Goal: Task Accomplishment & Management: Complete application form

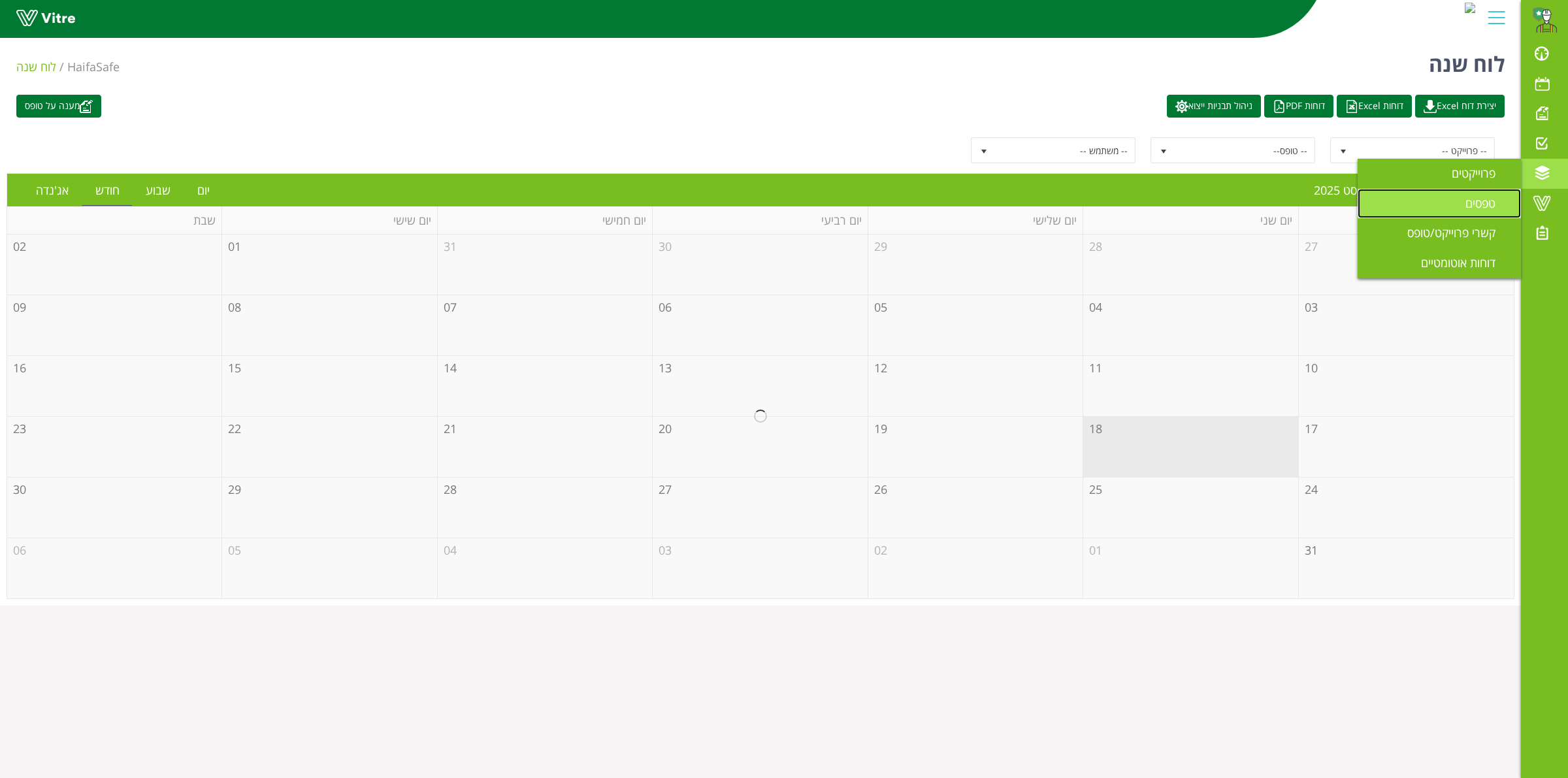
click at [1478, 200] on span "טפסים" at bounding box center [1488, 203] width 46 height 15
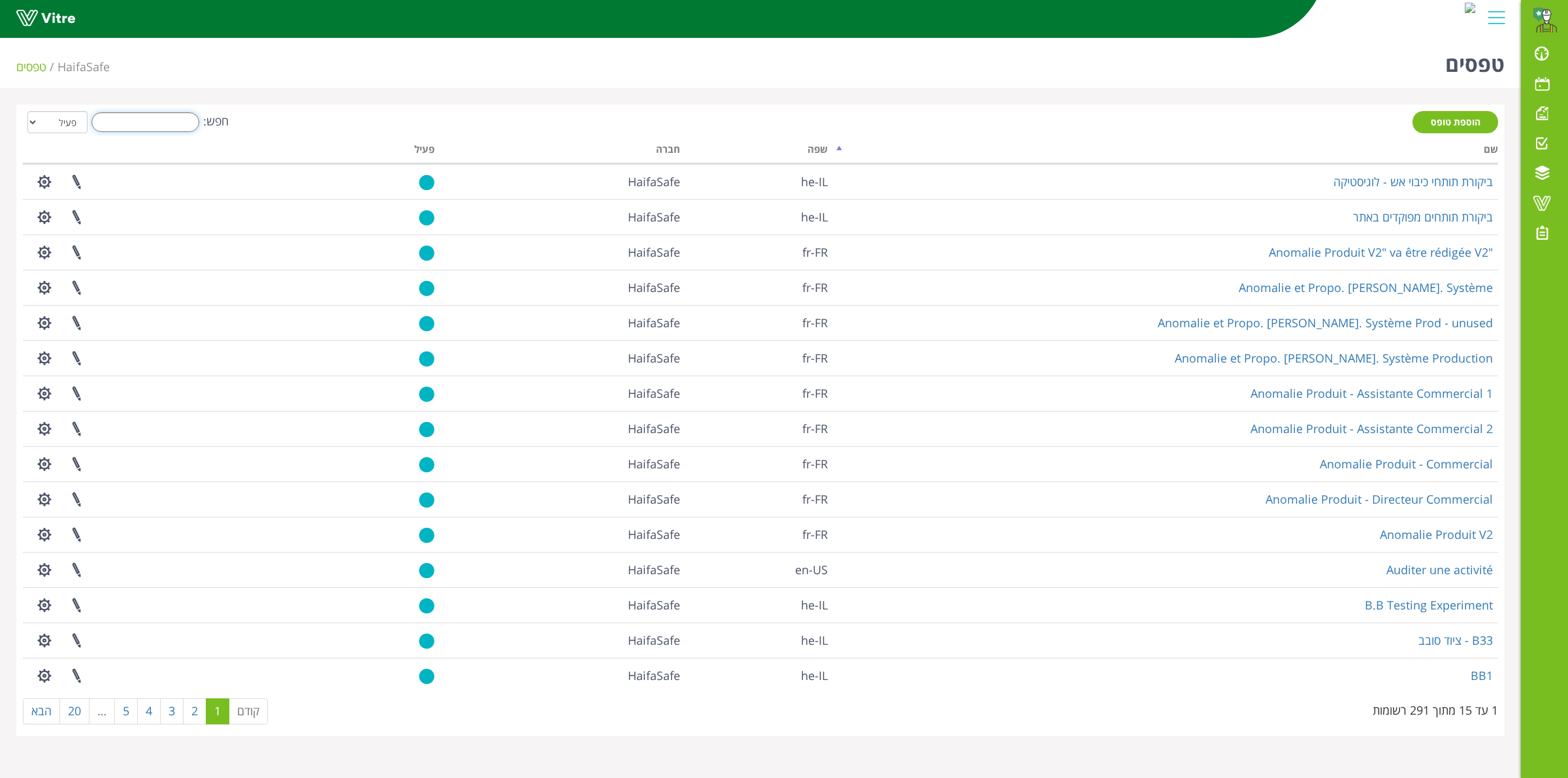
click at [182, 125] on input "חפש:" at bounding box center [145, 123] width 108 height 20
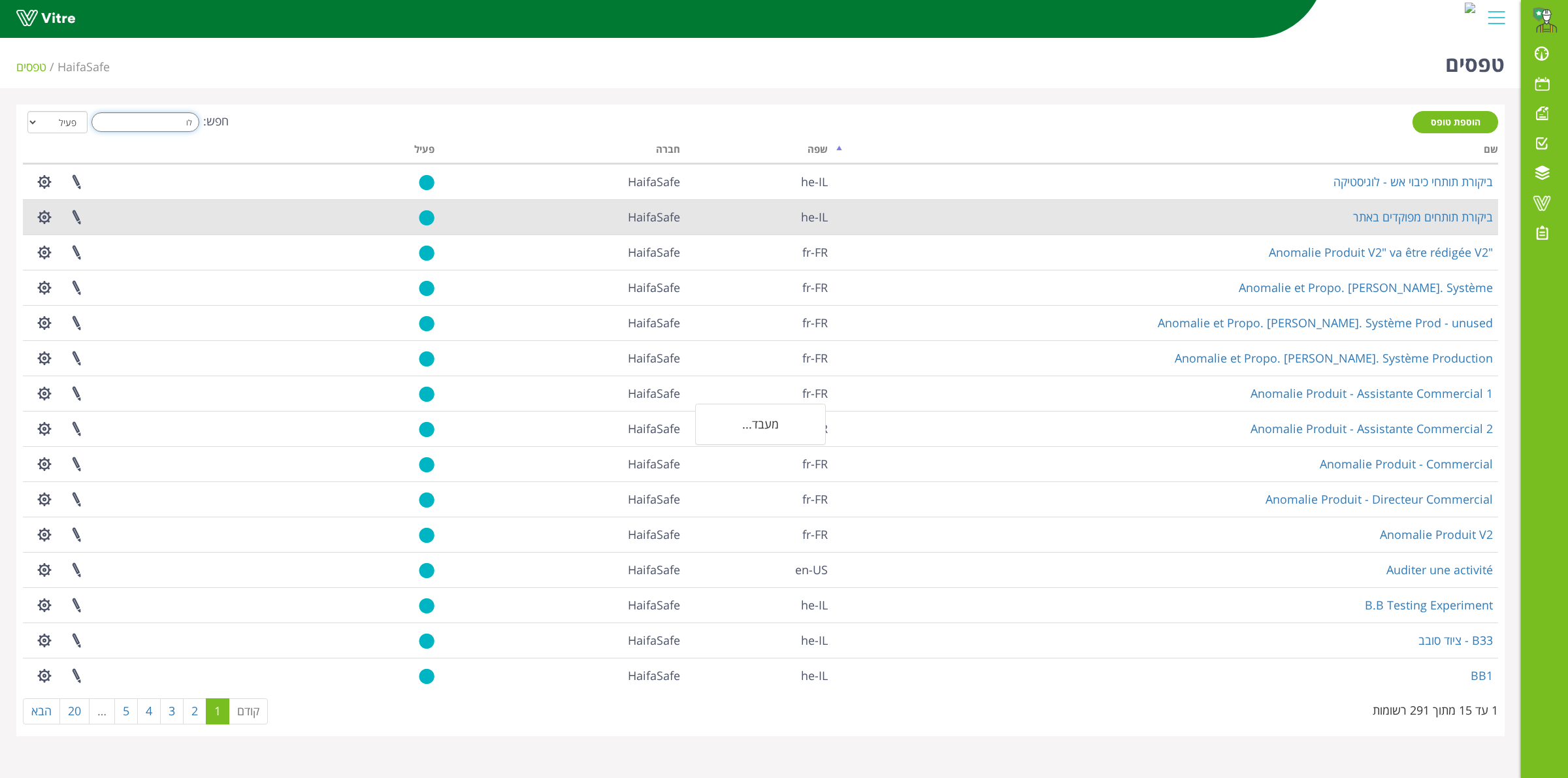
type input "לוט"
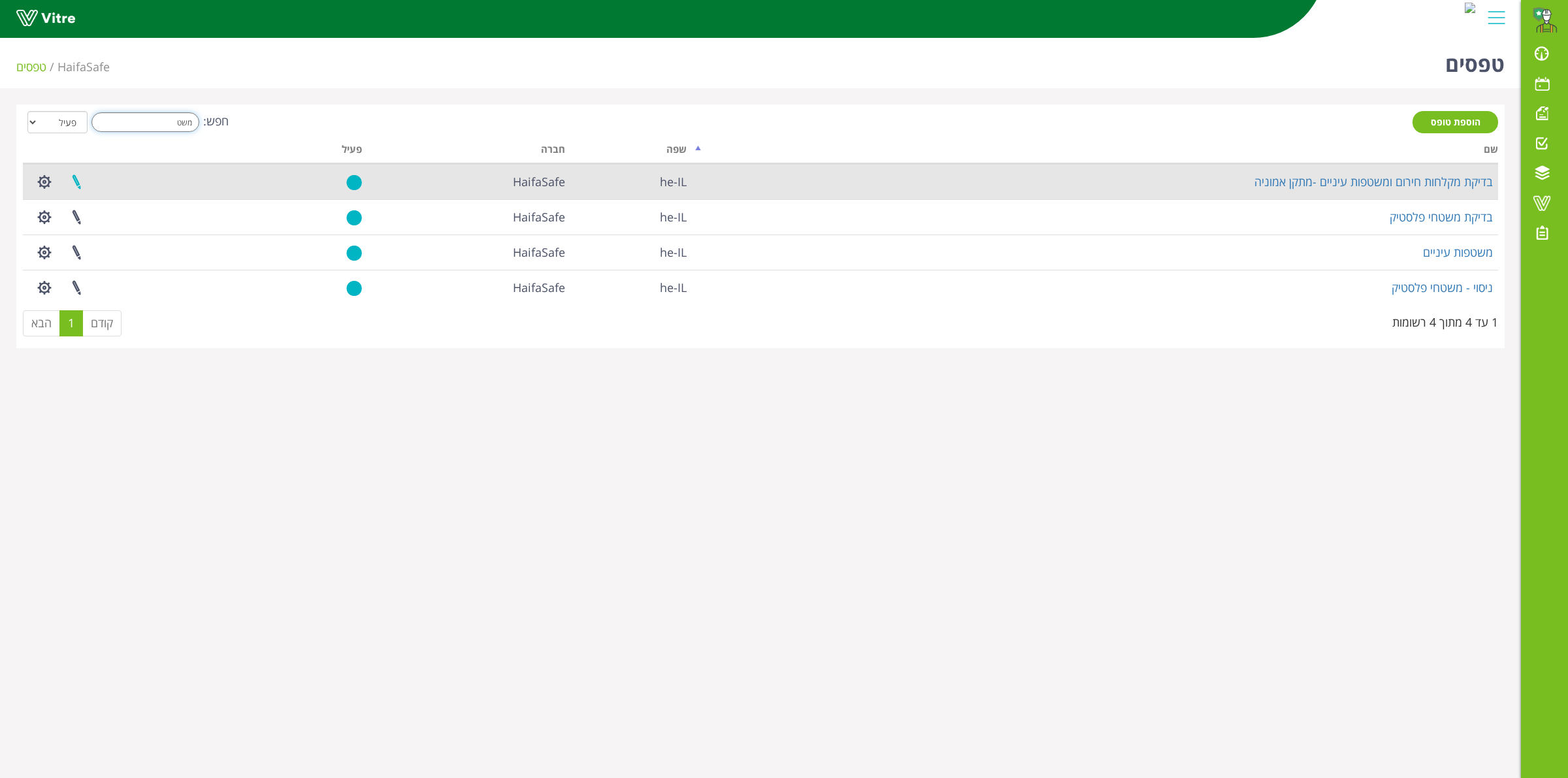
type input "משט"
click at [85, 179] on link at bounding box center [76, 181] width 33 height 34
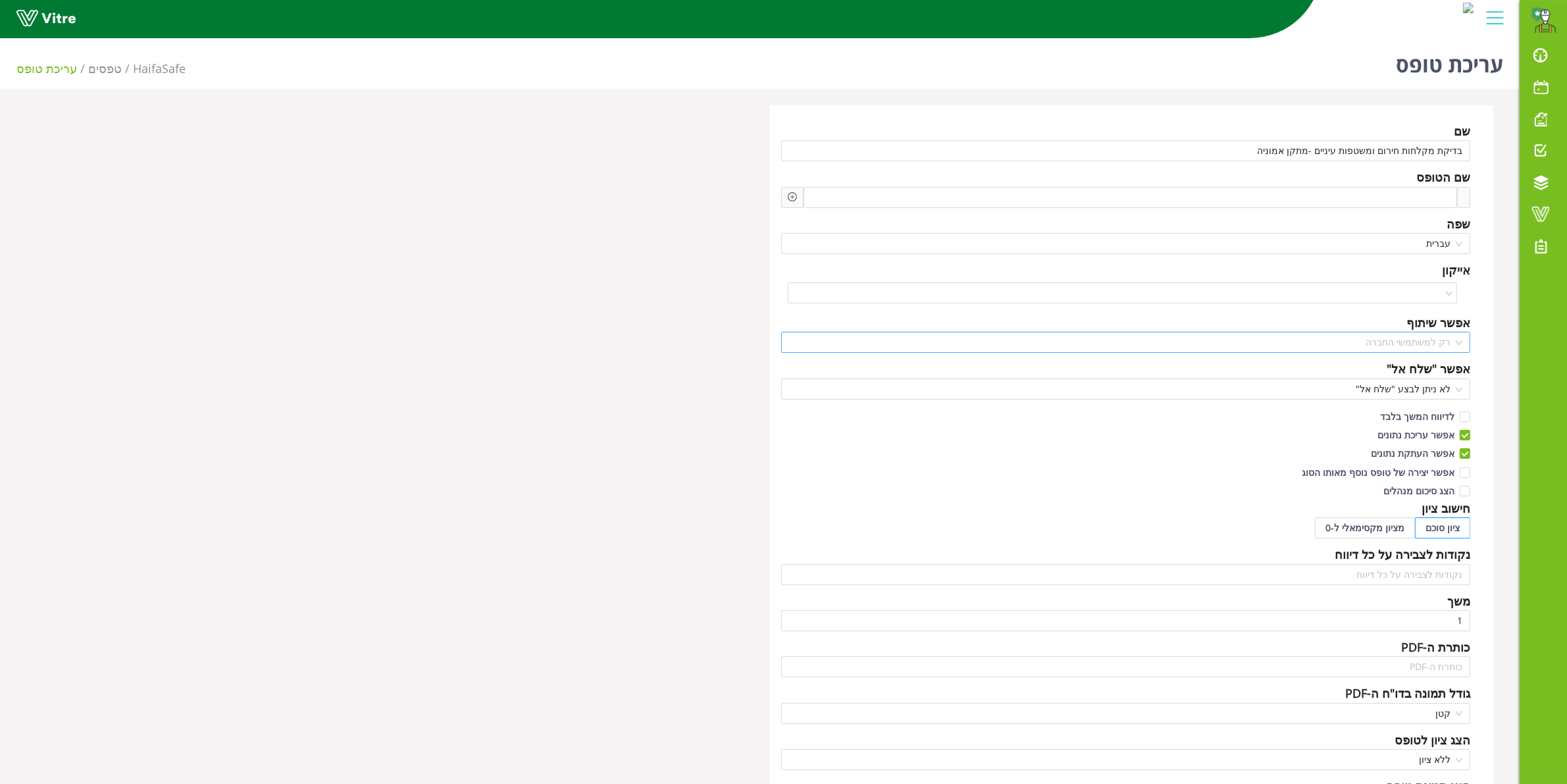
click at [1366, 340] on span "רק למשתמשי החברה" at bounding box center [1125, 343] width 674 height 20
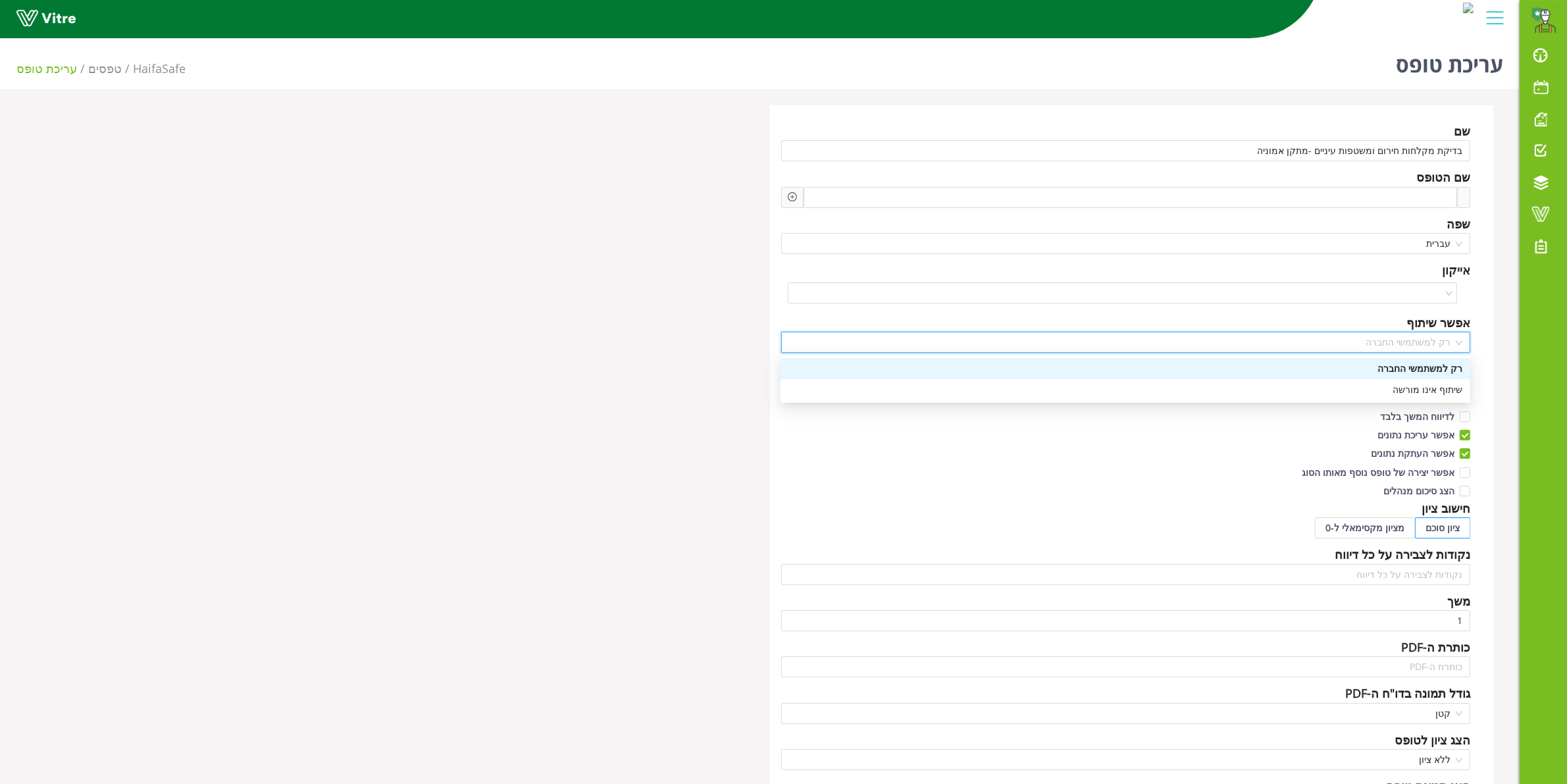
click at [1368, 340] on span "רק למשתמשי החברה" at bounding box center [1125, 343] width 674 height 20
click at [1378, 390] on span "לא ניתן לבצע "שלח אל"" at bounding box center [1125, 389] width 674 height 20
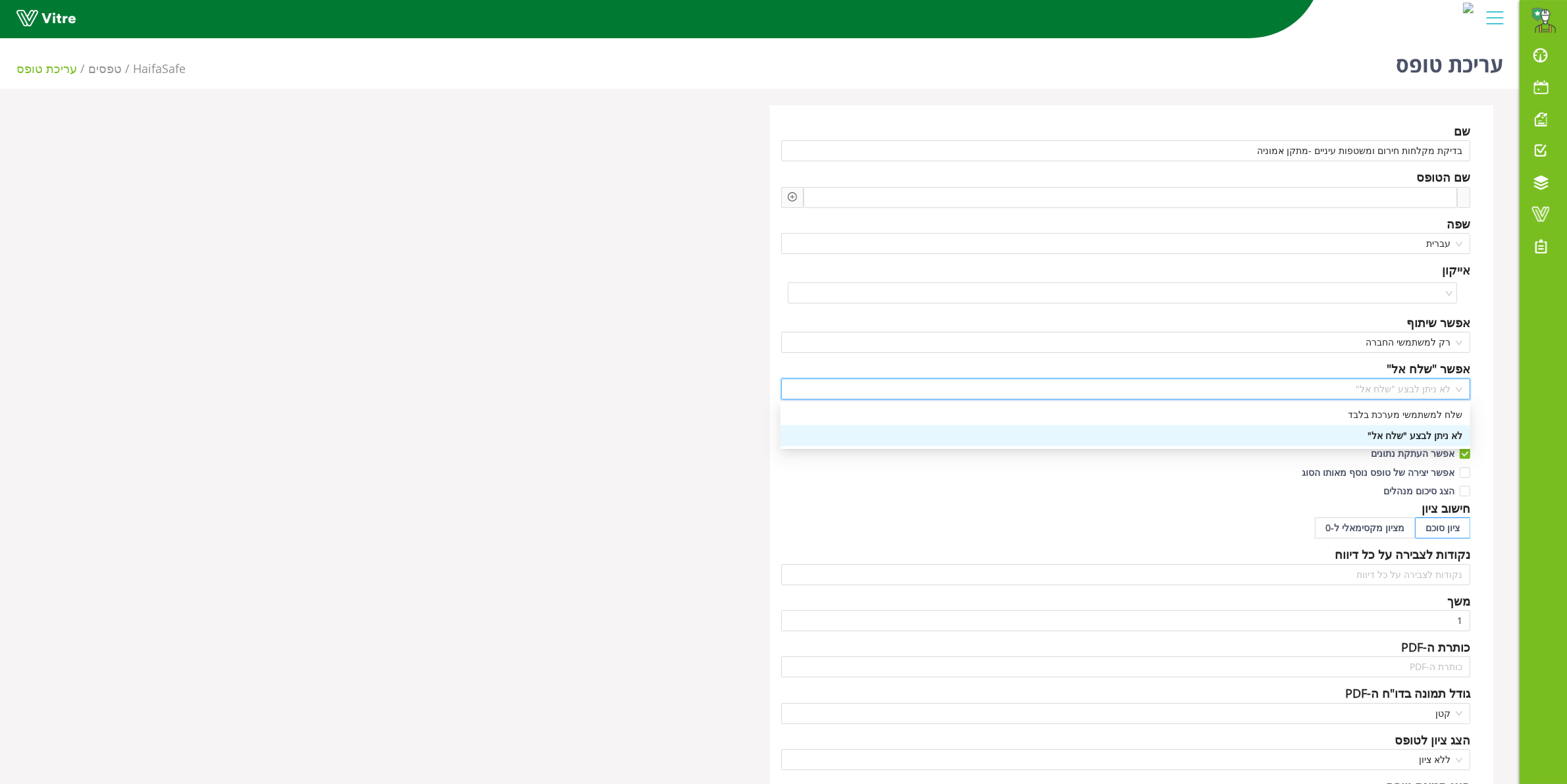
click at [1379, 390] on span "לא ניתן לבצע "שלח אל"" at bounding box center [1125, 389] width 674 height 20
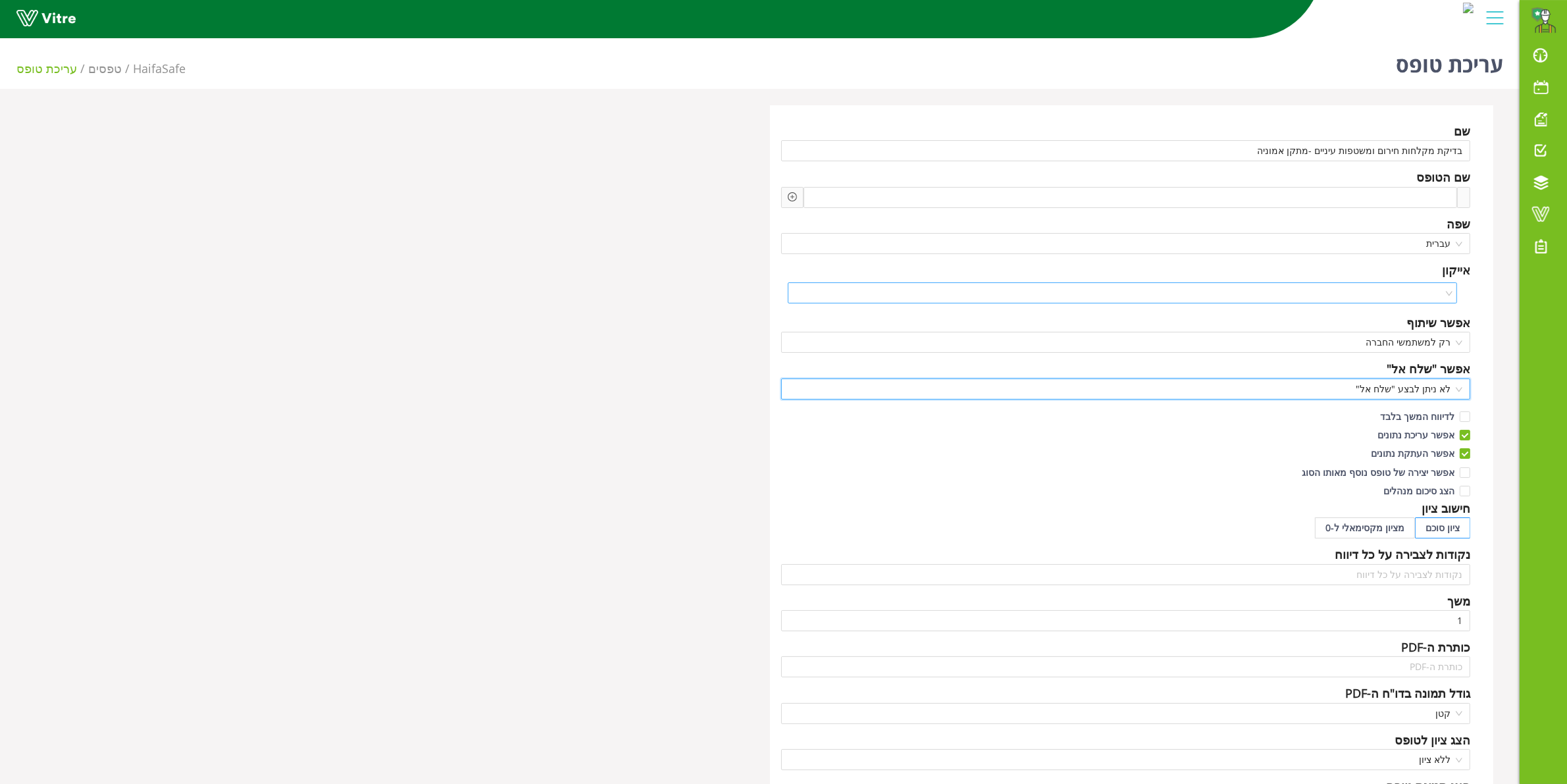
click at [1406, 296] on input "search" at bounding box center [1119, 293] width 645 height 20
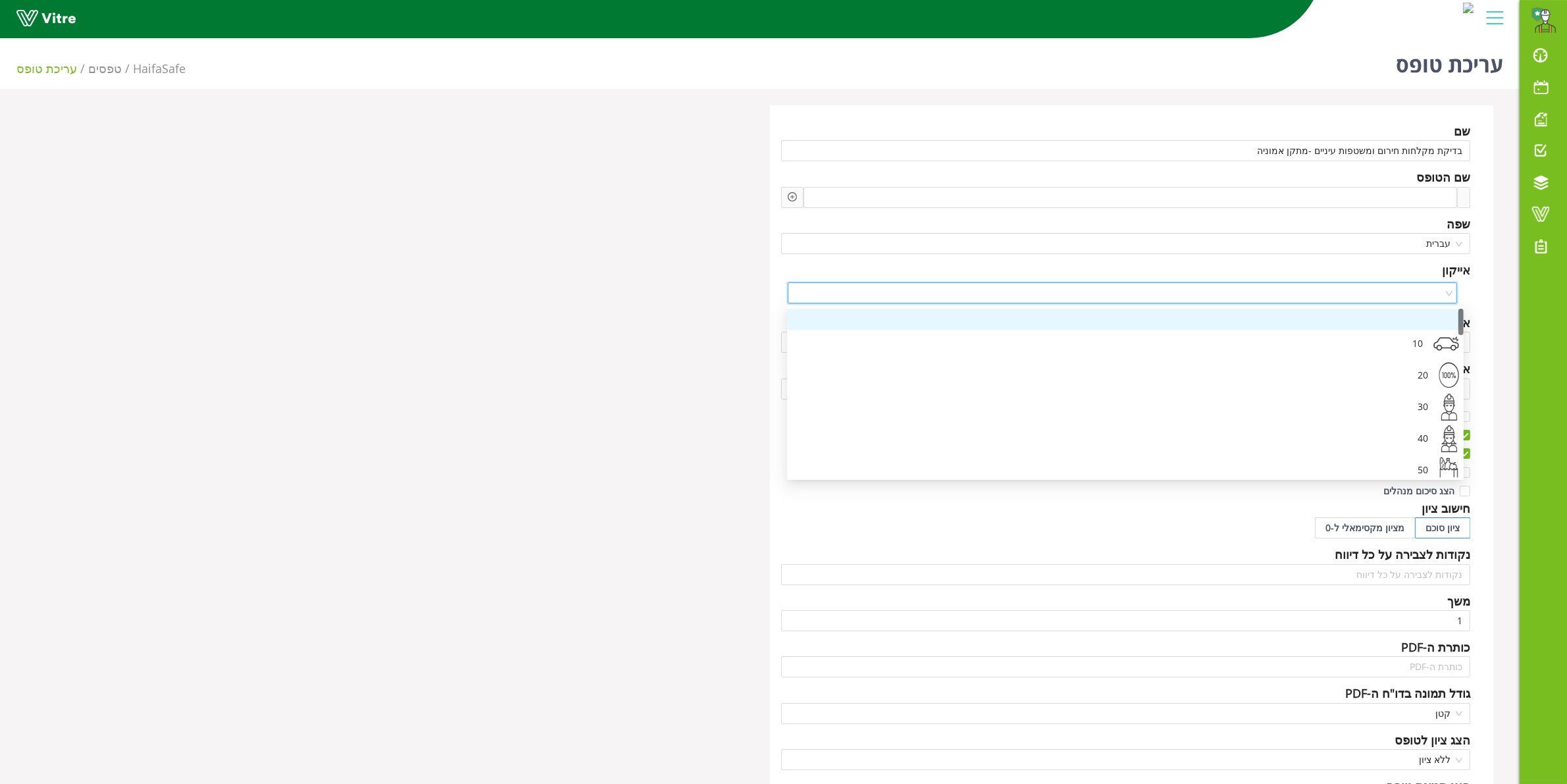
click at [1406, 294] on input "search" at bounding box center [1119, 293] width 645 height 20
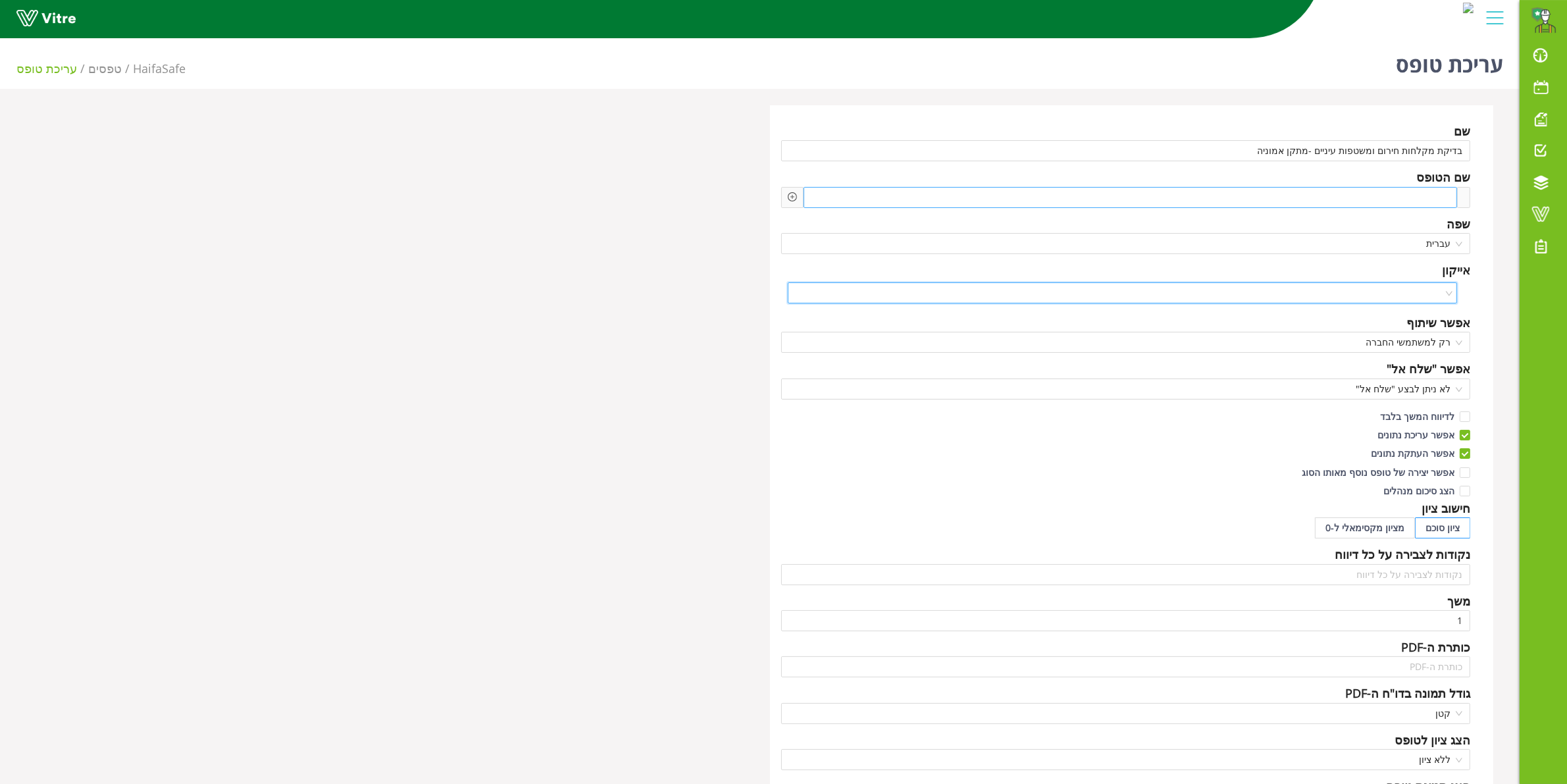
click at [1443, 199] on span at bounding box center [1383, 197] width 130 height 15
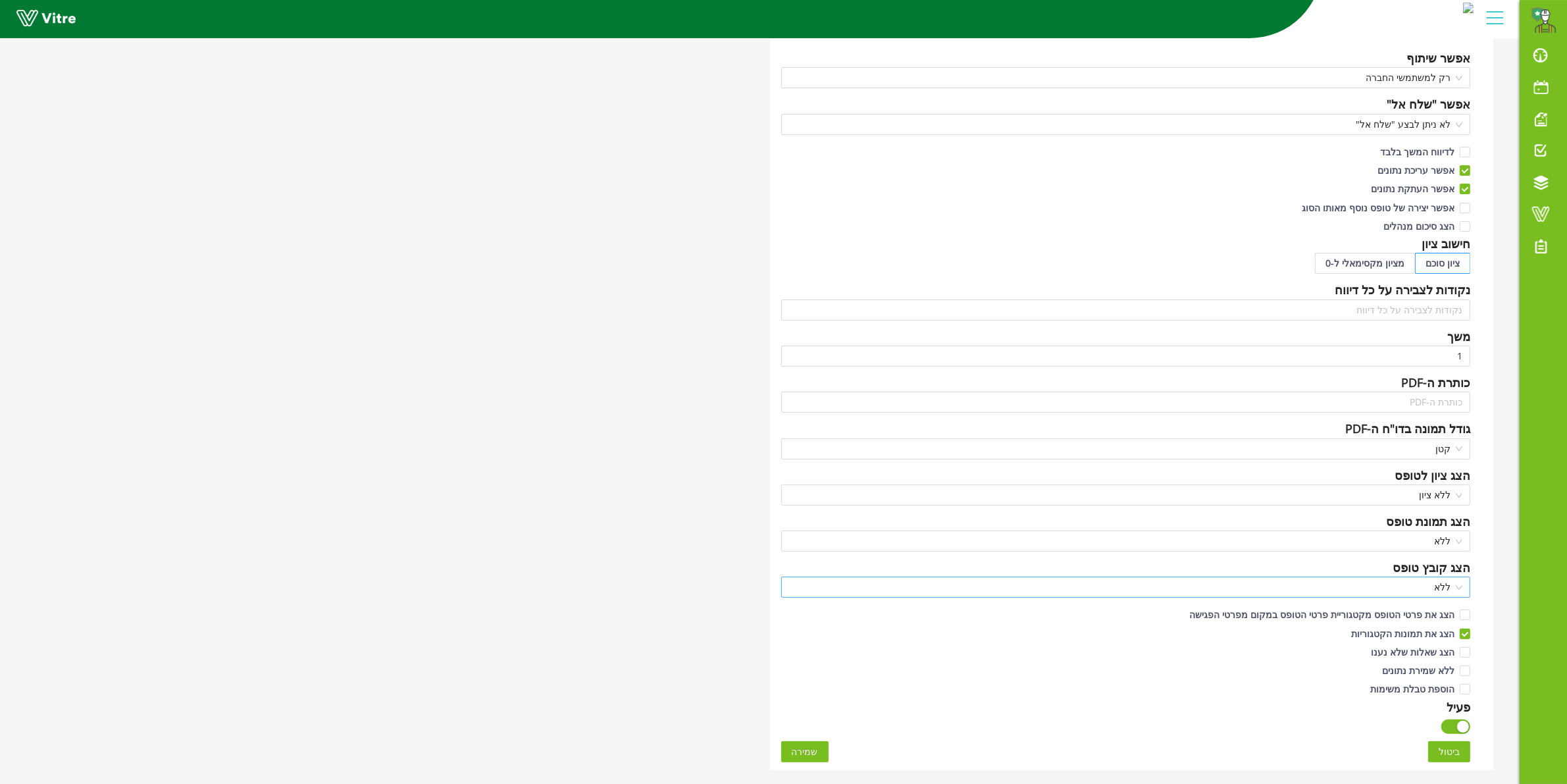
scroll to position [247, 0]
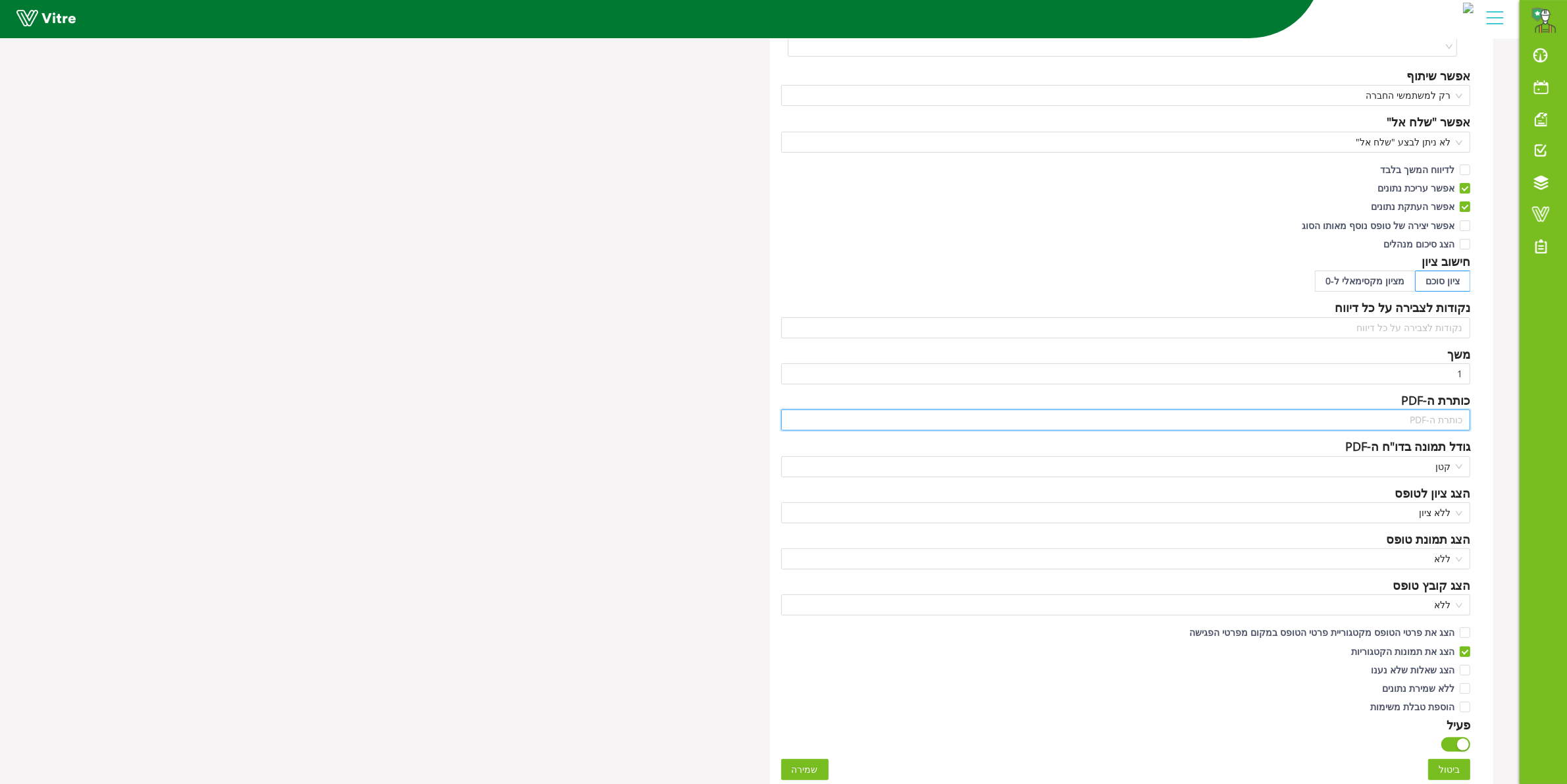
click at [1370, 426] on input "text" at bounding box center [1126, 419] width 690 height 21
click at [1374, 484] on div "שם בדיקת מקלחות חירום ומשטפות עיניים -מתקן אמוניה שם הטופס שפה עברית אייקון אפש…" at bounding box center [1132, 323] width 724 height 929
click at [1373, 517] on span "ללא ציון" at bounding box center [1125, 512] width 674 height 20
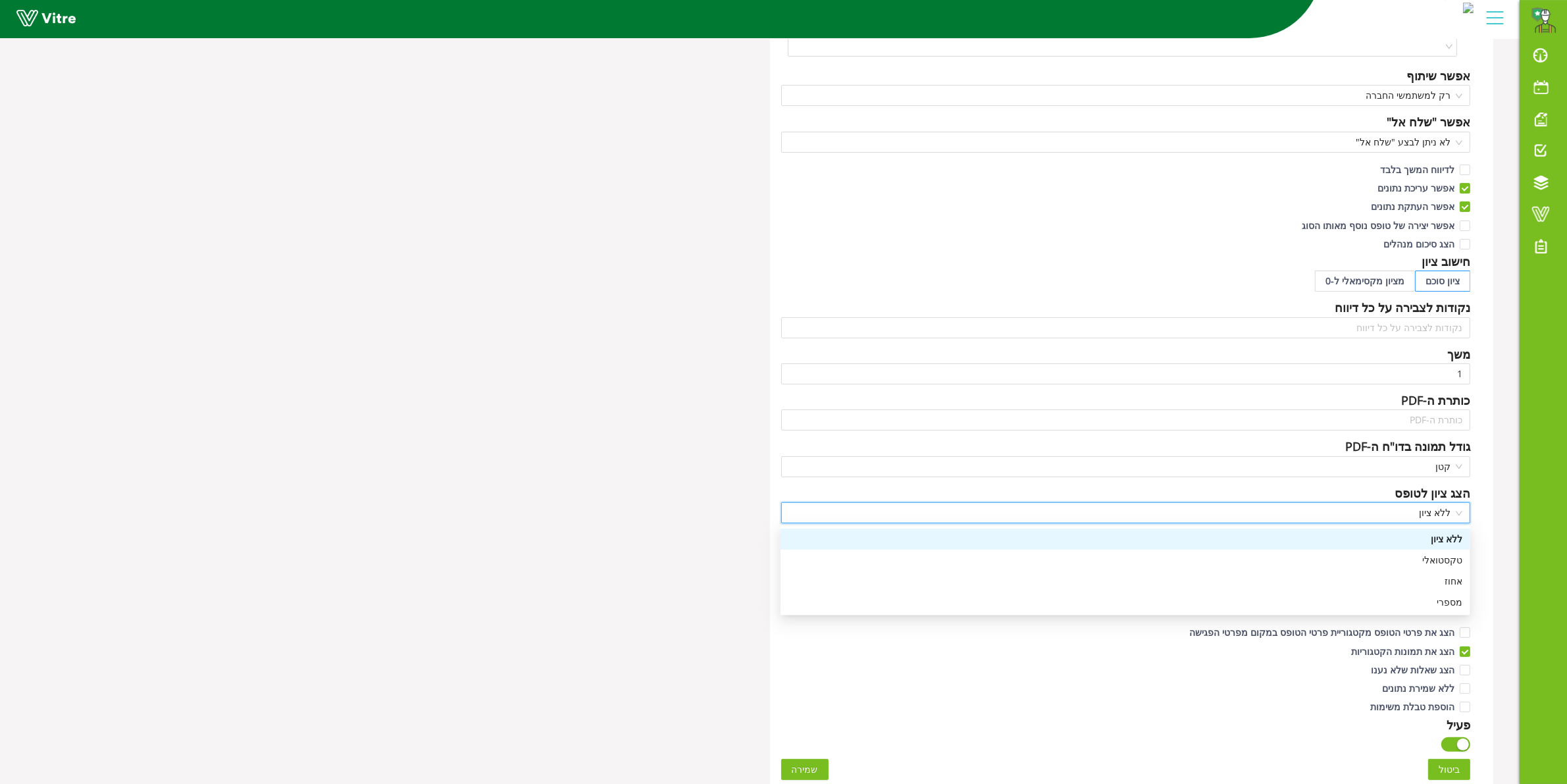
click at [1376, 512] on span "ללא ציון" at bounding box center [1125, 512] width 674 height 20
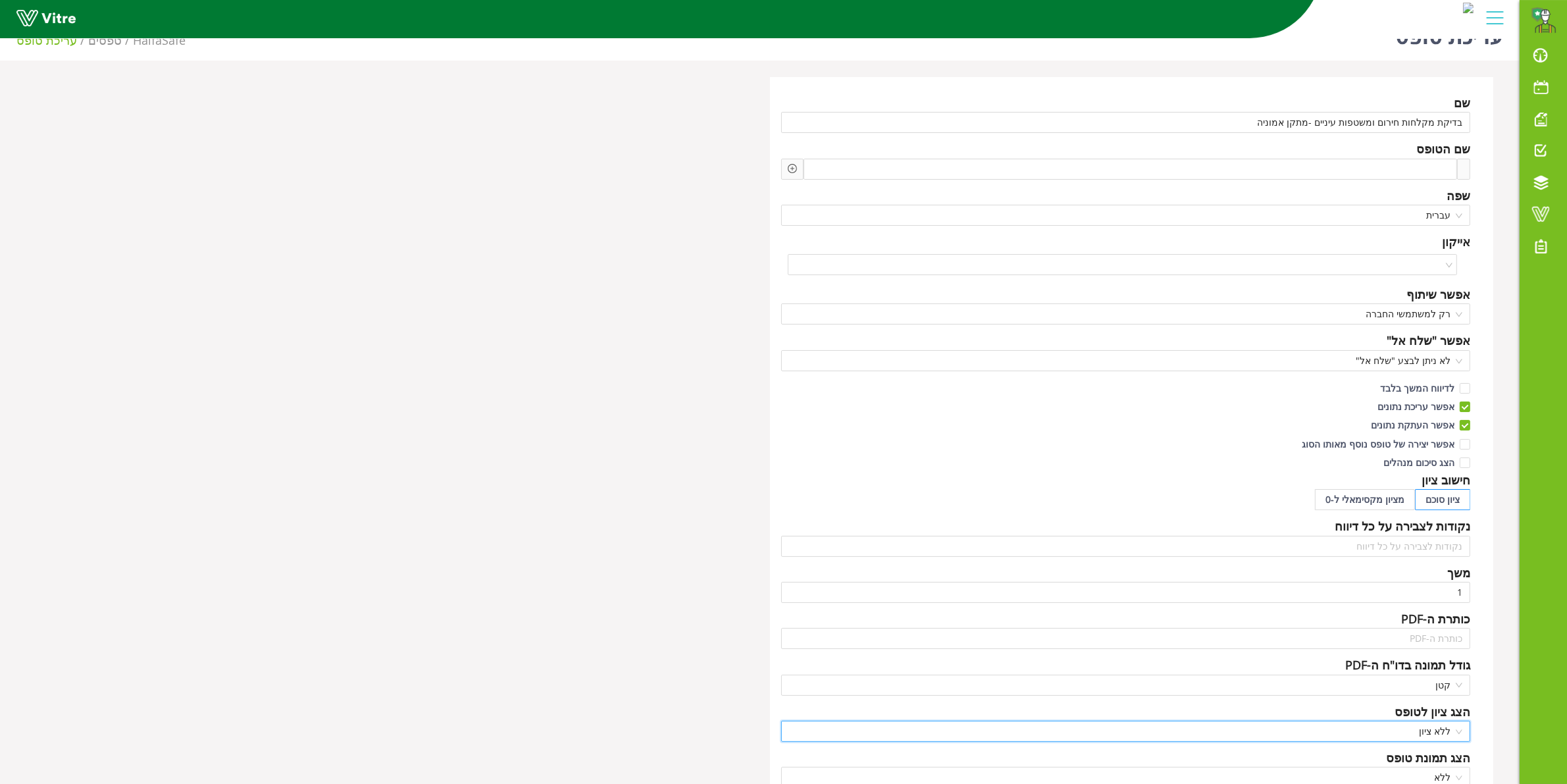
scroll to position [0, 0]
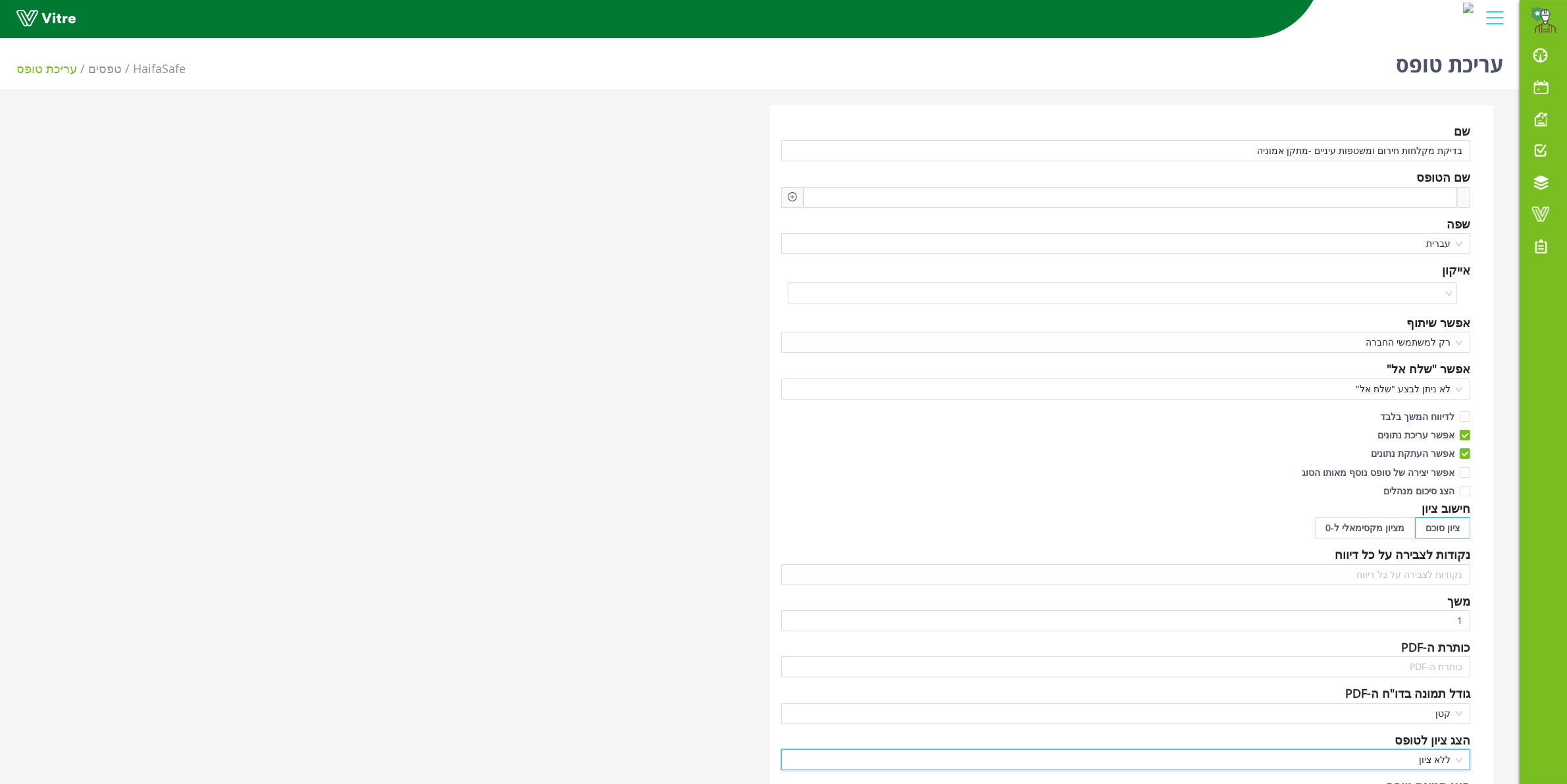
click at [1376, 185] on div "שם הטופס" at bounding box center [1126, 177] width 690 height 19
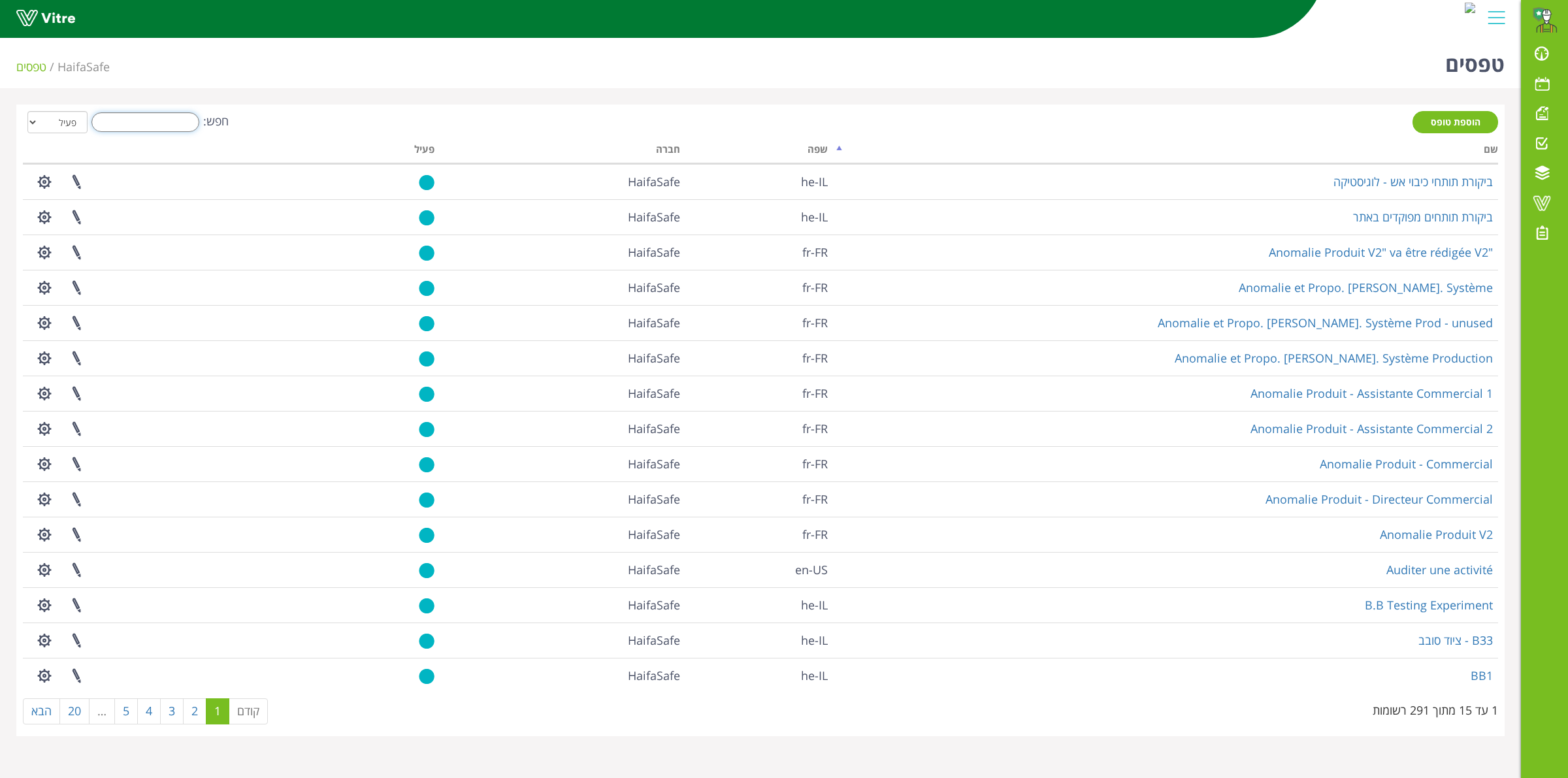
click at [131, 119] on input "חפש:" at bounding box center [145, 123] width 108 height 20
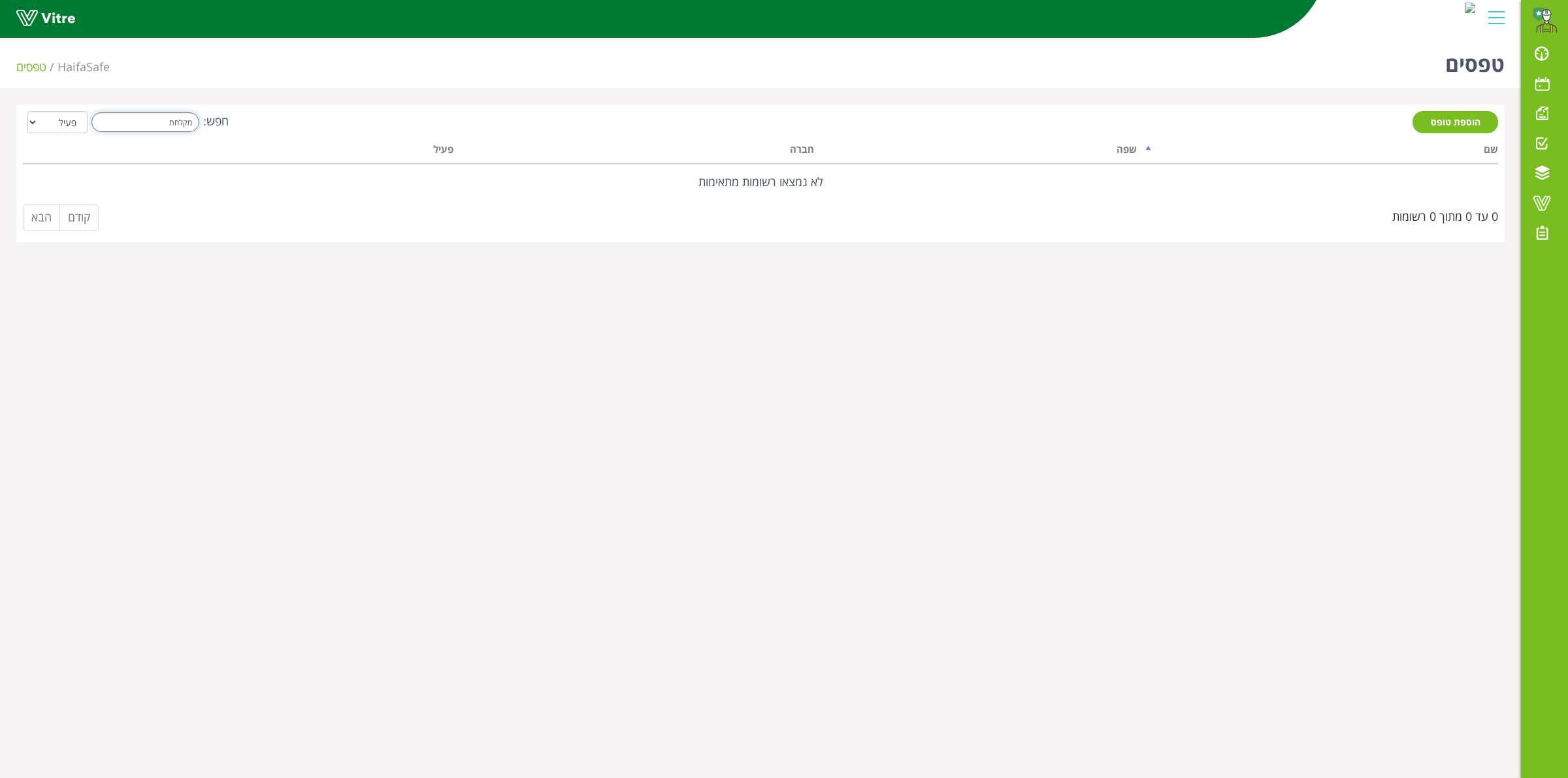
click at [184, 122] on input "מקלחת" at bounding box center [145, 123] width 108 height 20
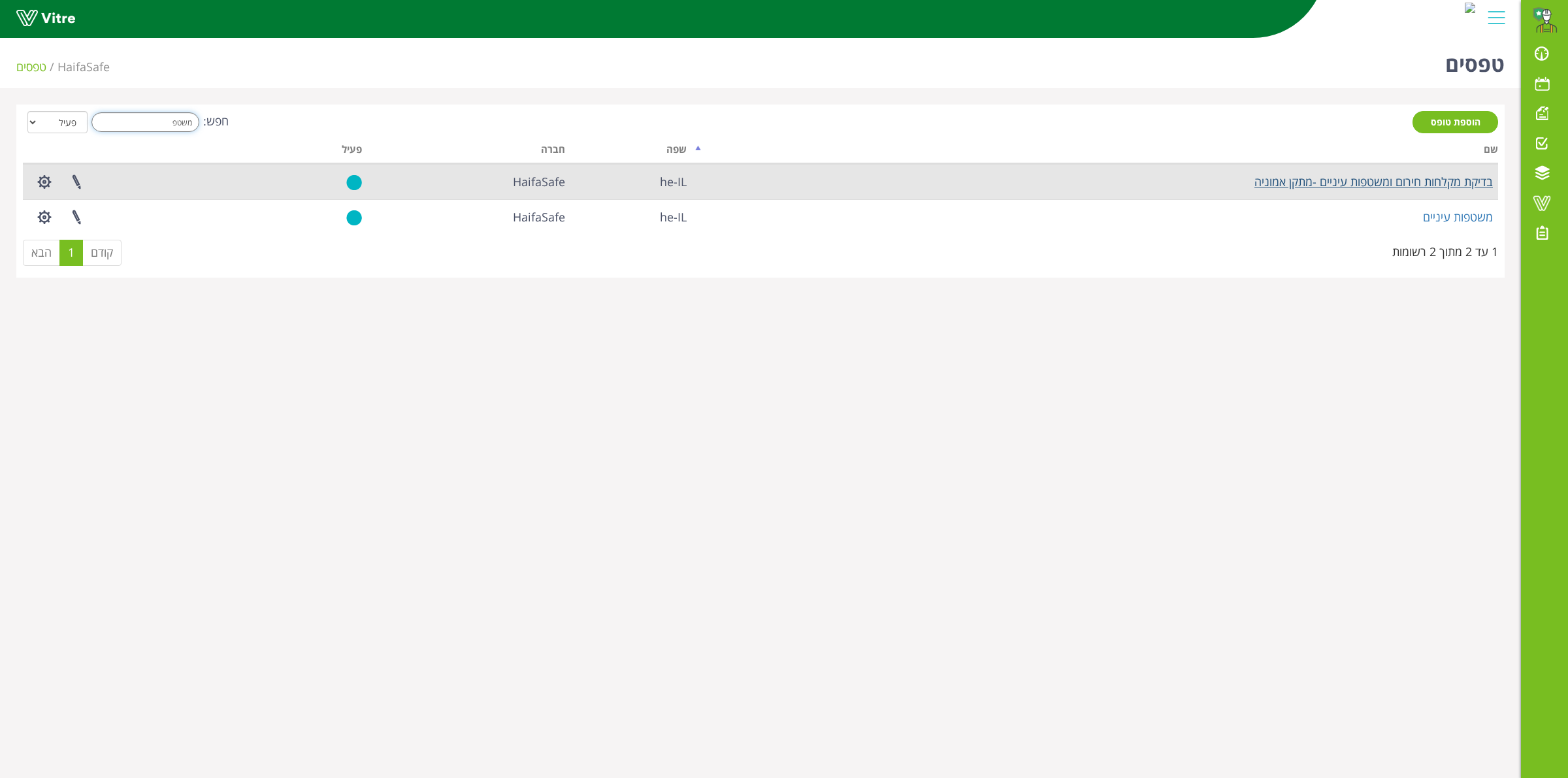
type input "משטפ"
click at [1391, 177] on link "בדיקת מקלחות חירום ומשטפות עיניים -מתקן אמוניה" at bounding box center [1373, 181] width 238 height 15
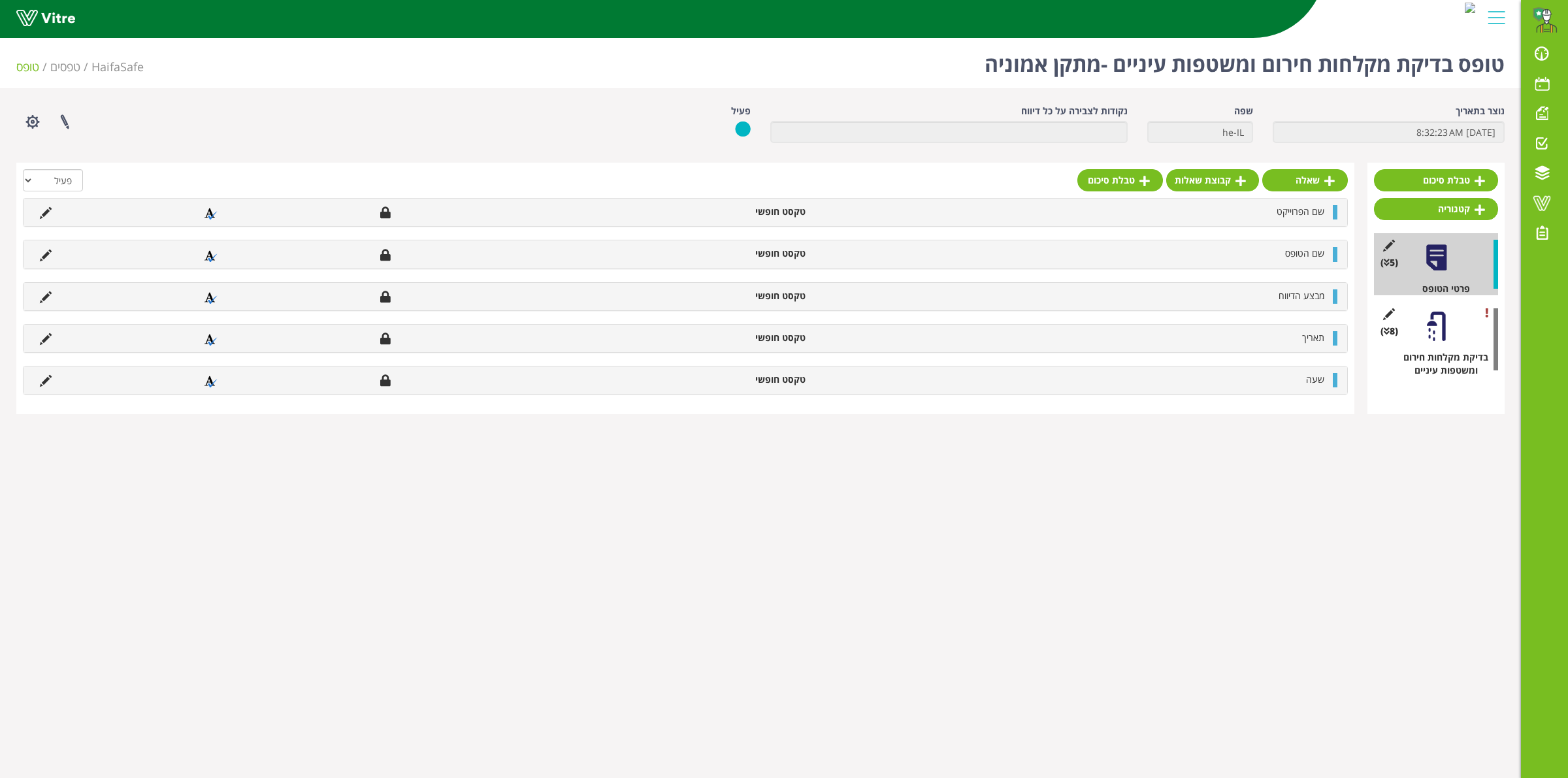
click at [1457, 331] on div "(8 ) בדיקת מקלחות חירום ומשטפות עיניים" at bounding box center [1435, 339] width 124 height 75
click at [1442, 328] on div at bounding box center [1436, 326] width 29 height 29
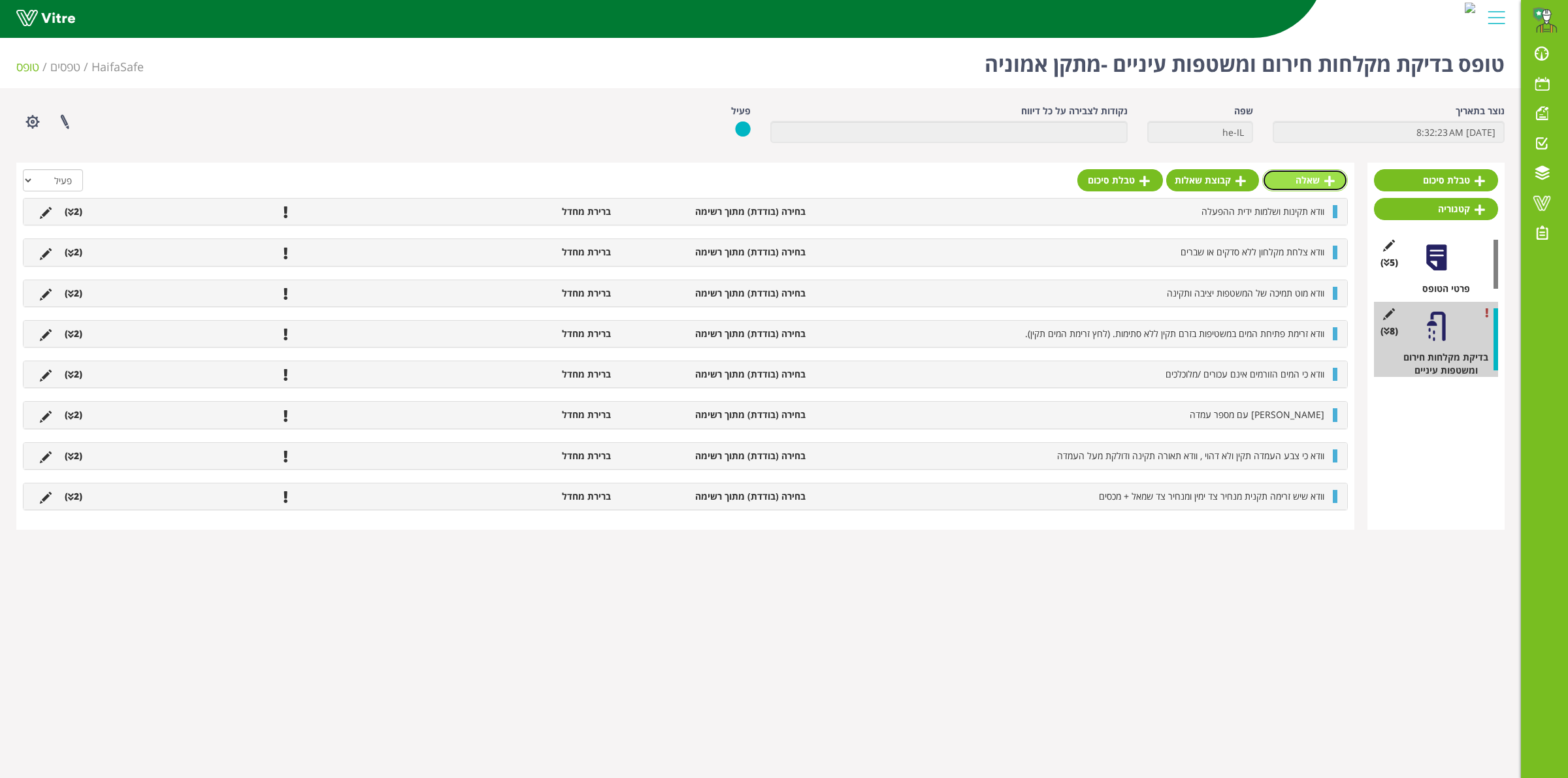
click at [1308, 183] on link "שאלה" at bounding box center [1304, 180] width 86 height 22
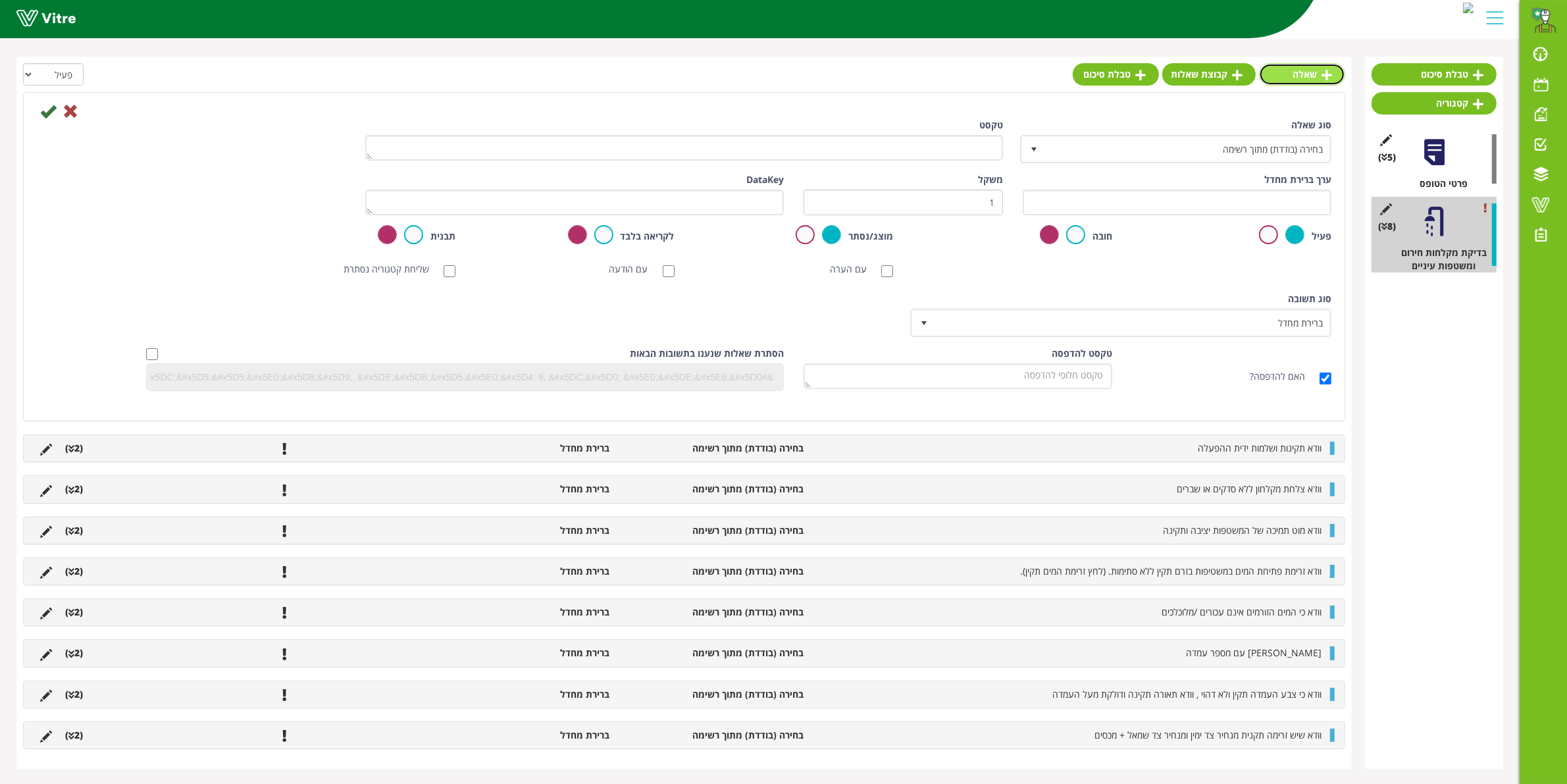
scroll to position [110, 0]
click at [83, 449] on li "(2 )" at bounding box center [74, 448] width 31 height 13
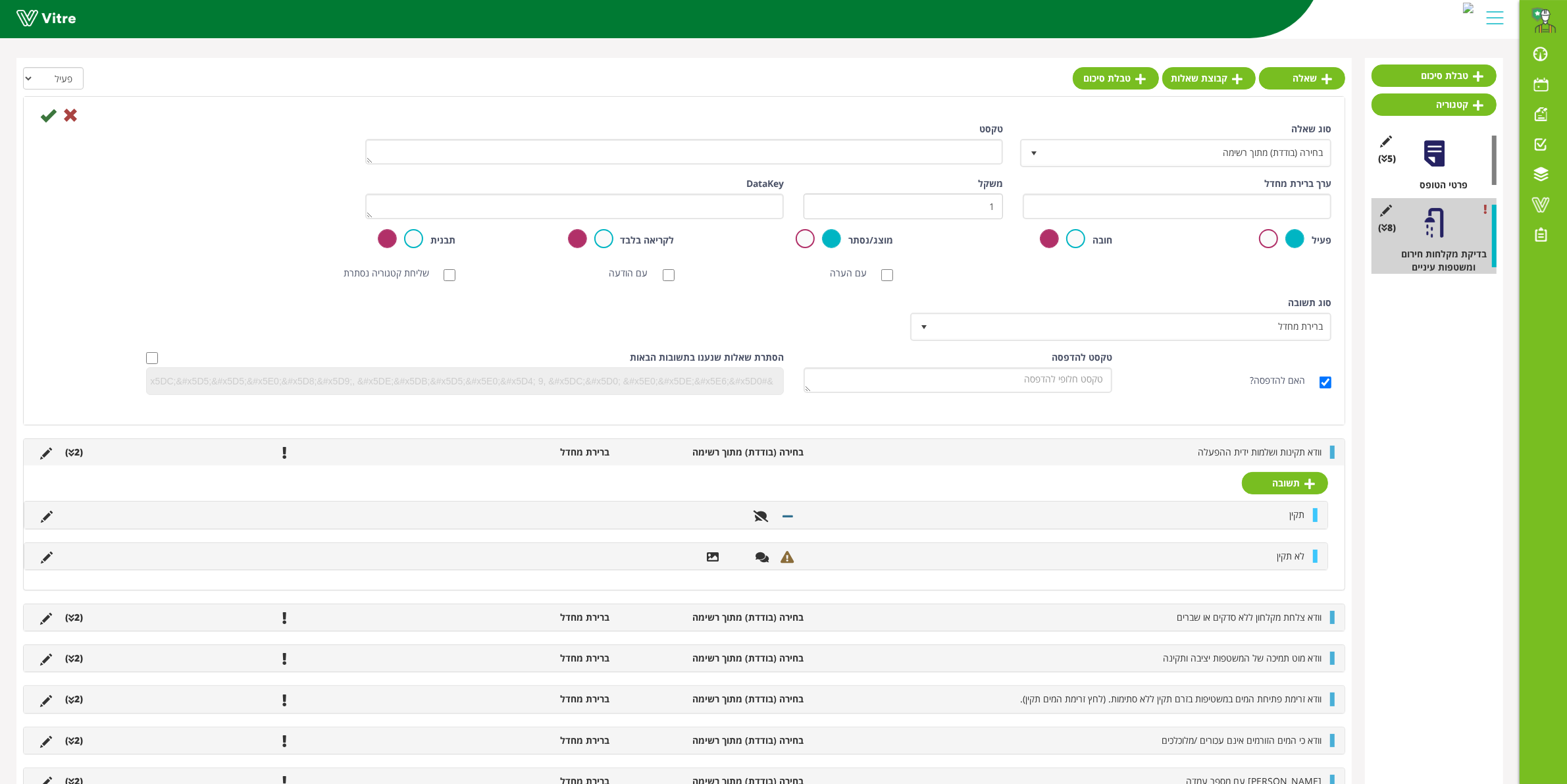
scroll to position [28, 0]
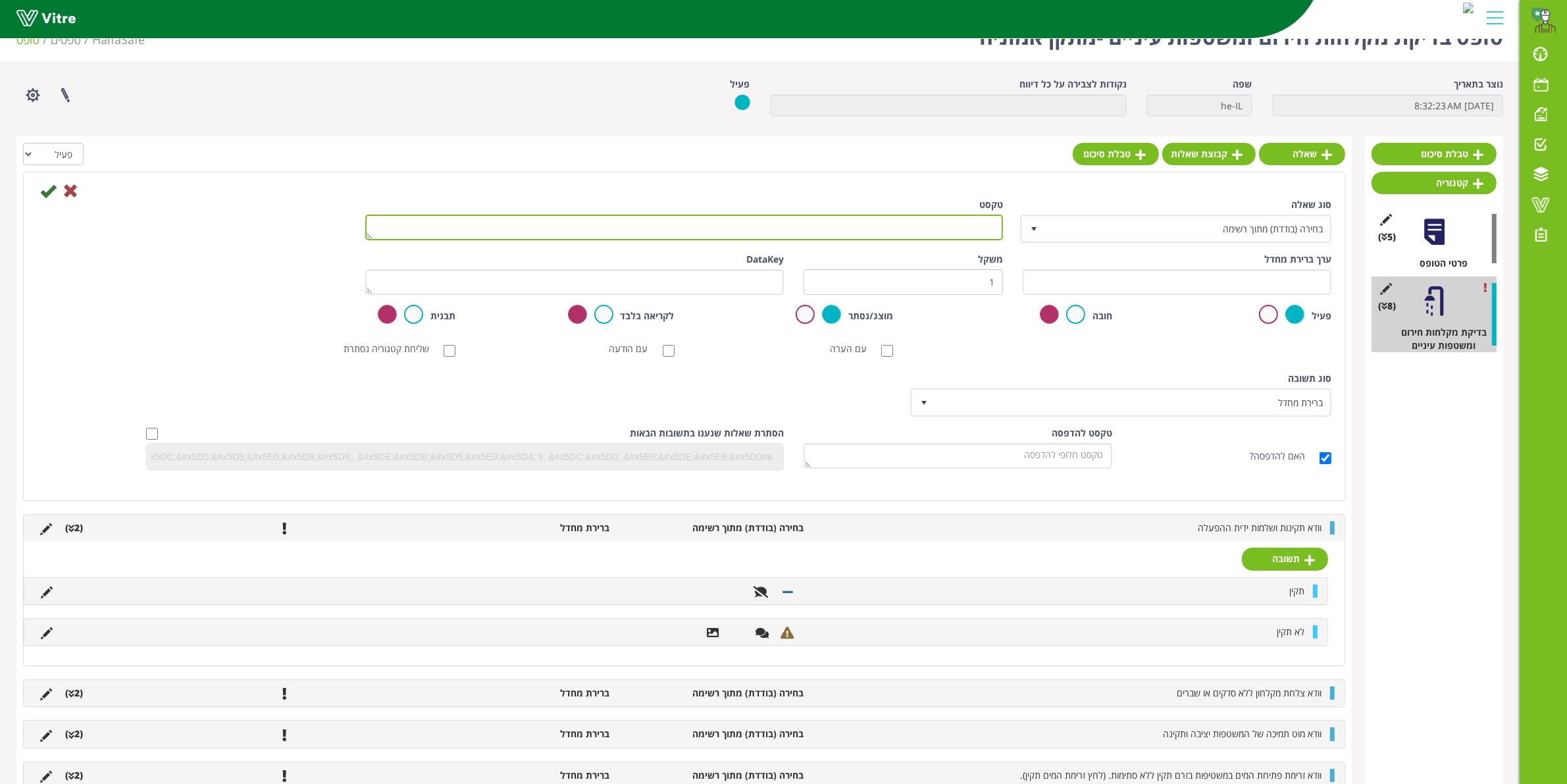
click at [959, 221] on textarea "טקסט" at bounding box center [684, 227] width 638 height 25
type textarea "ב"
type textarea "וודא שהמשטפה מקובעת לריצפה"
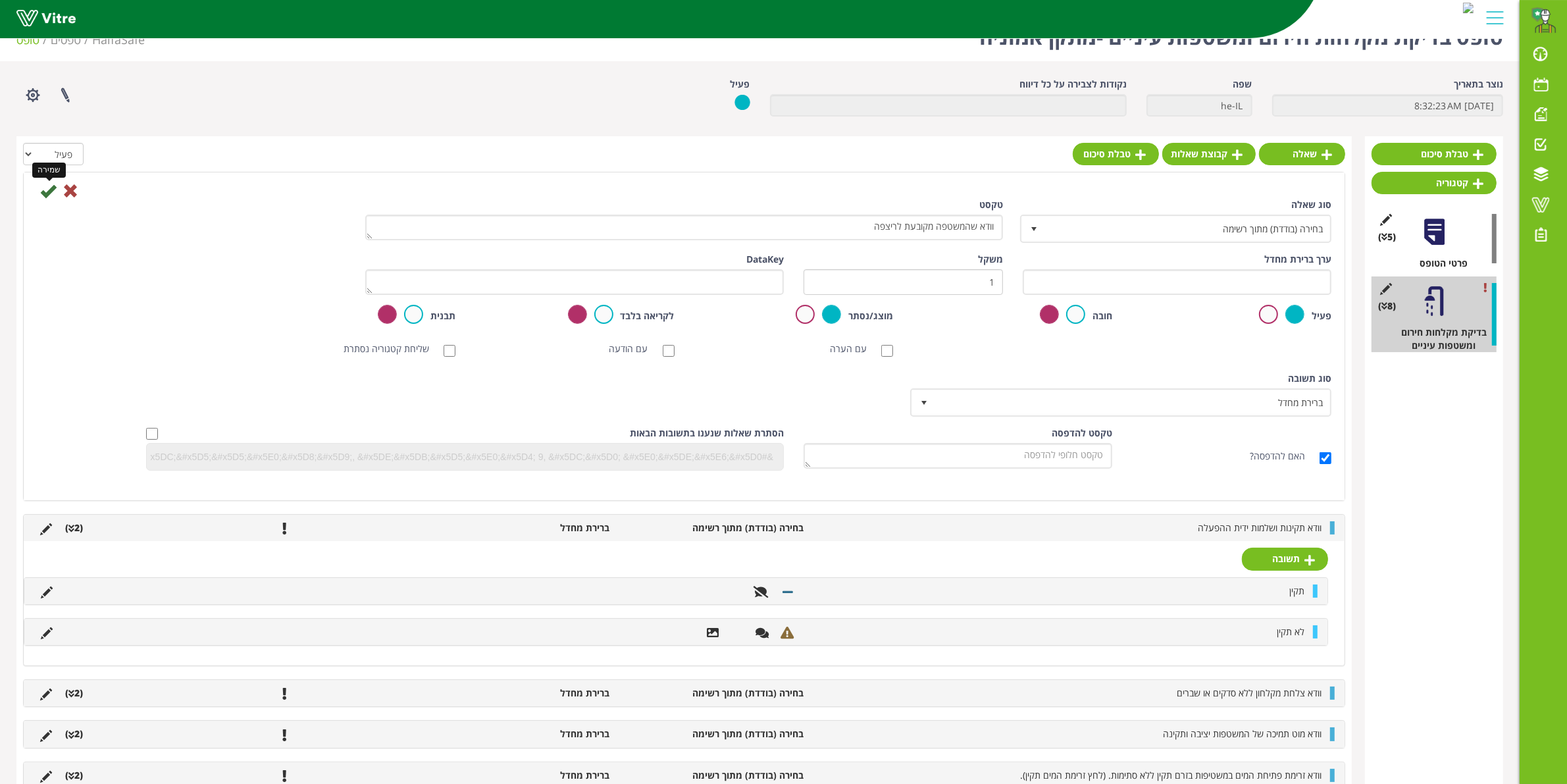
click at [45, 196] on icon at bounding box center [48, 191] width 15 height 15
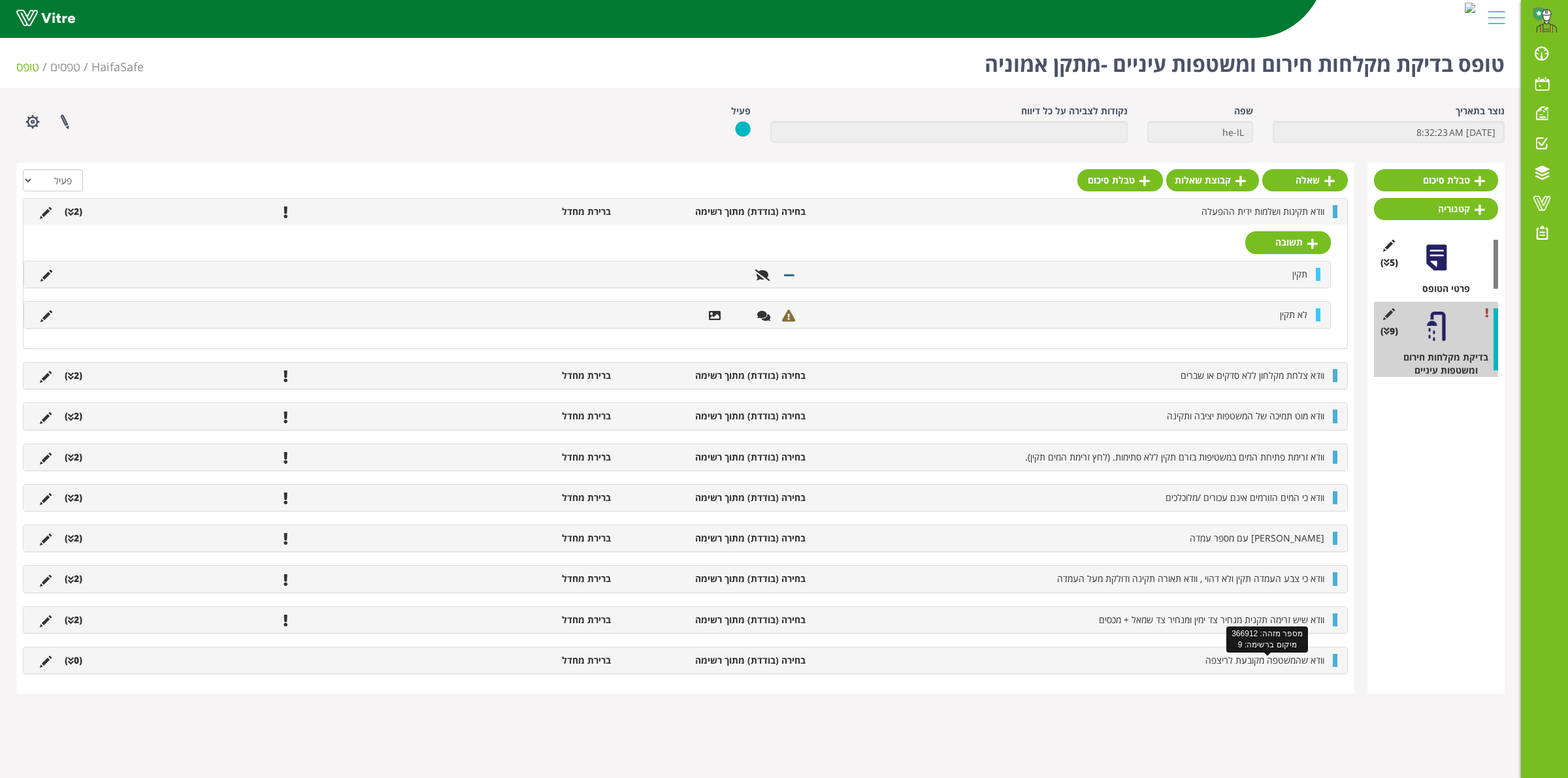
click at [1321, 666] on span "וודא שהמשטפה מקובעת לריצפה" at bounding box center [1264, 660] width 119 height 12
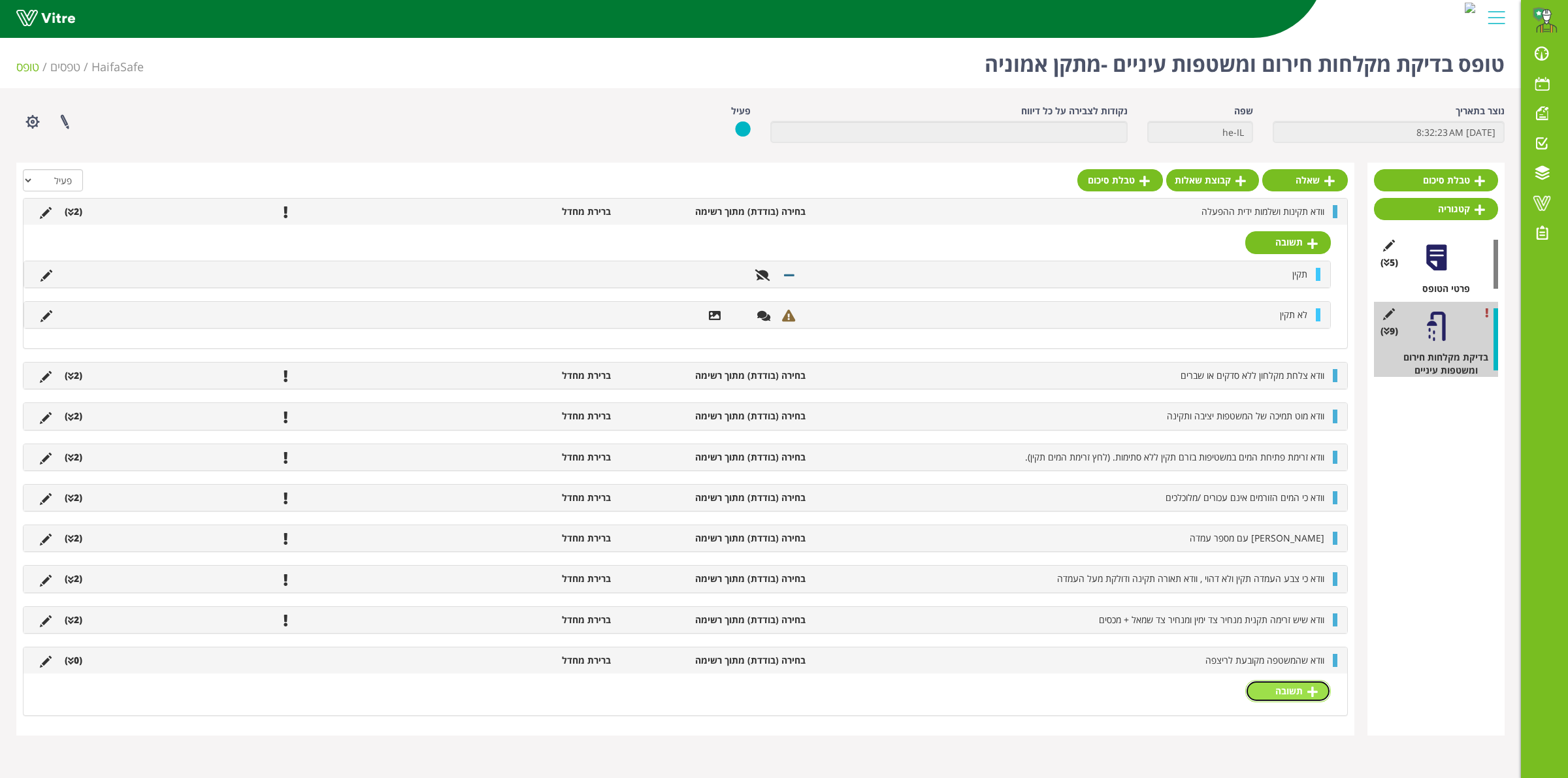
click at [1278, 689] on link "תשובה" at bounding box center [1288, 691] width 86 height 22
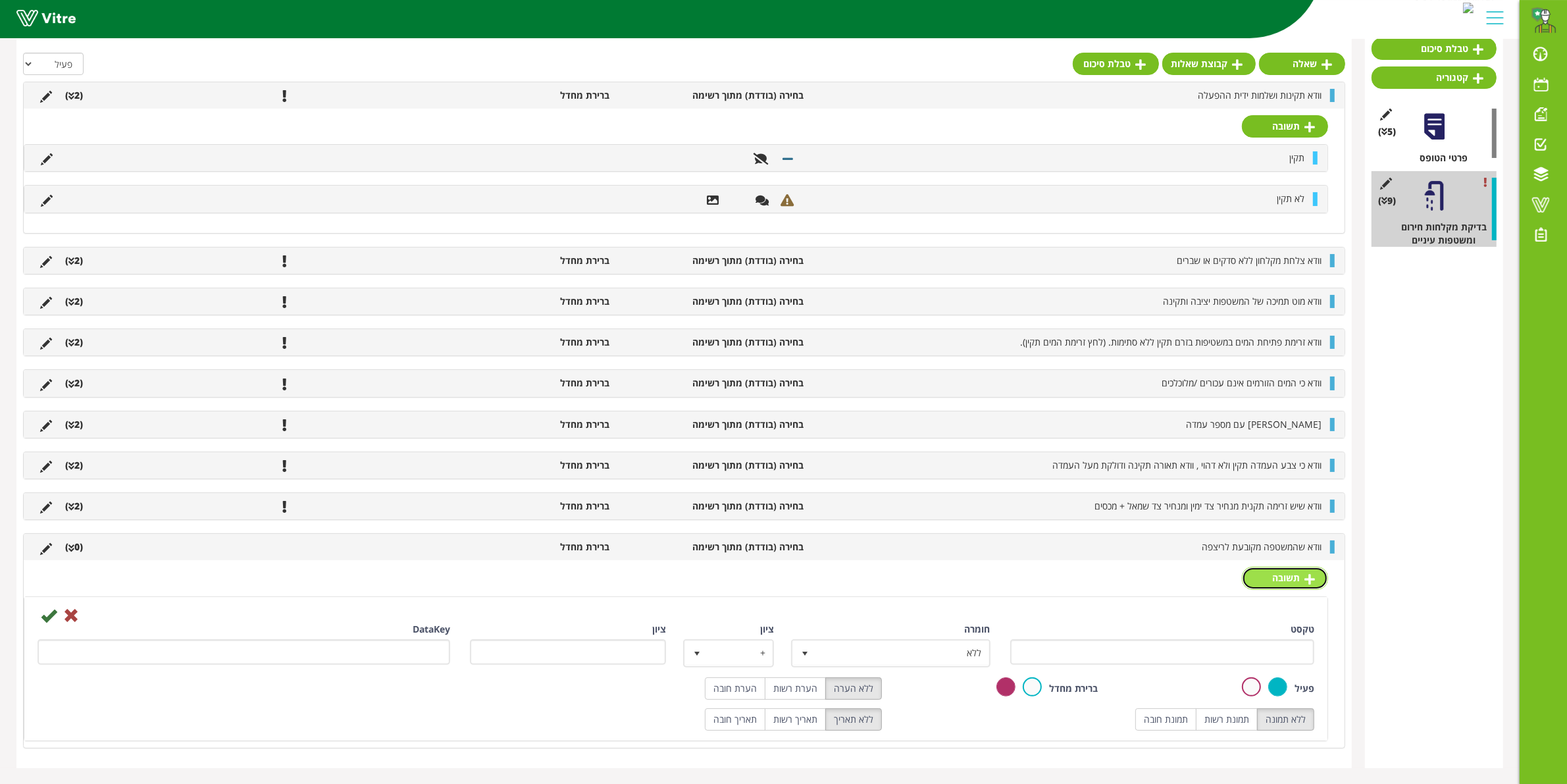
scroll to position [140, 0]
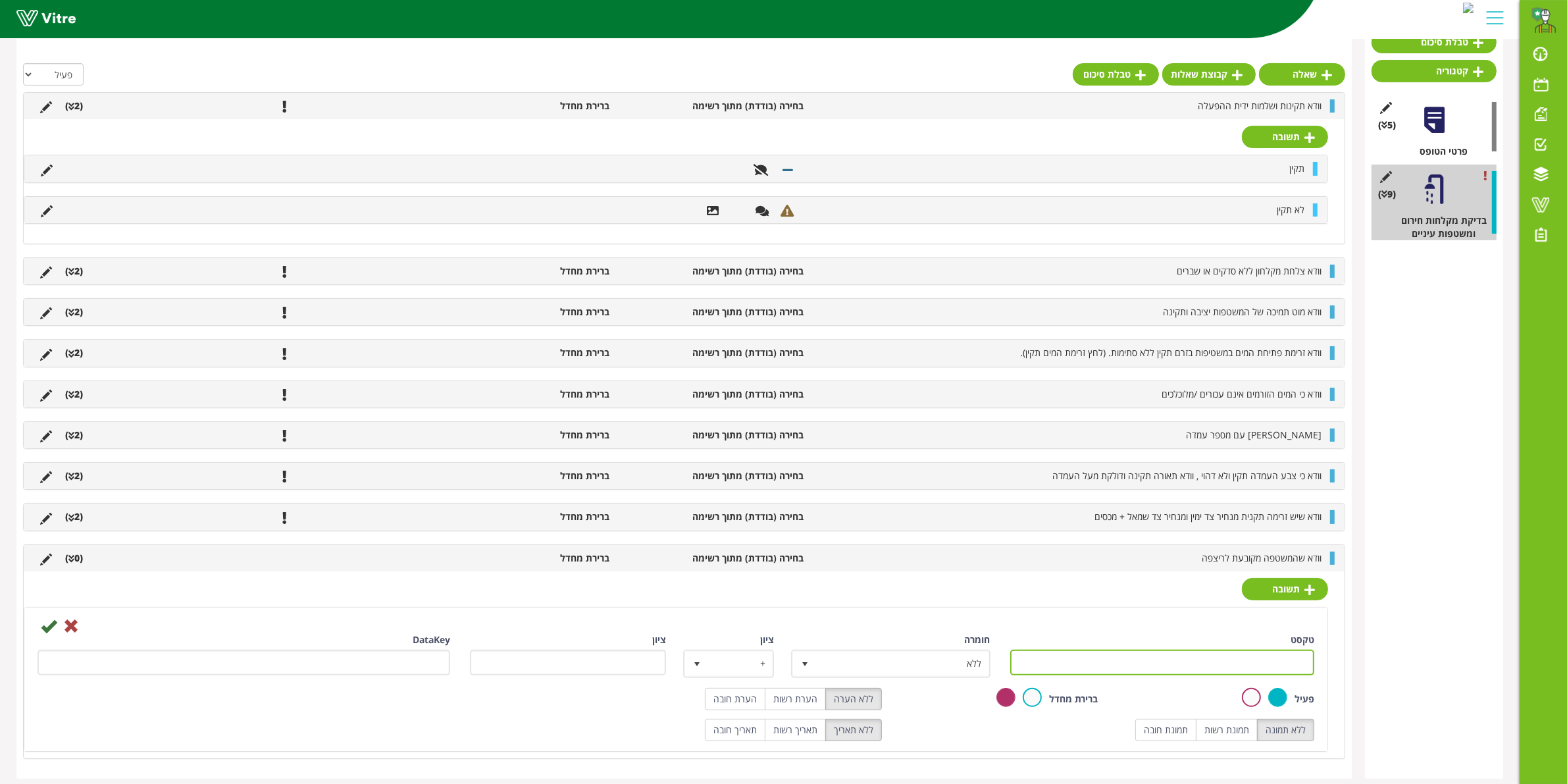
click at [1186, 671] on input "טקסט" at bounding box center [1163, 662] width 305 height 25
type input "תקין"
click at [810, 701] on label "הערת רשות" at bounding box center [795, 698] width 61 height 22
radio input "true"
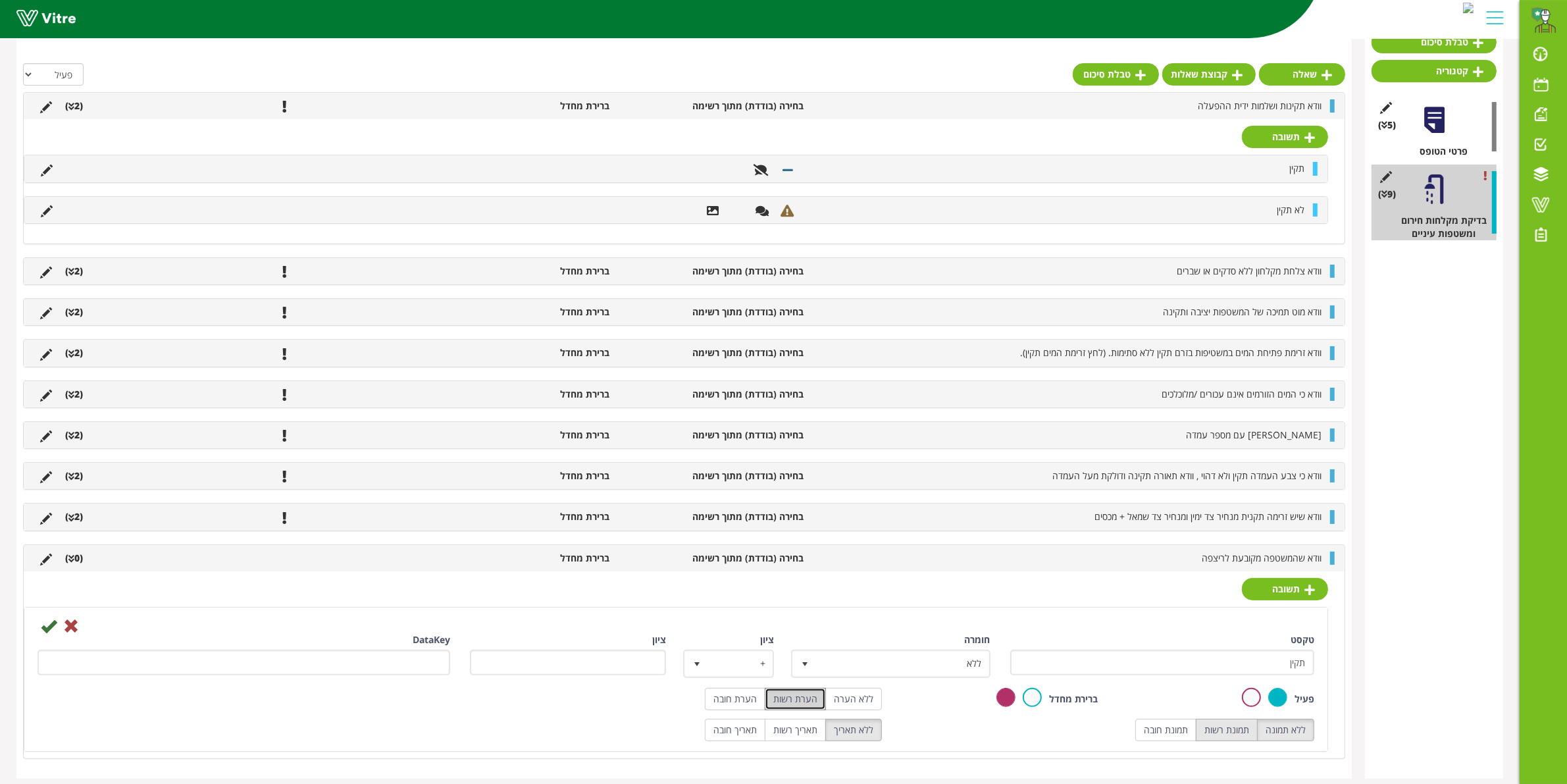
click at [1224, 738] on label "תמונת רשות" at bounding box center [1227, 729] width 62 height 22
radio input "true"
click at [1264, 732] on label "ללא תמונה" at bounding box center [1286, 729] width 57 height 22
radio input "true"
click at [45, 623] on icon at bounding box center [49, 626] width 15 height 15
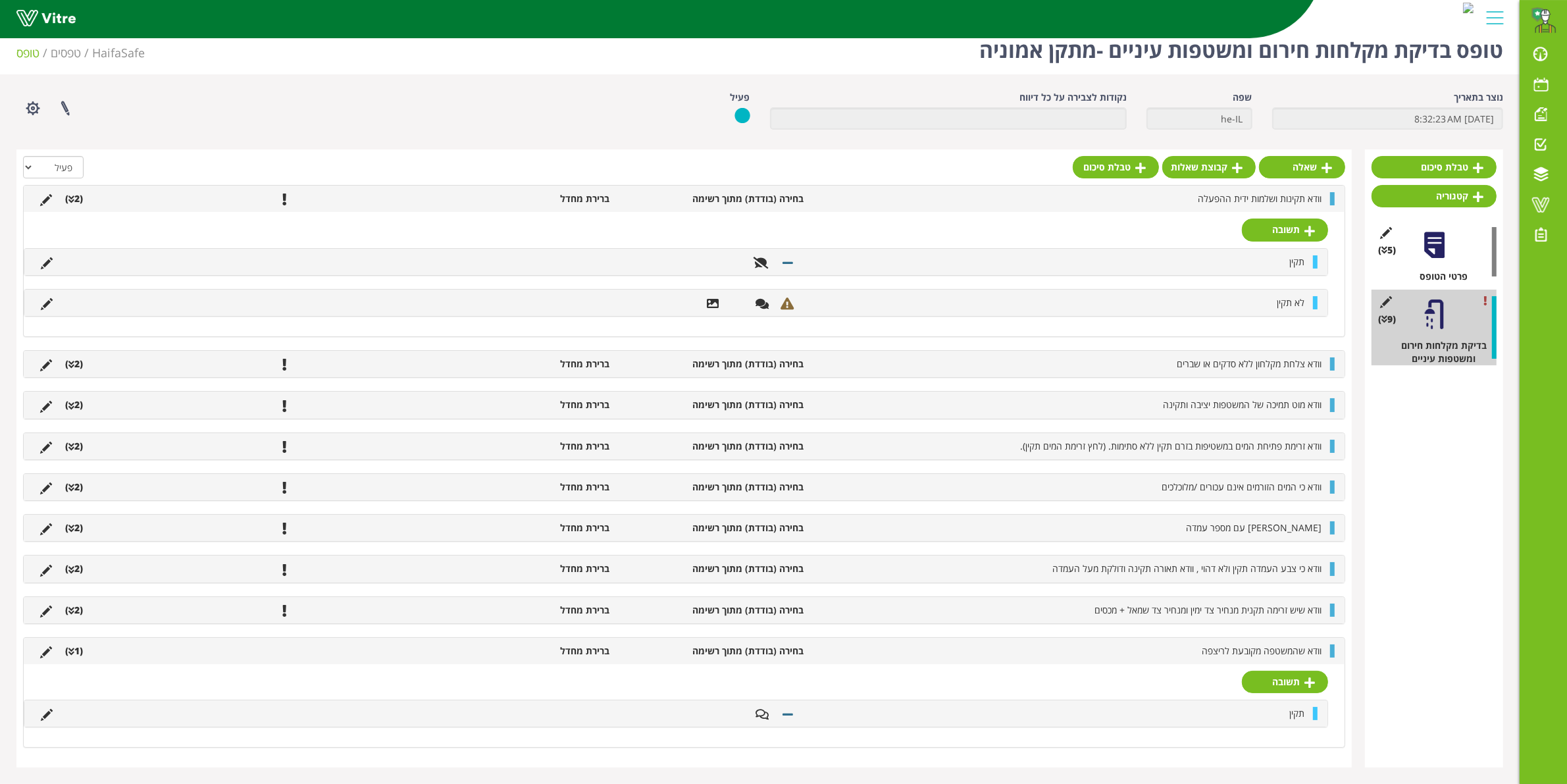
scroll to position [20, 0]
click at [765, 712] on icon at bounding box center [762, 714] width 13 height 12
click at [52, 709] on icon at bounding box center [46, 714] width 12 height 12
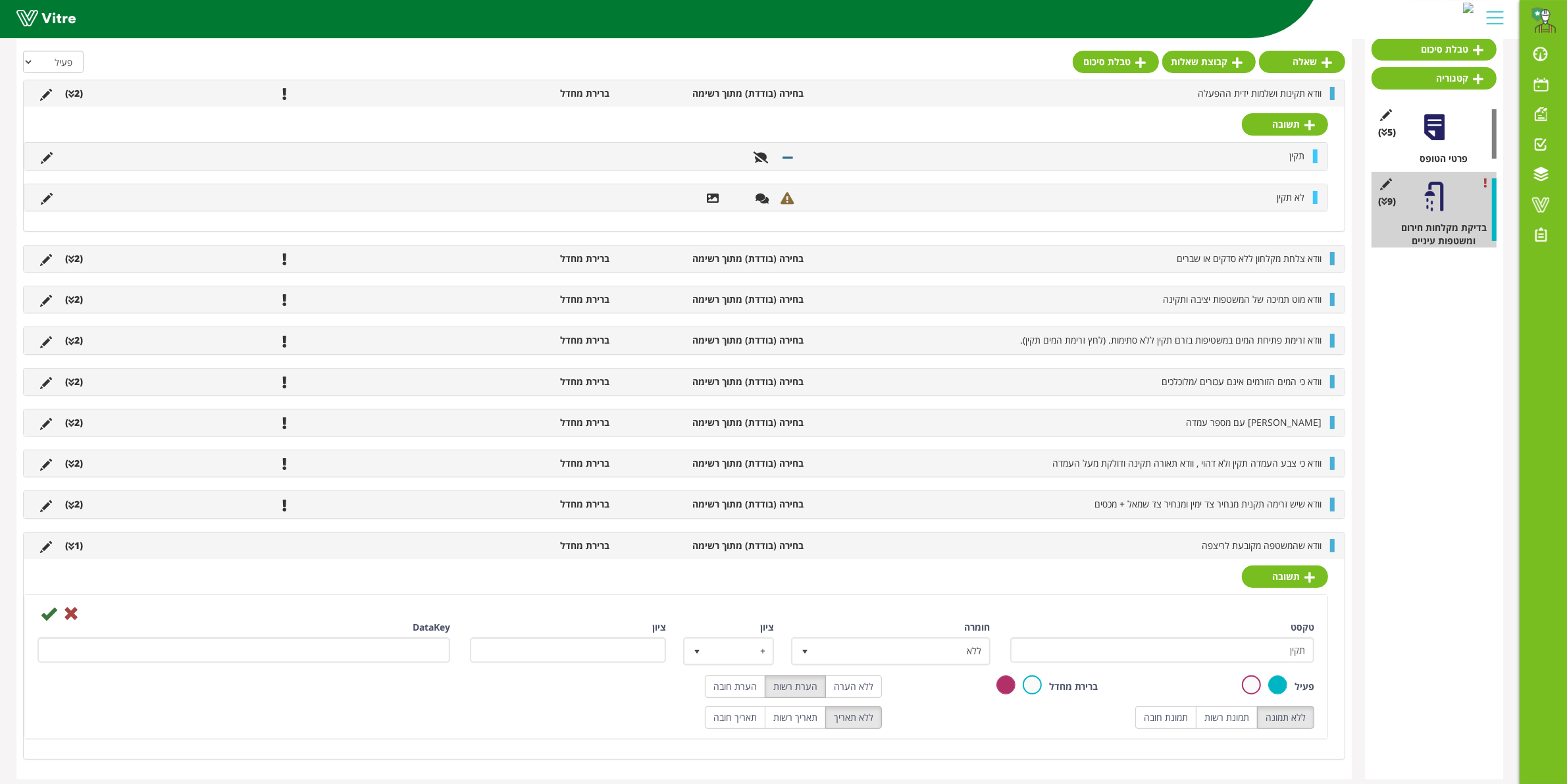
scroll to position [136, 0]
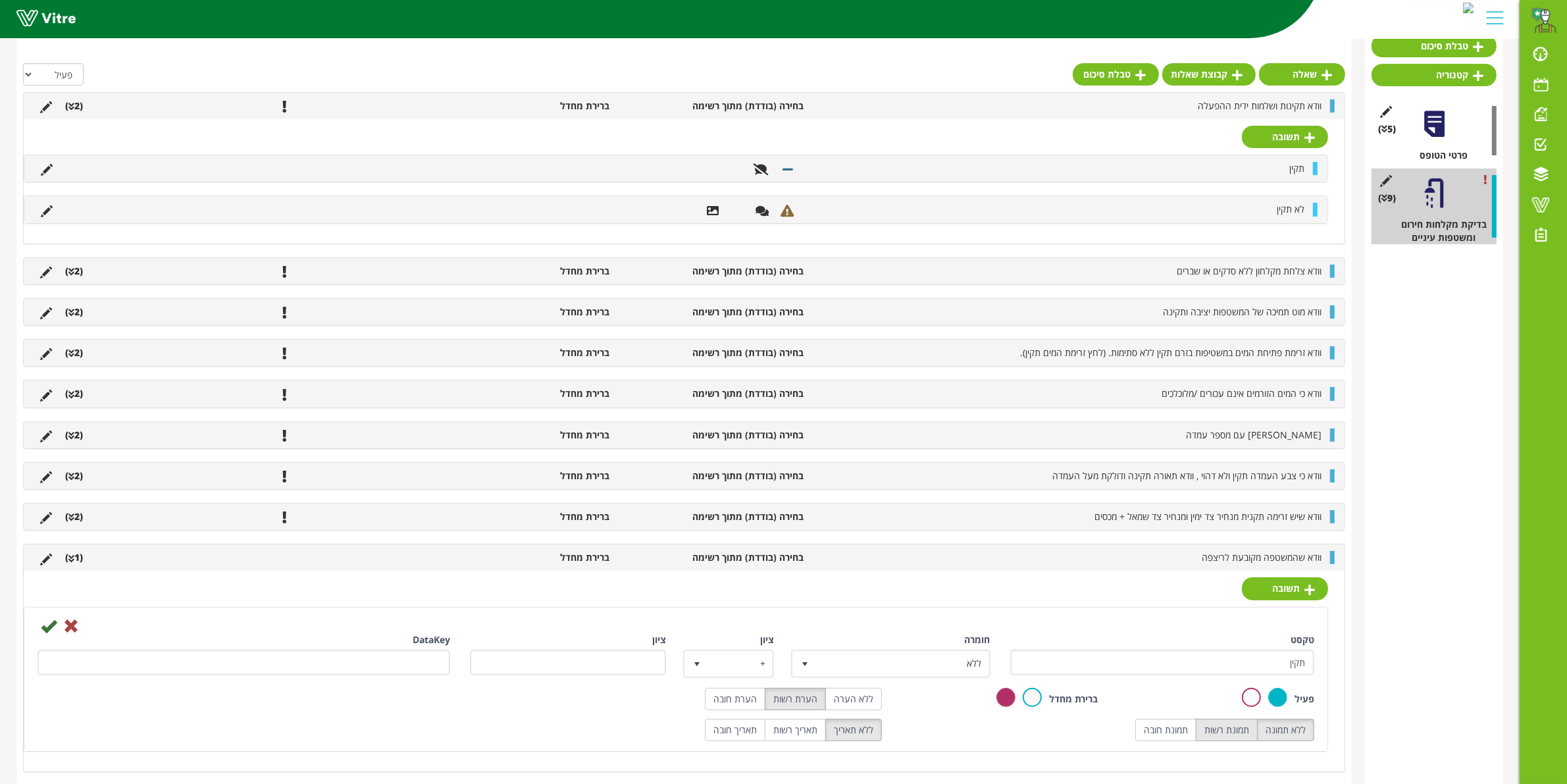
click at [1233, 731] on label "תמונת רשות" at bounding box center [1227, 729] width 62 height 22
radio input "true"
click at [1294, 741] on label "ללא תמונה" at bounding box center [1286, 729] width 57 height 22
radio input "true"
click at [842, 696] on label "ללא הערה" at bounding box center [853, 698] width 56 height 22
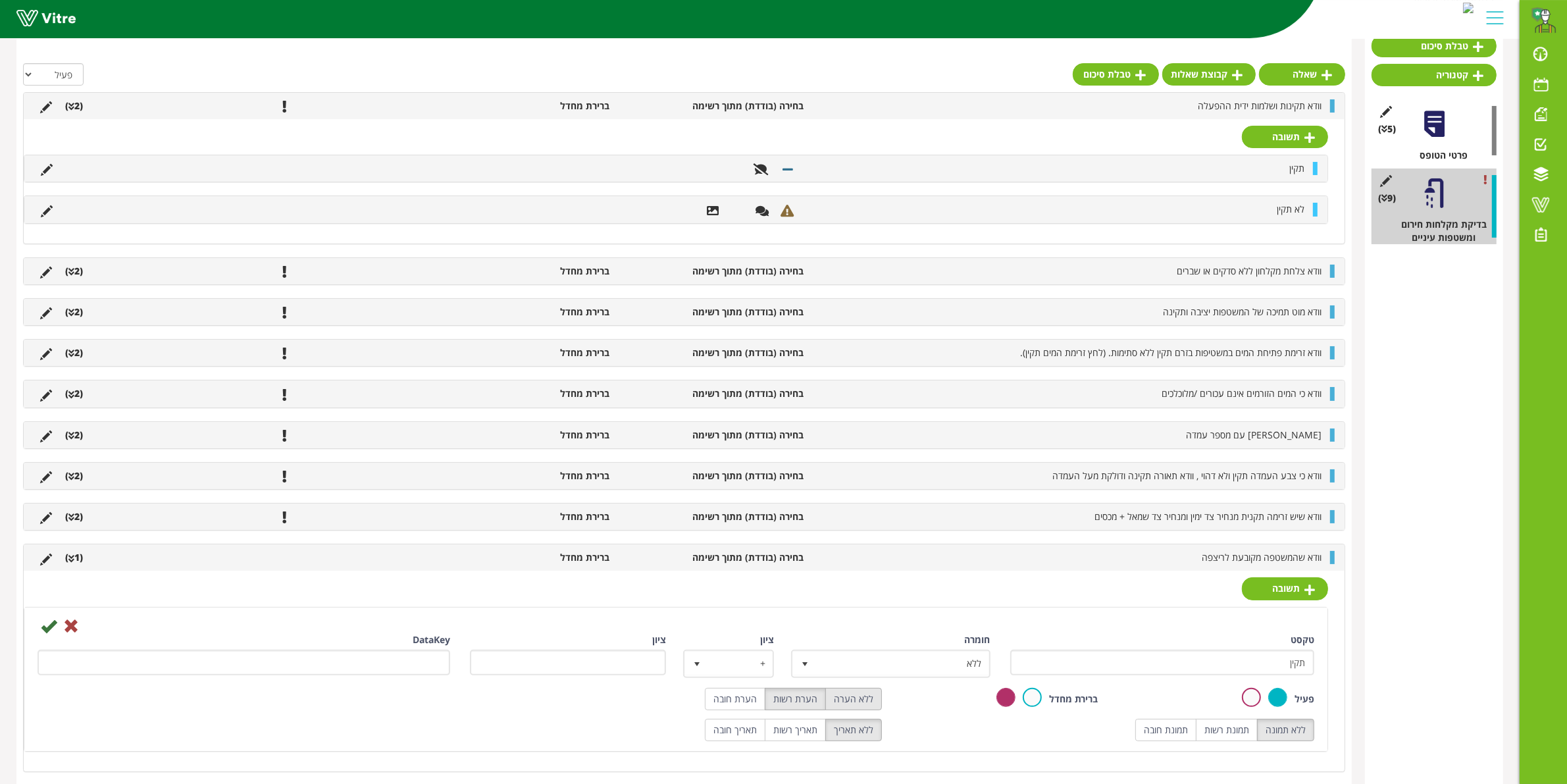
radio input "true"
click at [50, 630] on icon at bounding box center [49, 626] width 15 height 15
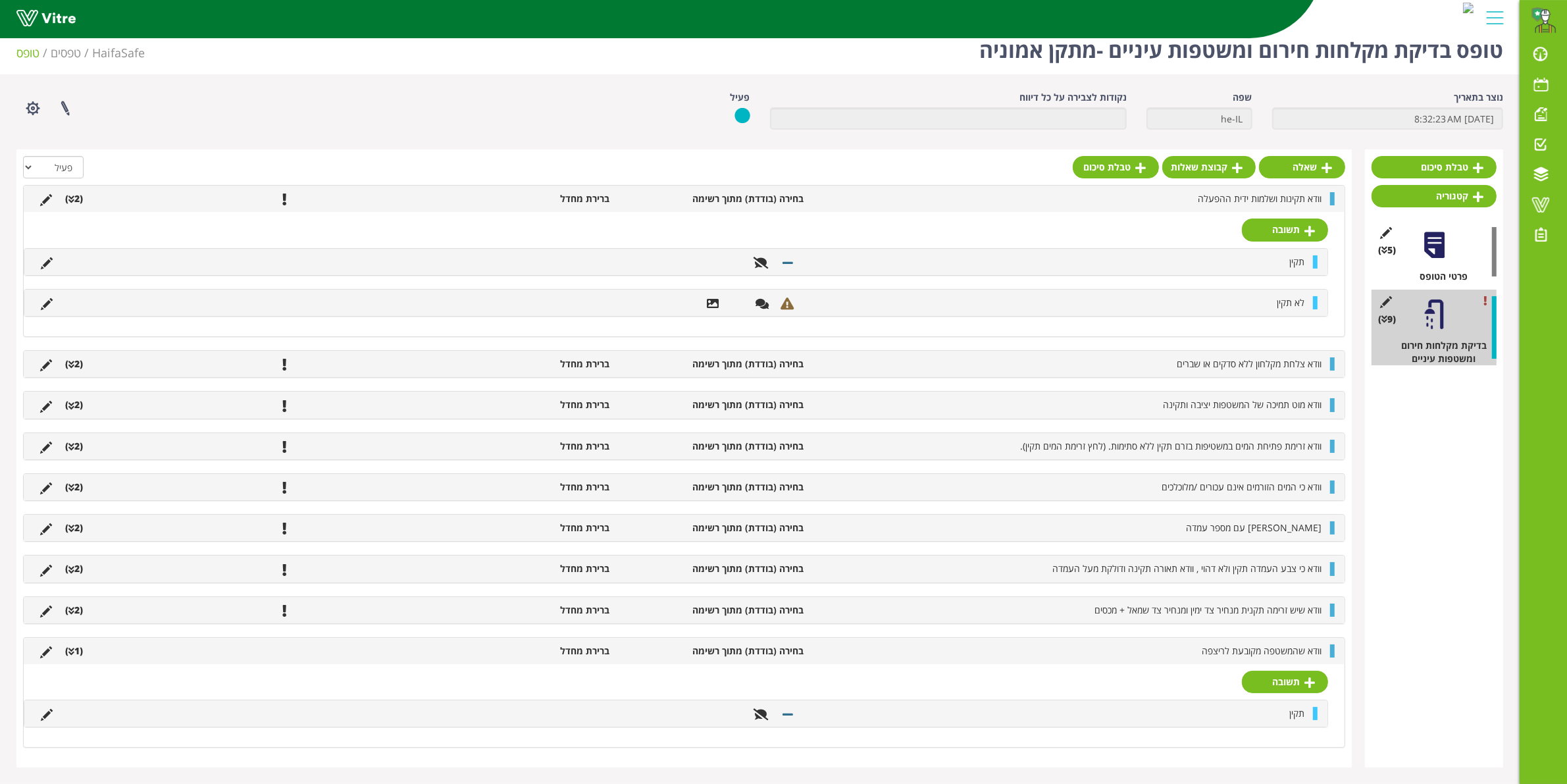
scroll to position [20, 0]
click at [1277, 682] on link "תשובה" at bounding box center [1285, 681] width 86 height 22
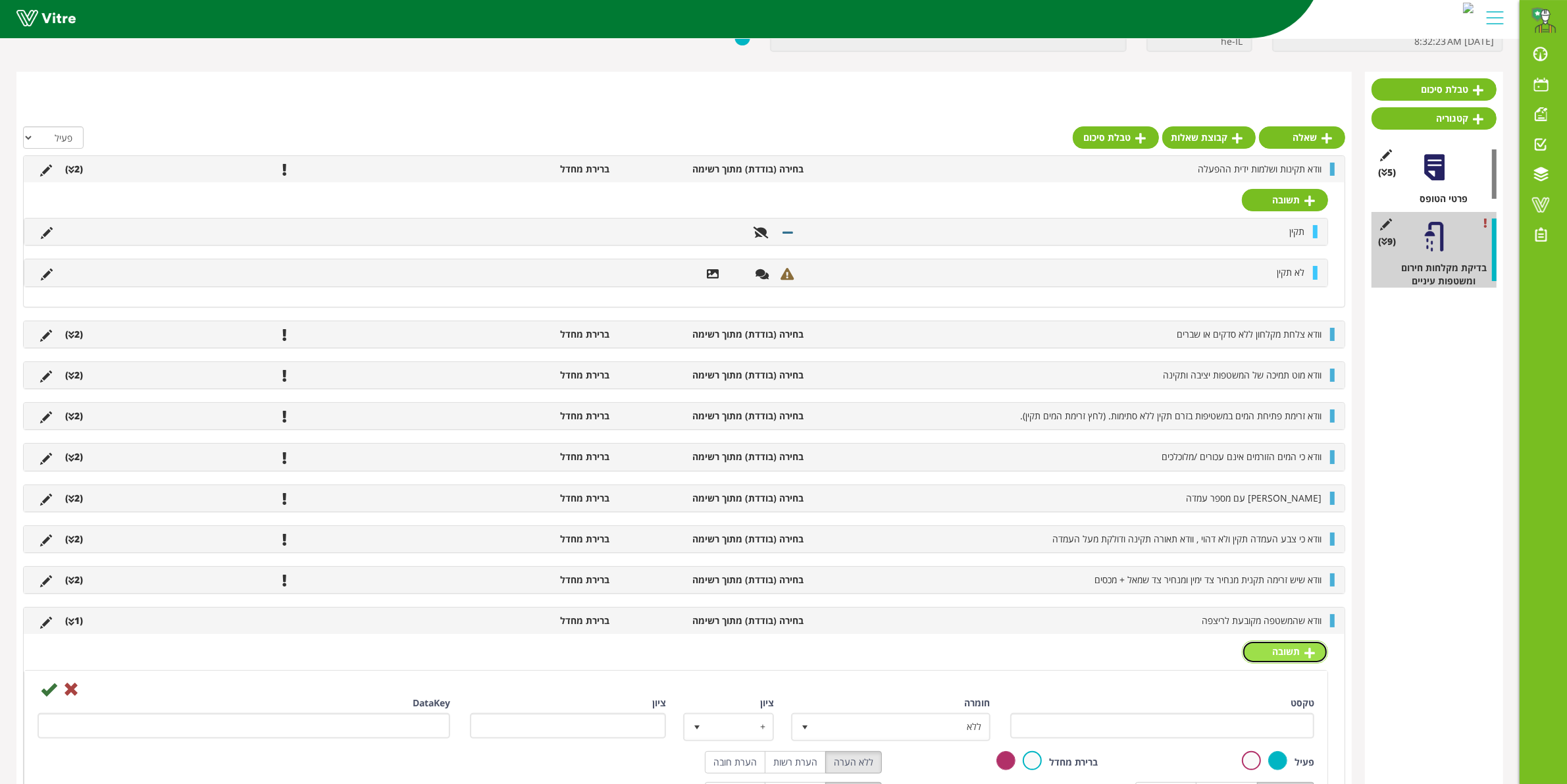
scroll to position [163, 0]
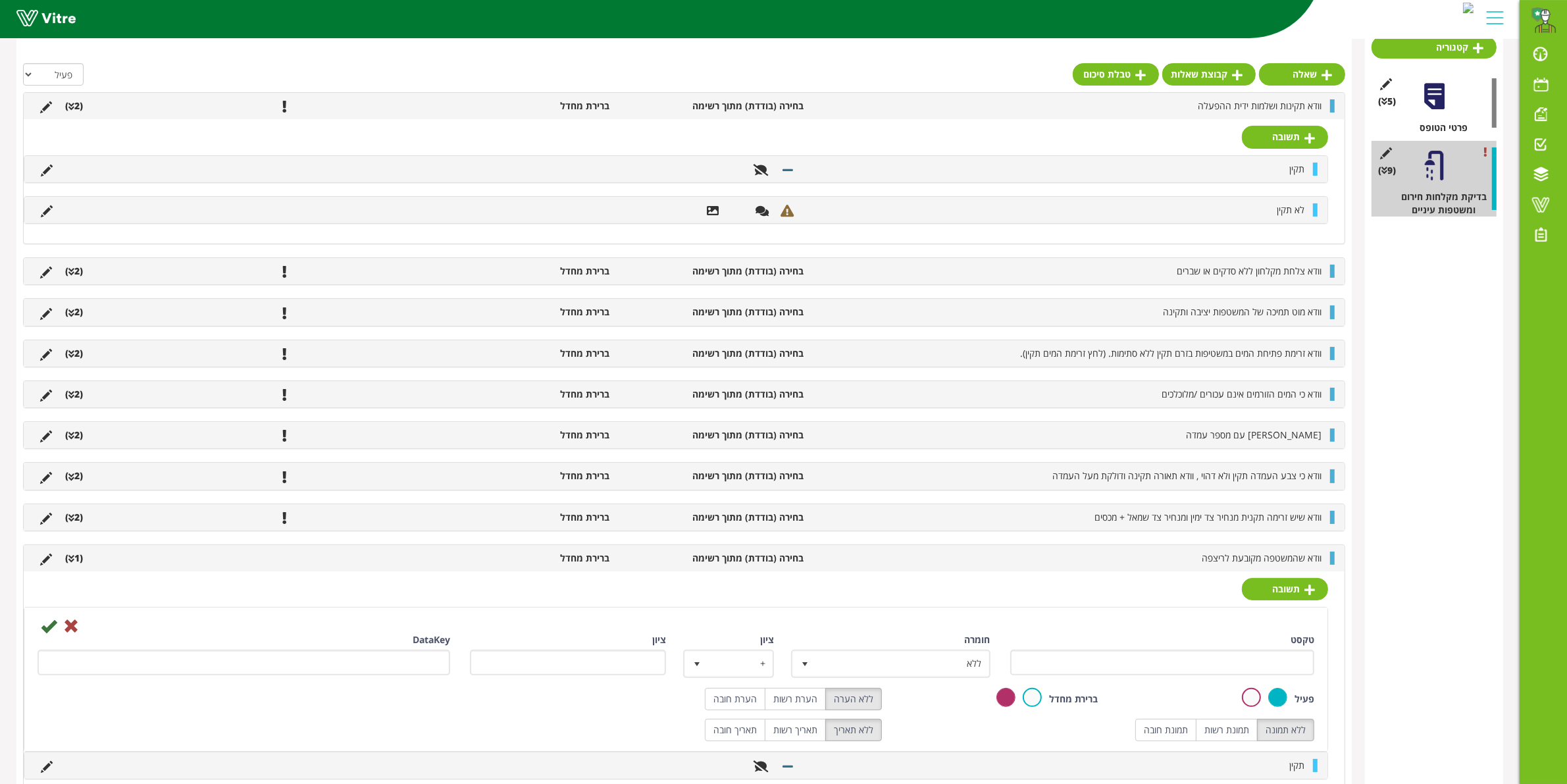
click at [1244, 640] on div "טקסט" at bounding box center [1163, 654] width 305 height 42
click at [1230, 675] on input "טקסט" at bounding box center [1163, 662] width 305 height 25
type input "לא תקין"
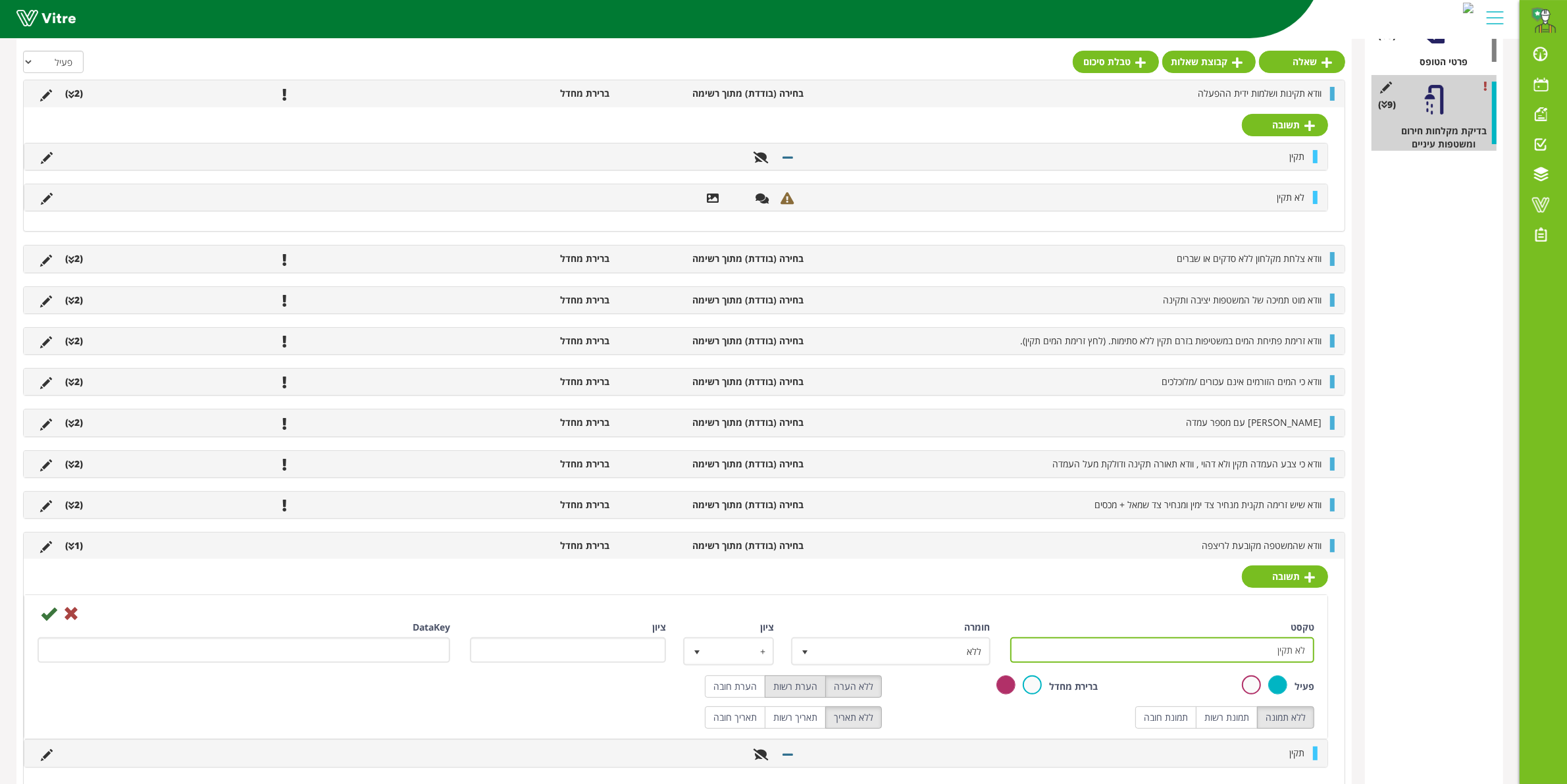
scroll to position [232, 0]
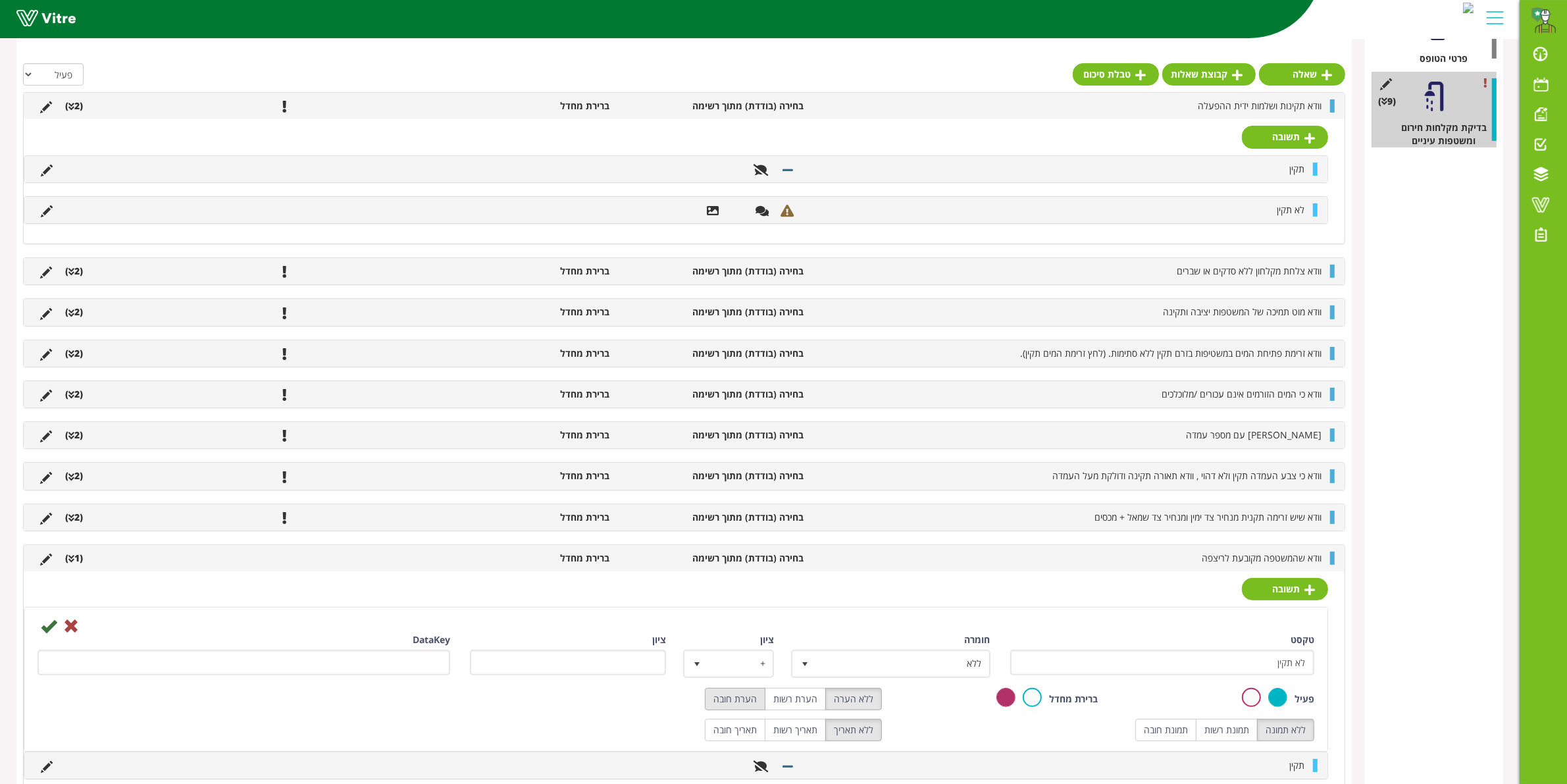
click at [757, 701] on label "הערת חובה" at bounding box center [735, 698] width 60 height 22
radio input "true"
click at [1176, 731] on label "תמונת חובה" at bounding box center [1166, 729] width 61 height 22
radio input "true"
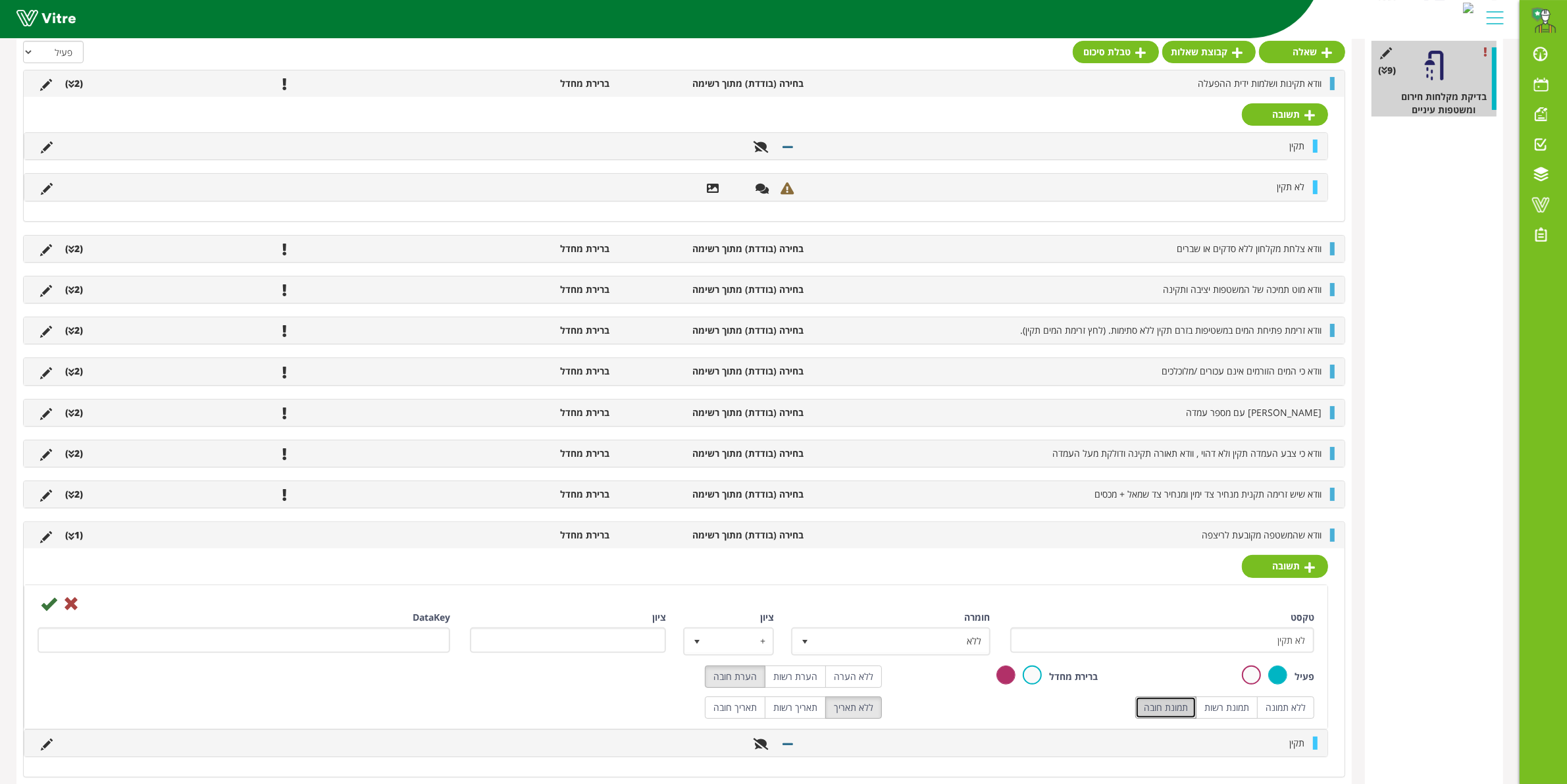
scroll to position [288, 0]
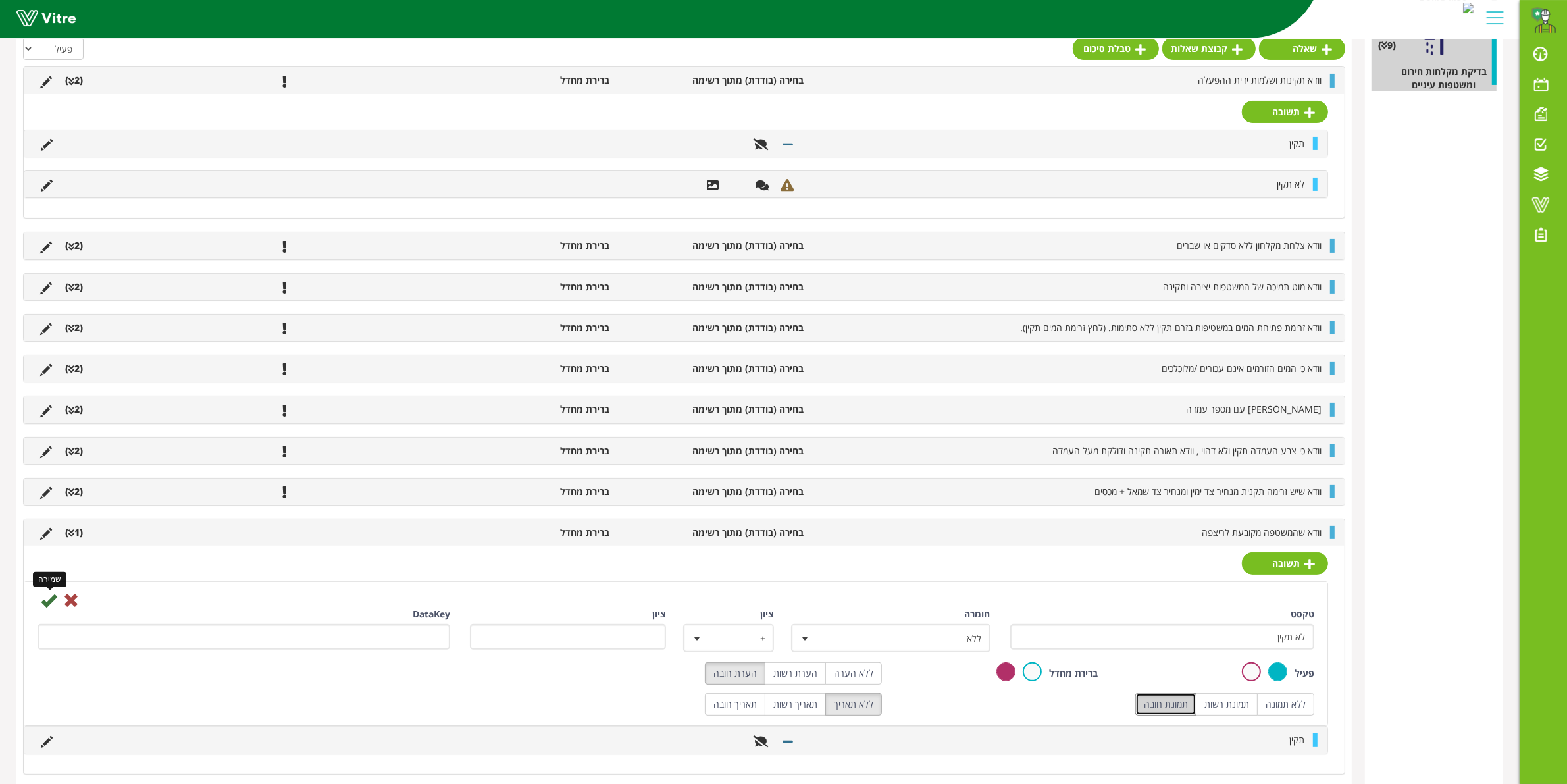
click at [46, 603] on icon at bounding box center [49, 600] width 15 height 15
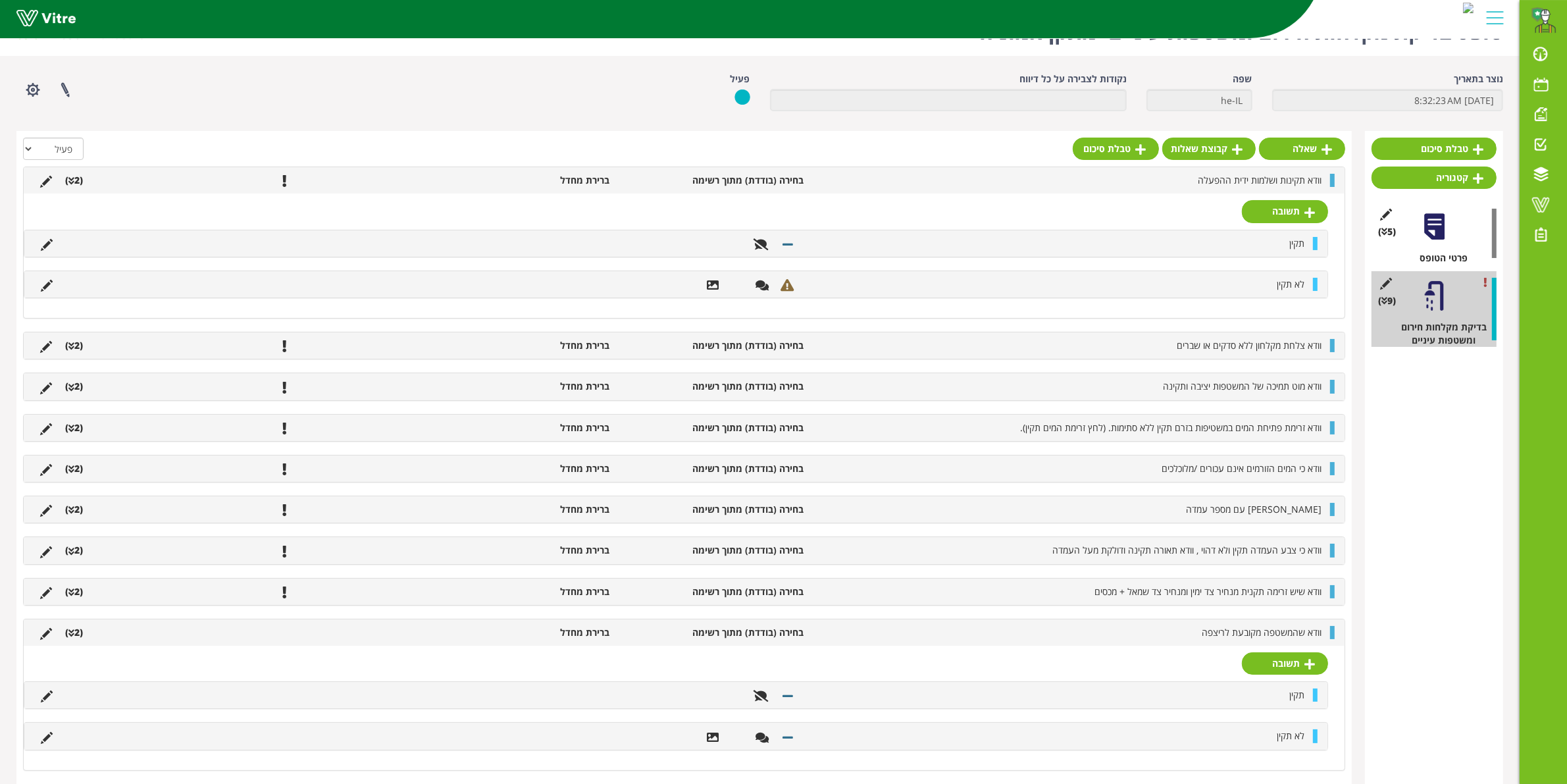
scroll to position [60, 0]
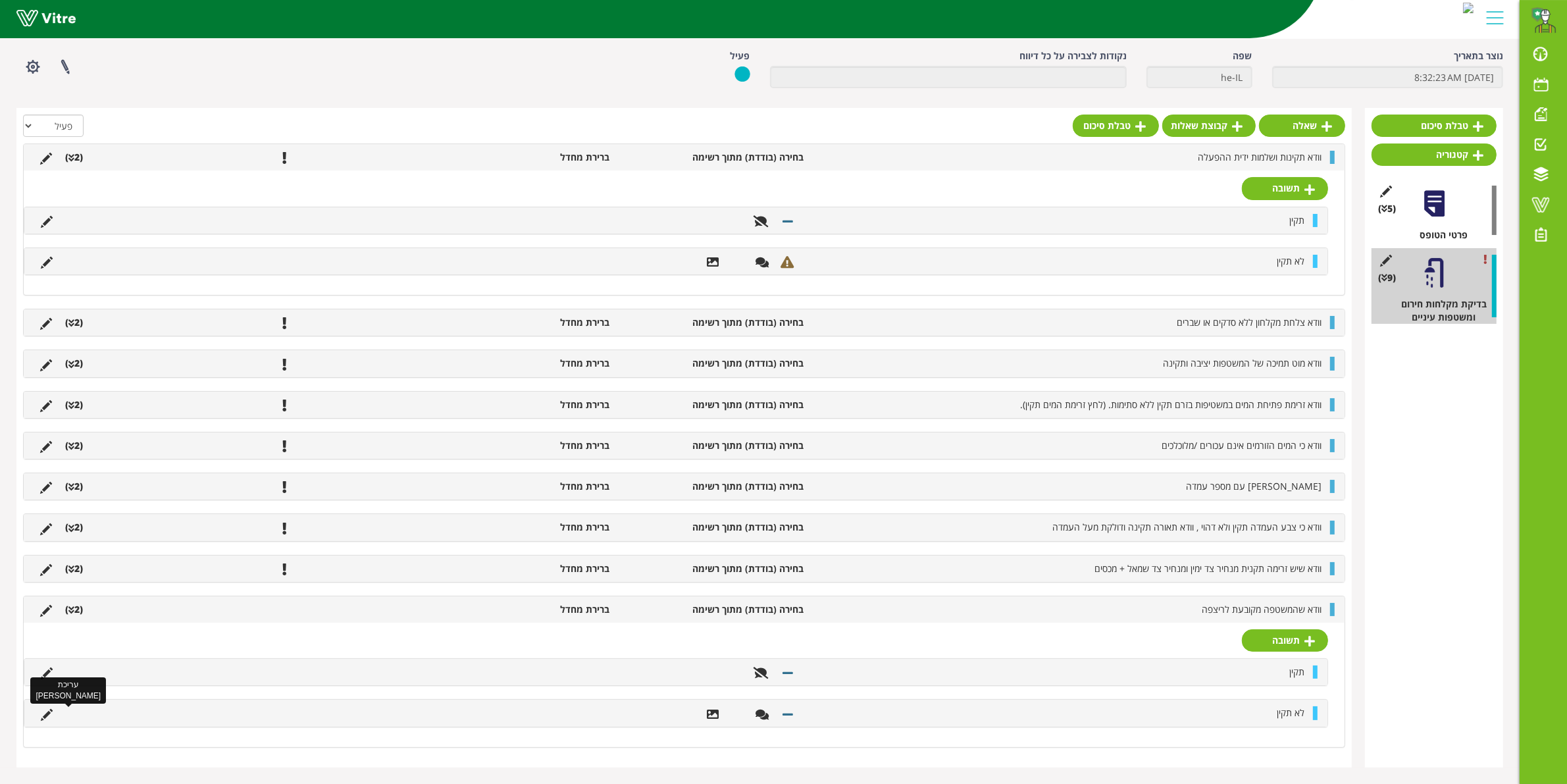
click at [50, 716] on icon at bounding box center [46, 714] width 12 height 12
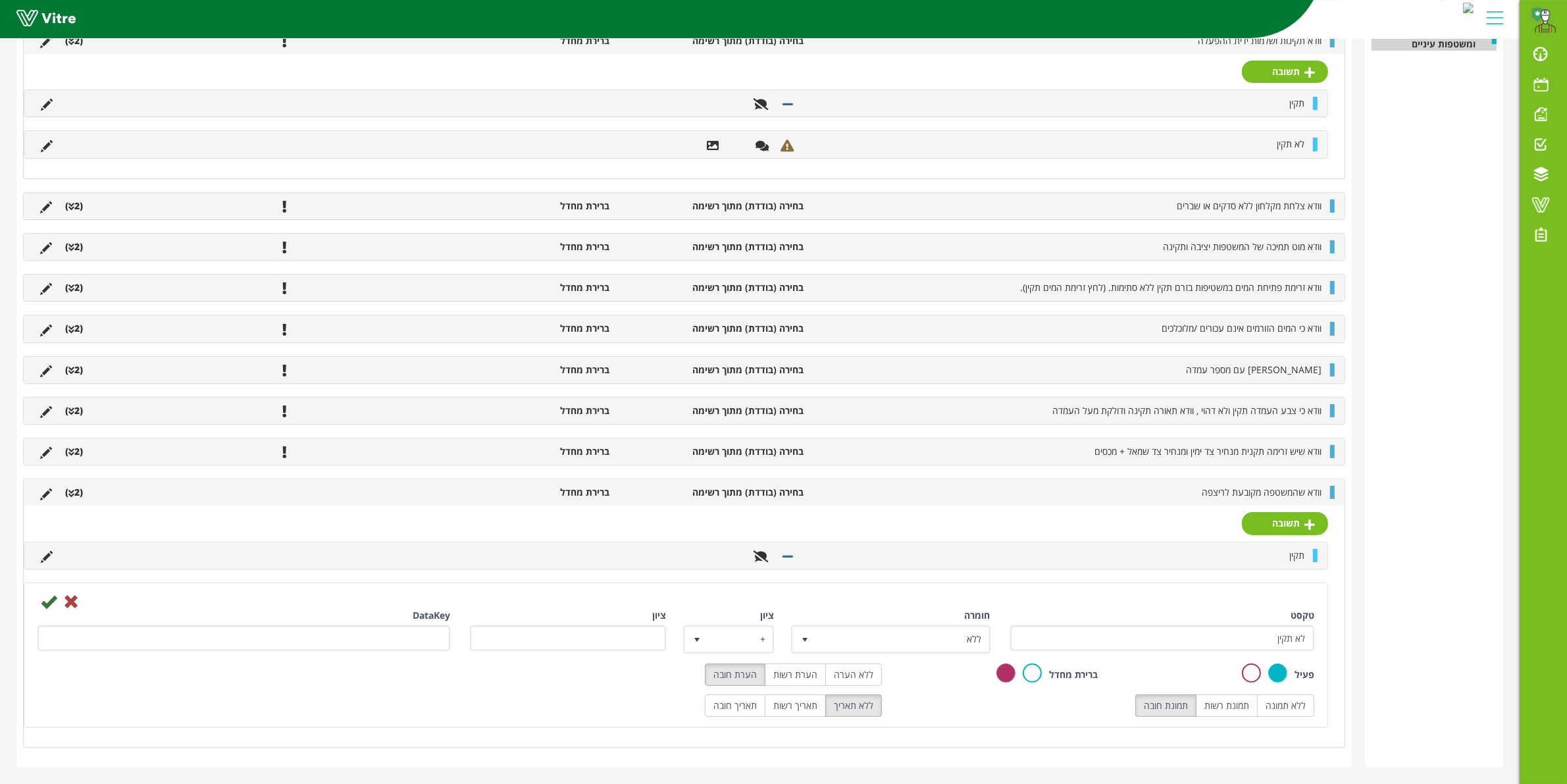
scroll to position [333, 0]
click at [941, 650] on span "ללא" at bounding box center [902, 639] width 172 height 24
click at [943, 709] on li "ליקוי" at bounding box center [878, 708] width 195 height 22
type input "1"
radio input "true"
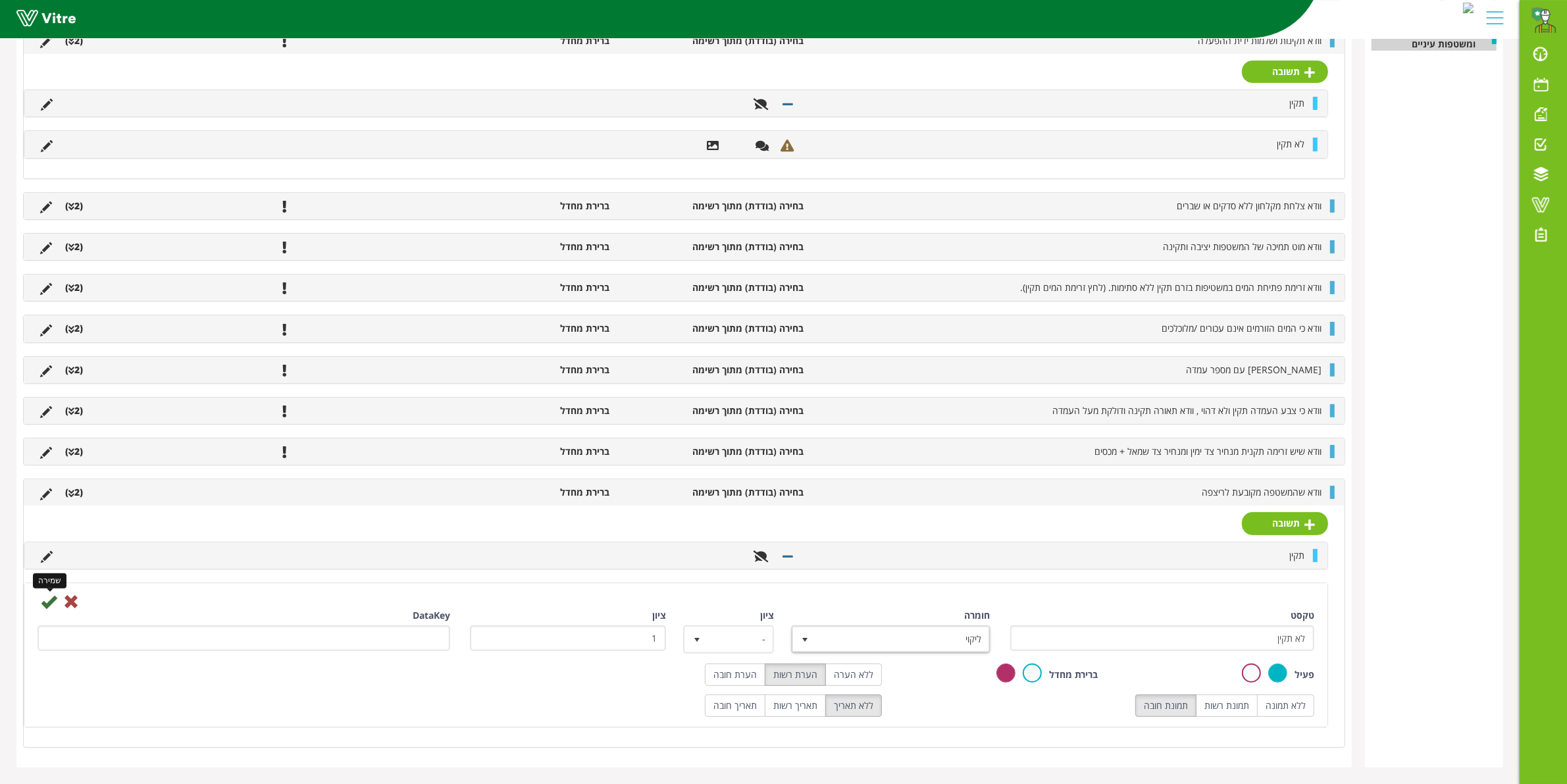
click at [45, 601] on icon at bounding box center [49, 601] width 15 height 15
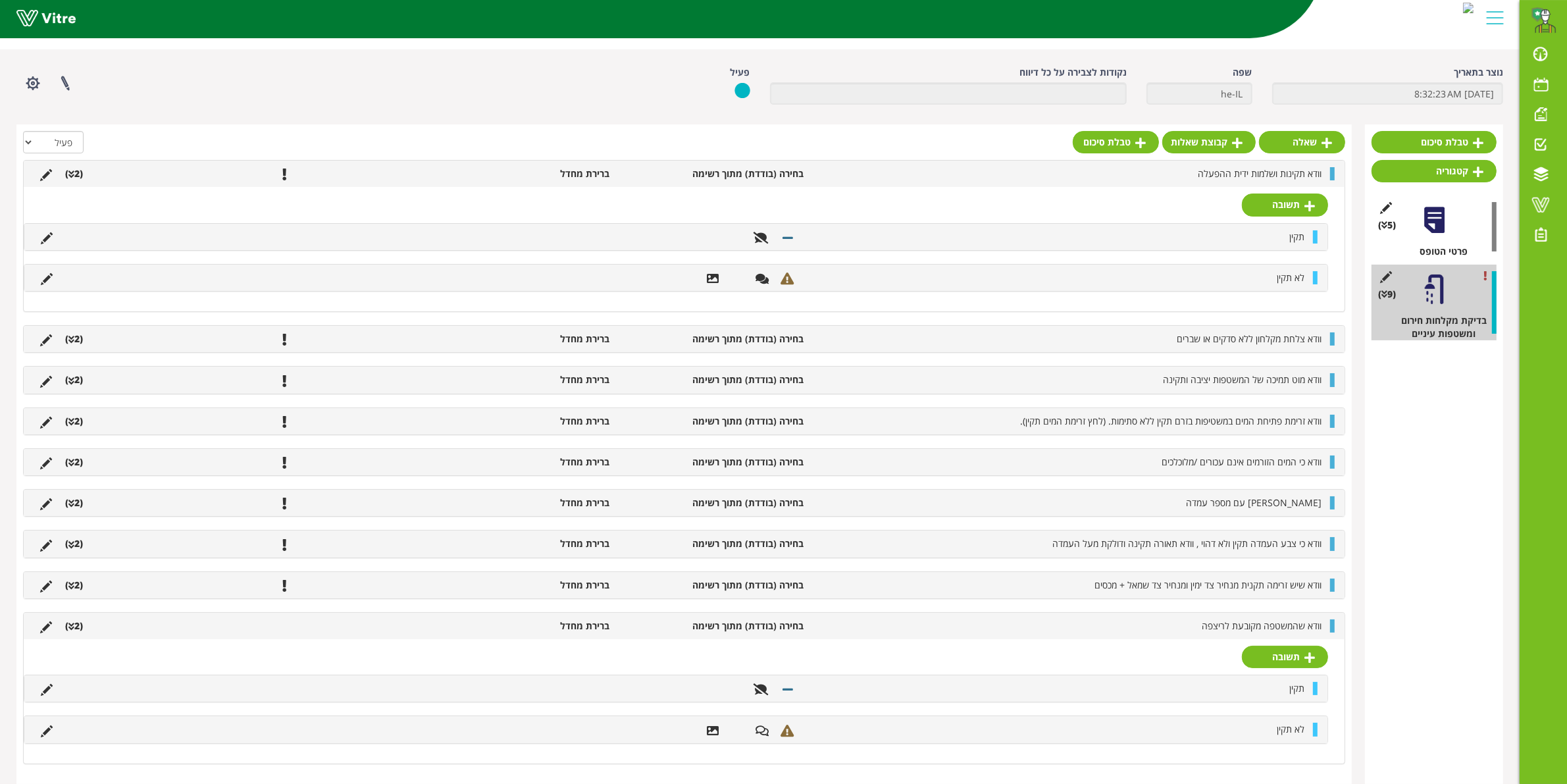
scroll to position [60, 0]
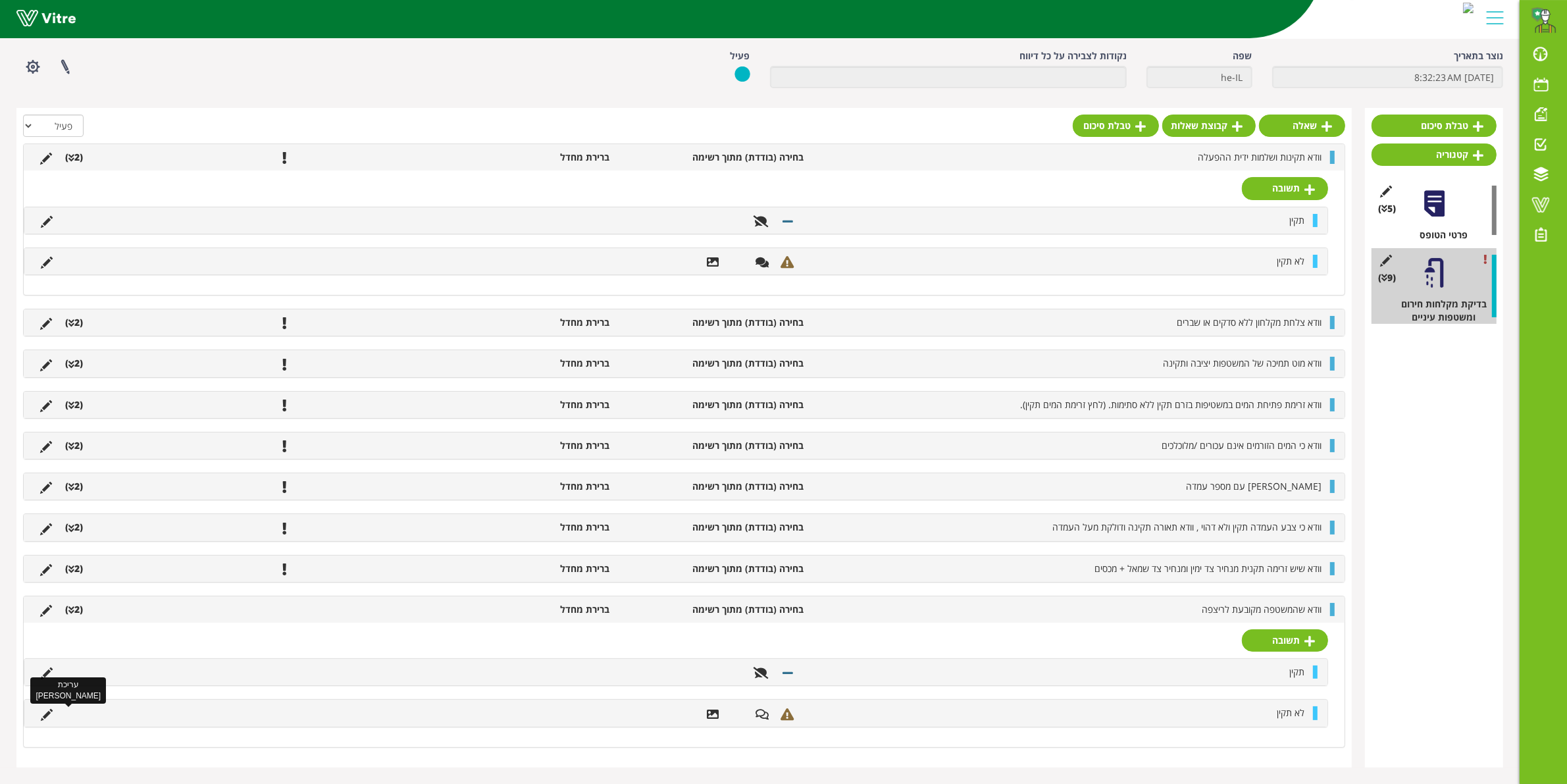
click at [43, 716] on icon at bounding box center [46, 714] width 12 height 12
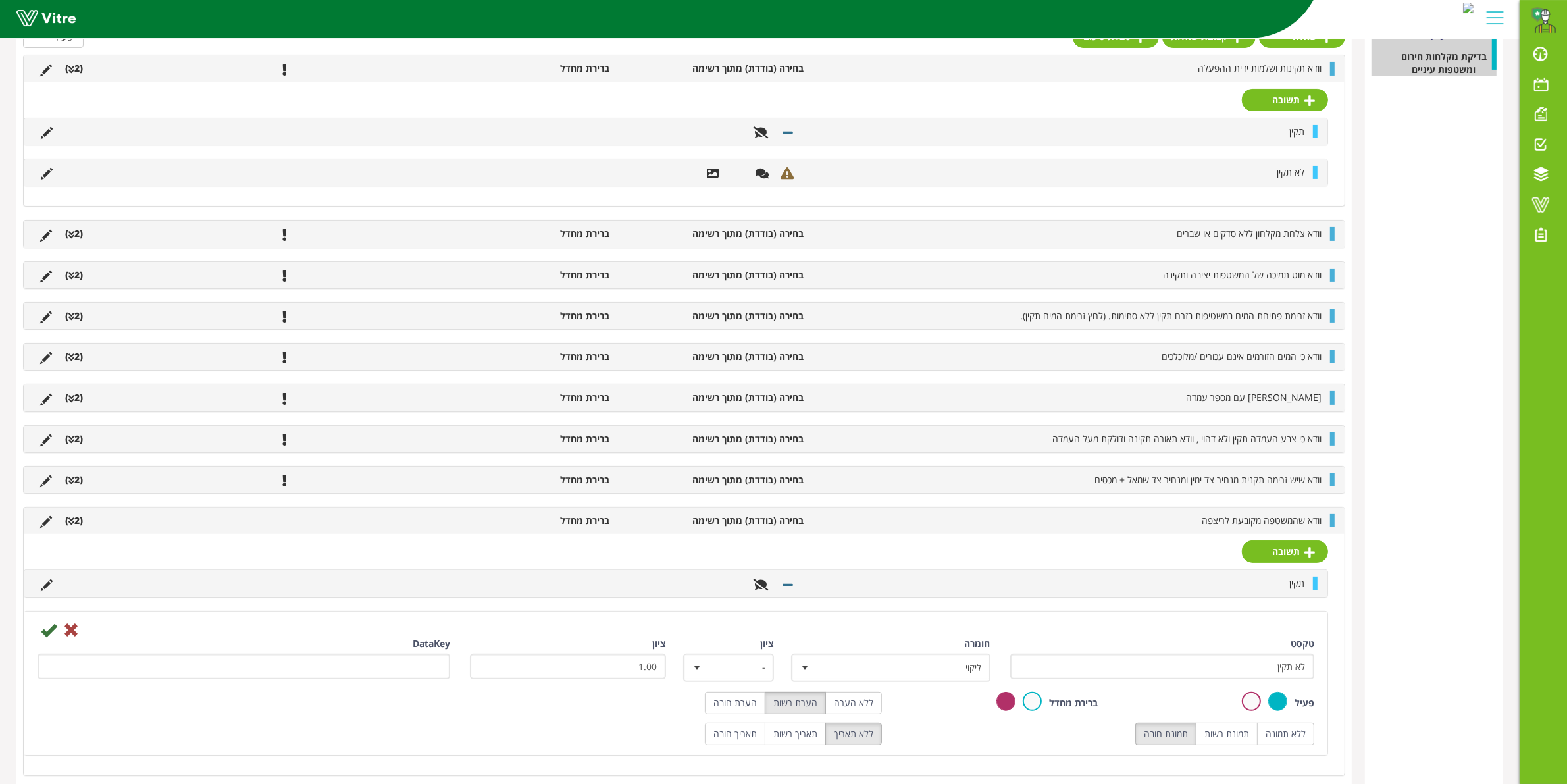
scroll to position [319, 0]
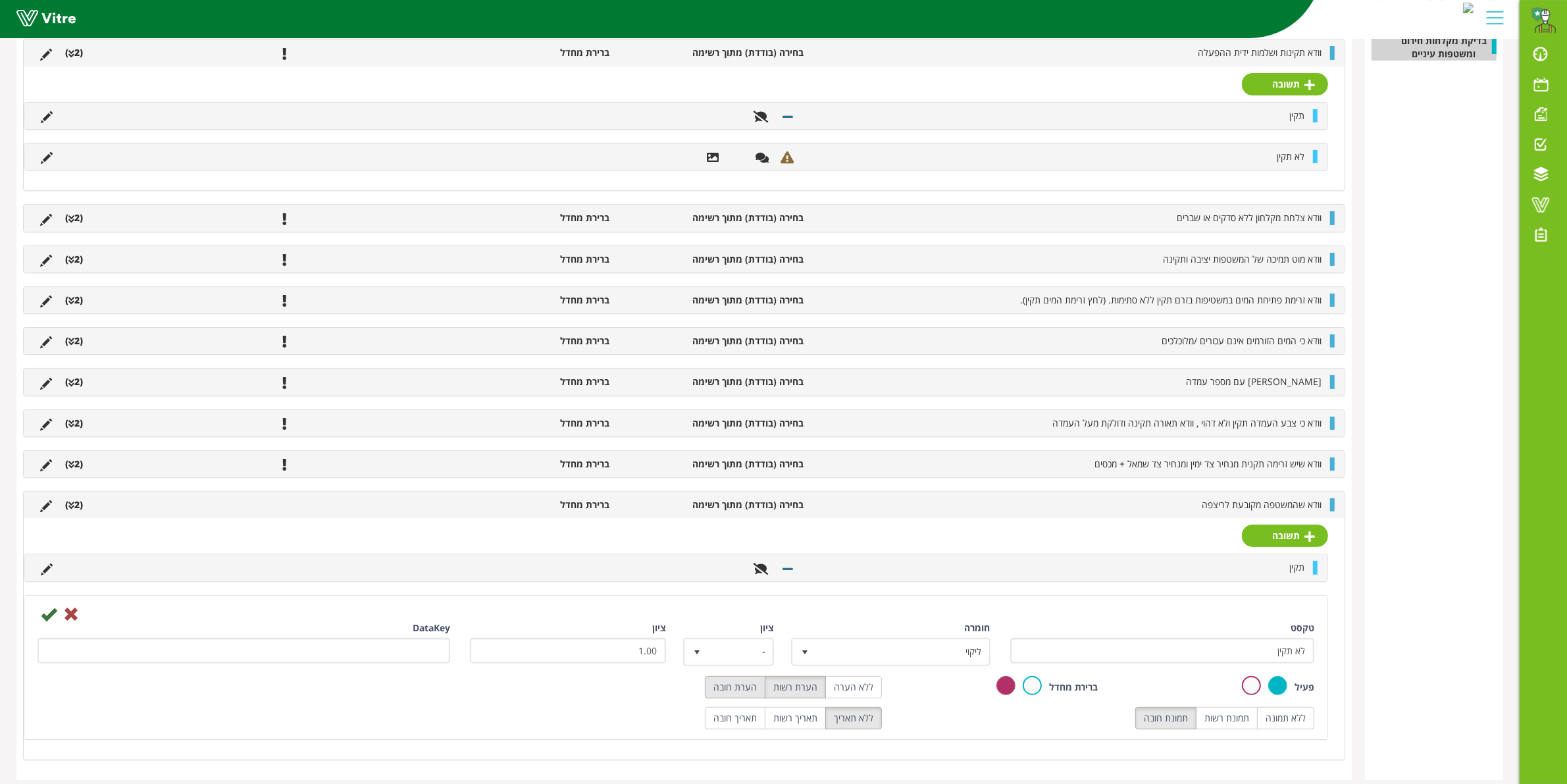
click at [757, 691] on label "הערת חובה" at bounding box center [735, 687] width 60 height 22
radio input "true"
click at [44, 614] on icon at bounding box center [49, 613] width 15 height 15
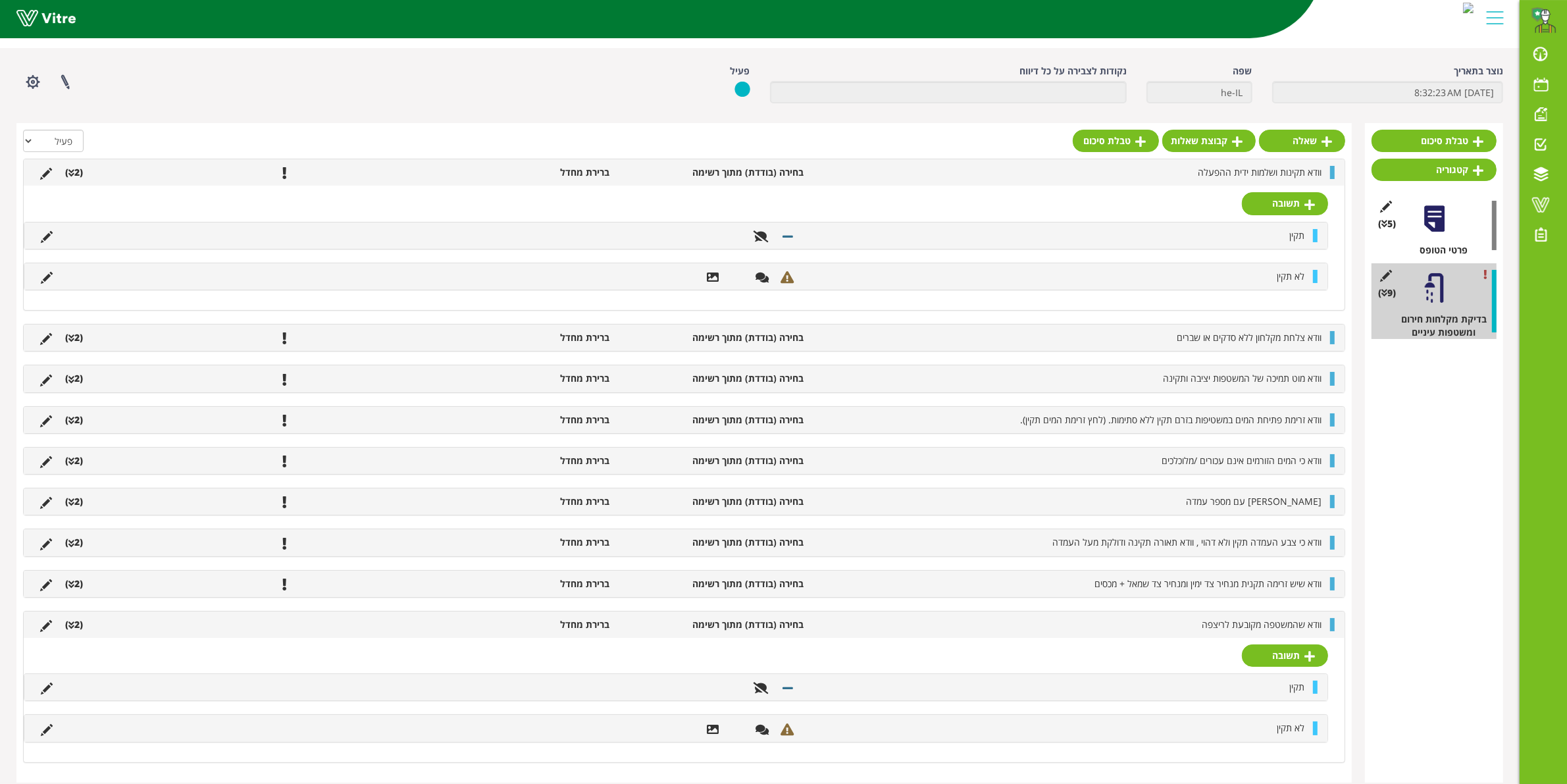
scroll to position [60, 0]
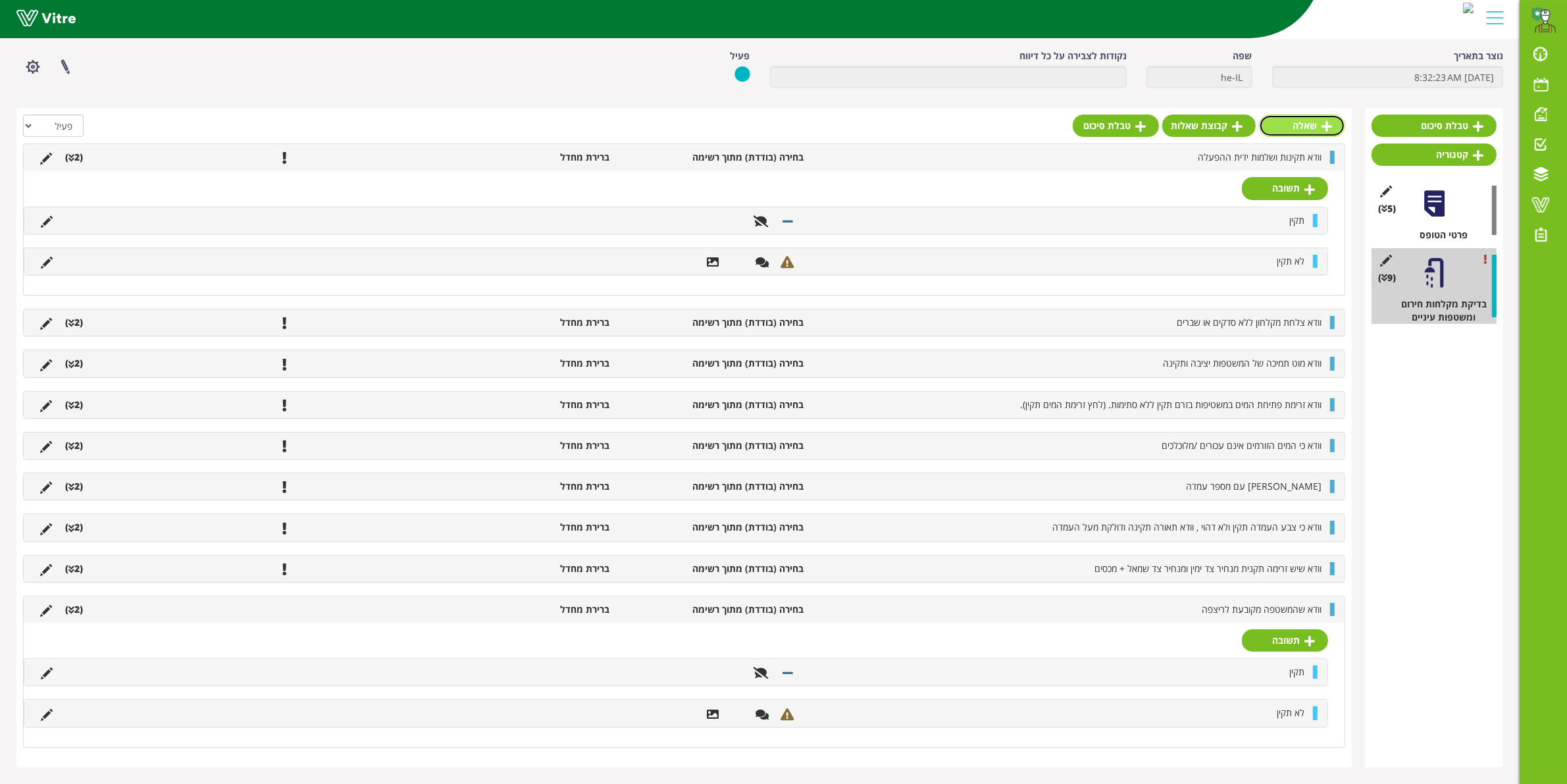
click at [1287, 115] on link "שאלה" at bounding box center [1302, 125] width 86 height 22
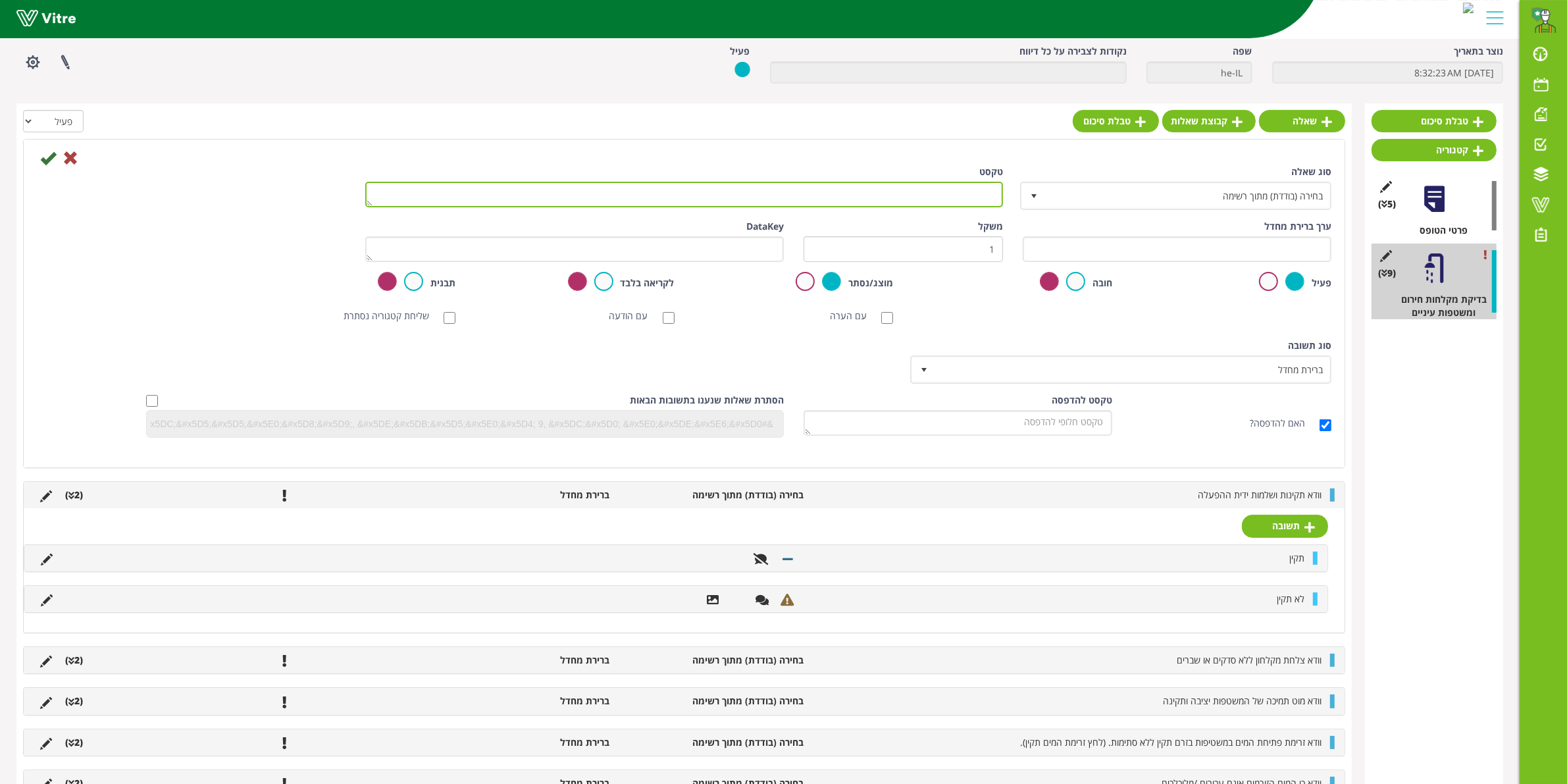
click at [981, 194] on textarea "טקסט" at bounding box center [684, 194] width 638 height 25
type textarea "וודא שאין מים עומדים בקערת משטפת עיניים"
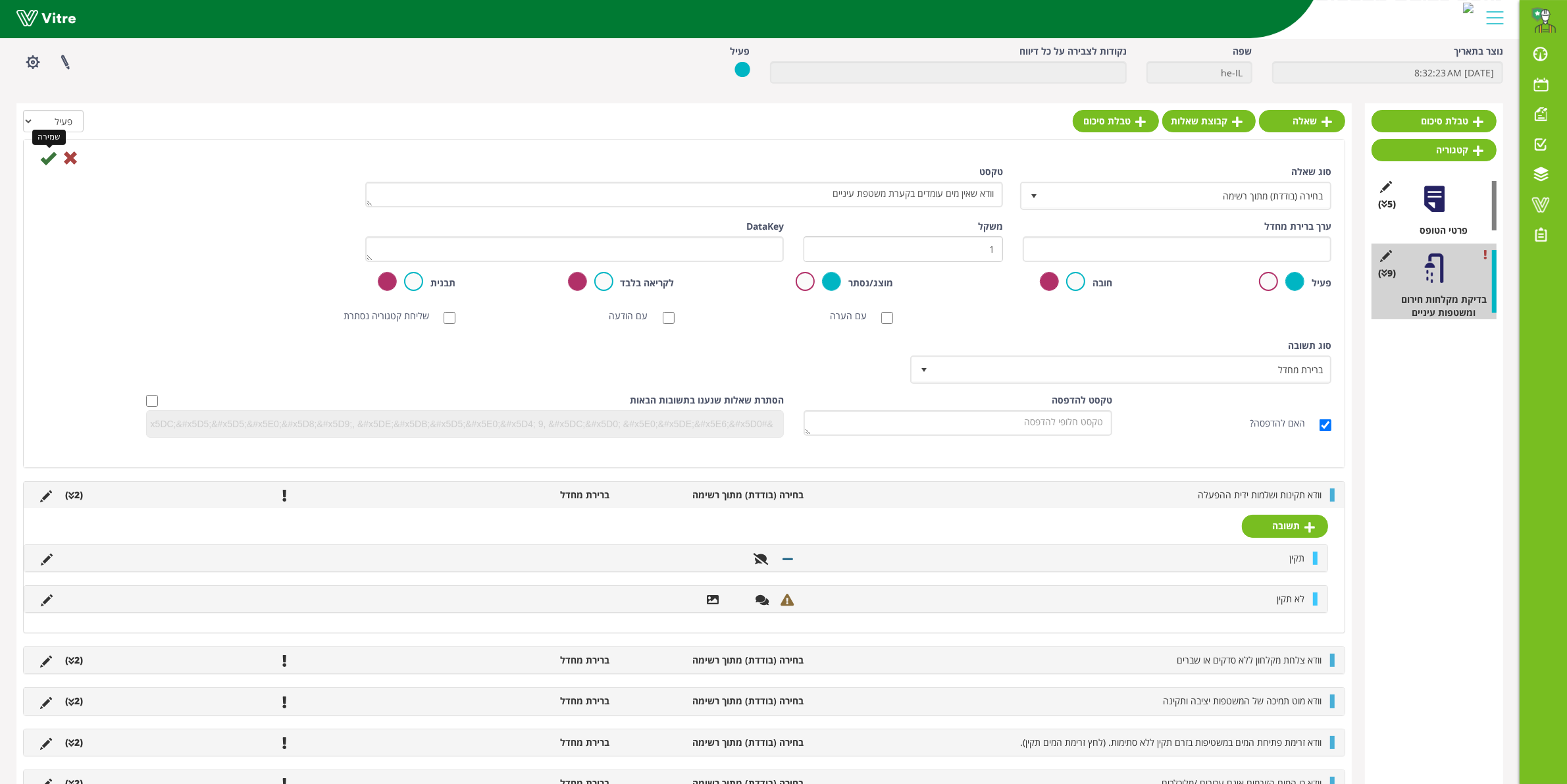
click at [46, 157] on icon at bounding box center [48, 157] width 15 height 15
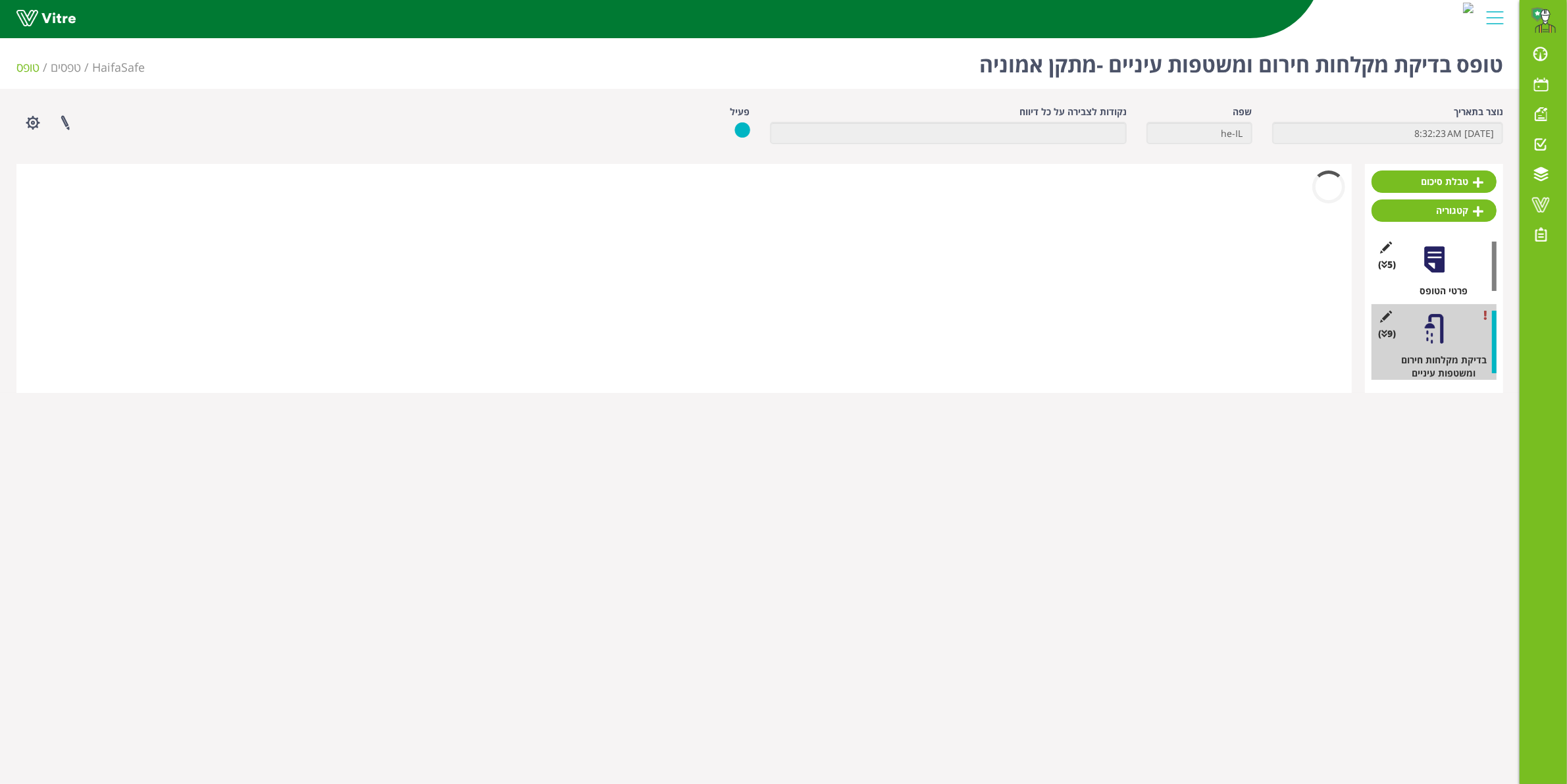
scroll to position [0, 0]
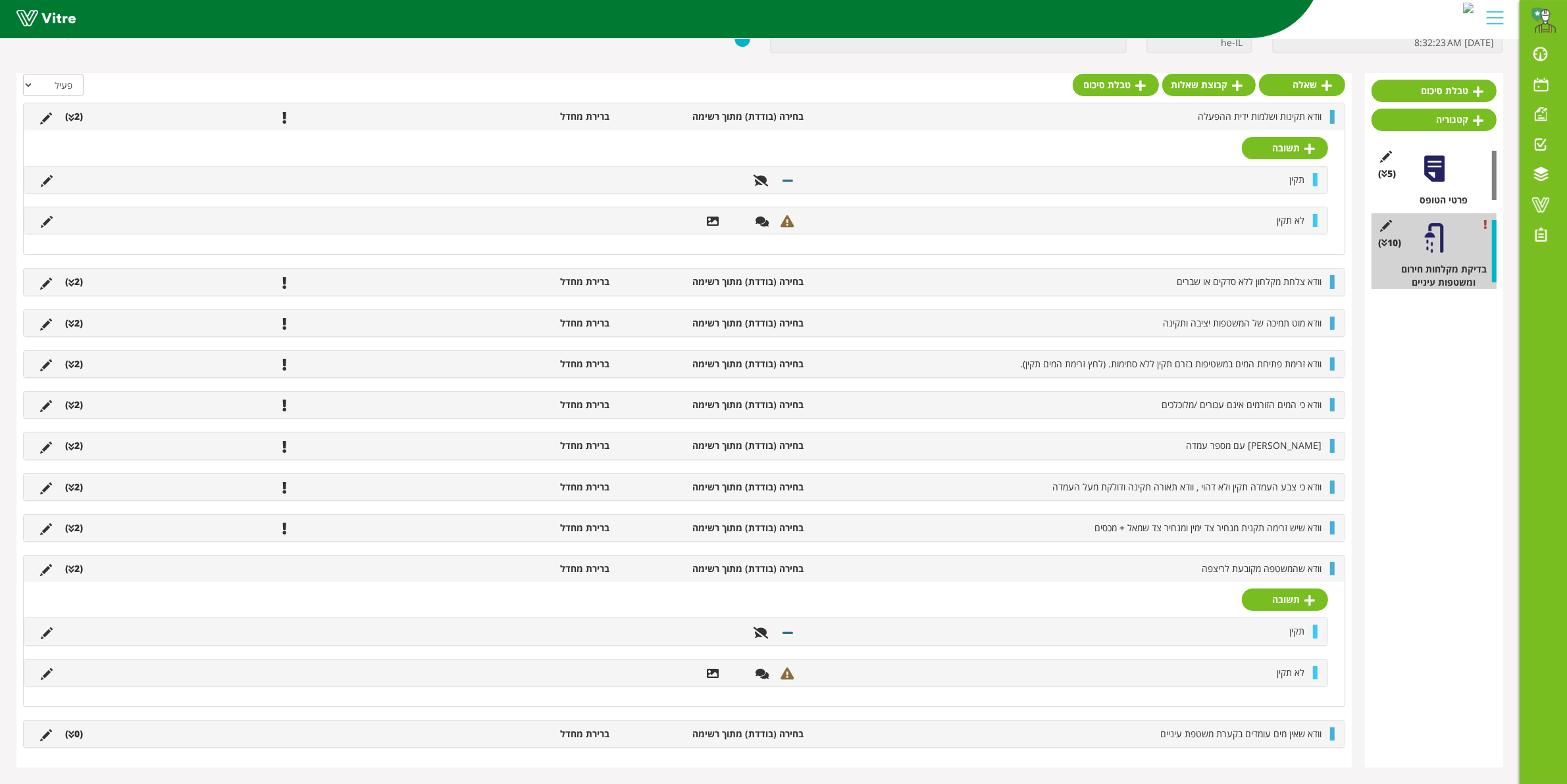
click at [1334, 564] on div at bounding box center [1332, 568] width 5 height 13
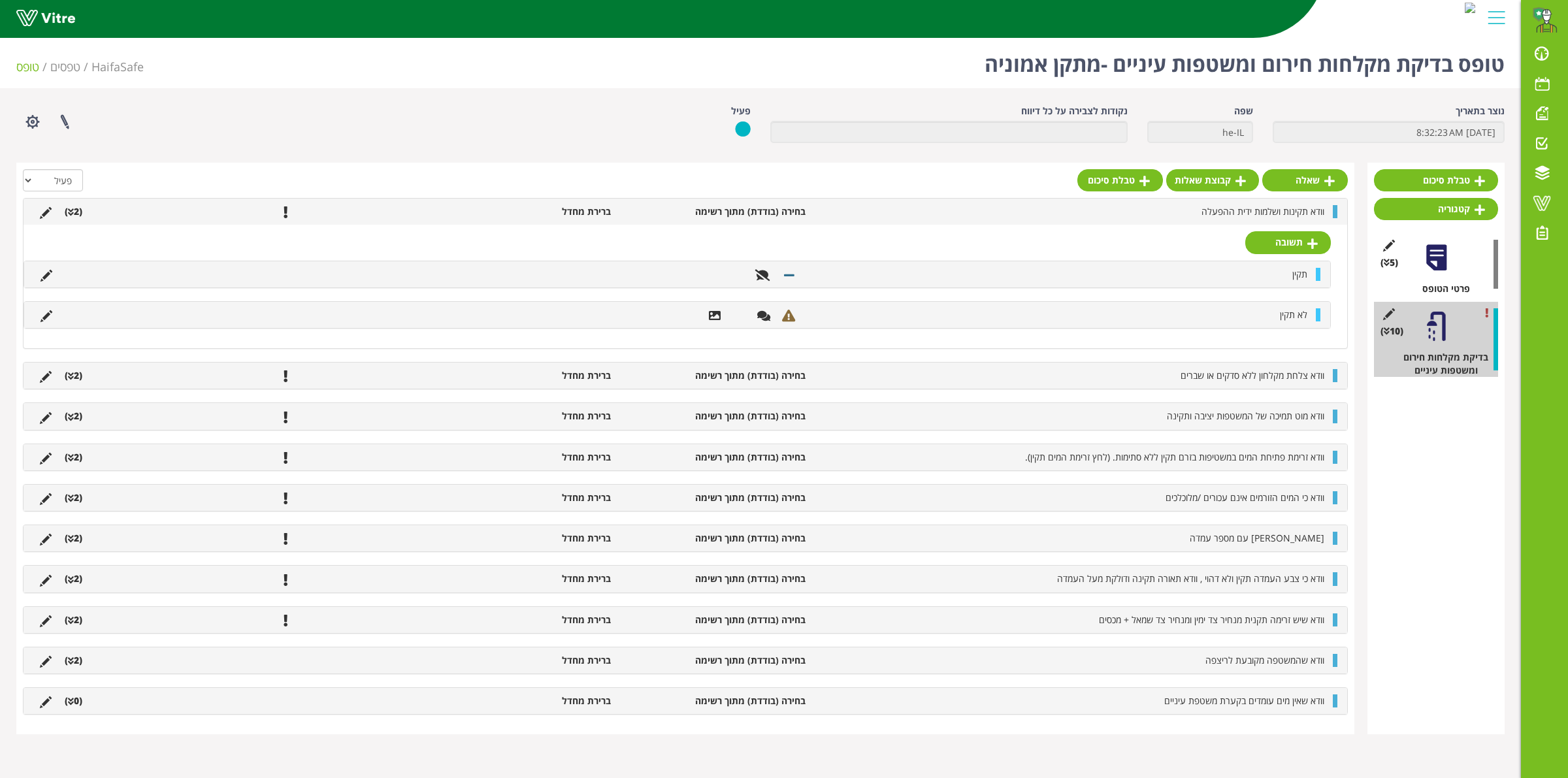
click at [1314, 703] on span "וודא שאין מים עומדים בקערת משטפת עיניים" at bounding box center [1244, 700] width 160 height 12
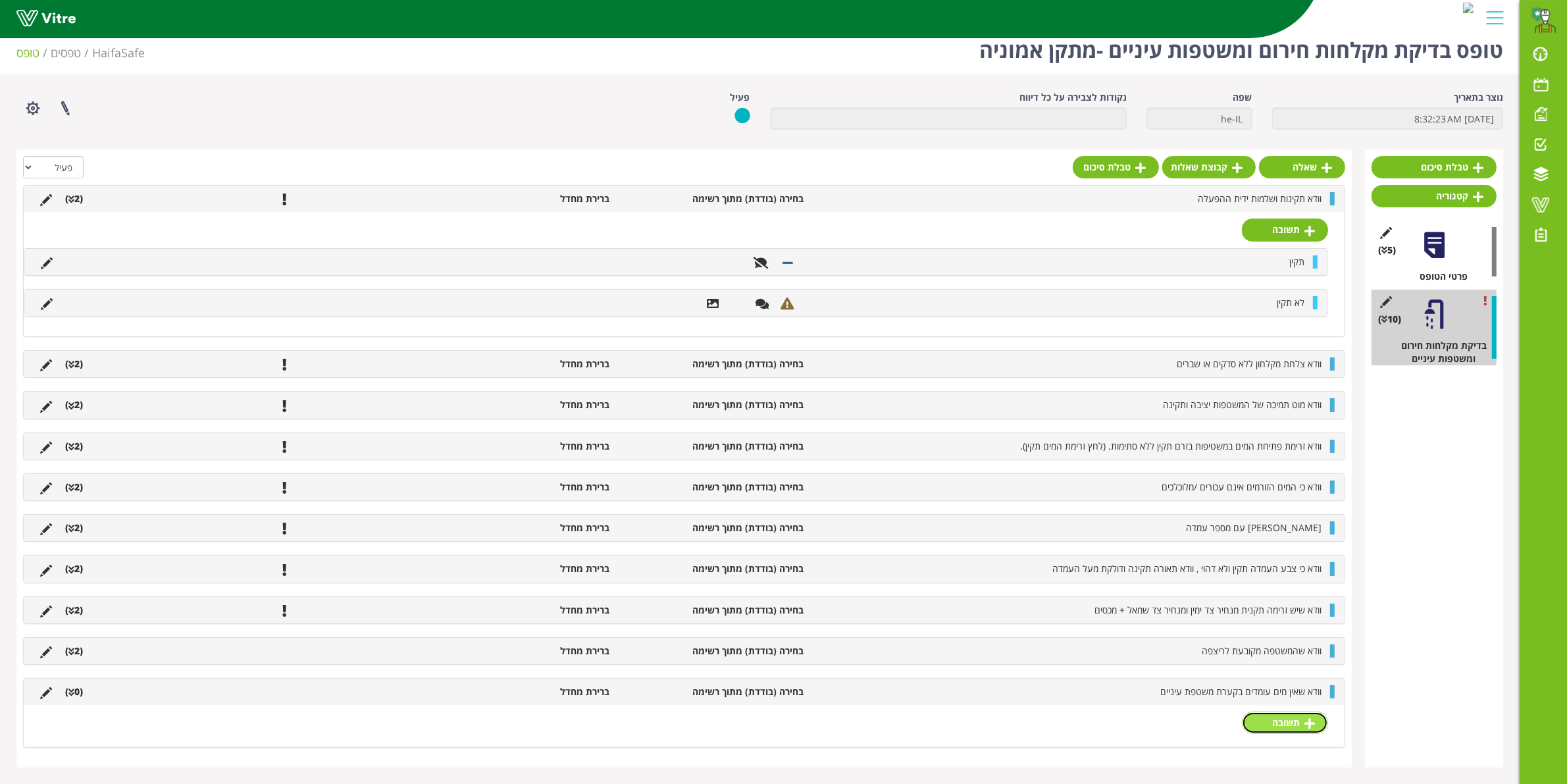
click at [1281, 725] on link "תשובה" at bounding box center [1285, 722] width 86 height 22
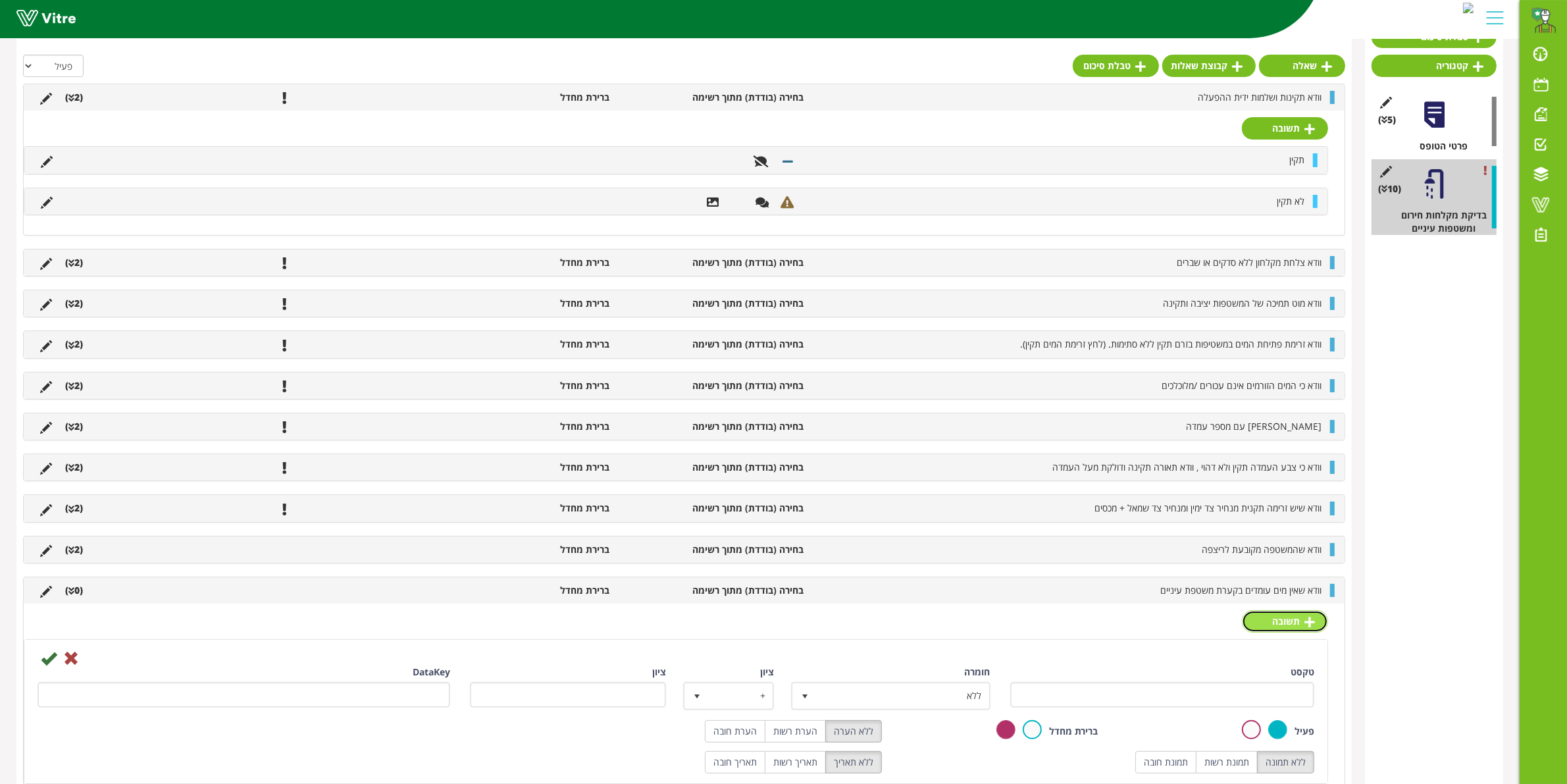
scroll to position [163, 0]
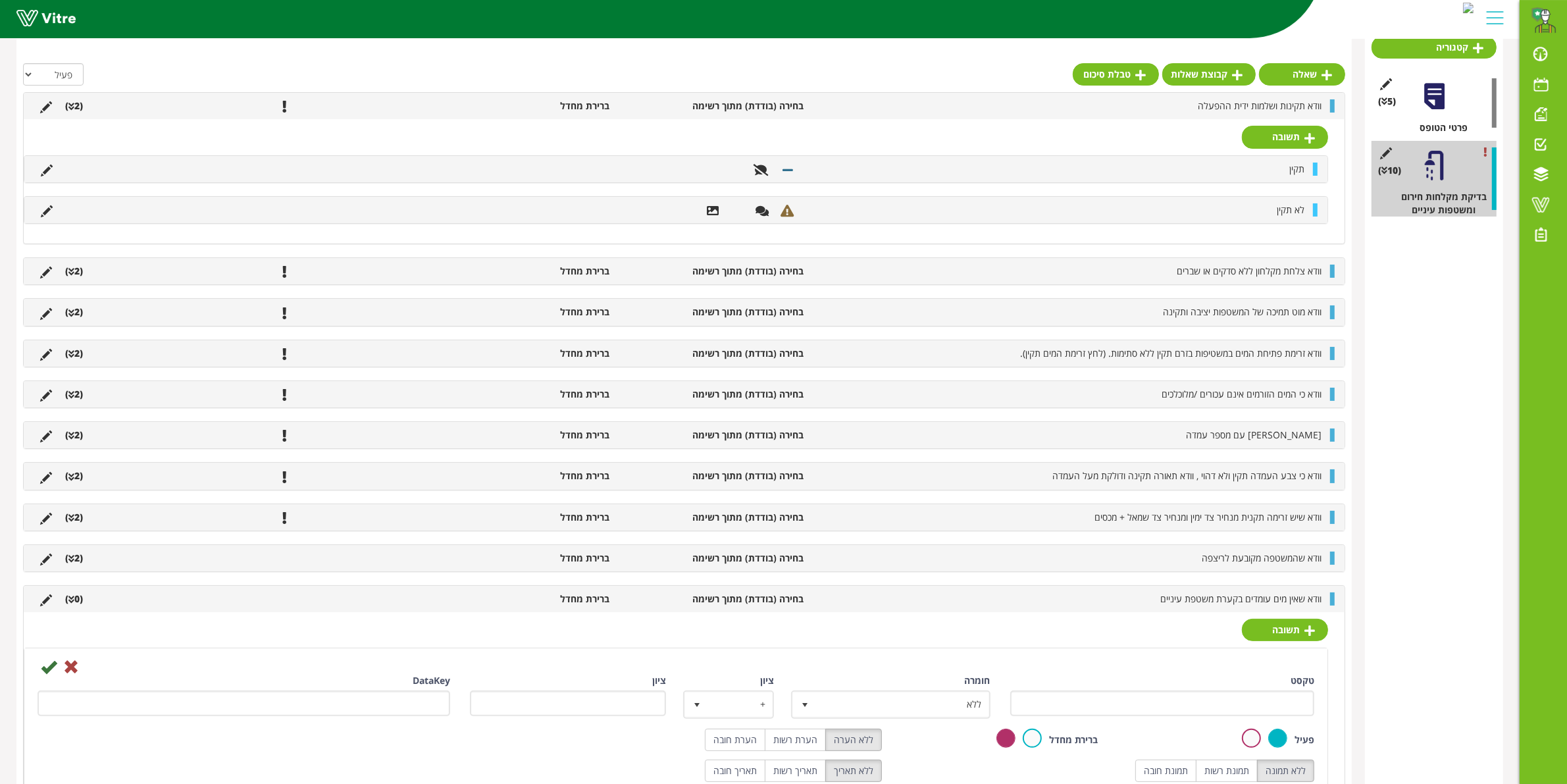
click at [1220, 692] on div "טקסט" at bounding box center [1163, 694] width 305 height 42
click at [1218, 708] on input "טקסט" at bounding box center [1163, 702] width 305 height 25
type input "תקין"
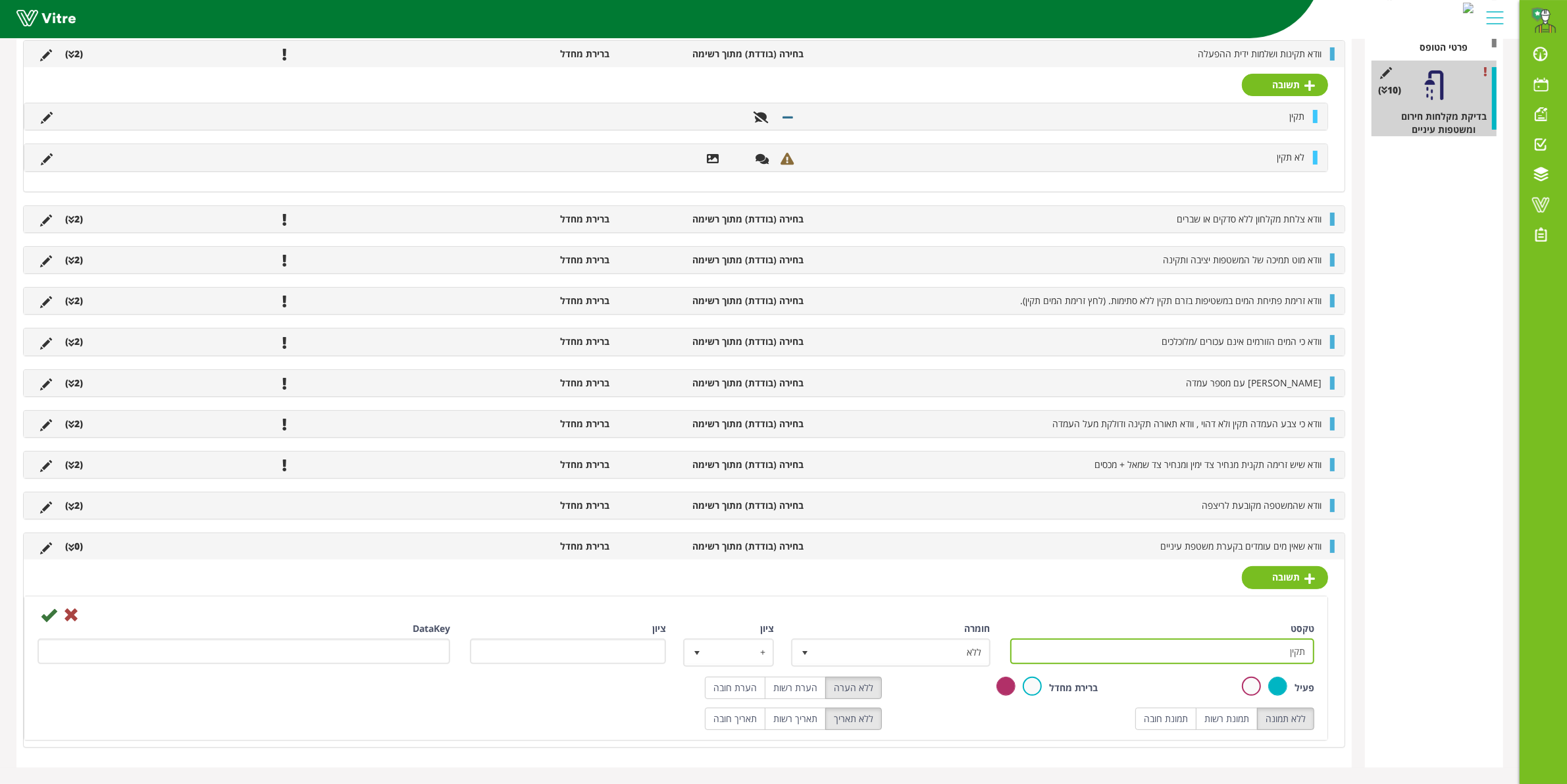
scroll to position [270, 0]
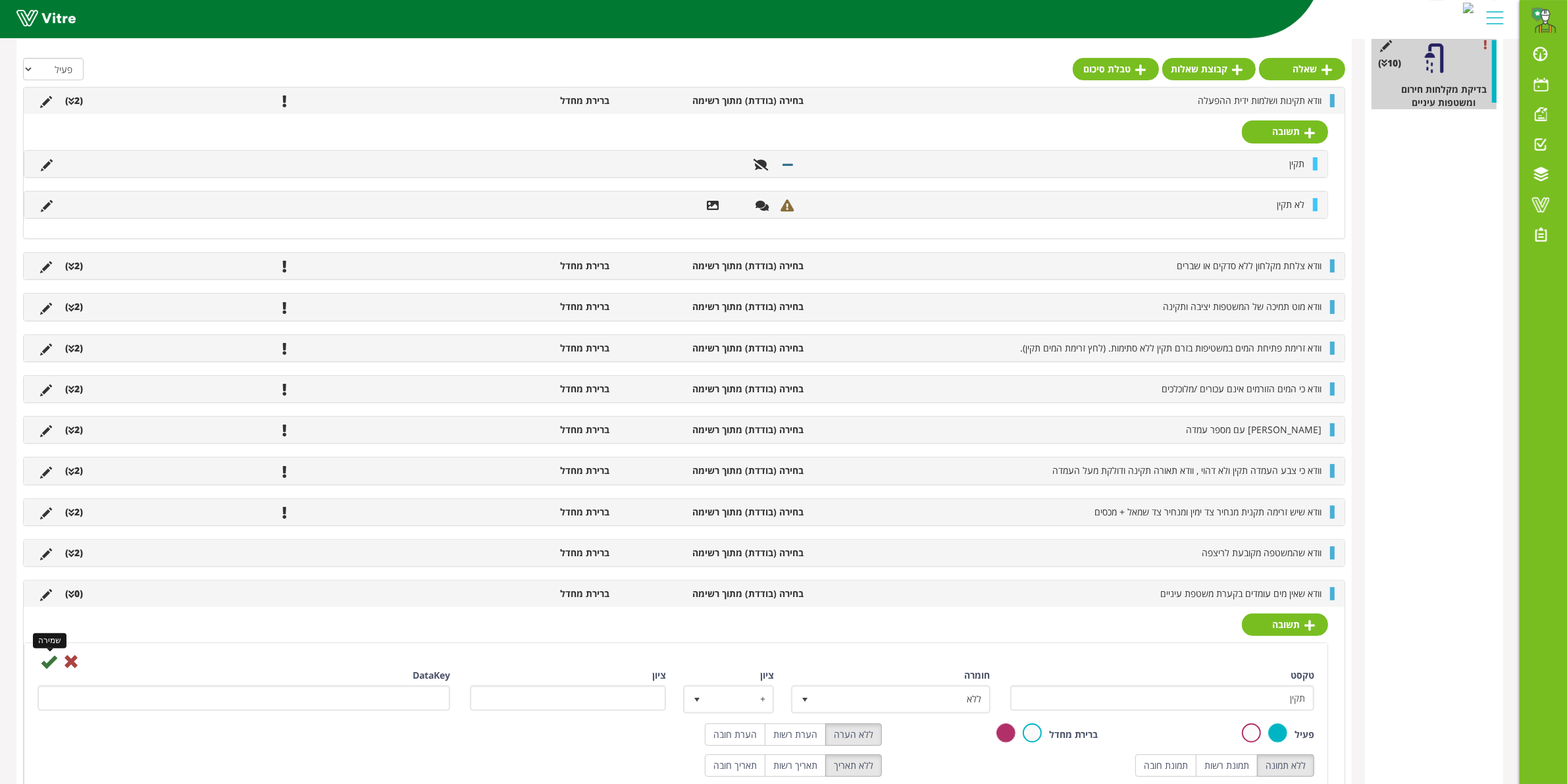
click at [42, 665] on icon at bounding box center [49, 661] width 15 height 15
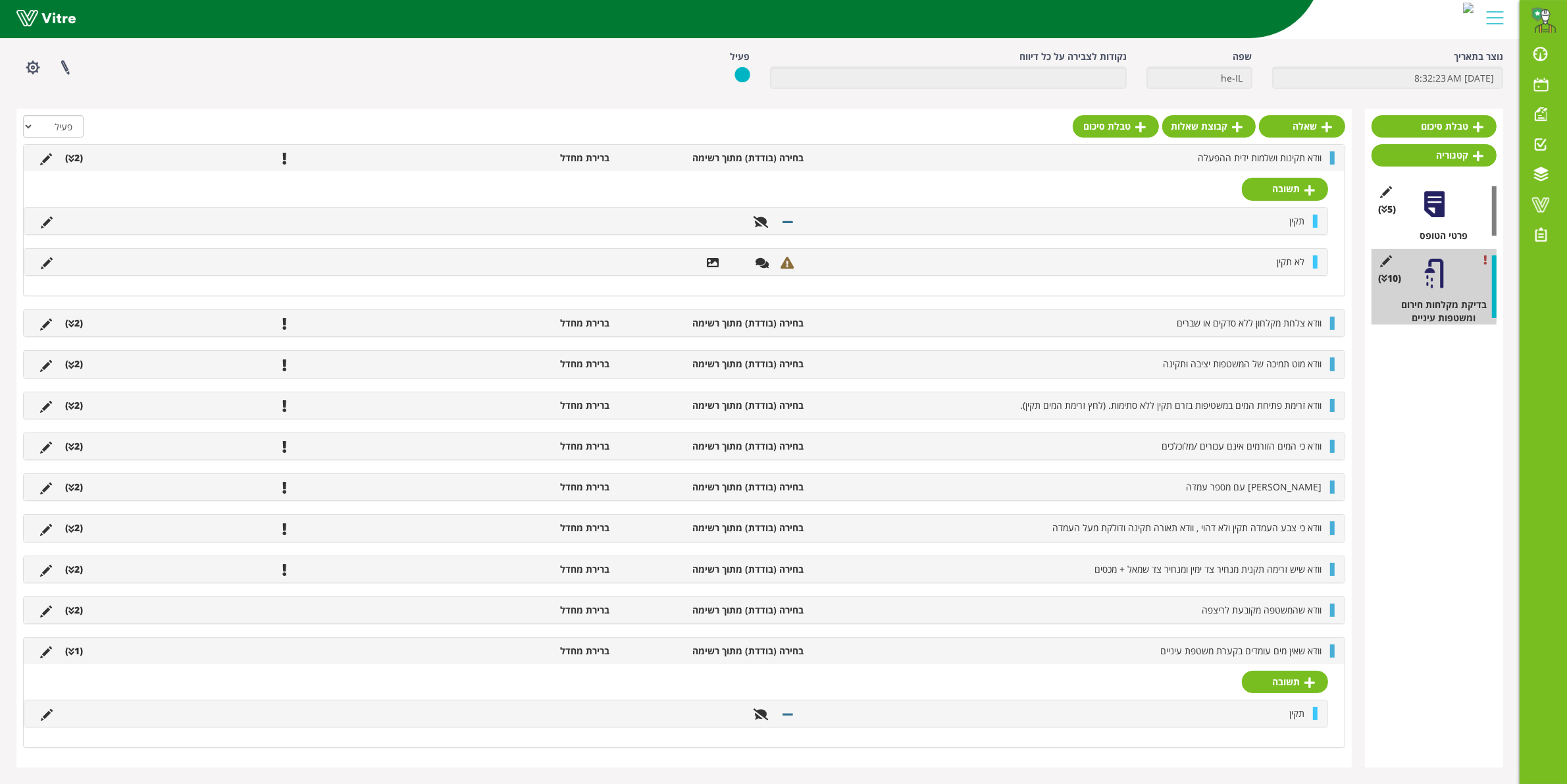
scroll to position [60, 0]
click at [1292, 681] on link "תשובה" at bounding box center [1285, 681] width 86 height 22
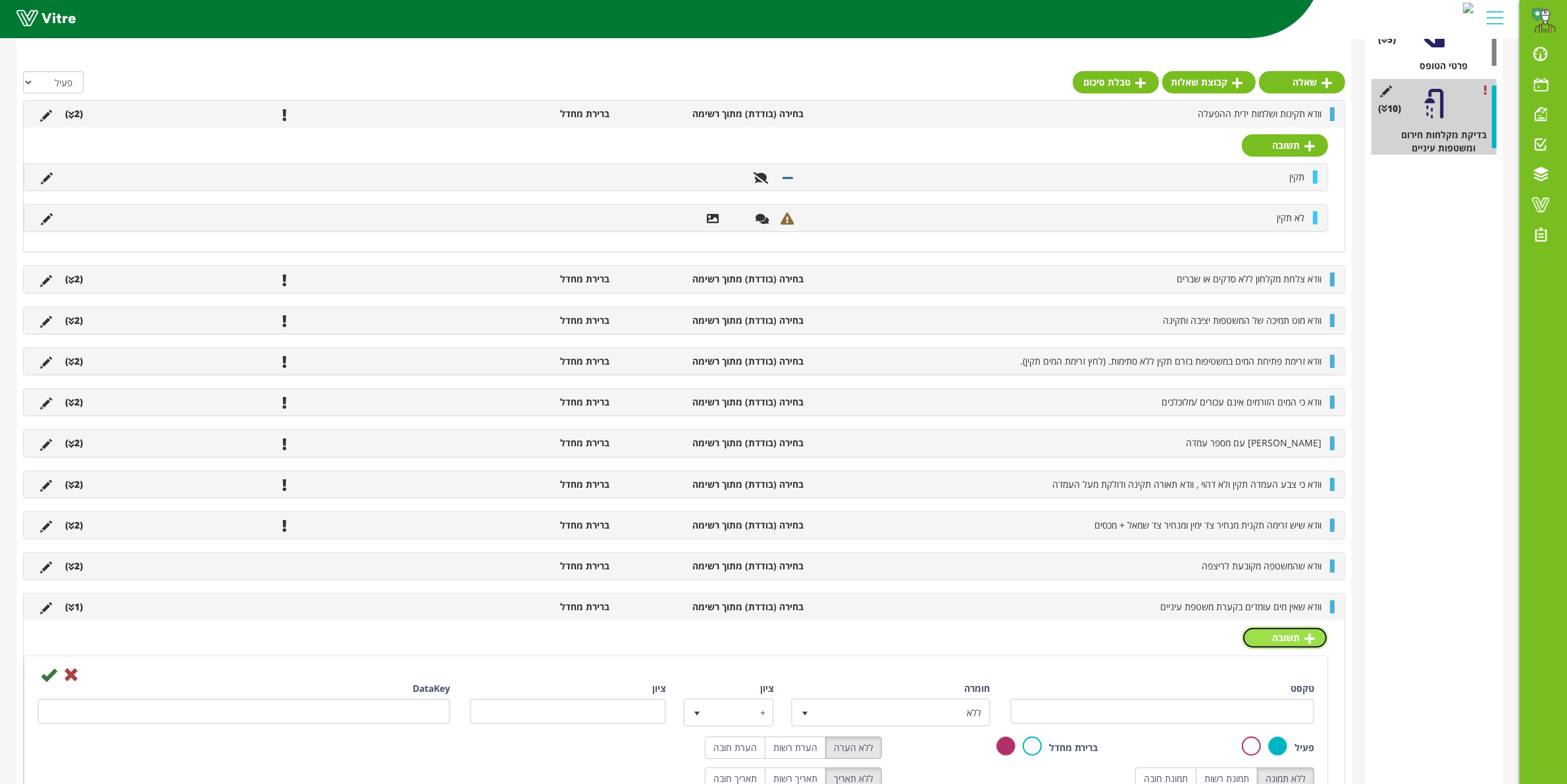
scroll to position [234, 0]
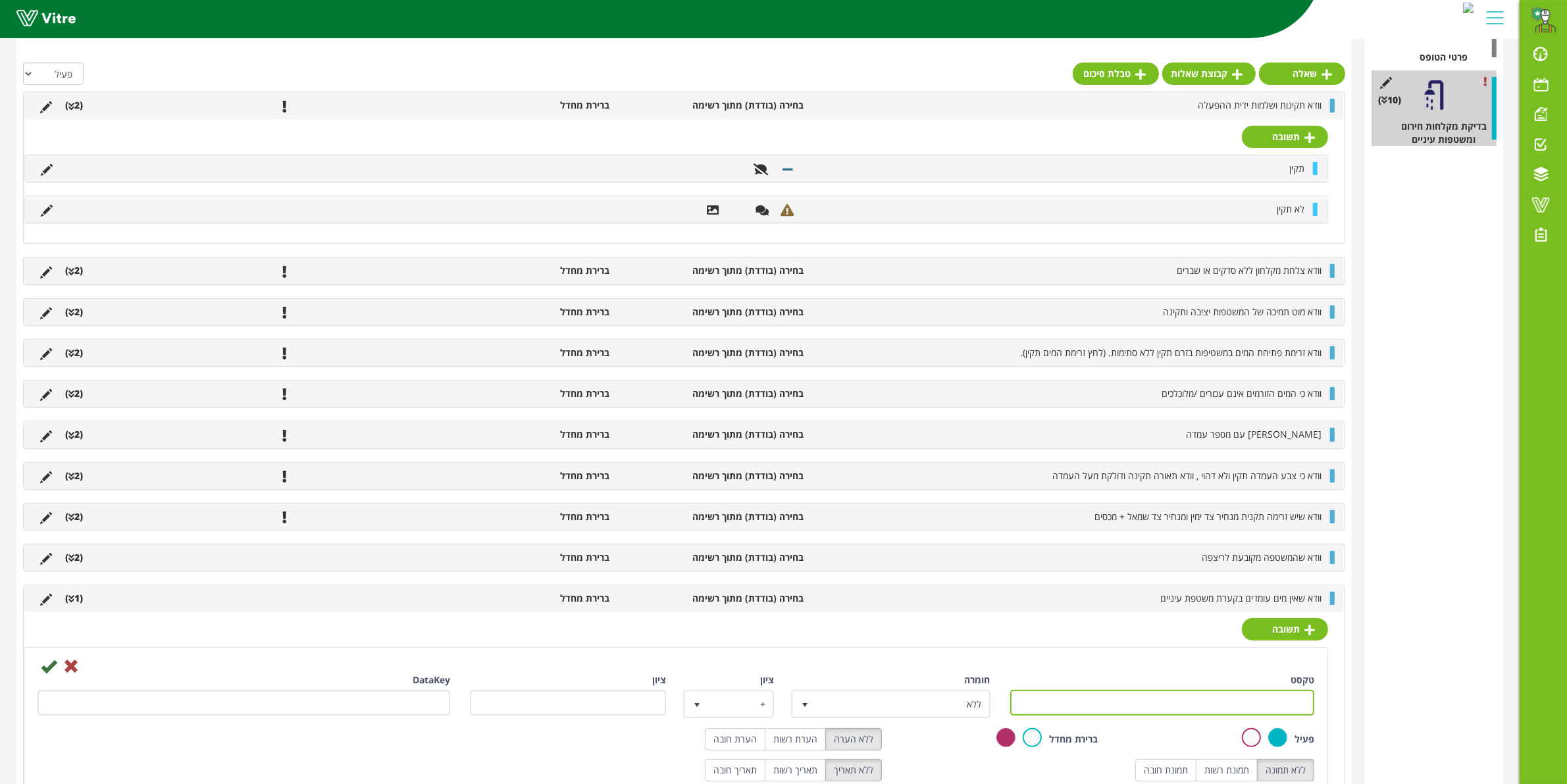
click at [1137, 702] on input "טקסט" at bounding box center [1163, 702] width 305 height 25
type input "לא תקין"
click at [878, 705] on span "ללא" at bounding box center [902, 703] width 172 height 24
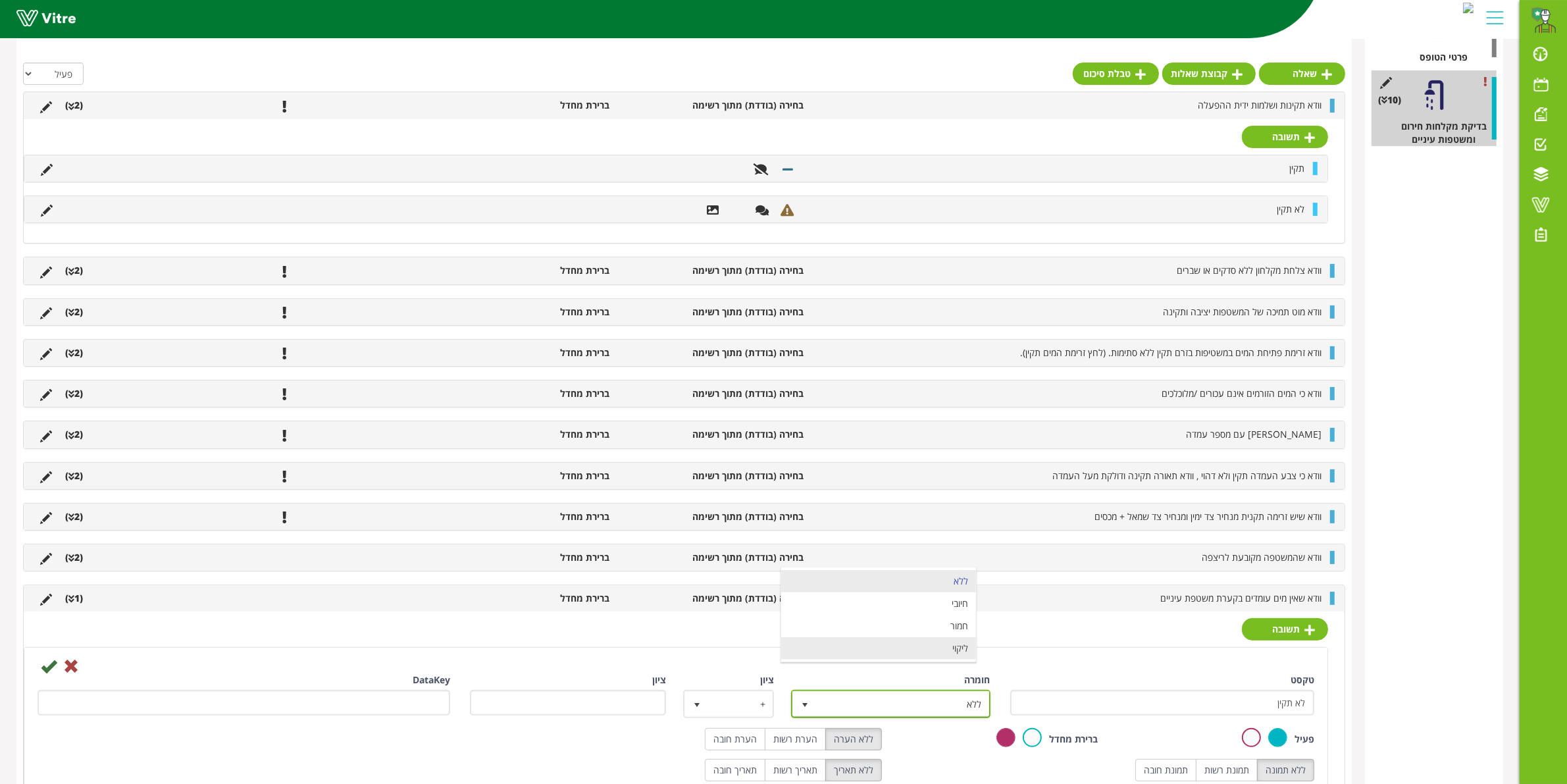
click at [928, 658] on li "ליקוי" at bounding box center [878, 647] width 195 height 22
type input "1"
radio input "true"
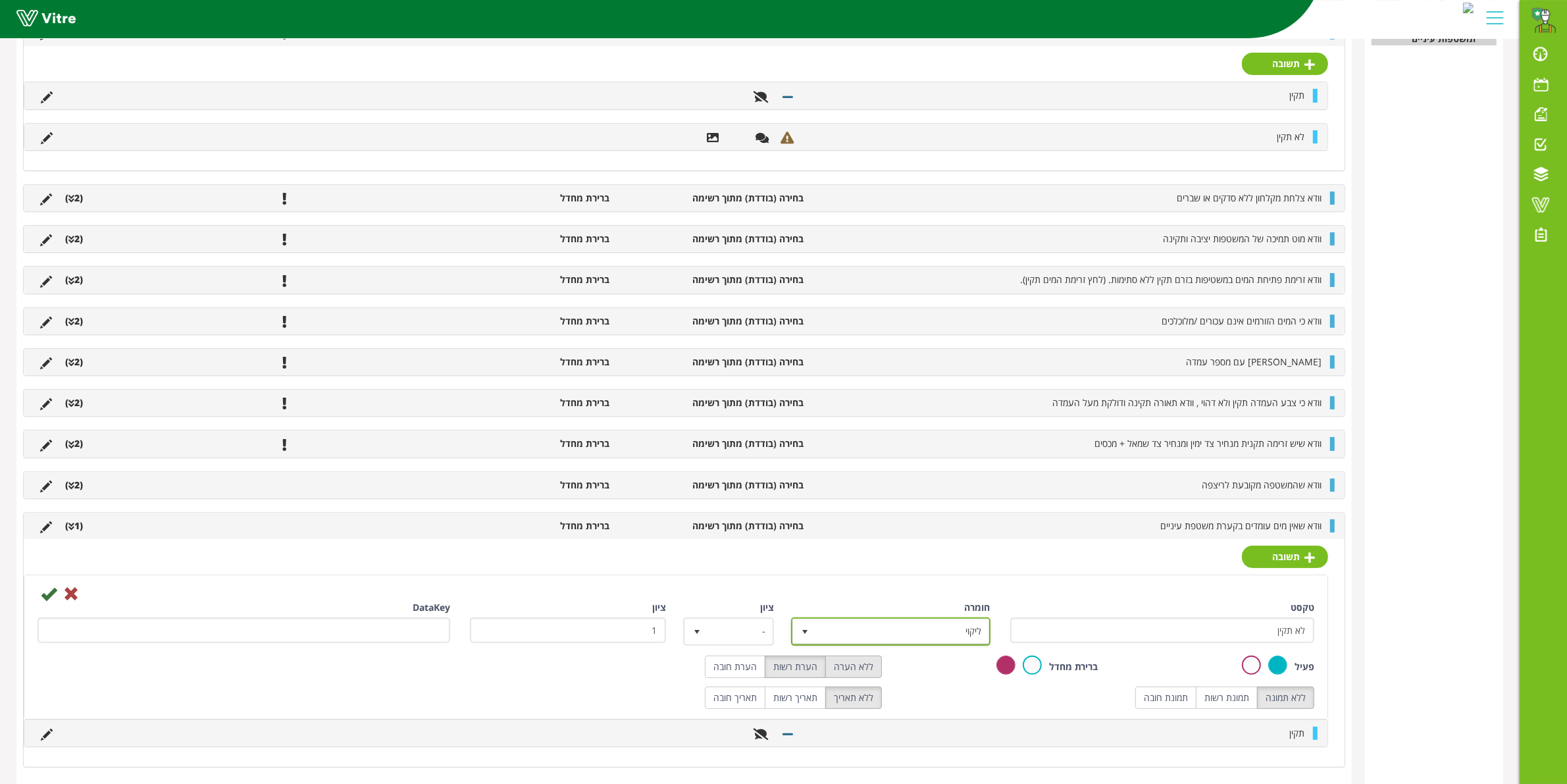
scroll to position [336, 0]
click at [753, 675] on label "הערת חובה" at bounding box center [735, 665] width 60 height 22
radio input "true"
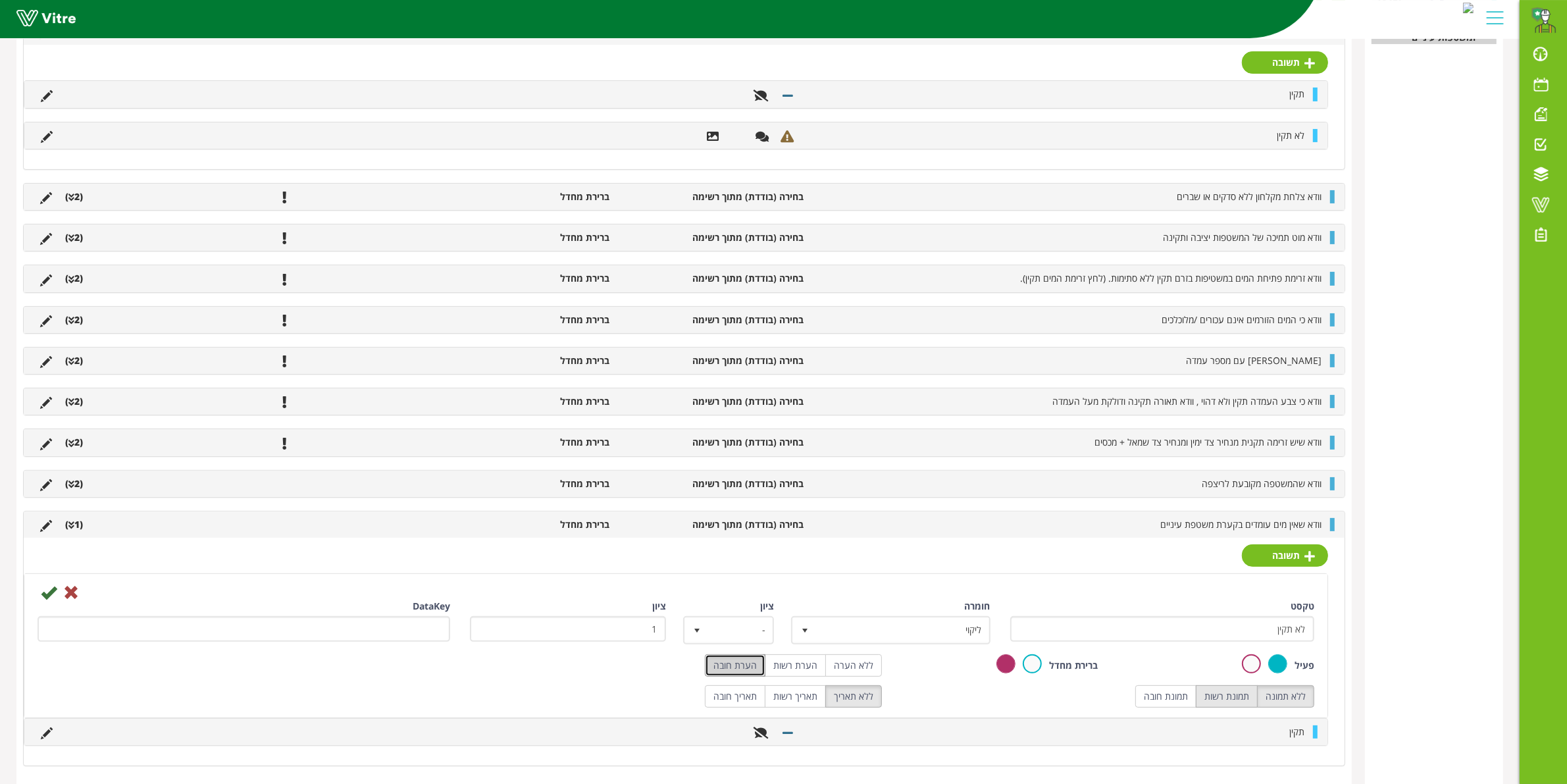
click at [1201, 699] on label "תמונת רשות" at bounding box center [1227, 696] width 62 height 22
radio input "true"
click at [1152, 699] on label "תמונת חובה" at bounding box center [1166, 696] width 61 height 22
radio input "true"
click at [51, 600] on icon at bounding box center [49, 592] width 15 height 15
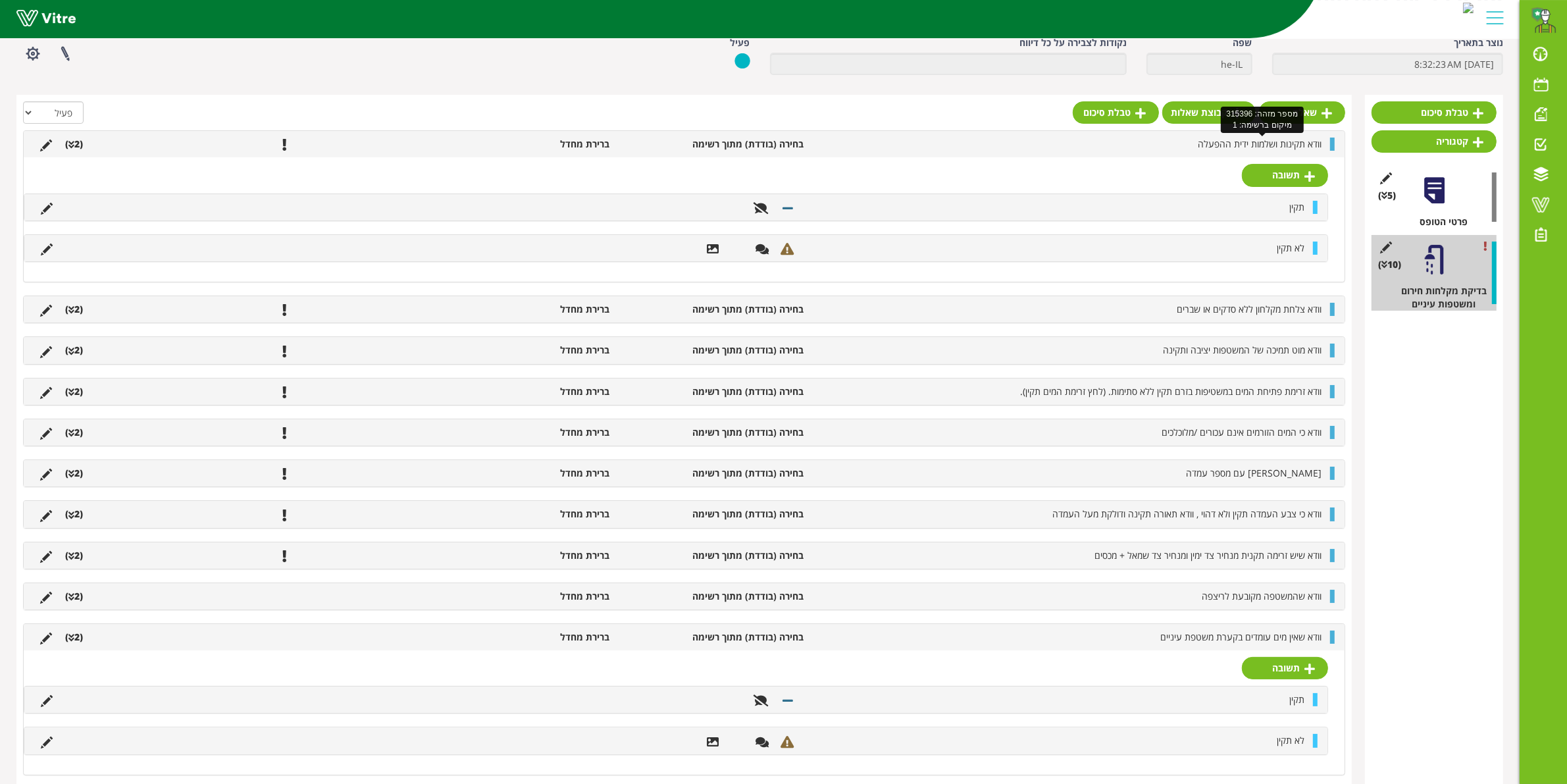
scroll to position [0, 0]
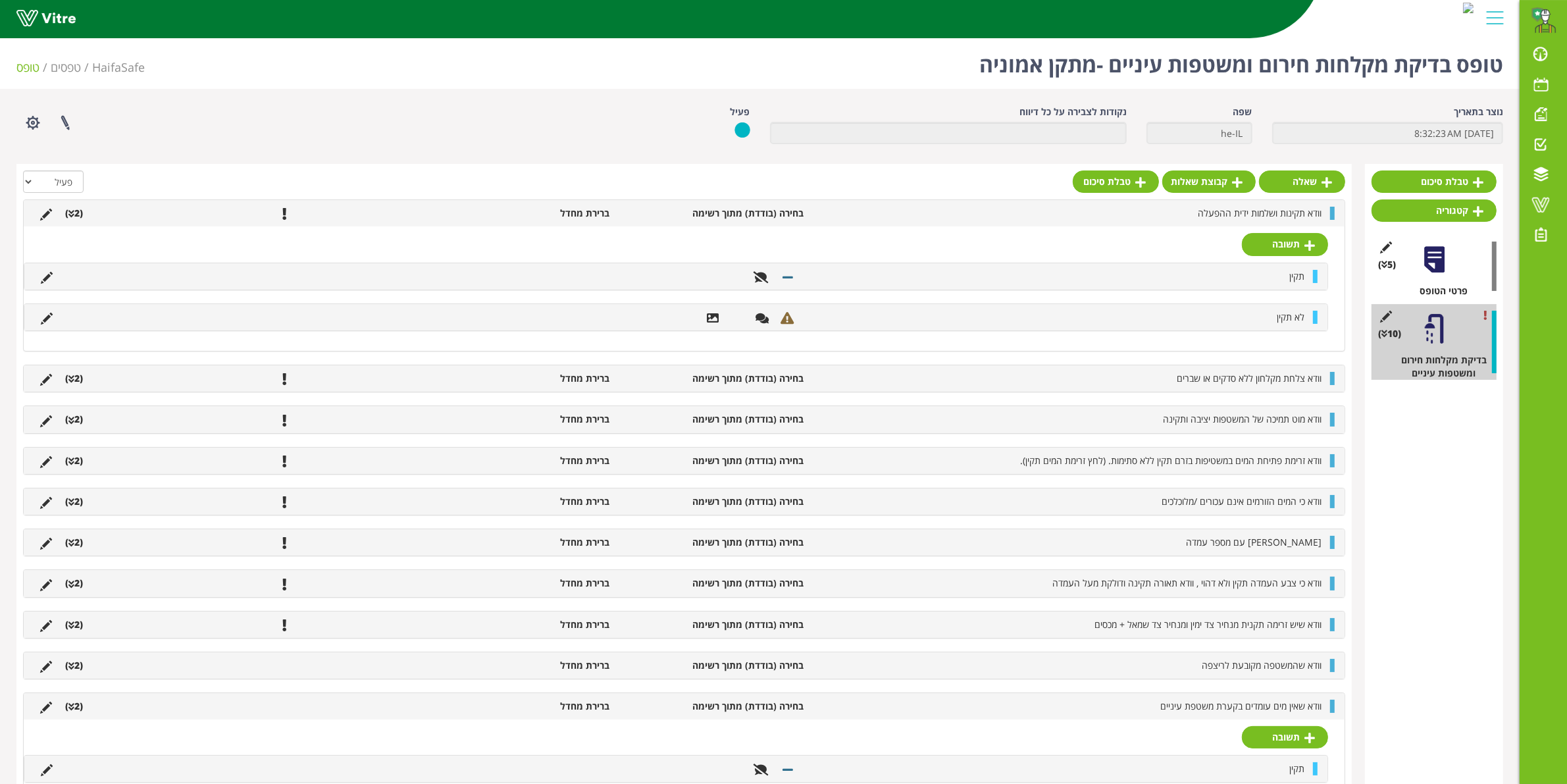
click at [1330, 218] on div at bounding box center [1332, 213] width 5 height 13
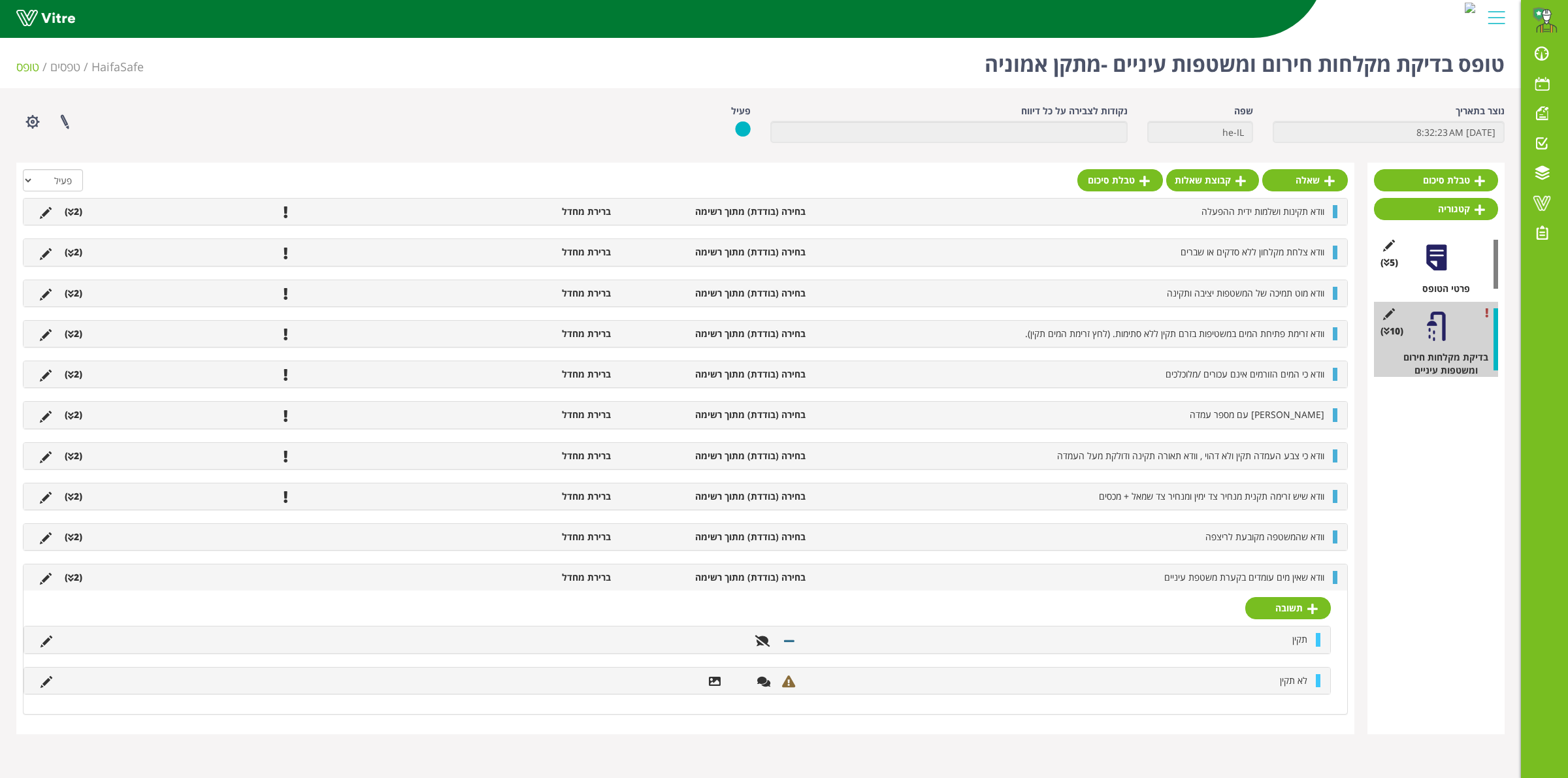
click at [1334, 597] on div "[PERSON_NAME] תקין לא תקין" at bounding box center [686, 652] width 1324 height 123
click at [1337, 588] on div "וודא שאין מים עומדים בקערת משטפת עיניים בחירה (בודדת) מתוך רשימה ברירת מחדל (2 )" at bounding box center [686, 577] width 1324 height 26
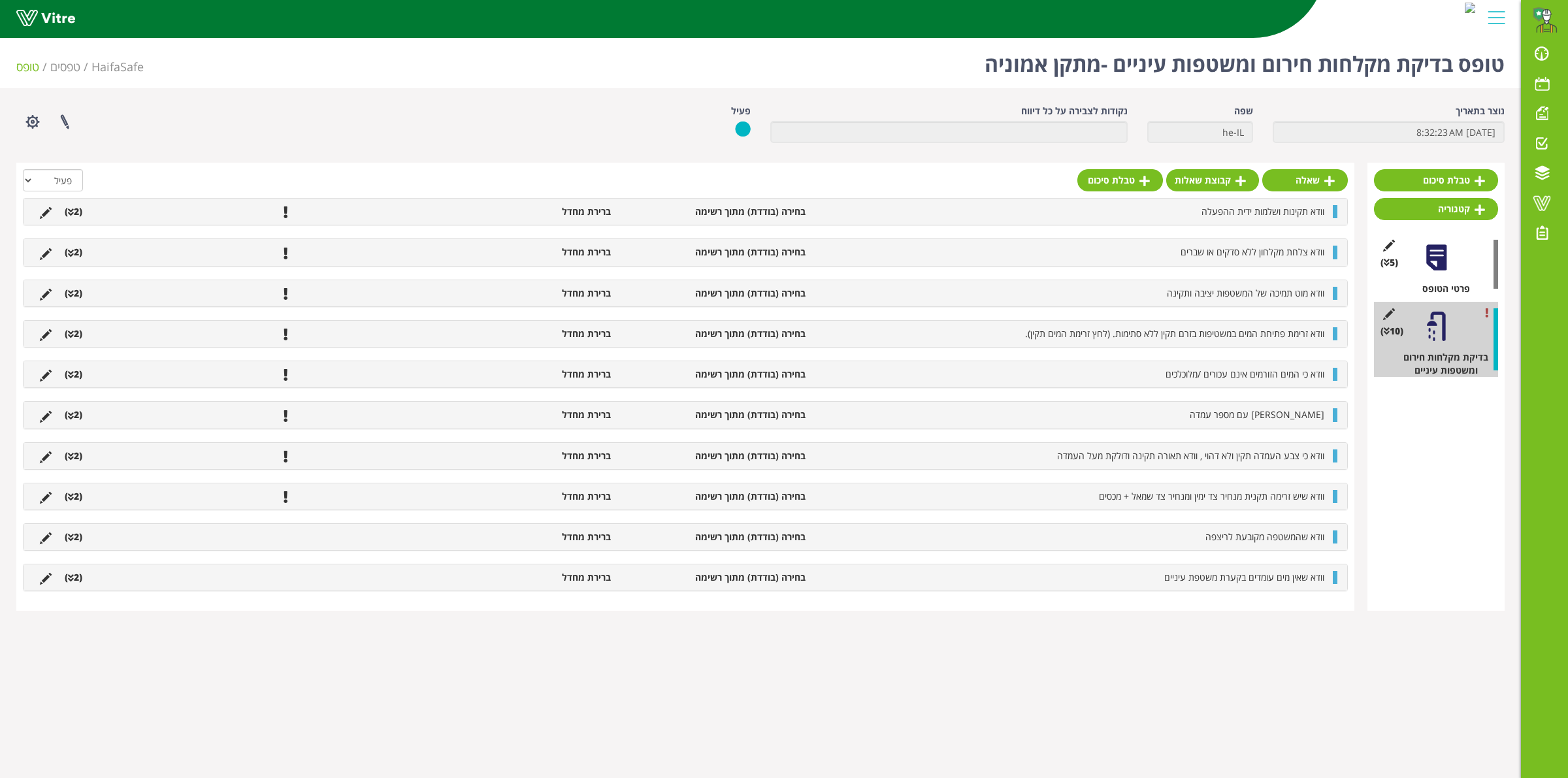
click at [1311, 191] on div "שאלה קבוצת שאלות טבלת סיכום" at bounding box center [1212, 184] width 270 height 29
click at [1314, 183] on link "שאלה" at bounding box center [1304, 180] width 86 height 22
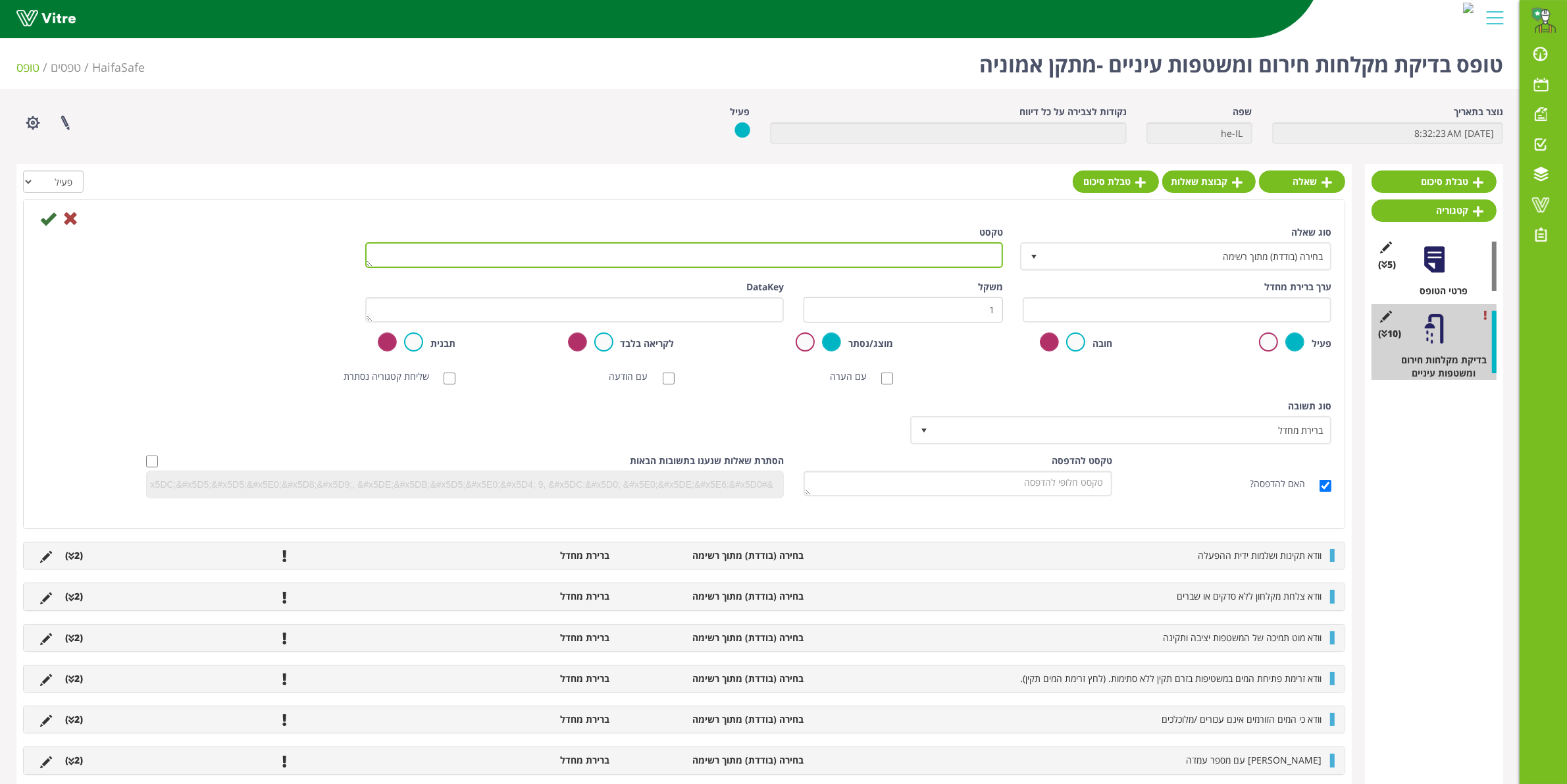
click at [870, 257] on textarea "טקסט" at bounding box center [684, 255] width 638 height 25
type textarea "וודא זרימה מים תקינים למקלחון"
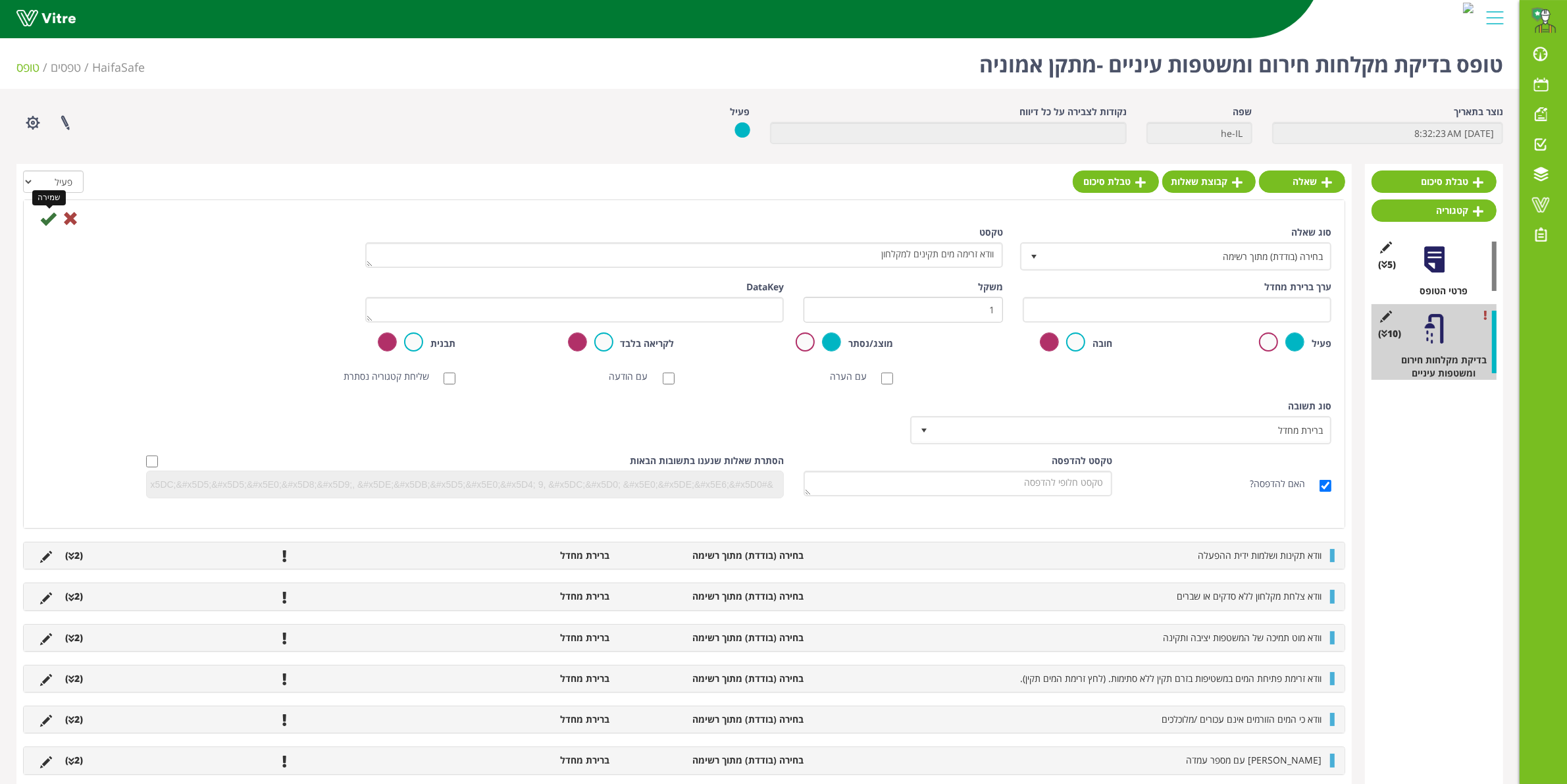
click at [55, 221] on icon at bounding box center [48, 218] width 15 height 15
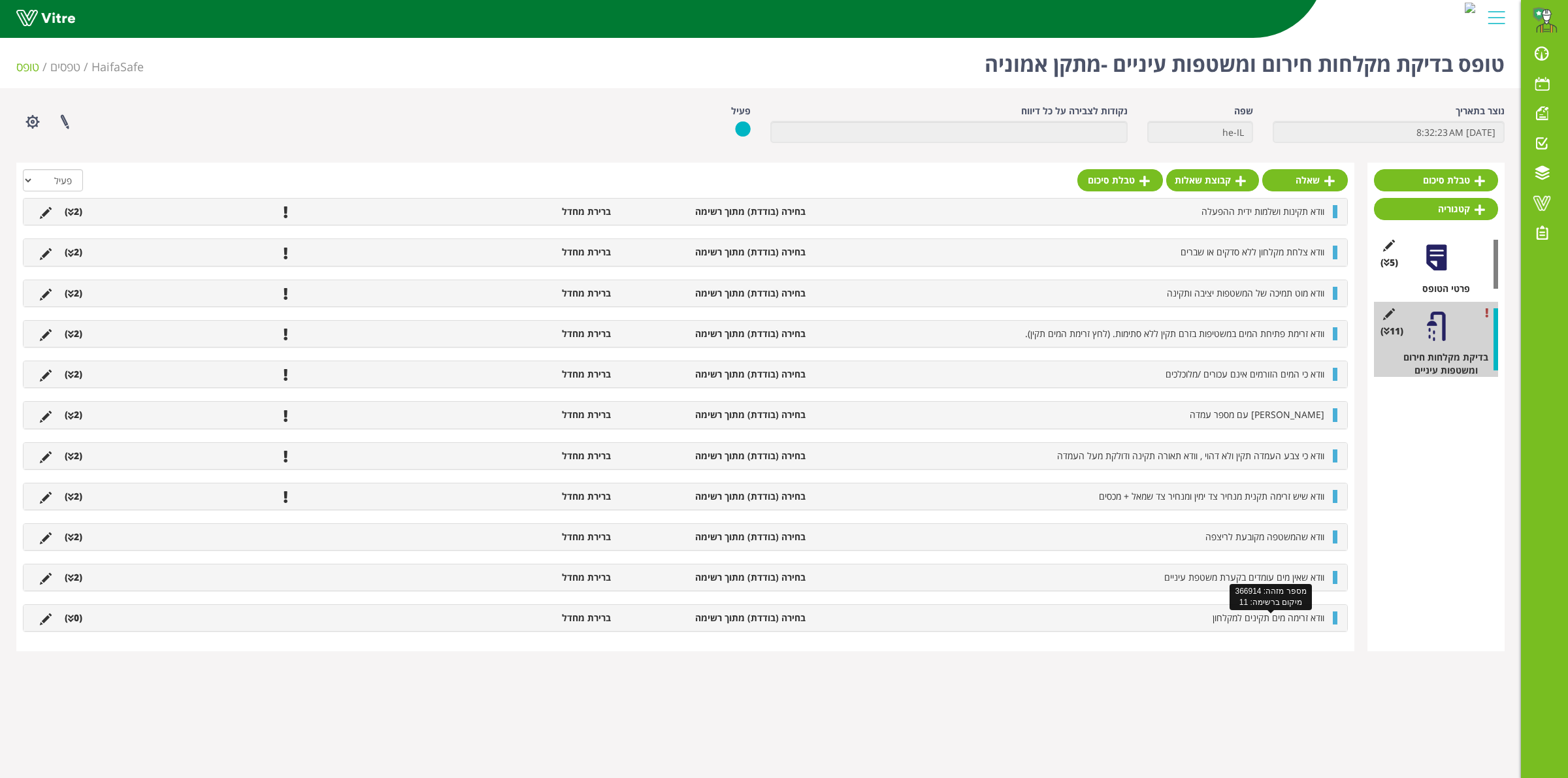
click at [1252, 623] on span "וודא זרימה מים תקינים למקלחון" at bounding box center [1268, 617] width 112 height 12
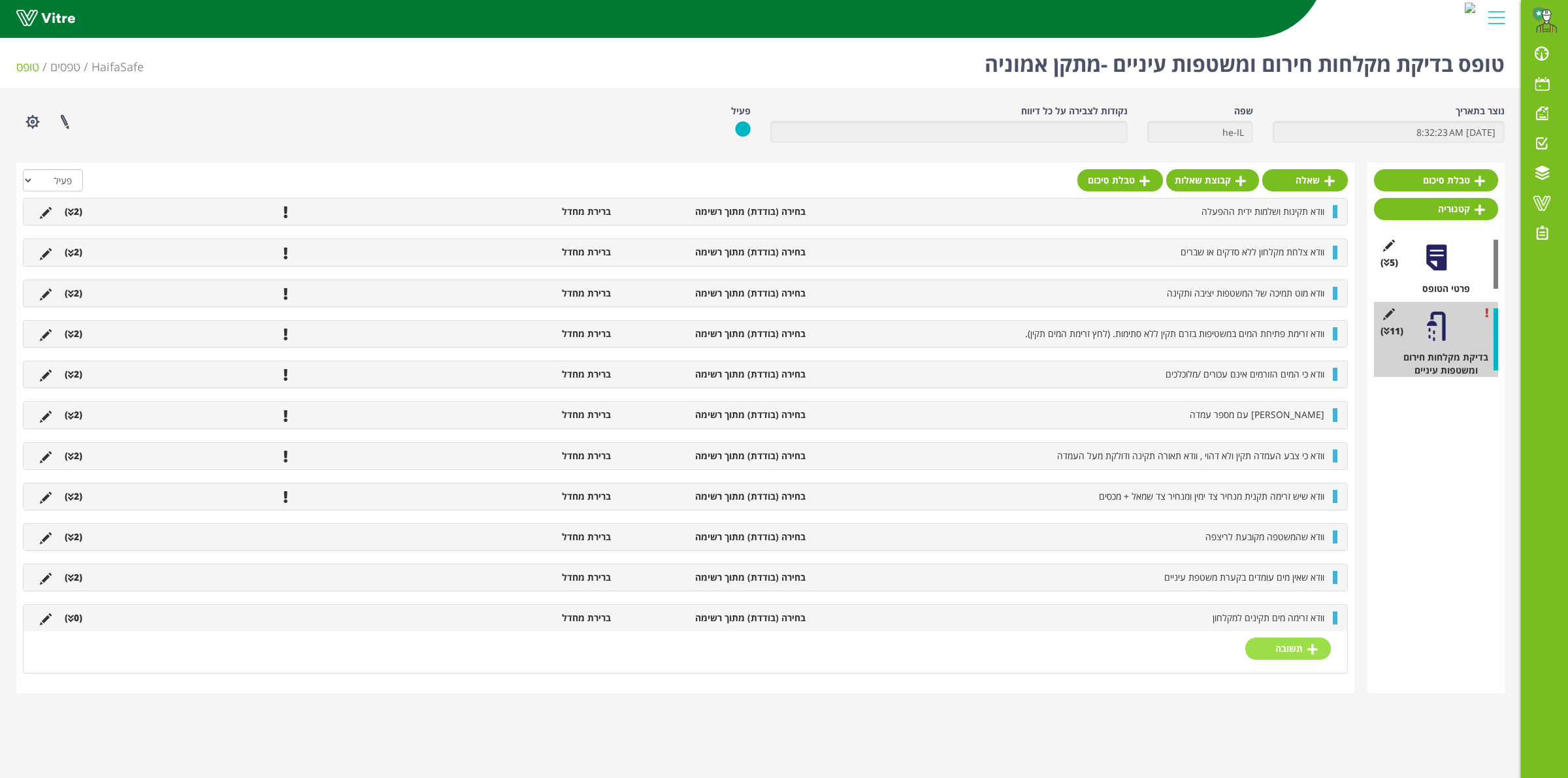
drag, startPoint x: 1258, startPoint y: 637, endPoint x: 1262, endPoint y: 645, distance: 8.9
click at [1259, 637] on div "תשובה" at bounding box center [686, 652] width 1324 height 42
click at [1262, 645] on link "תשובה" at bounding box center [1288, 648] width 86 height 22
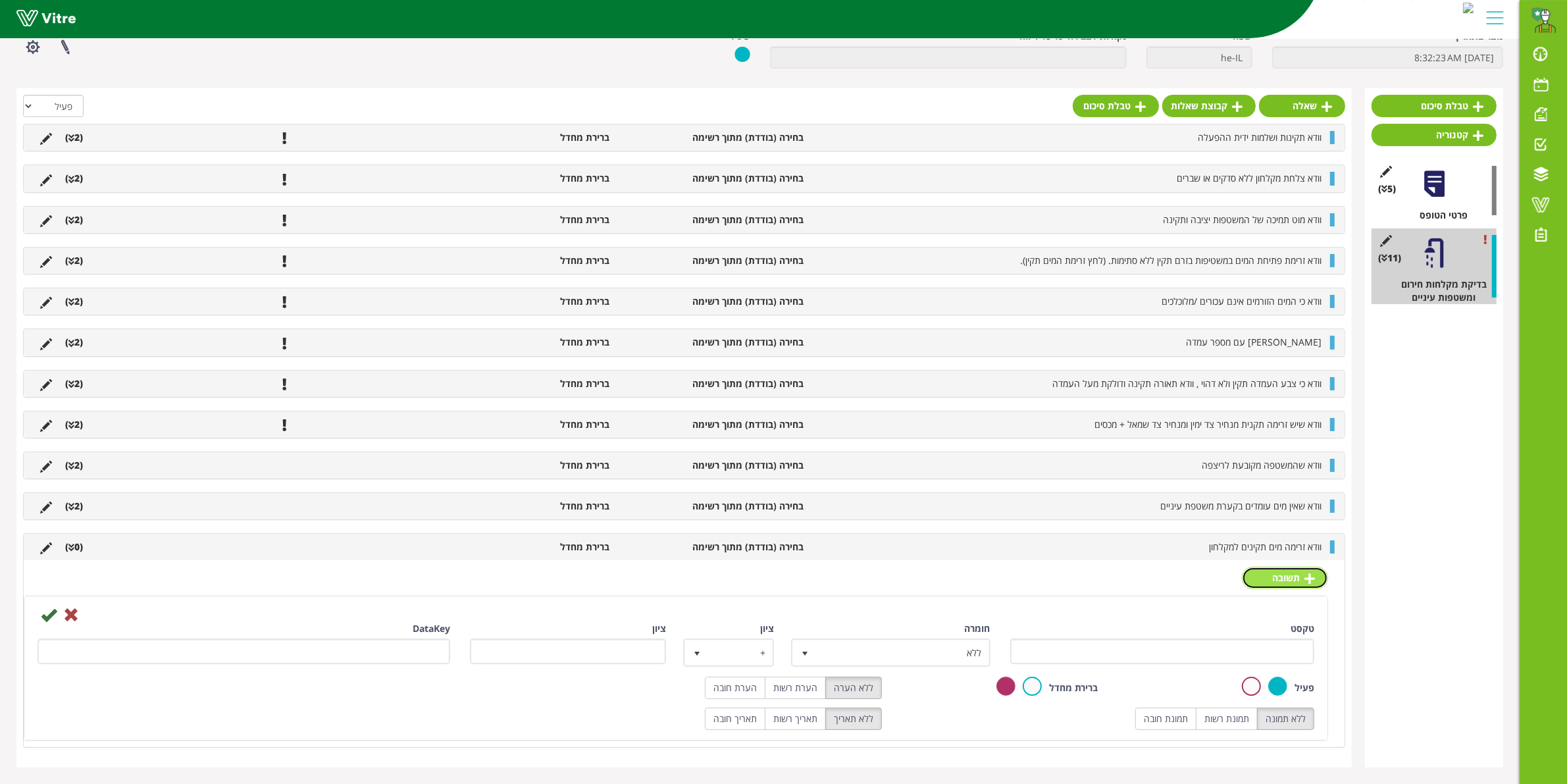
scroll to position [79, 0]
click at [1146, 636] on div "טקסט" at bounding box center [1163, 643] width 305 height 42
click at [1146, 650] on input "טקסט" at bounding box center [1163, 651] width 305 height 25
type input "תקין"
click at [869, 655] on span "ללא" at bounding box center [902, 652] width 172 height 24
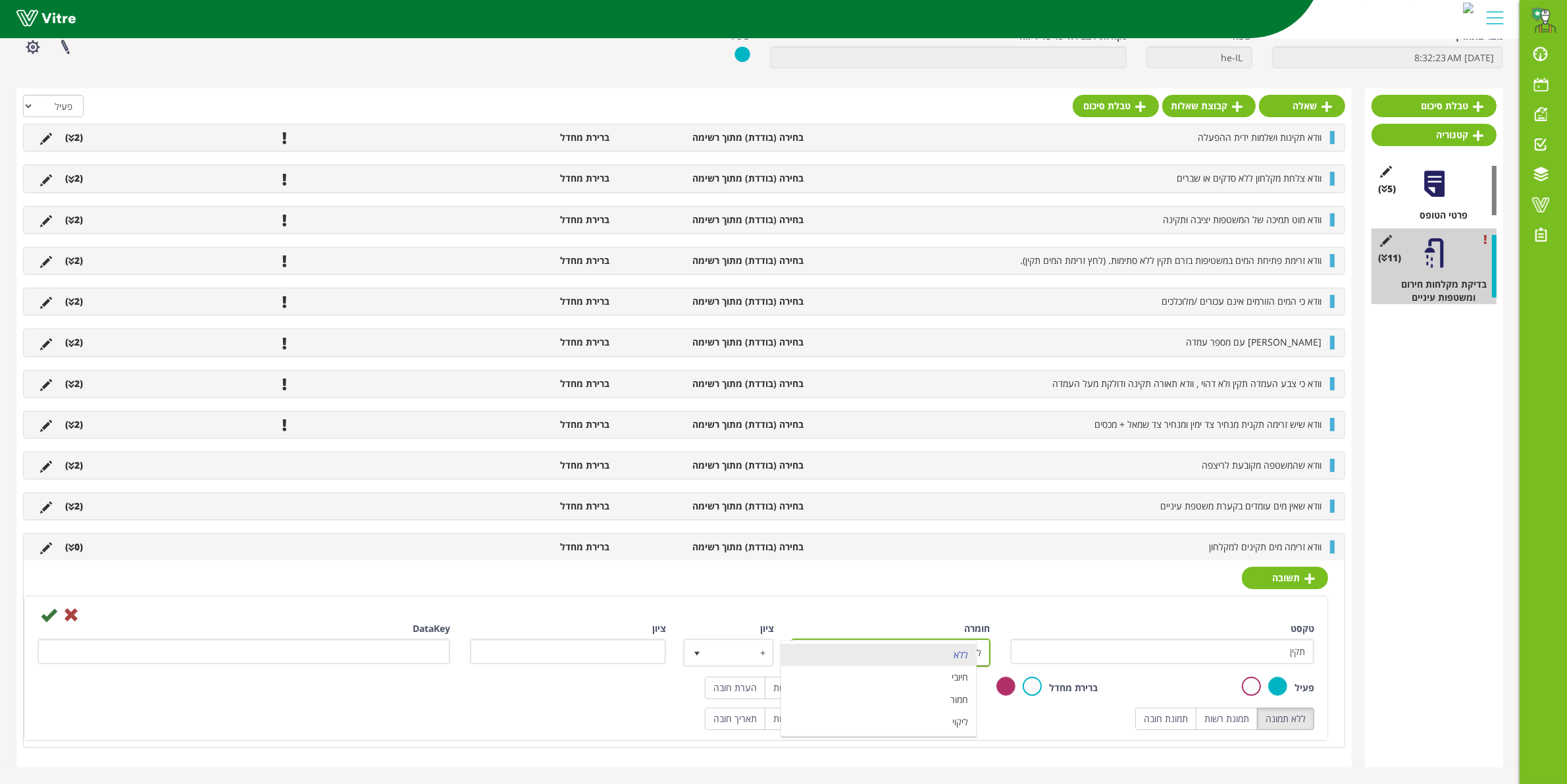
click at [869, 655] on li "ללא" at bounding box center [878, 654] width 195 height 22
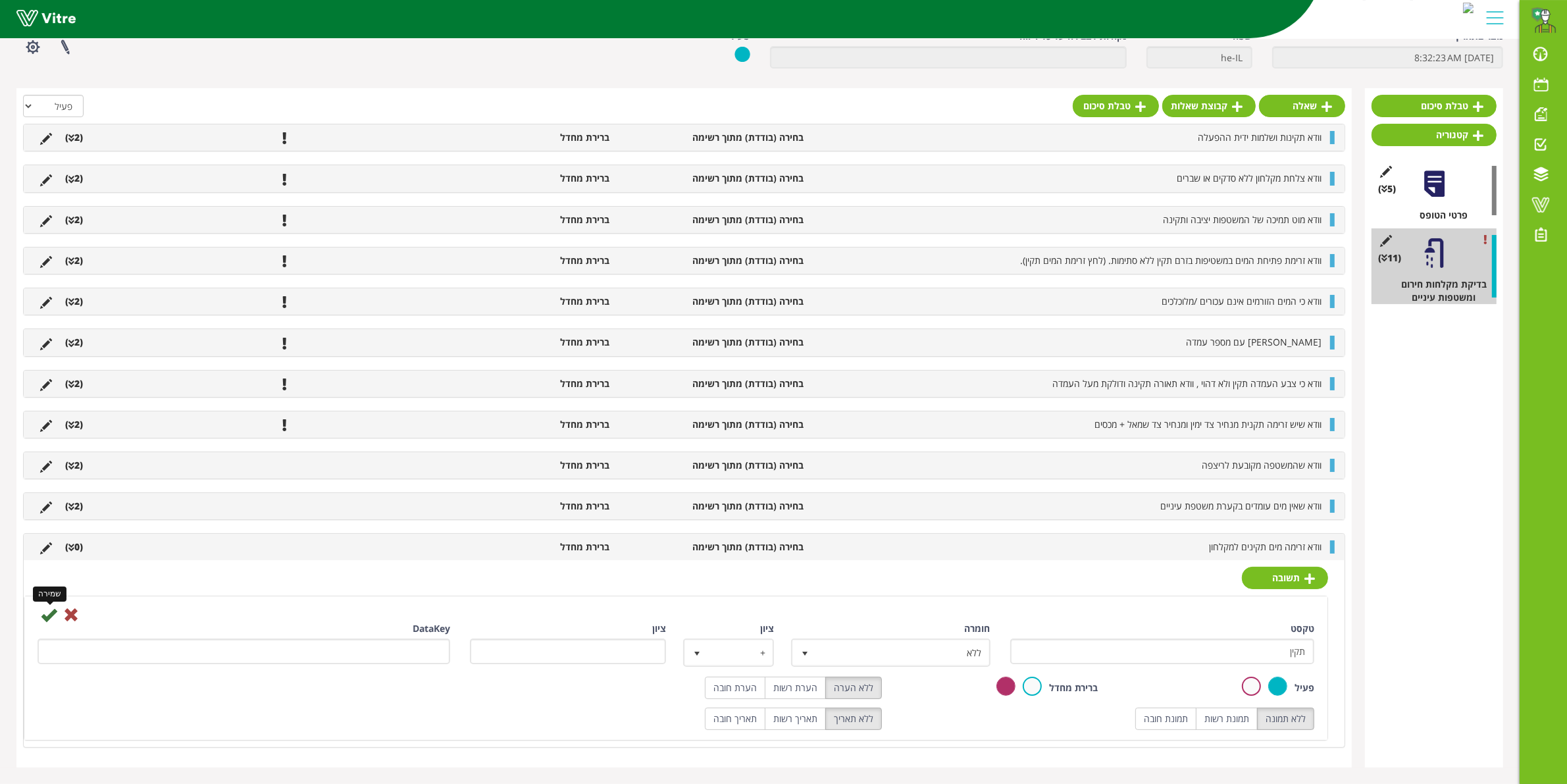
click at [48, 613] on icon at bounding box center [49, 614] width 15 height 15
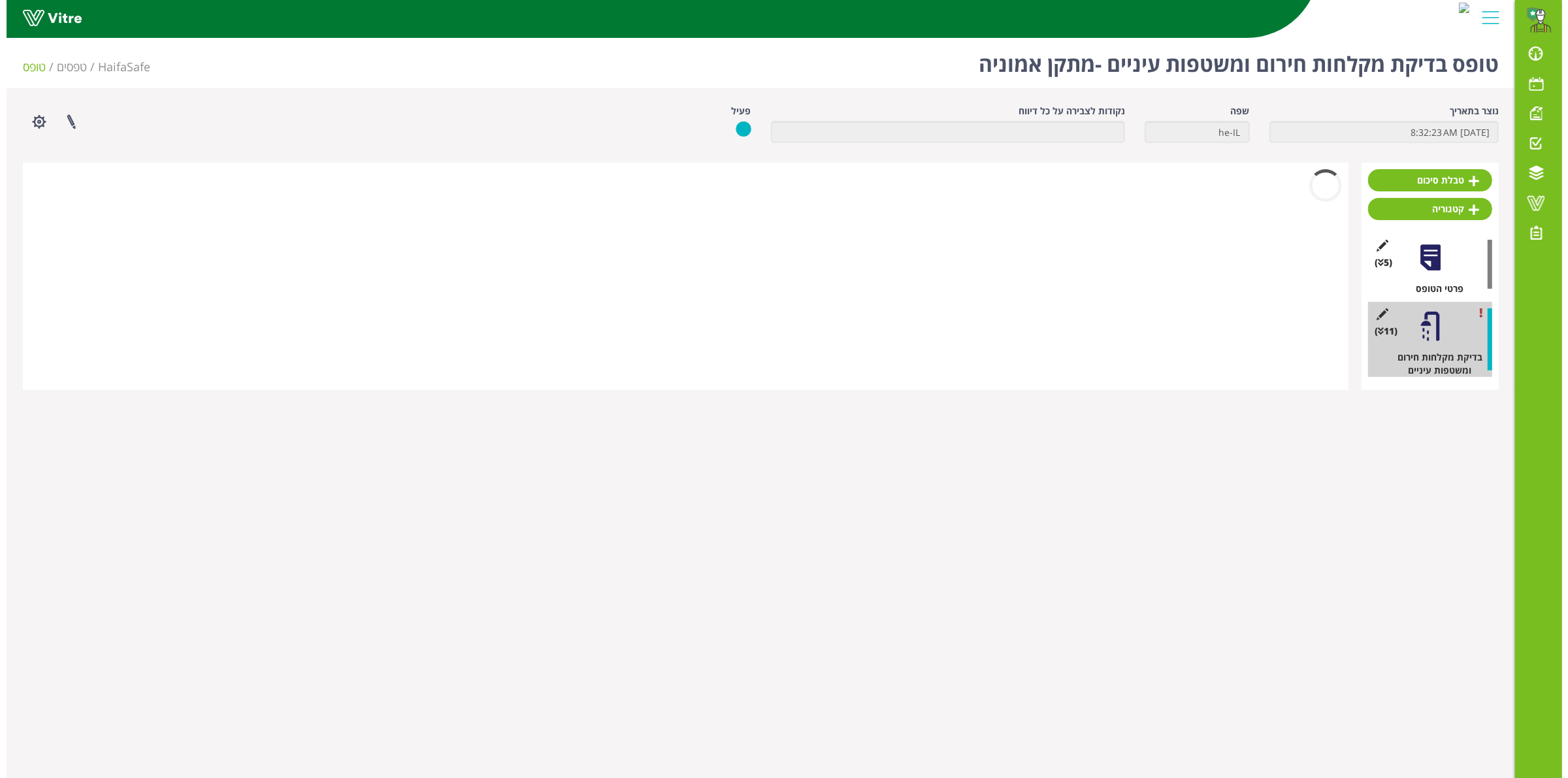
scroll to position [0, 0]
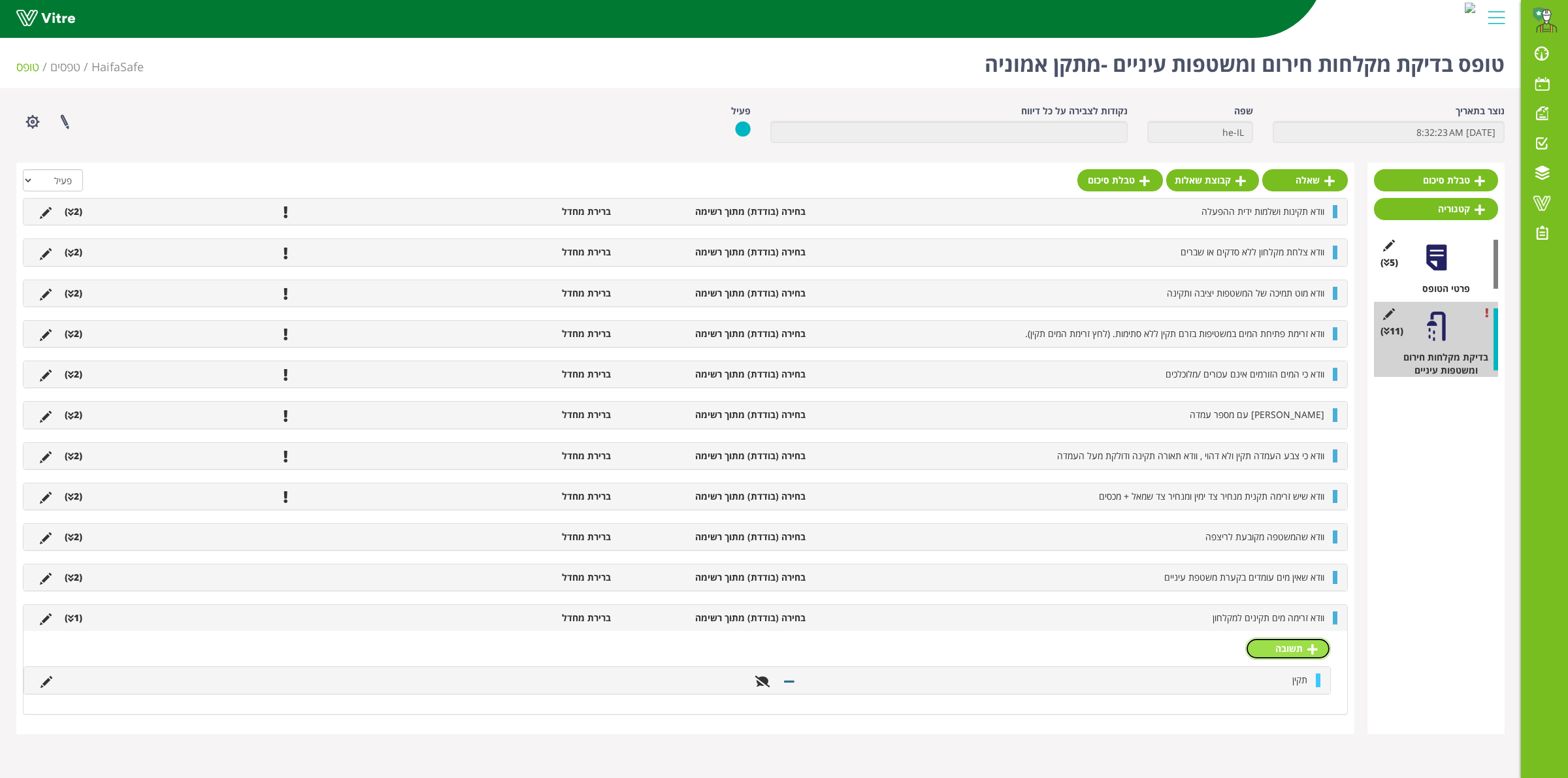
click at [1304, 645] on link "תשובה" at bounding box center [1288, 648] width 86 height 22
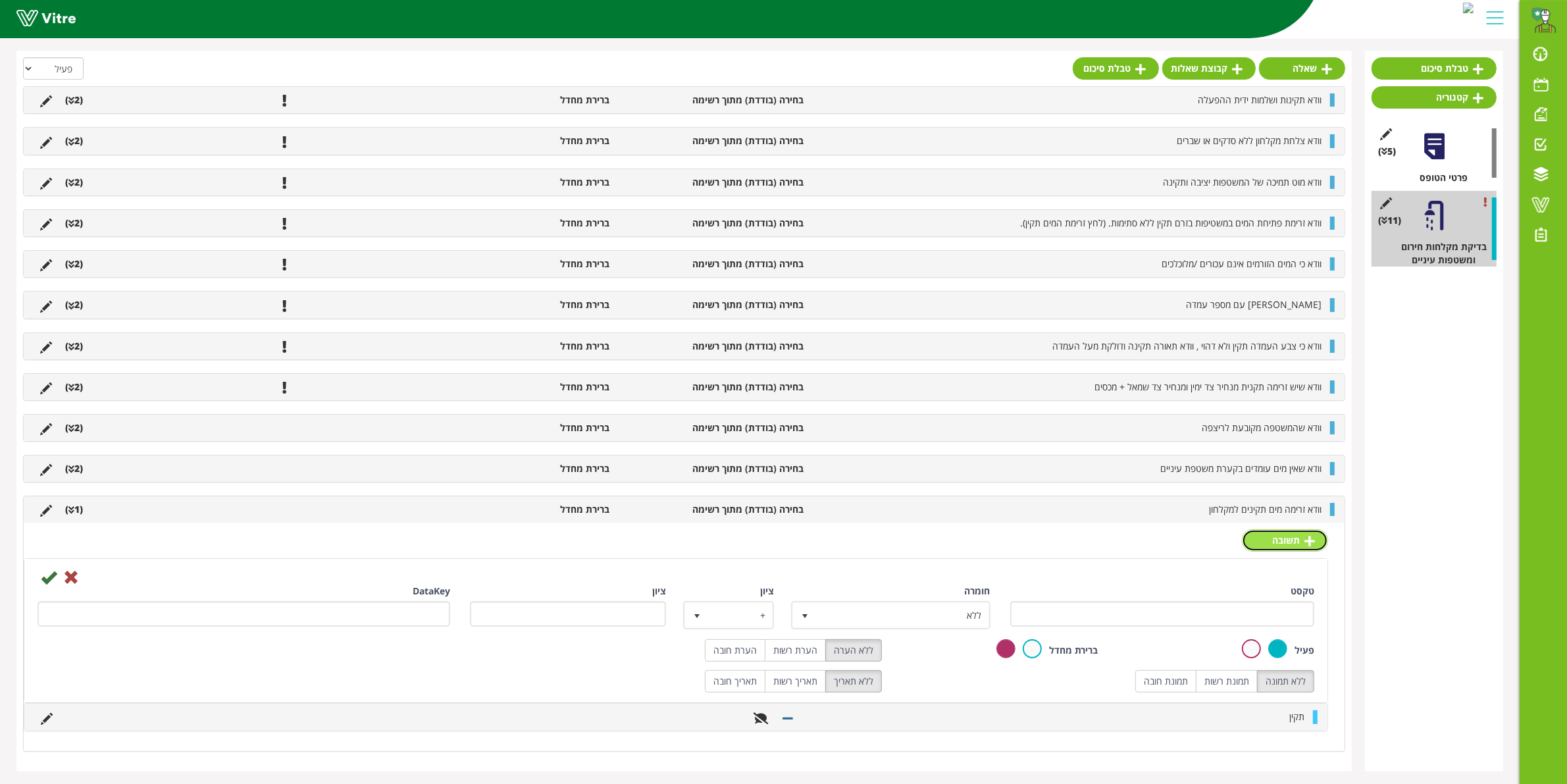
scroll to position [120, 0]
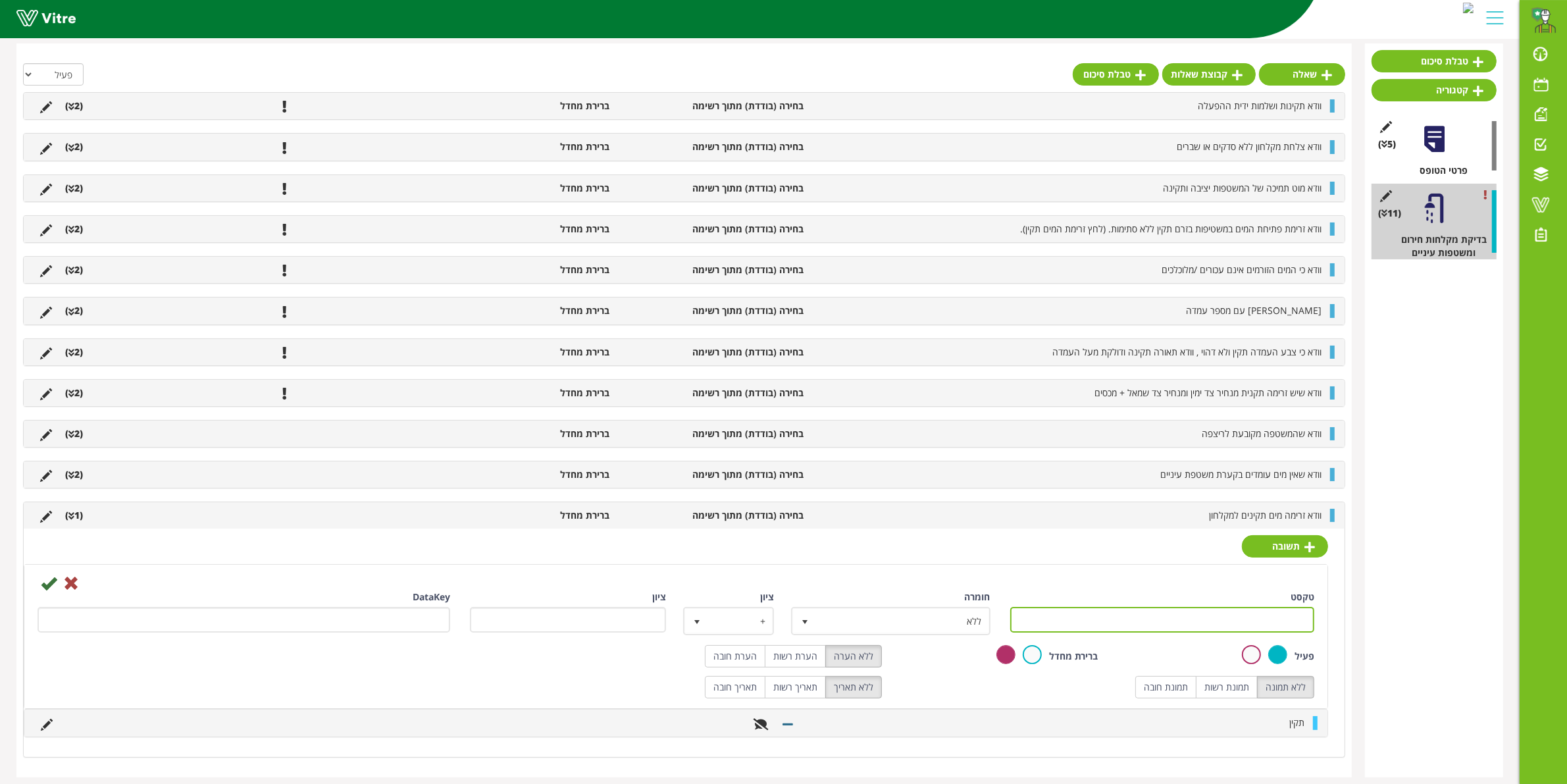
click at [1257, 632] on input "טקסט" at bounding box center [1163, 619] width 305 height 25
type input "לא תקין"
click at [879, 617] on span "ללא" at bounding box center [902, 620] width 172 height 24
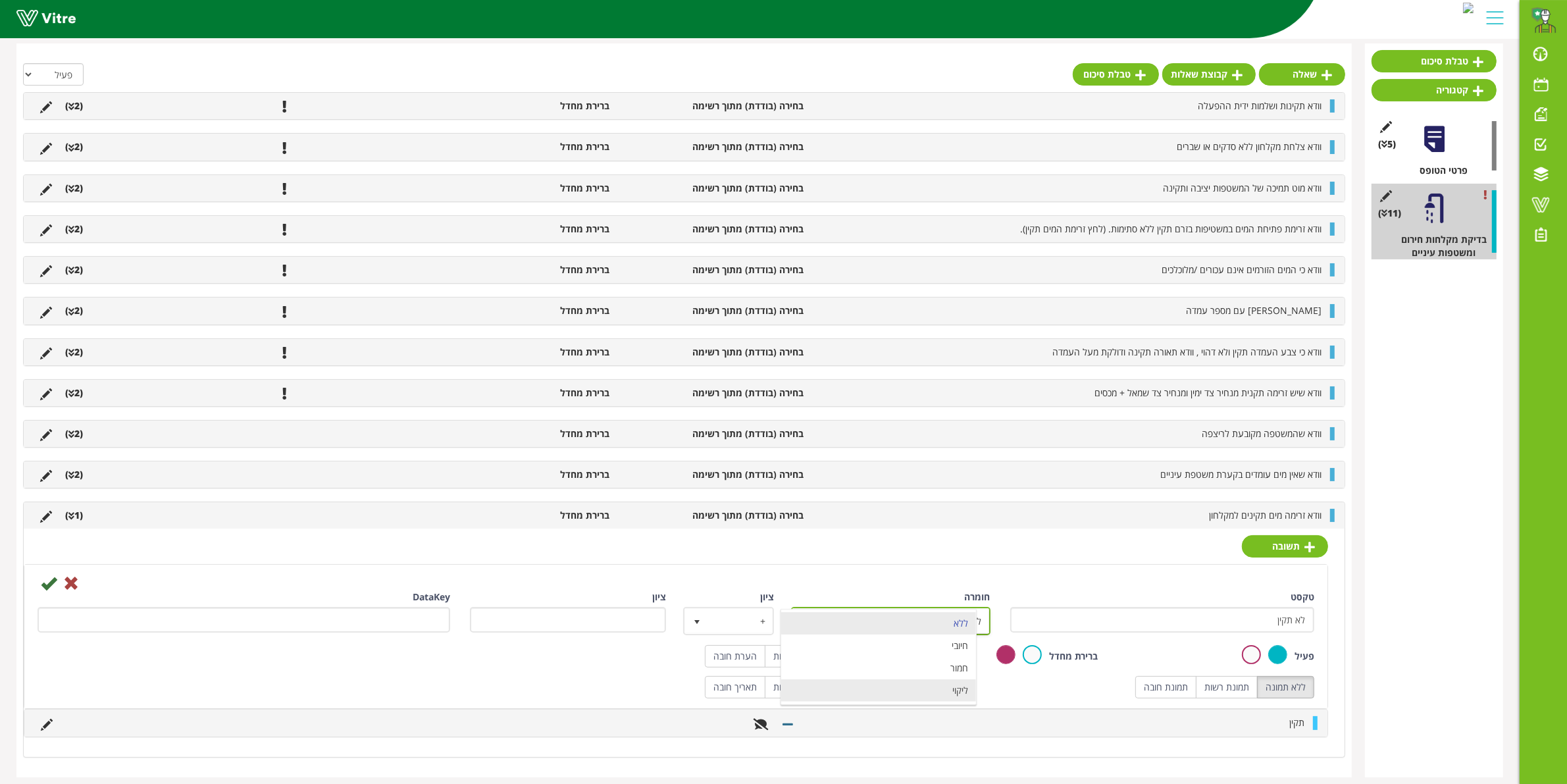
click at [869, 691] on li "ליקוי" at bounding box center [878, 690] width 195 height 22
type input "1"
radio input "true"
click at [1149, 698] on label "תמונת חובה" at bounding box center [1166, 687] width 61 height 22
radio input "true"
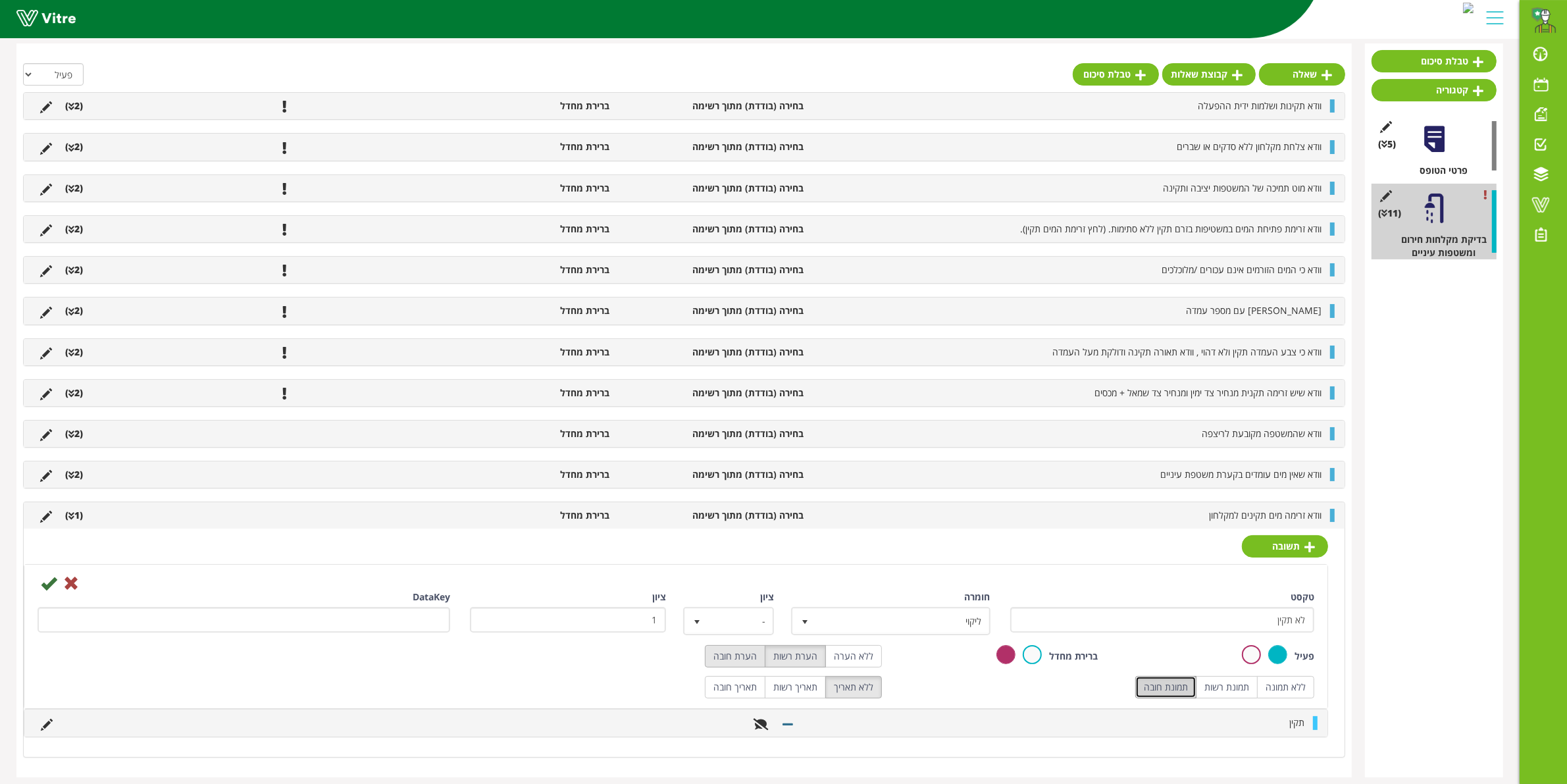
click at [743, 660] on label "הערת חובה" at bounding box center [735, 656] width 60 height 22
radio input "true"
click at [54, 587] on icon at bounding box center [49, 583] width 15 height 15
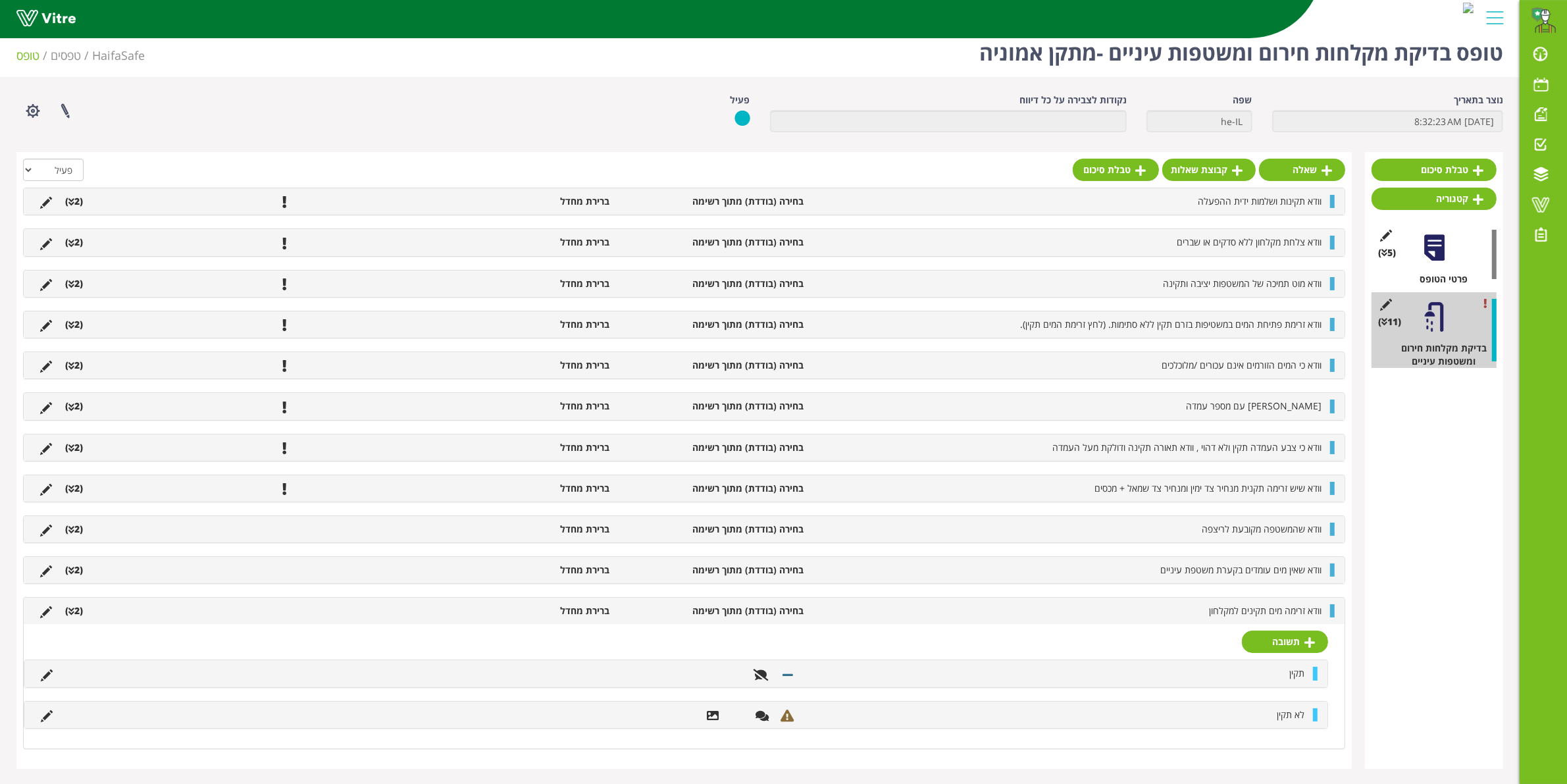
scroll to position [18, 0]
click at [1278, 158] on link "שאלה" at bounding box center [1302, 168] width 86 height 22
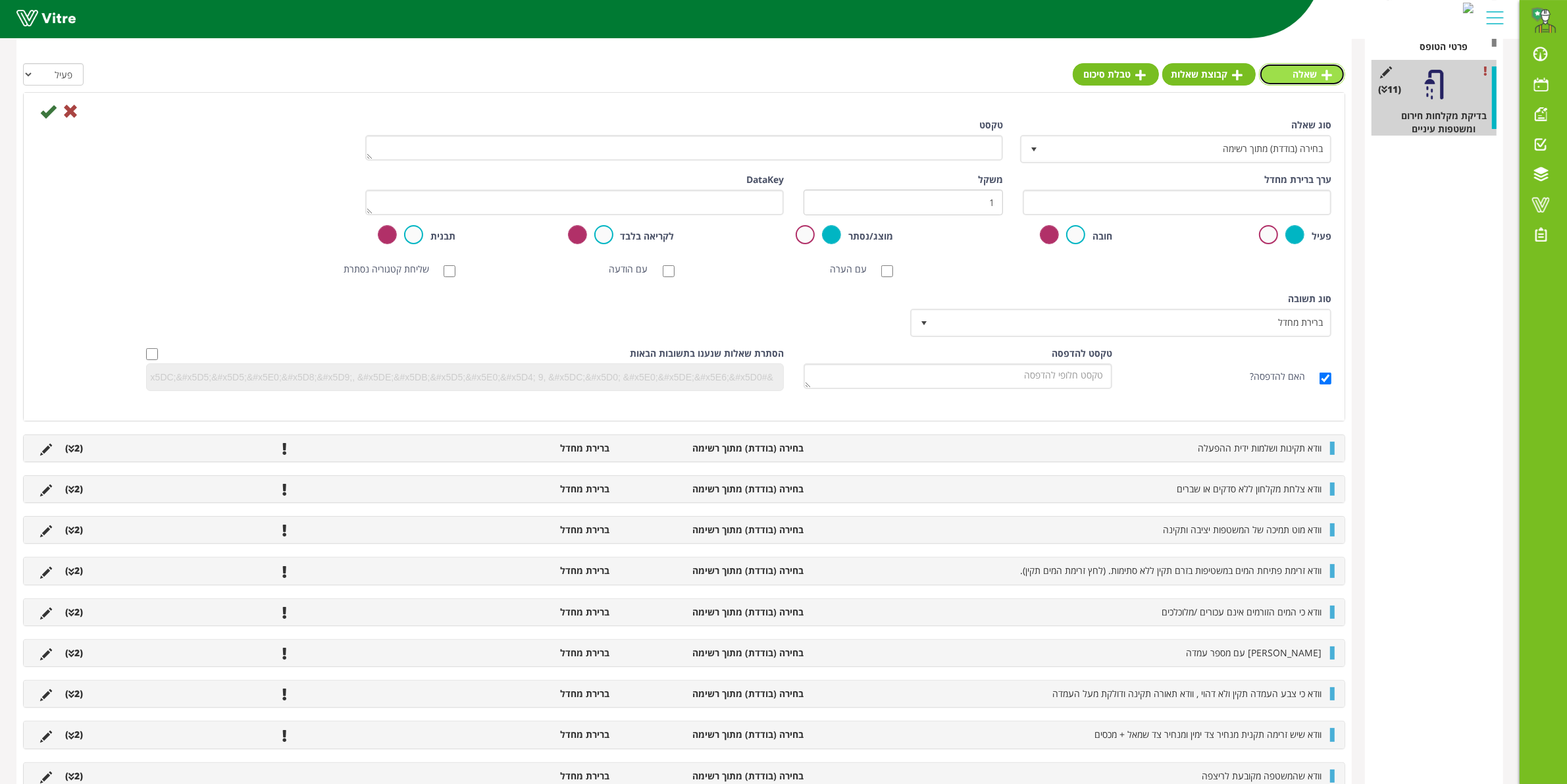
scroll to position [429, 0]
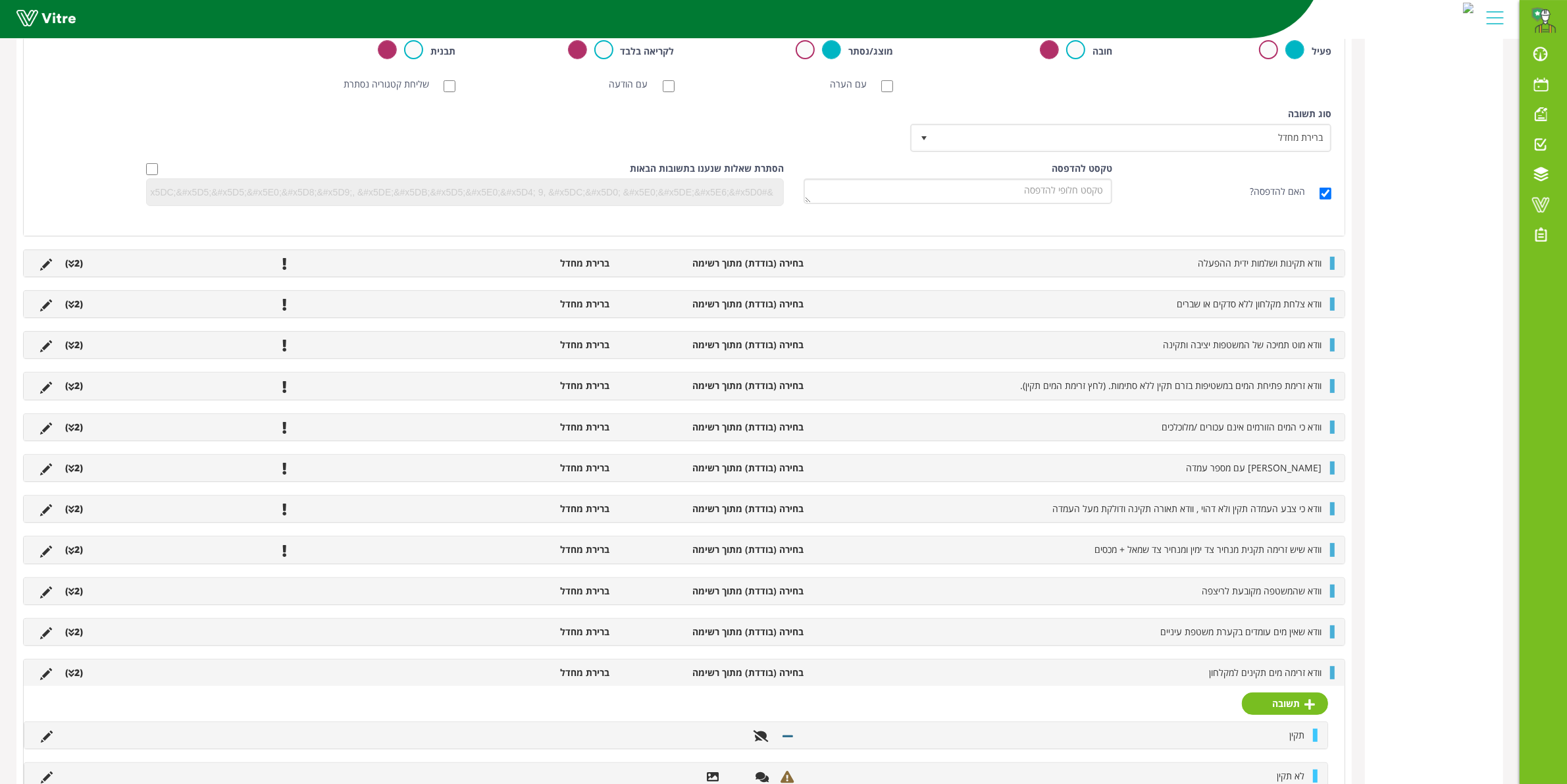
click at [74, 465] on li "(2 )" at bounding box center [74, 468] width 31 height 13
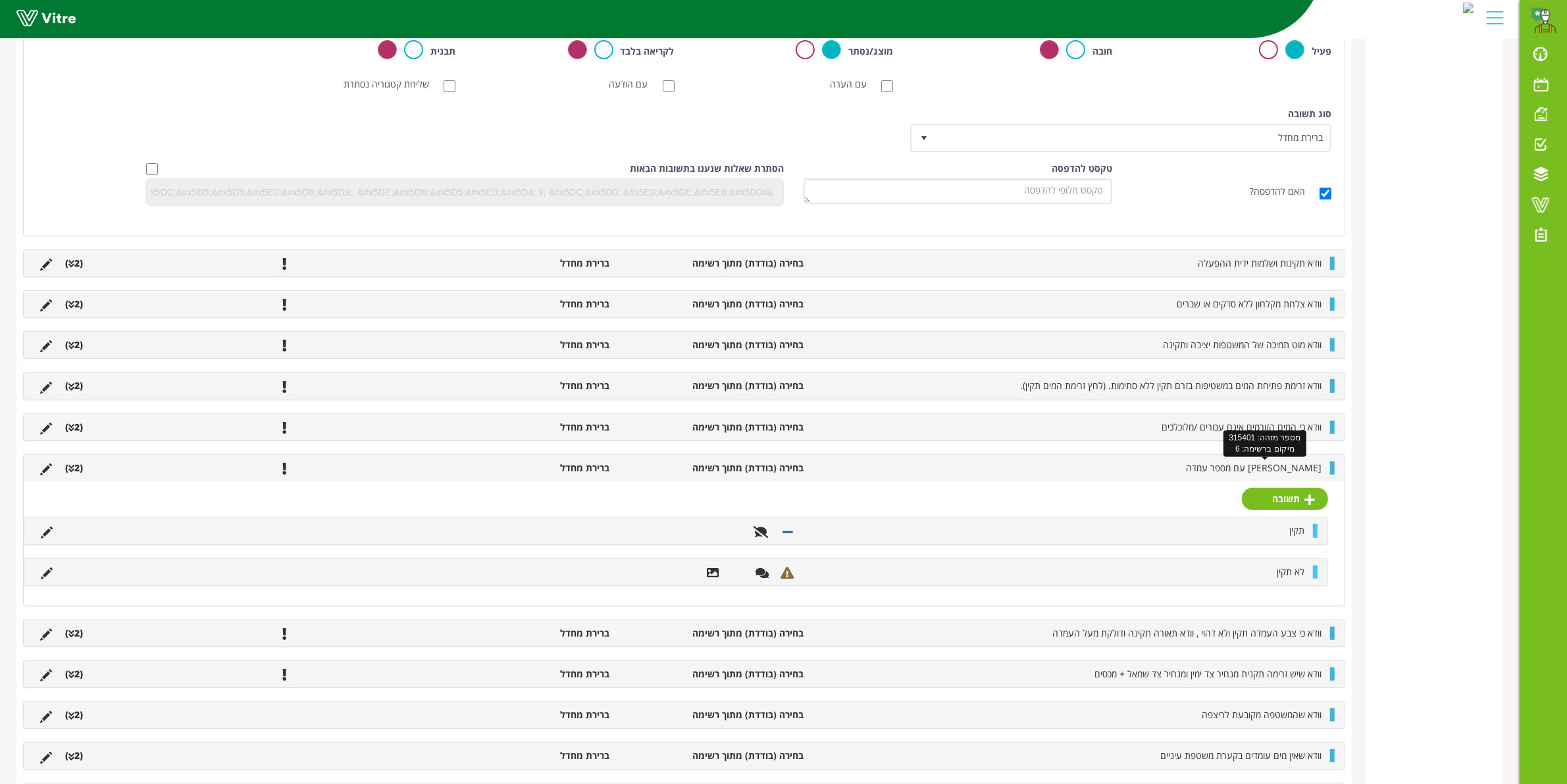
click at [1301, 468] on span "[PERSON_NAME] עם מספר עמדה" at bounding box center [1254, 468] width 136 height 12
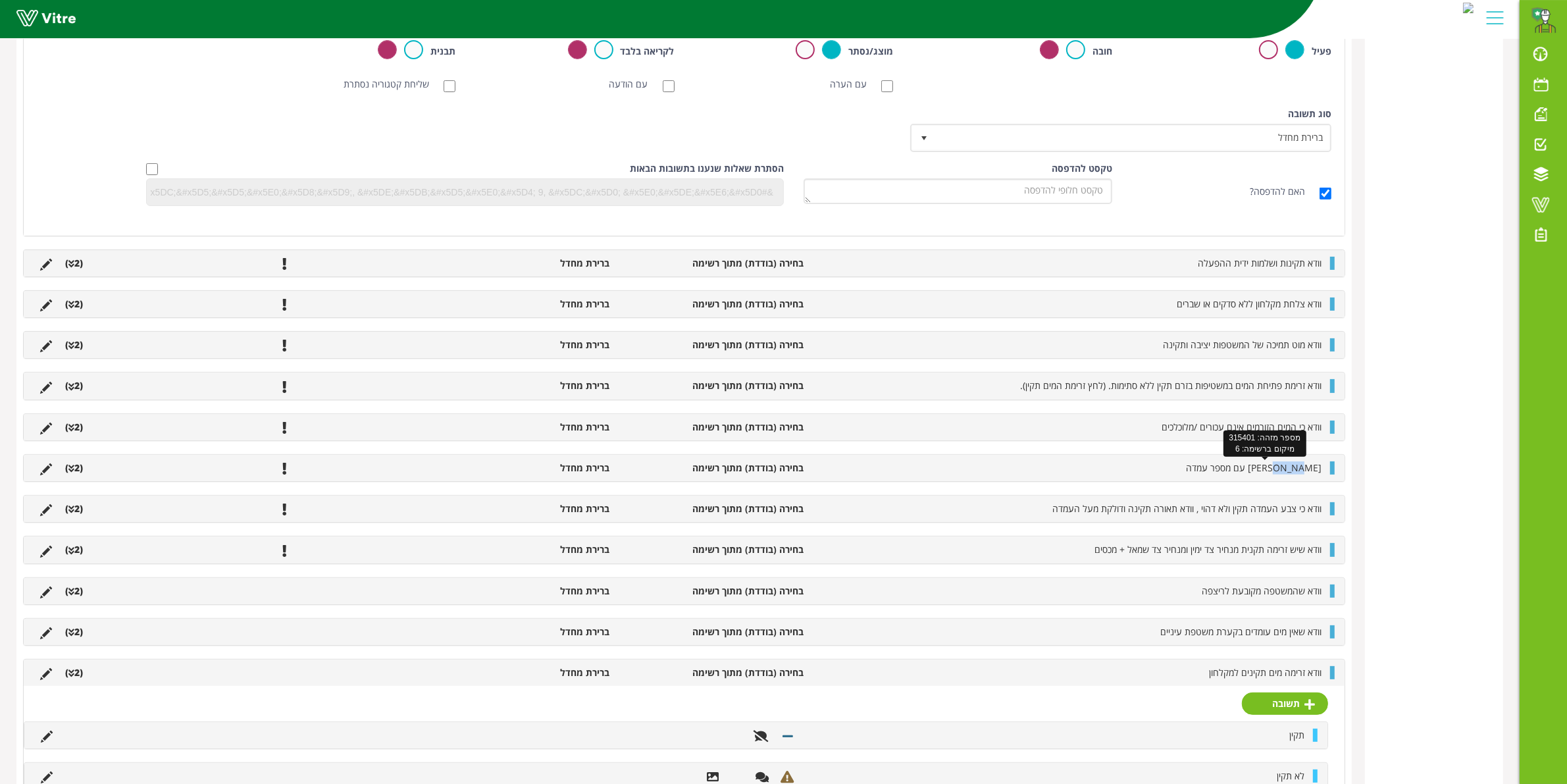
click at [1301, 467] on span "[PERSON_NAME] עם מספר עמדה" at bounding box center [1254, 468] width 136 height 12
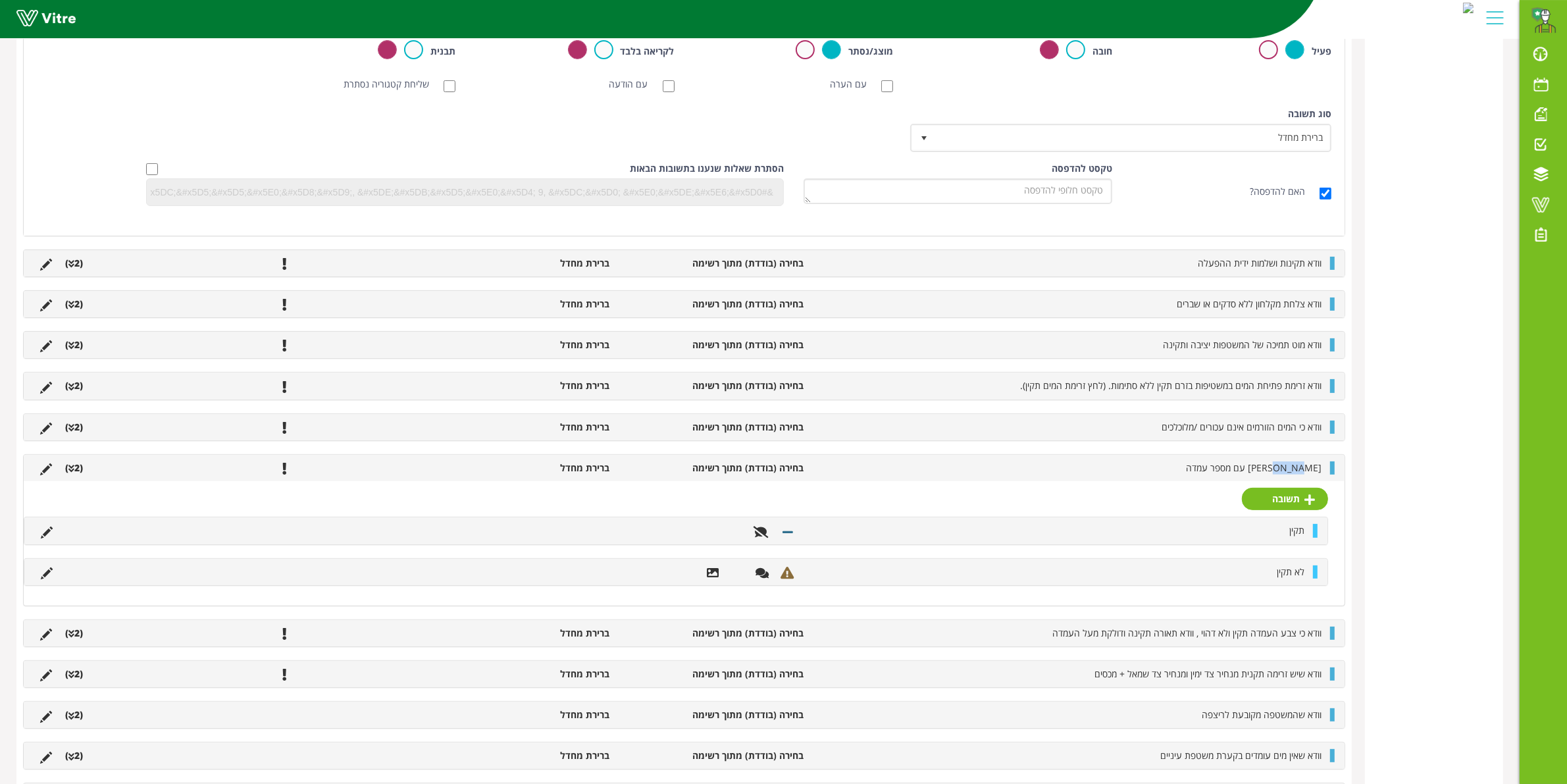
click at [1330, 465] on div at bounding box center [1332, 468] width 5 height 13
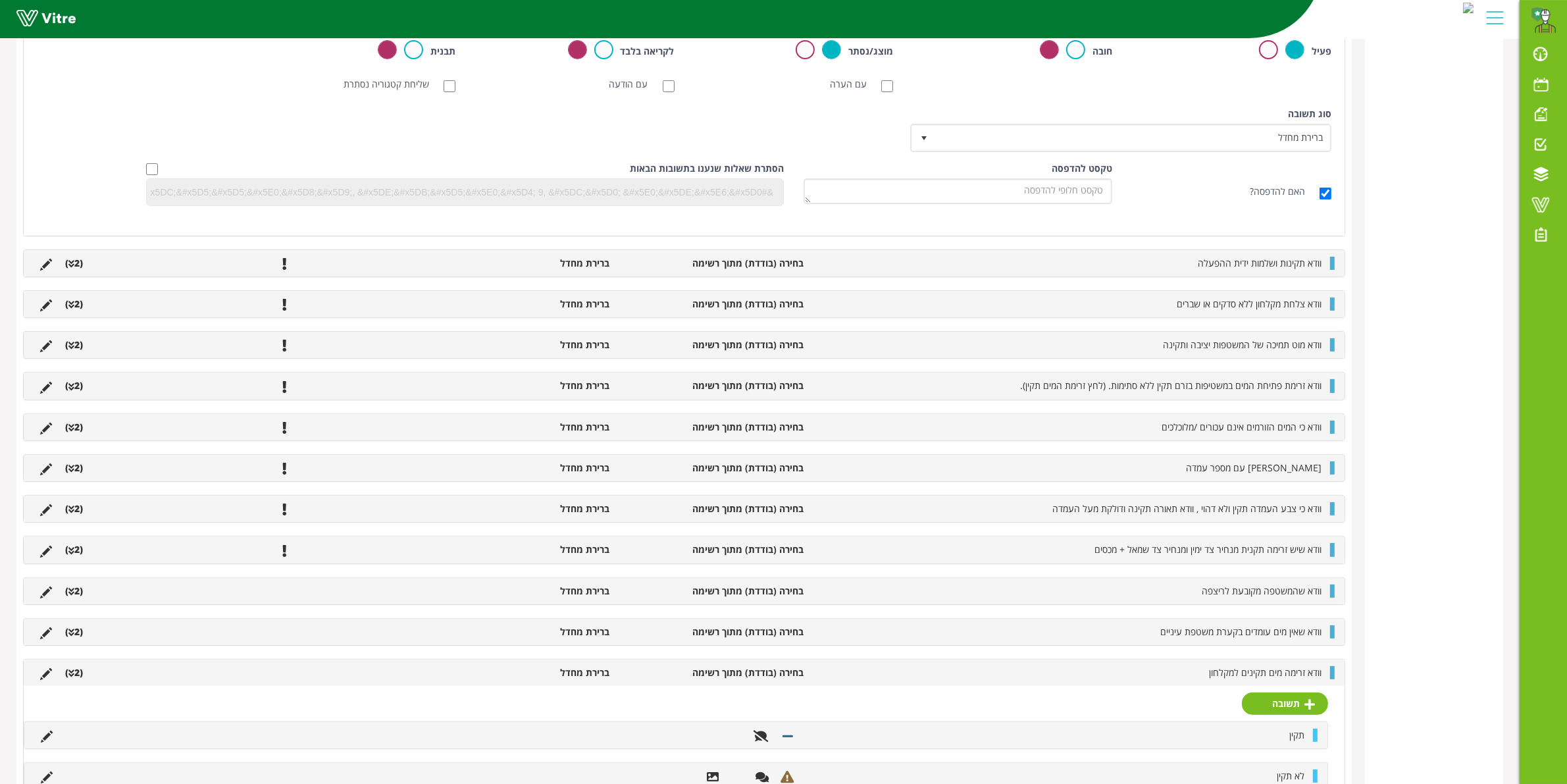
click at [53, 471] on li at bounding box center [46, 468] width 25 height 13
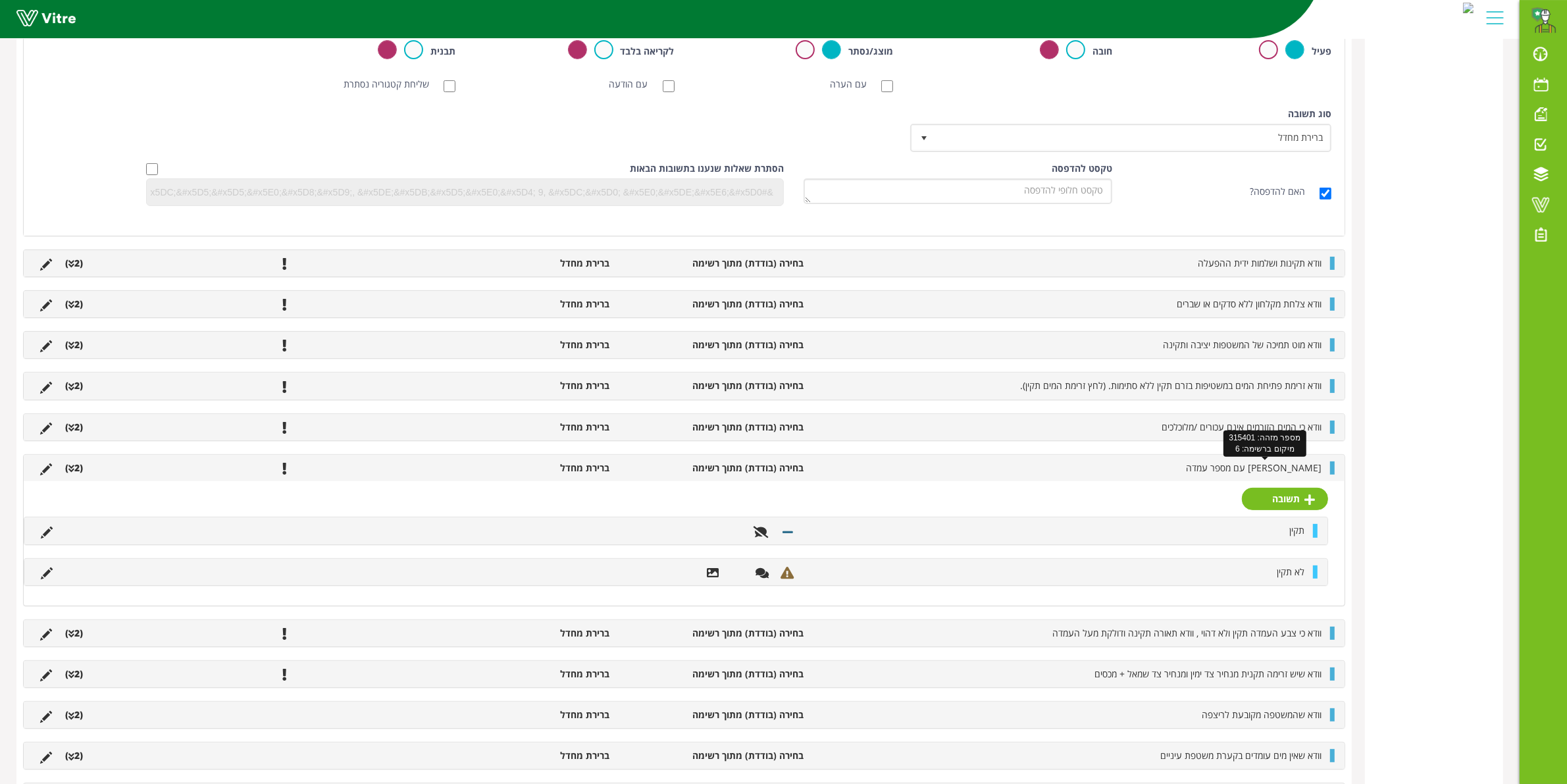
click at [1244, 468] on span "[PERSON_NAME] עם מספר עמדה" at bounding box center [1254, 468] width 136 height 12
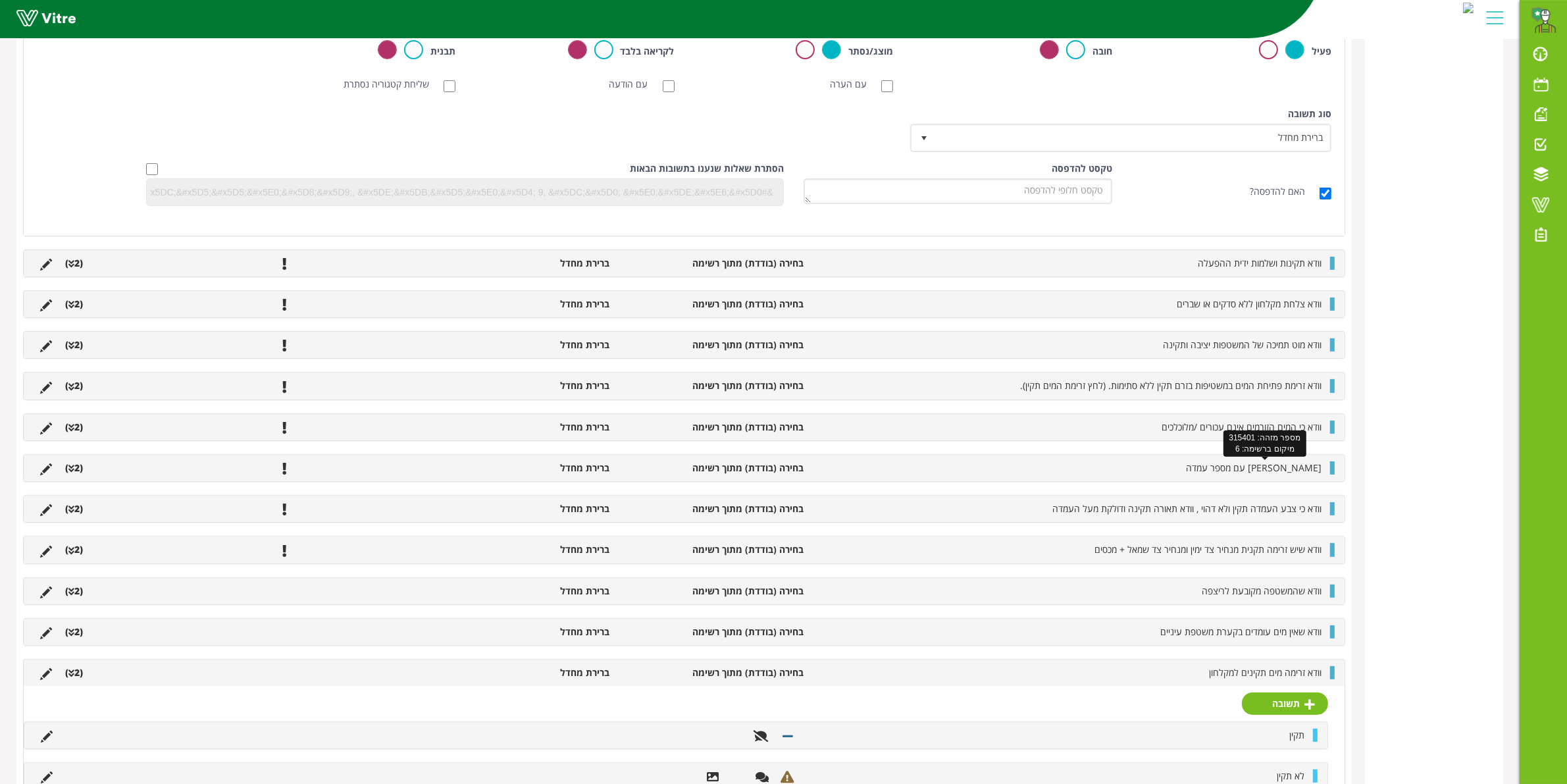
click at [1267, 462] on span "[PERSON_NAME] עם מספר עמדה" at bounding box center [1254, 468] width 136 height 12
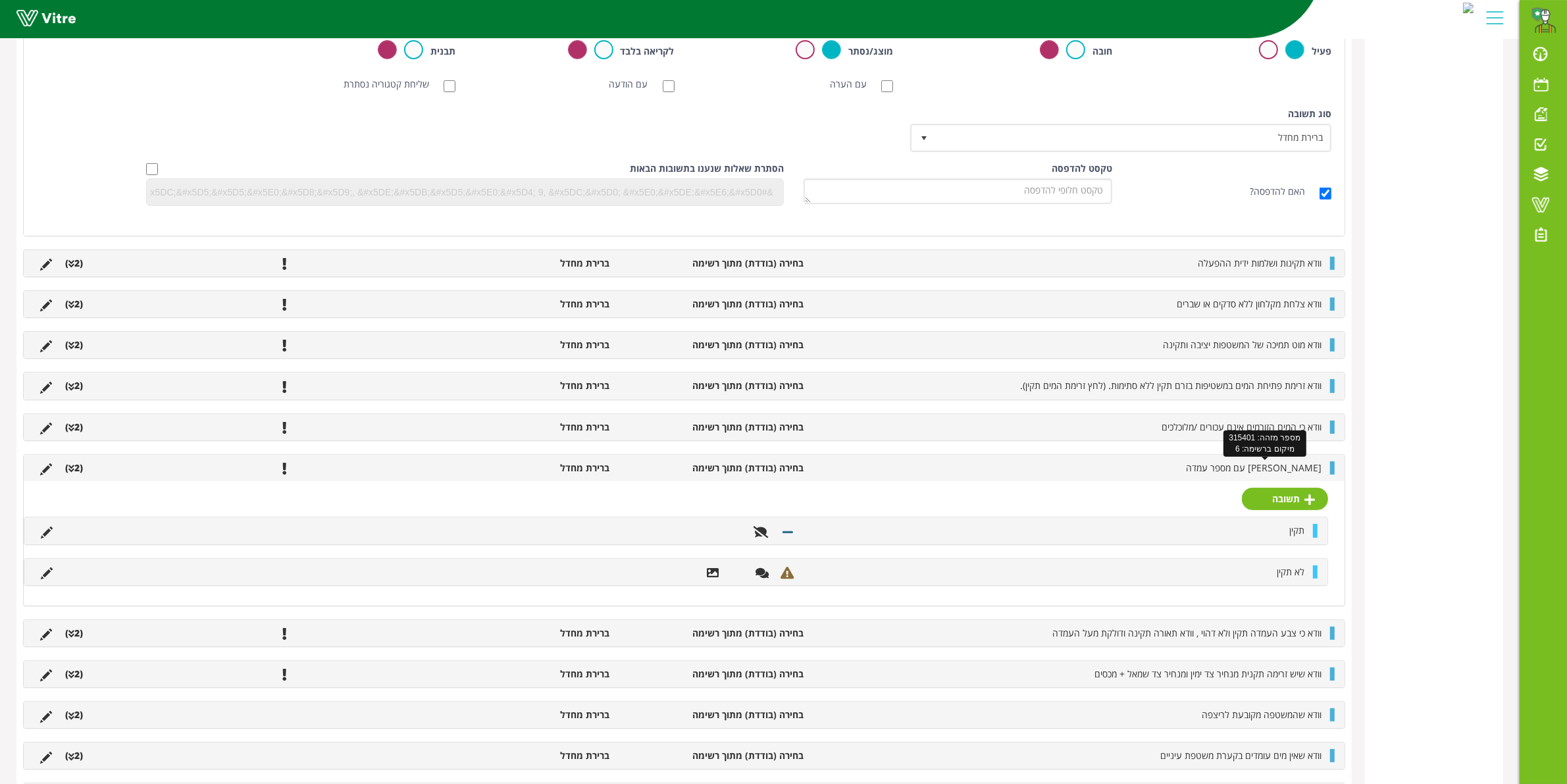
click at [1268, 462] on span "[PERSON_NAME] עם מספר עמדה" at bounding box center [1254, 468] width 136 height 12
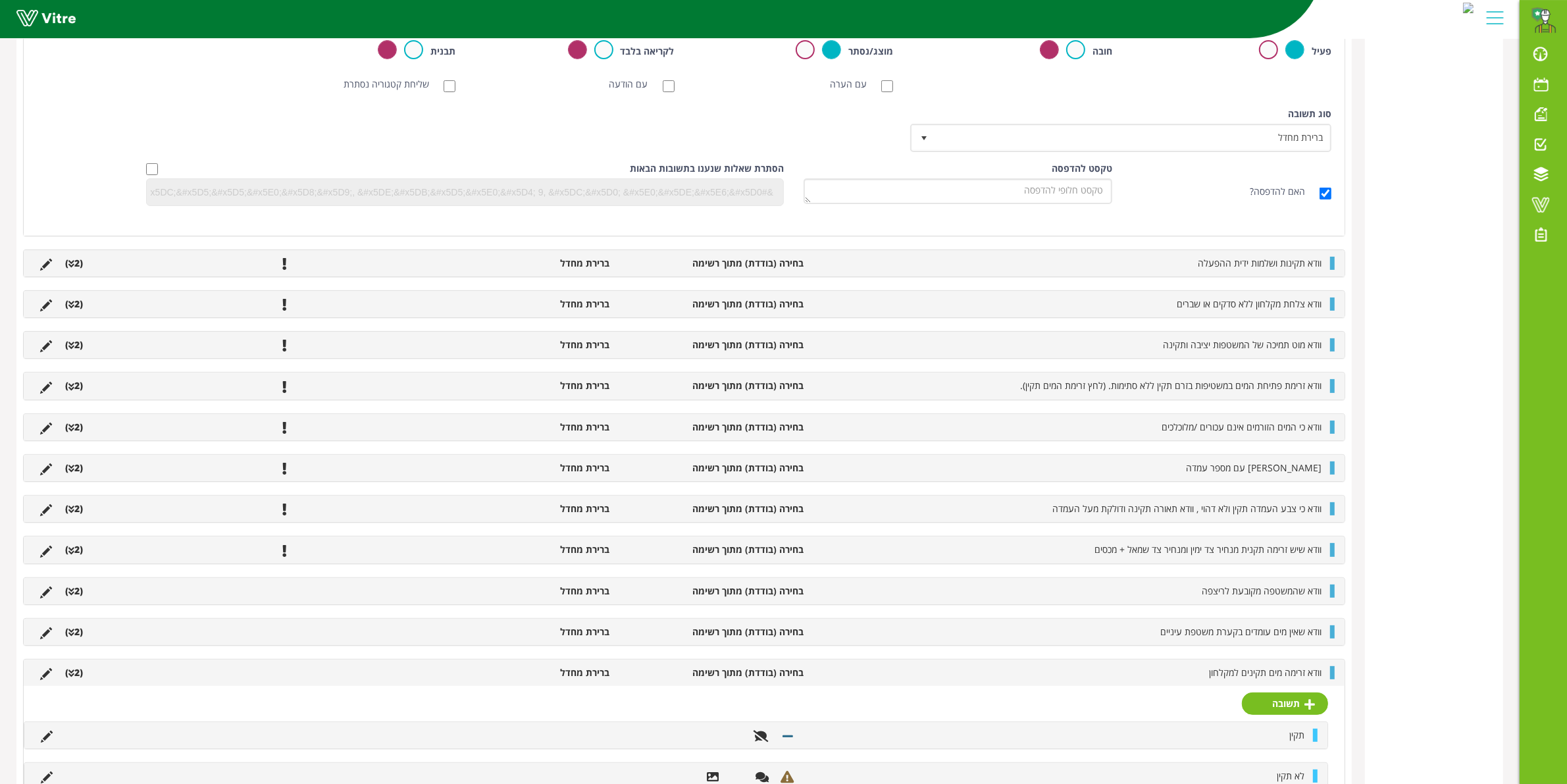
click at [1328, 674] on div "וודא זרימה מים תקינים למקלחון בחירה (בודדת) מתוך רשימה ברירת מחדל (2 )" at bounding box center [684, 672] width 1321 height 26
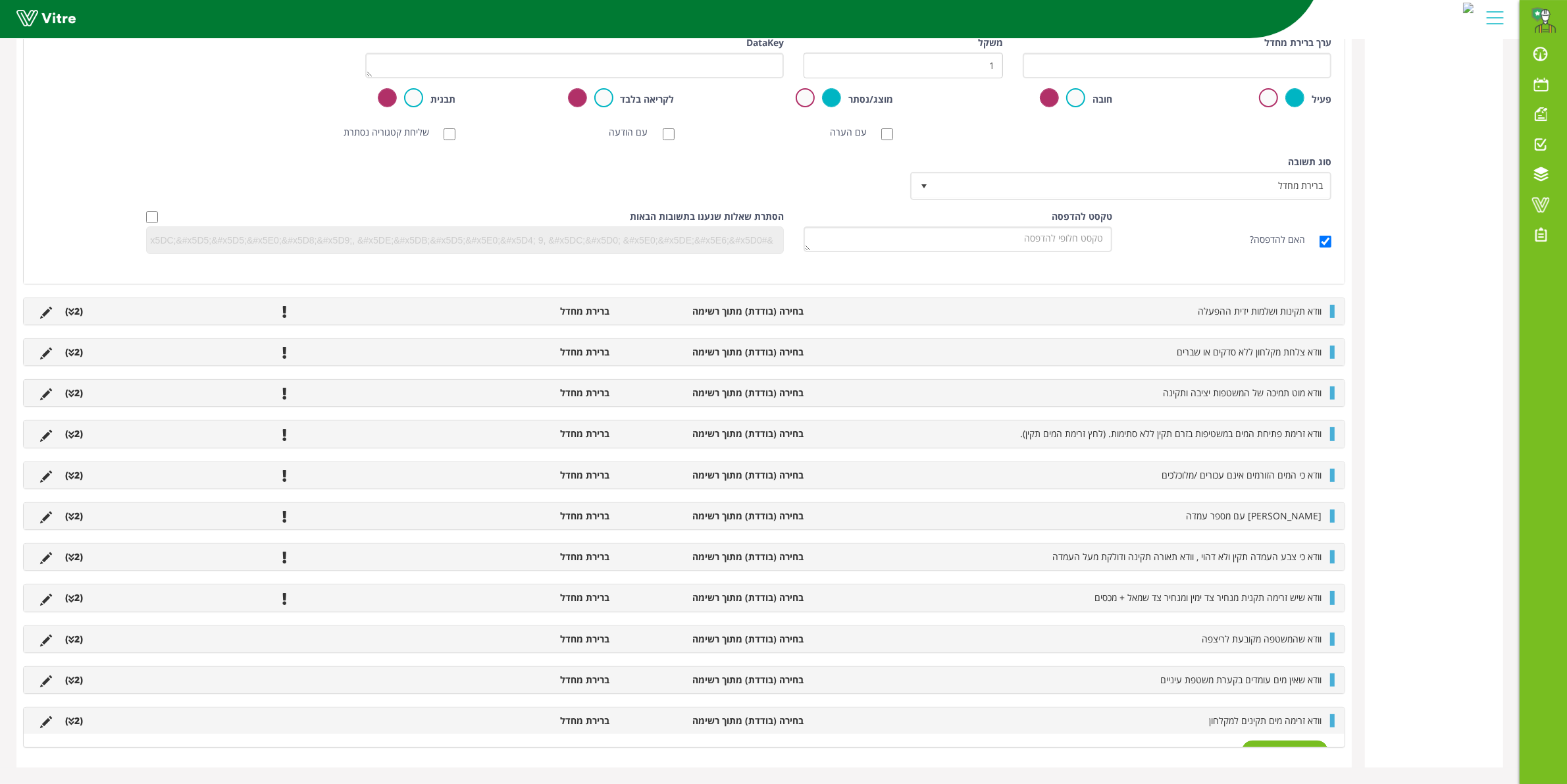
scroll to position [370, 0]
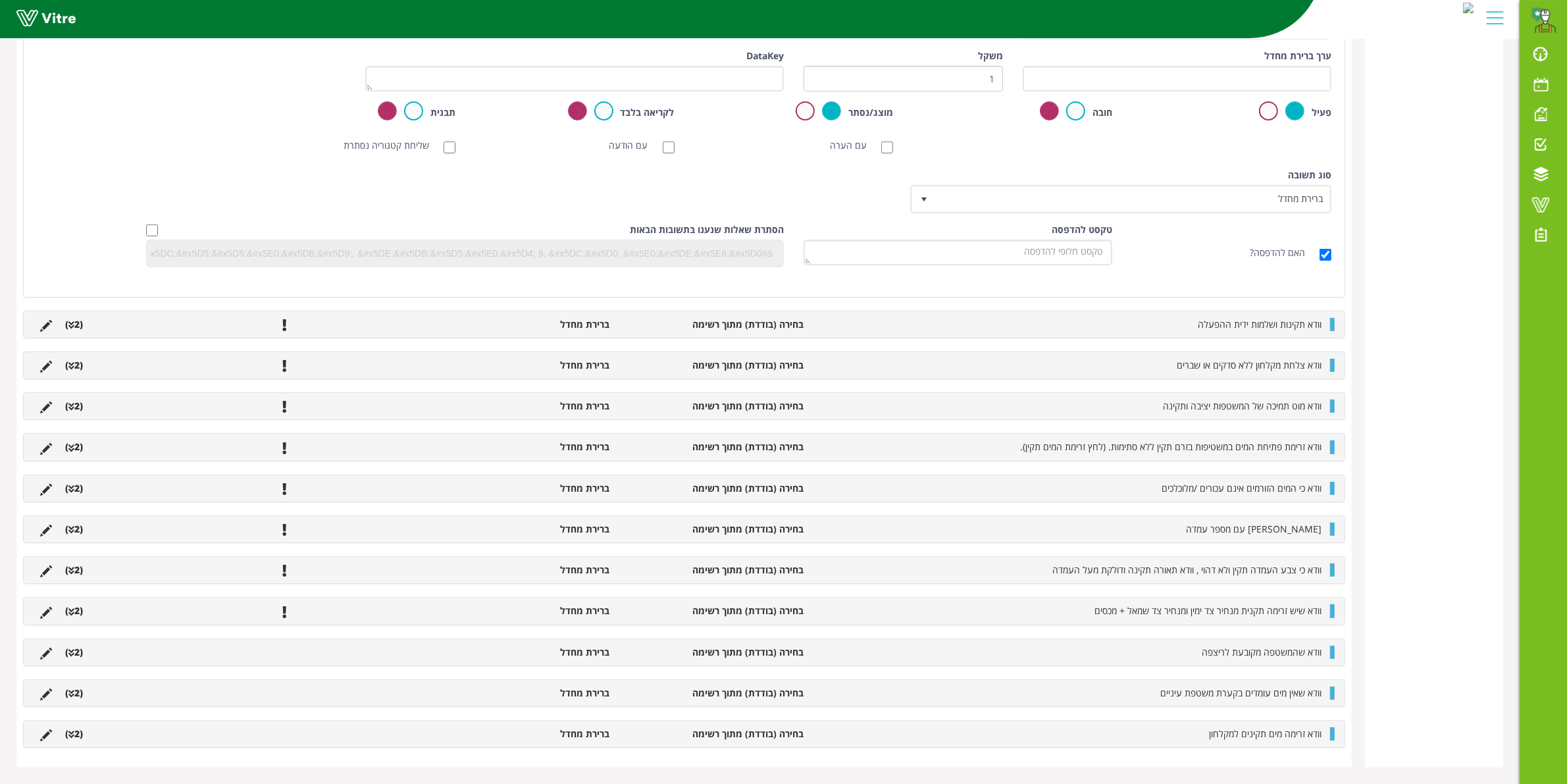
click at [1334, 532] on div at bounding box center [1332, 529] width 5 height 13
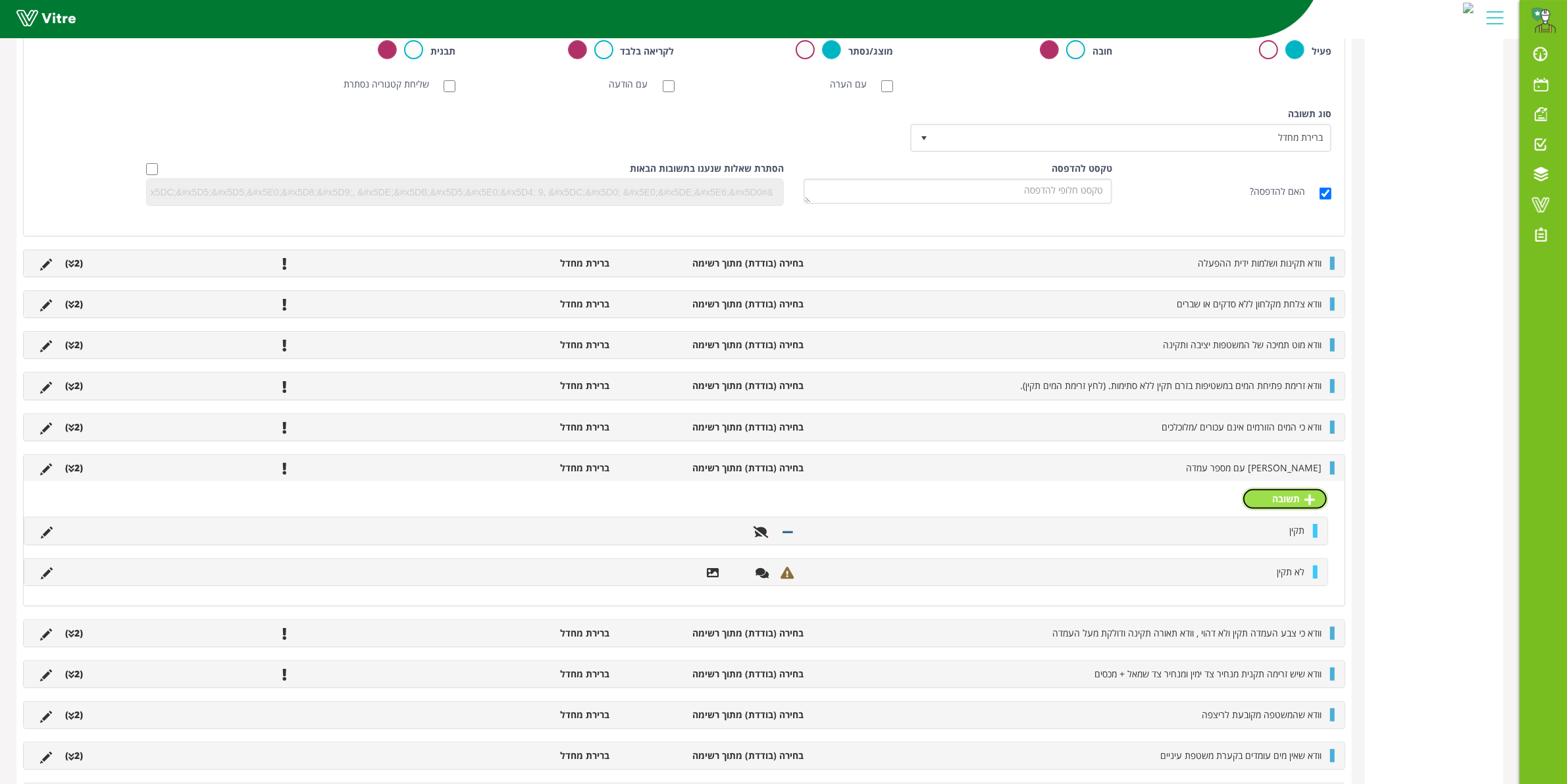
click at [1295, 502] on link "תשובה" at bounding box center [1285, 498] width 86 height 22
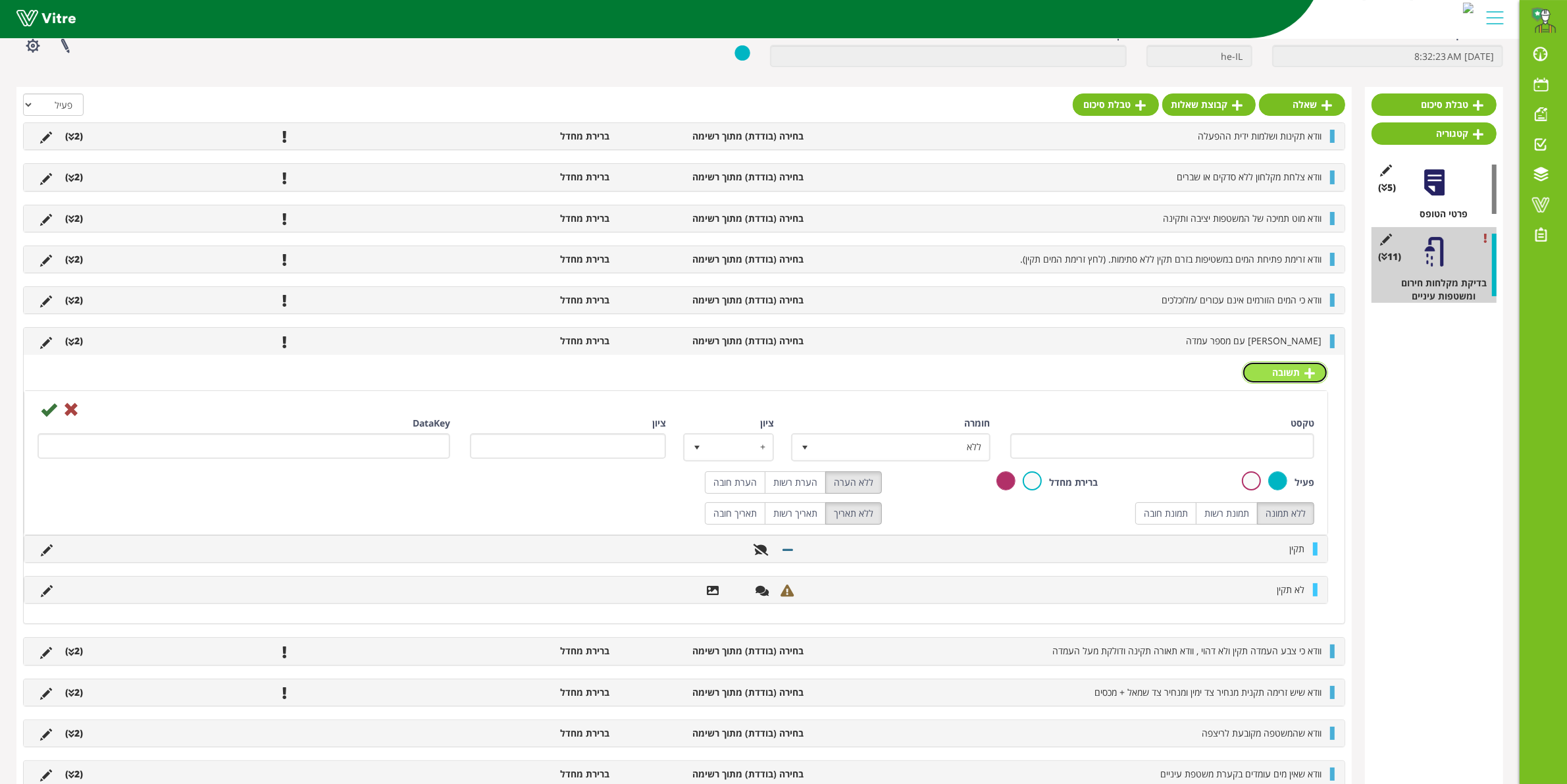
scroll to position [52, 0]
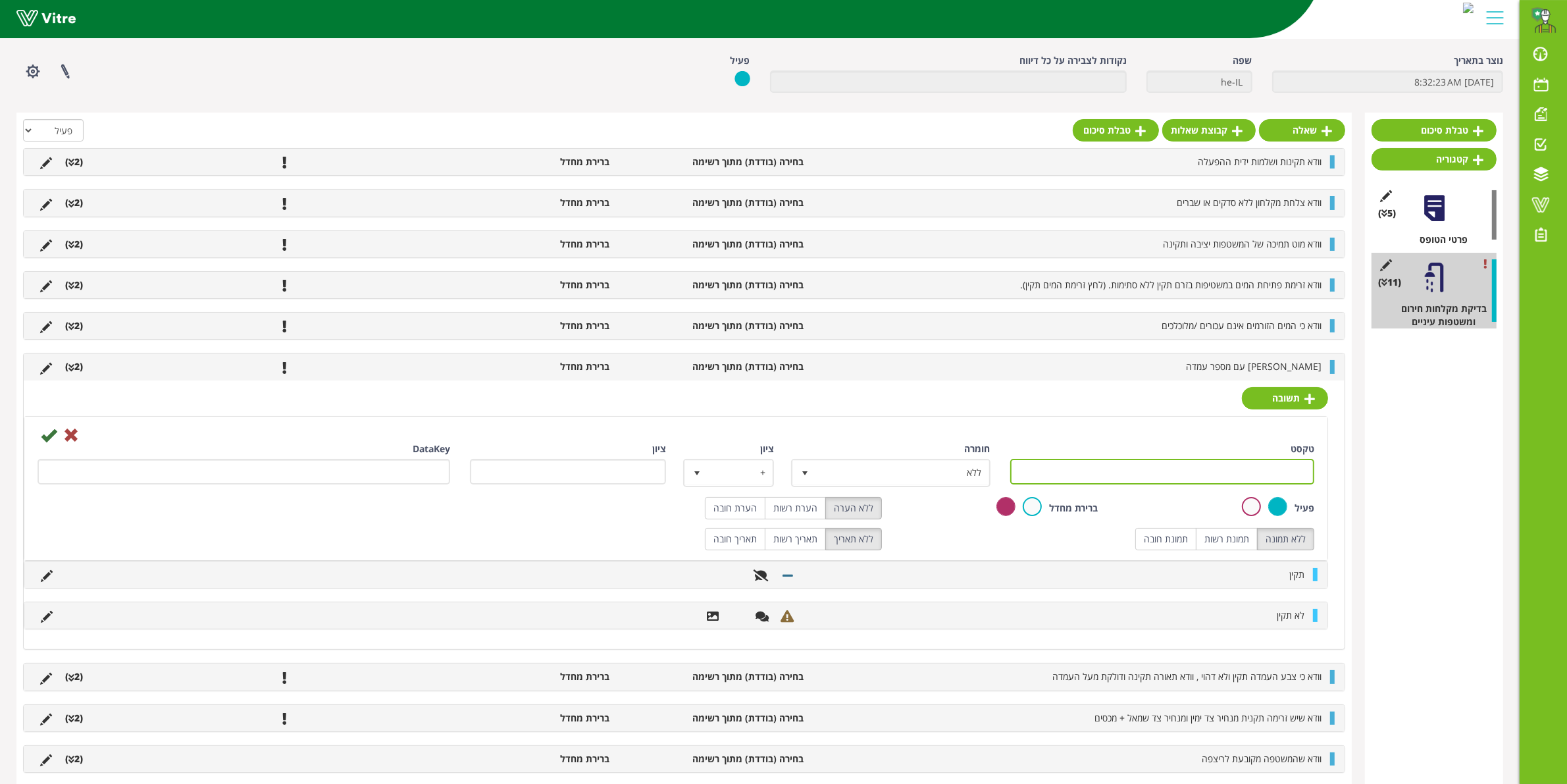
click at [1021, 462] on input "טקסט" at bounding box center [1163, 471] width 305 height 25
type input "י"
click at [1284, 360] on span "[PERSON_NAME] עם מספר עמדה" at bounding box center [1254, 366] width 136 height 12
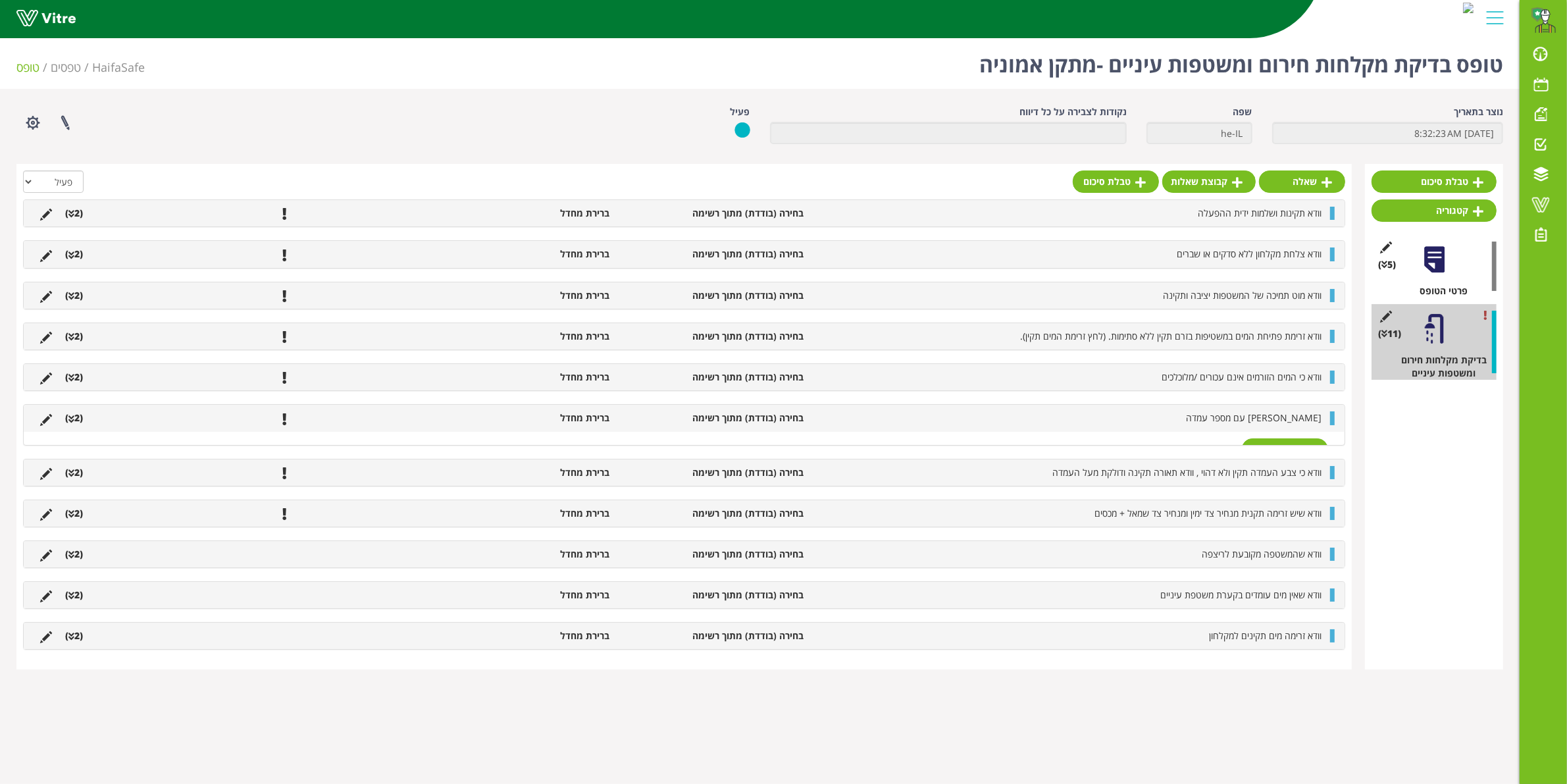
scroll to position [0, 0]
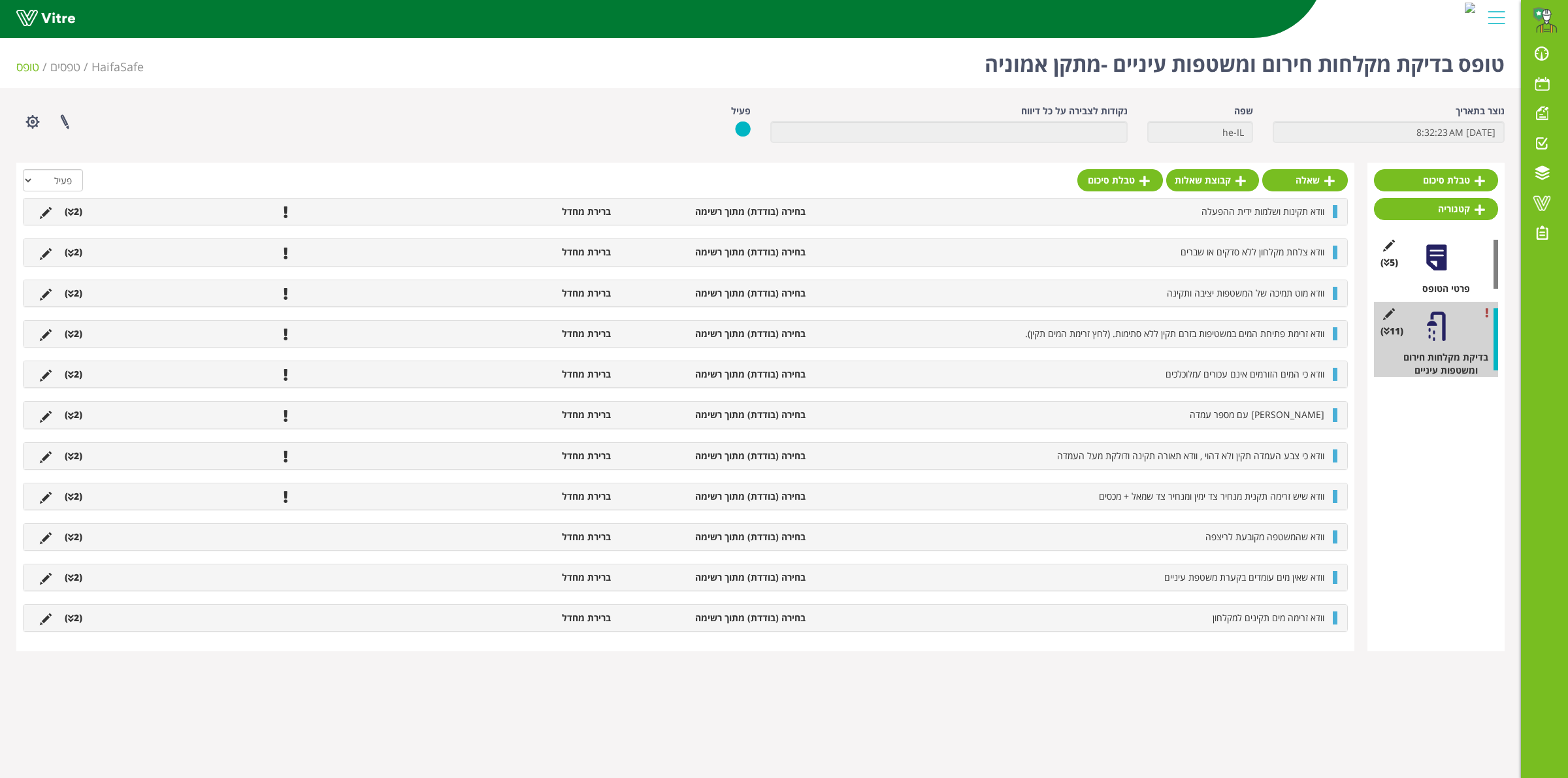
click at [80, 419] on li "(2 )" at bounding box center [74, 414] width 31 height 13
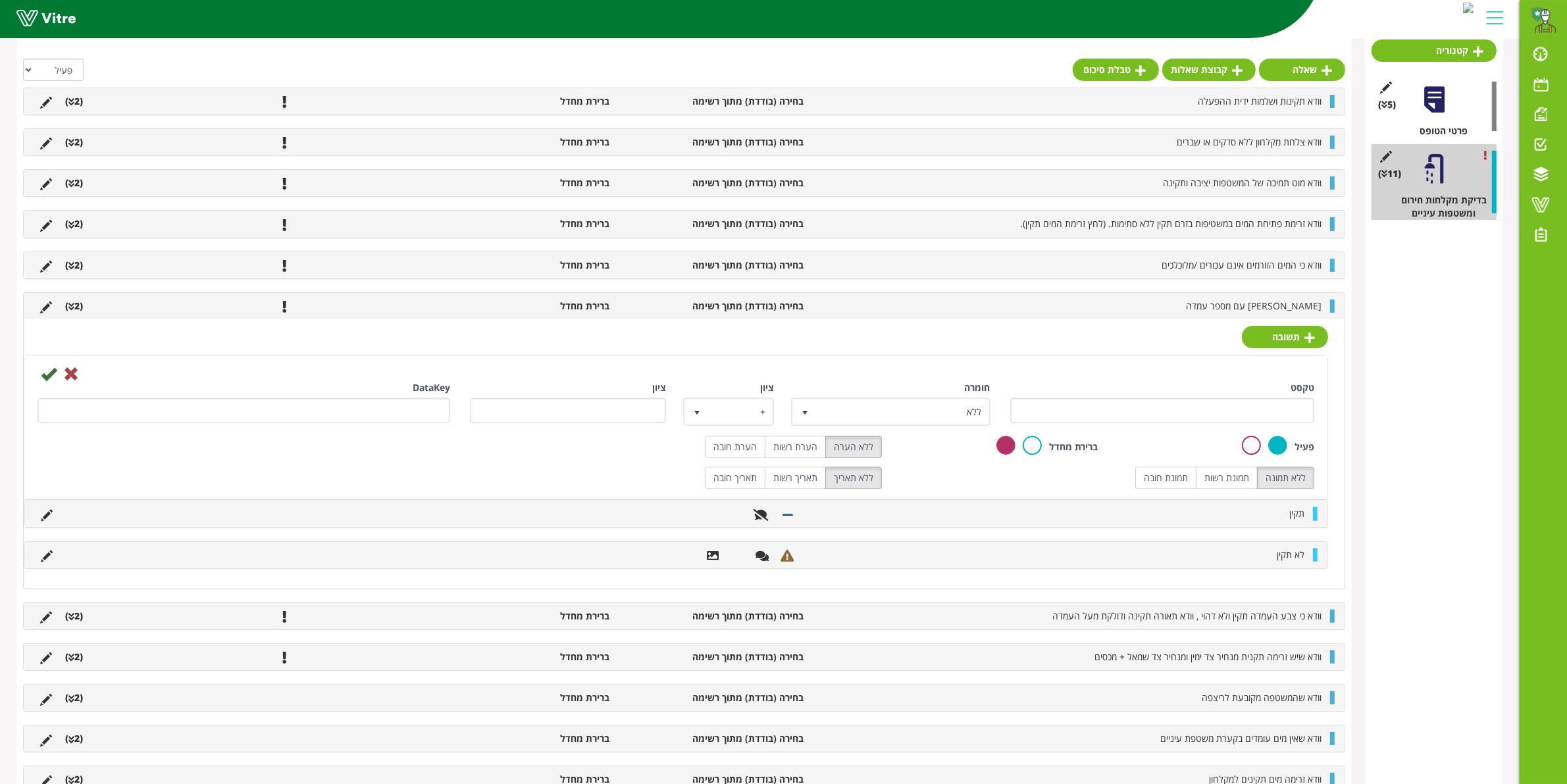
scroll to position [162, 0]
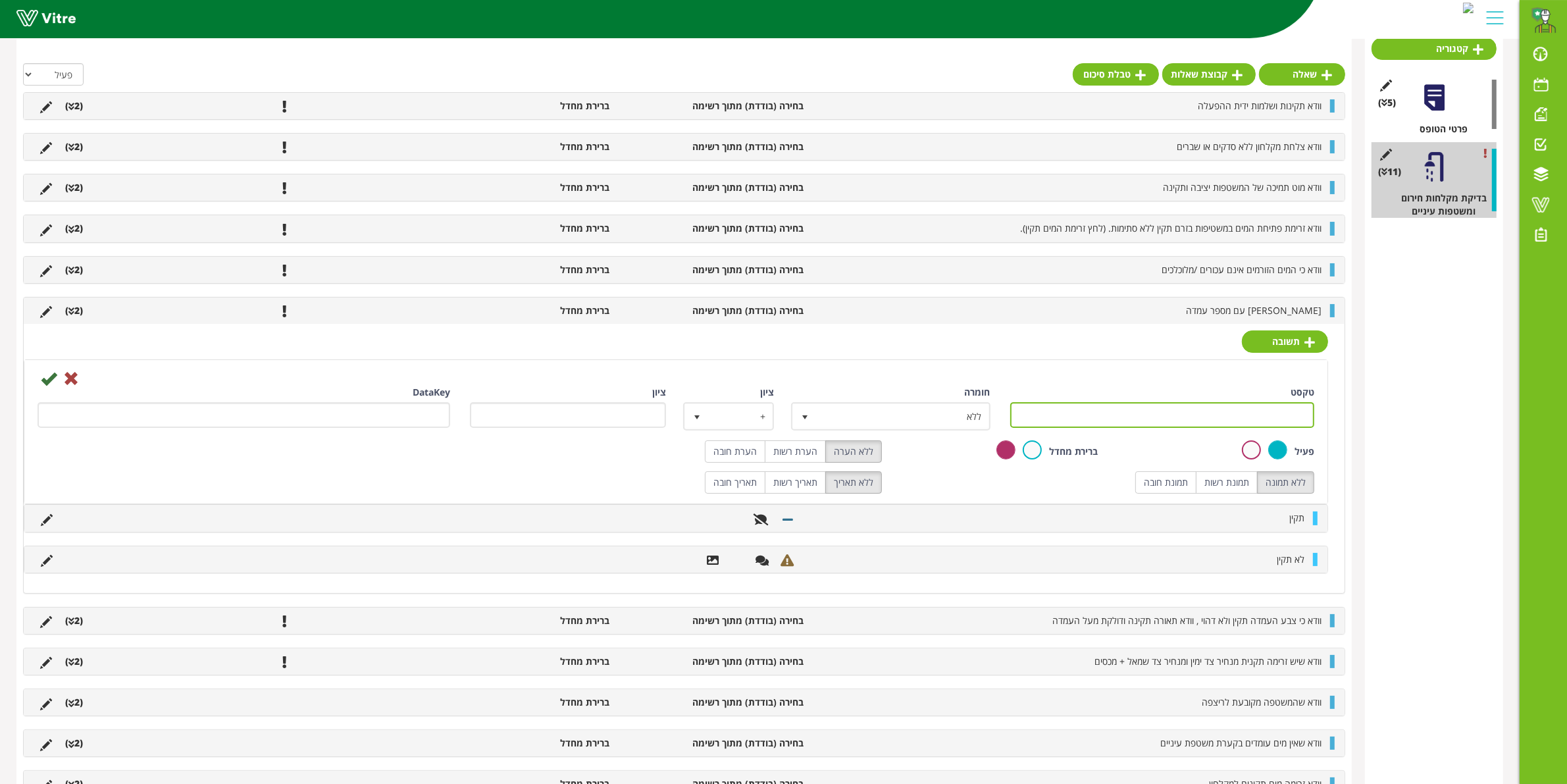
click at [1251, 413] on input "טקסט" at bounding box center [1163, 414] width 305 height 25
type input "יש לציין מספר עמדה"
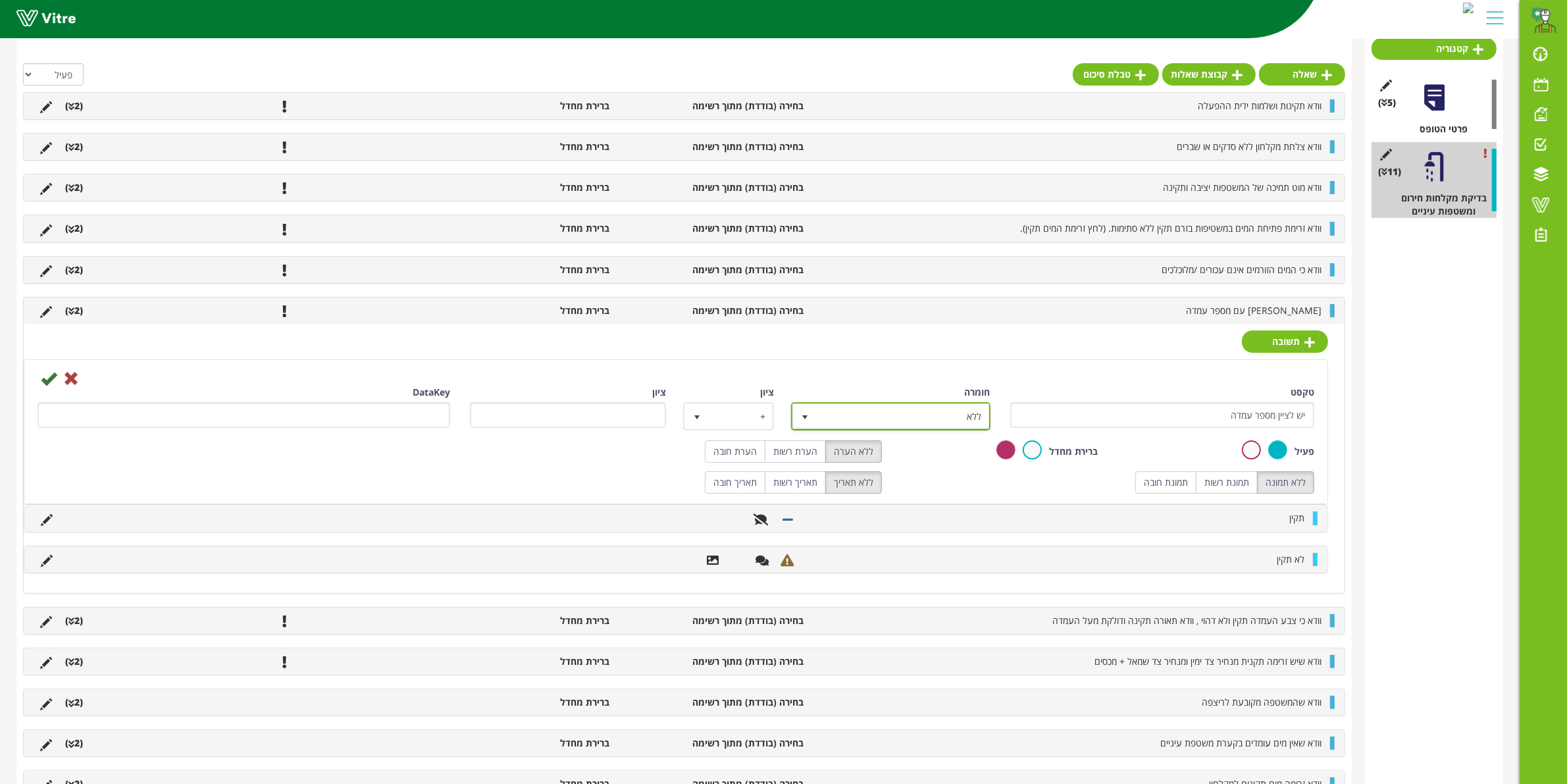
click at [945, 407] on span "ללא" at bounding box center [902, 416] width 172 height 24
click at [949, 416] on li "ללא" at bounding box center [878, 418] width 195 height 22
click at [740, 461] on label "הערת חובה" at bounding box center [735, 451] width 60 height 22
radio input "true"
click at [48, 380] on icon at bounding box center [49, 378] width 15 height 15
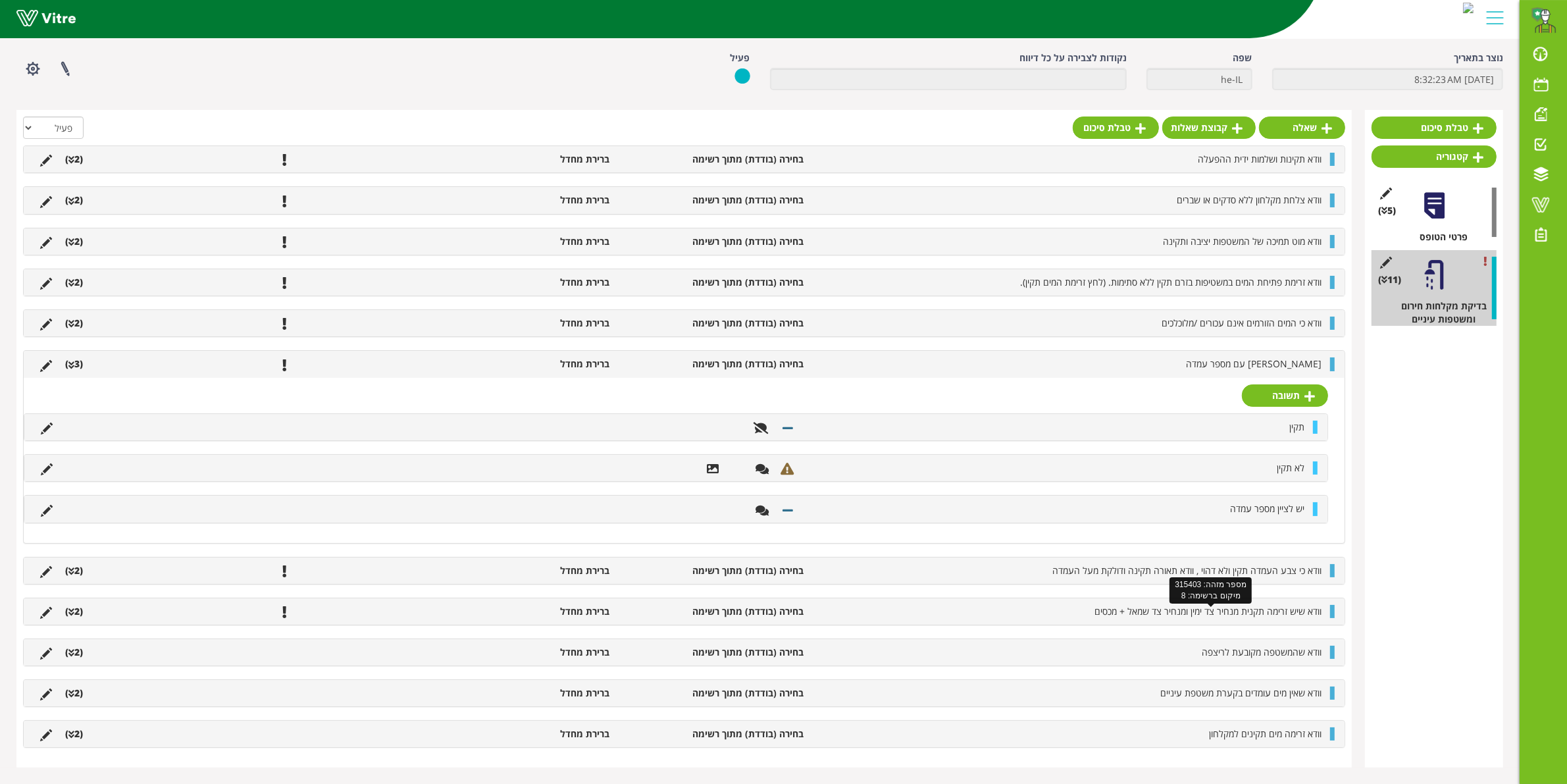
scroll to position [59, 0]
click at [1321, 738] on span "וודא זרימה מים תקינים למקלחון" at bounding box center [1265, 733] width 113 height 12
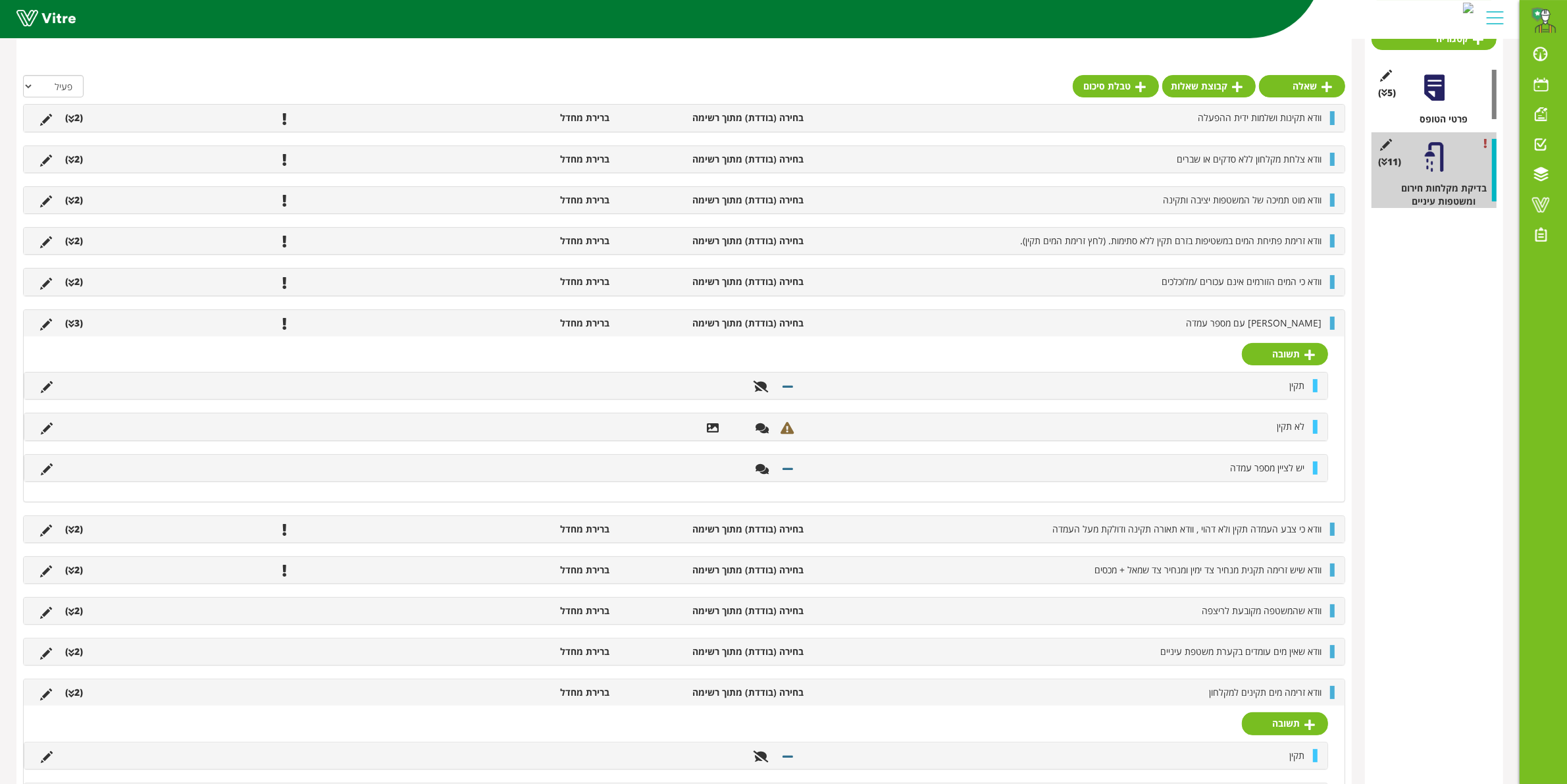
scroll to position [184, 0]
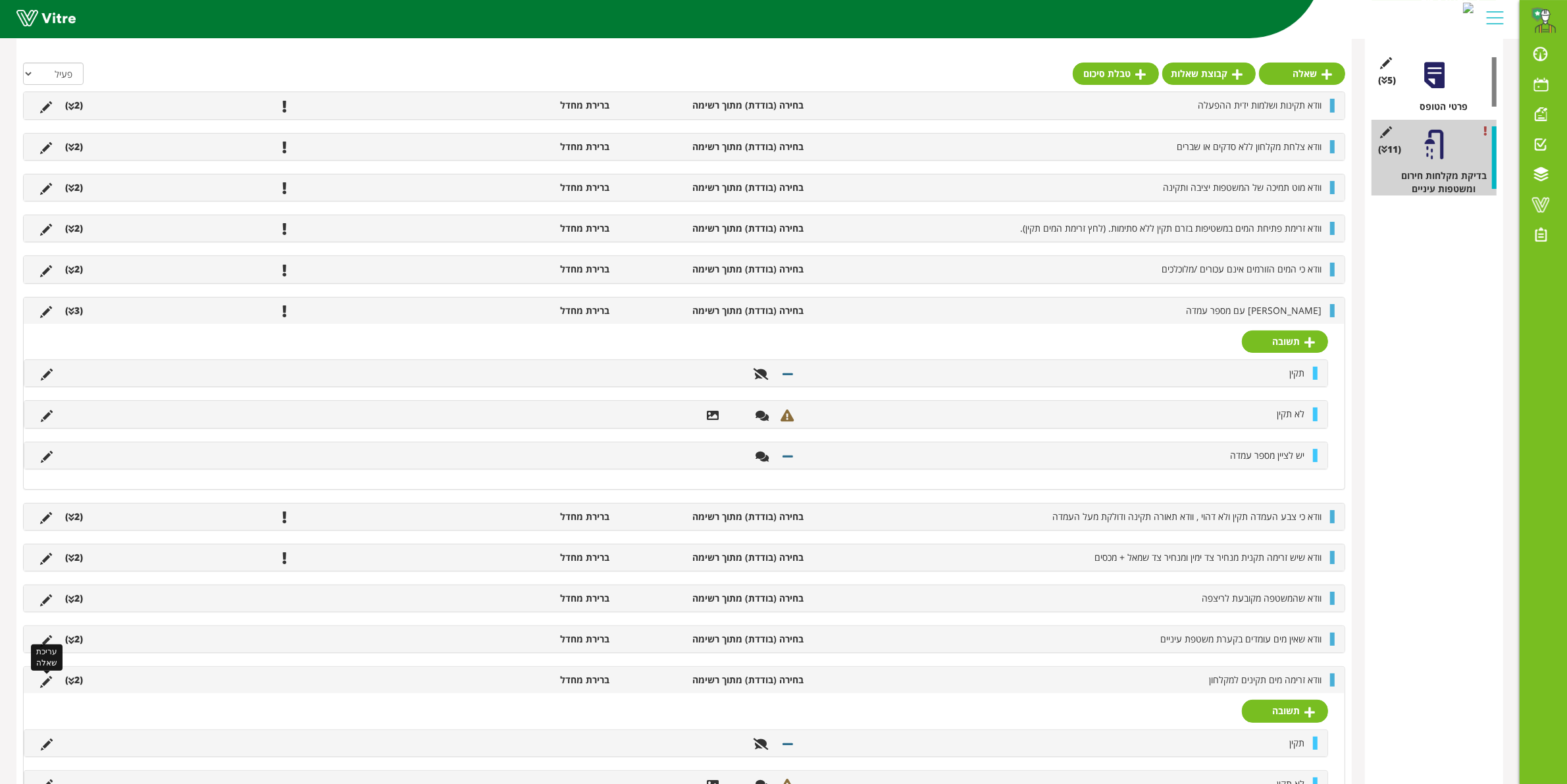
click at [42, 688] on icon at bounding box center [46, 681] width 12 height 12
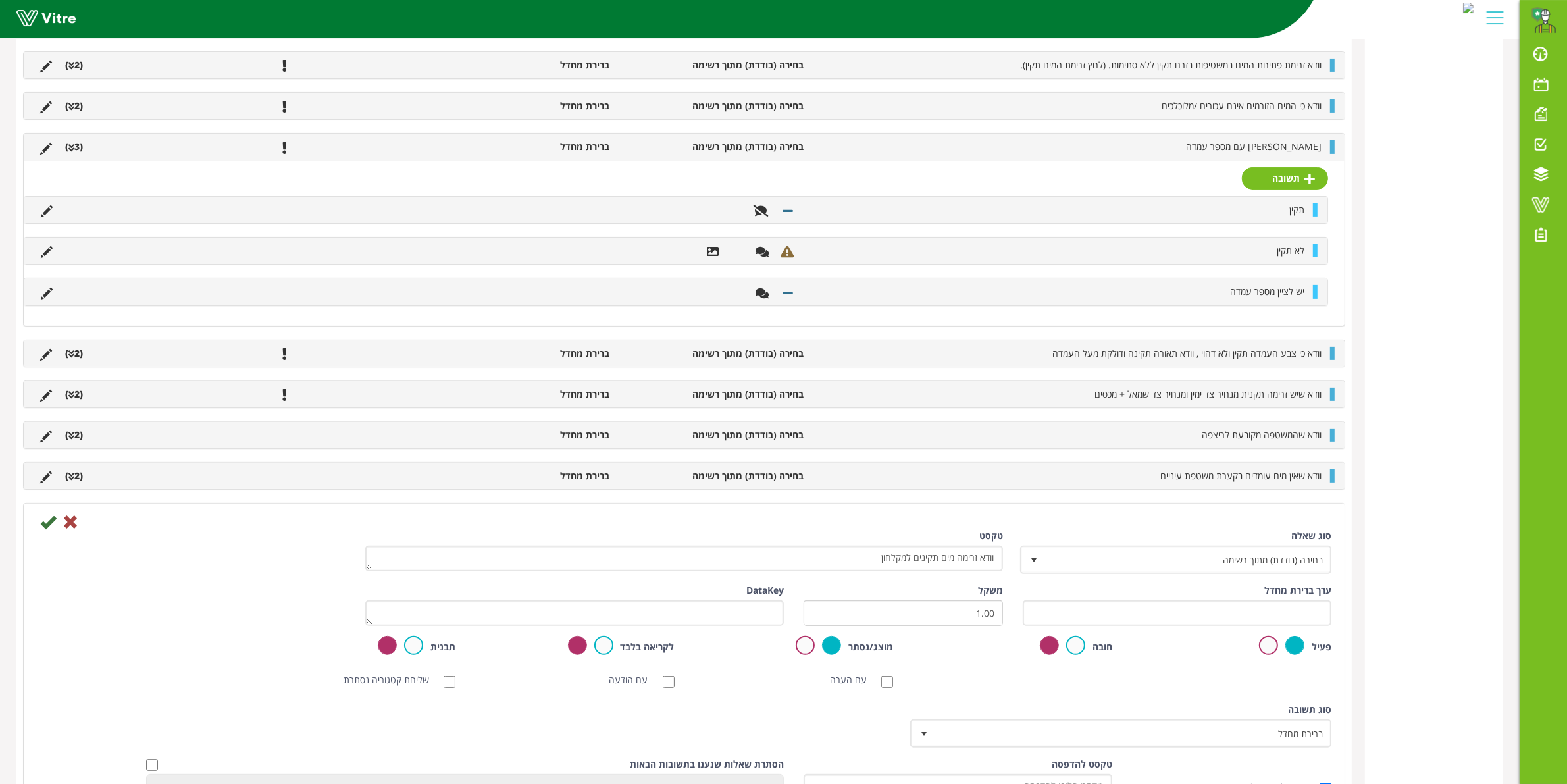
scroll to position [512, 0]
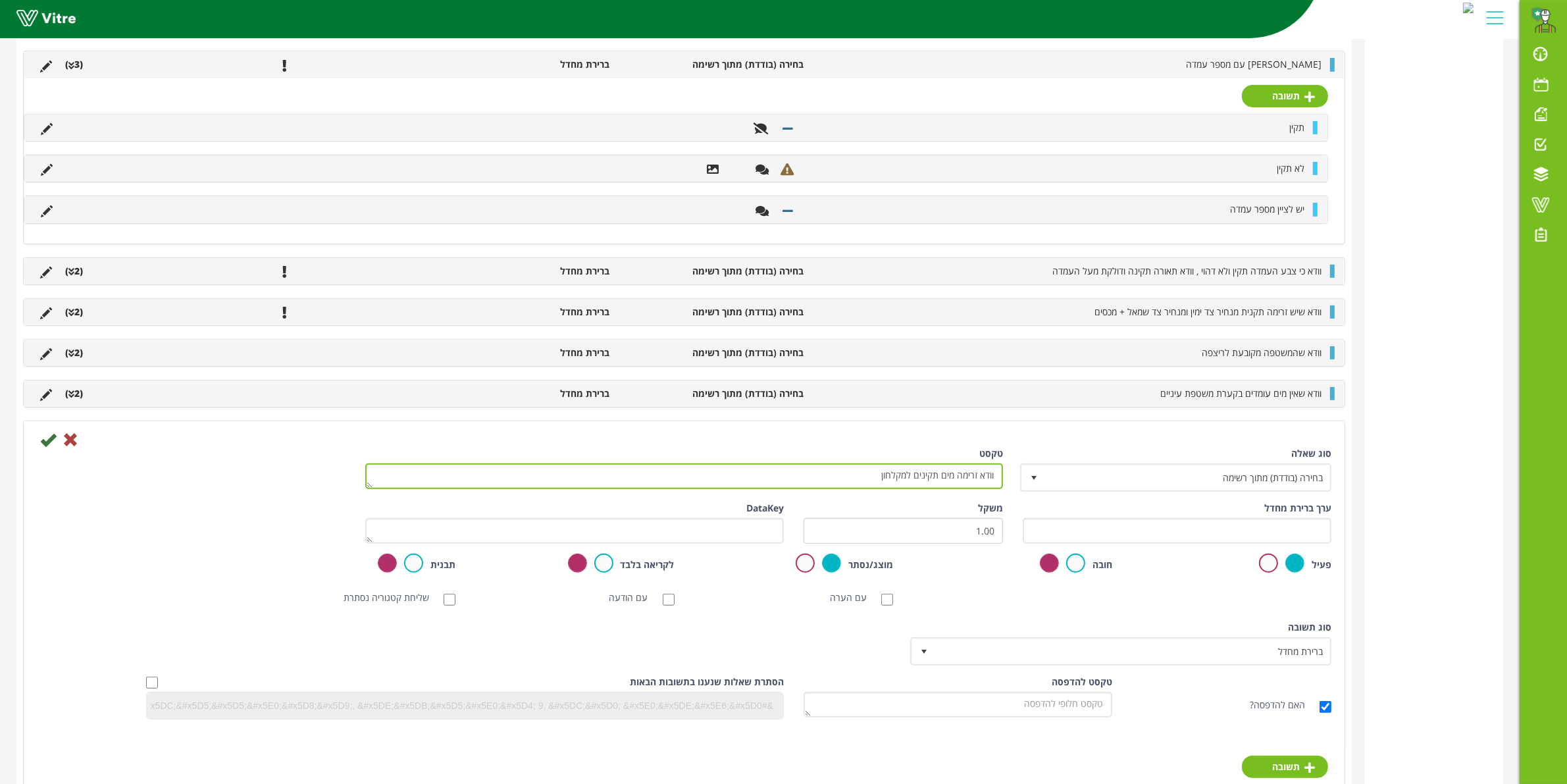
click at [979, 479] on textarea "וודא זרימה מים תקינים למקלחון" at bounding box center [684, 475] width 638 height 25
click at [939, 469] on textarea "וודא זרימה מים תקינים למקלחון" at bounding box center [684, 475] width 638 height 25
click at [972, 478] on textarea "וודא זרימה מים תקינים למקלחון" at bounding box center [684, 475] width 638 height 25
click at [975, 477] on textarea "וודא זרימה מים תקינים למקלחון" at bounding box center [684, 475] width 638 height 25
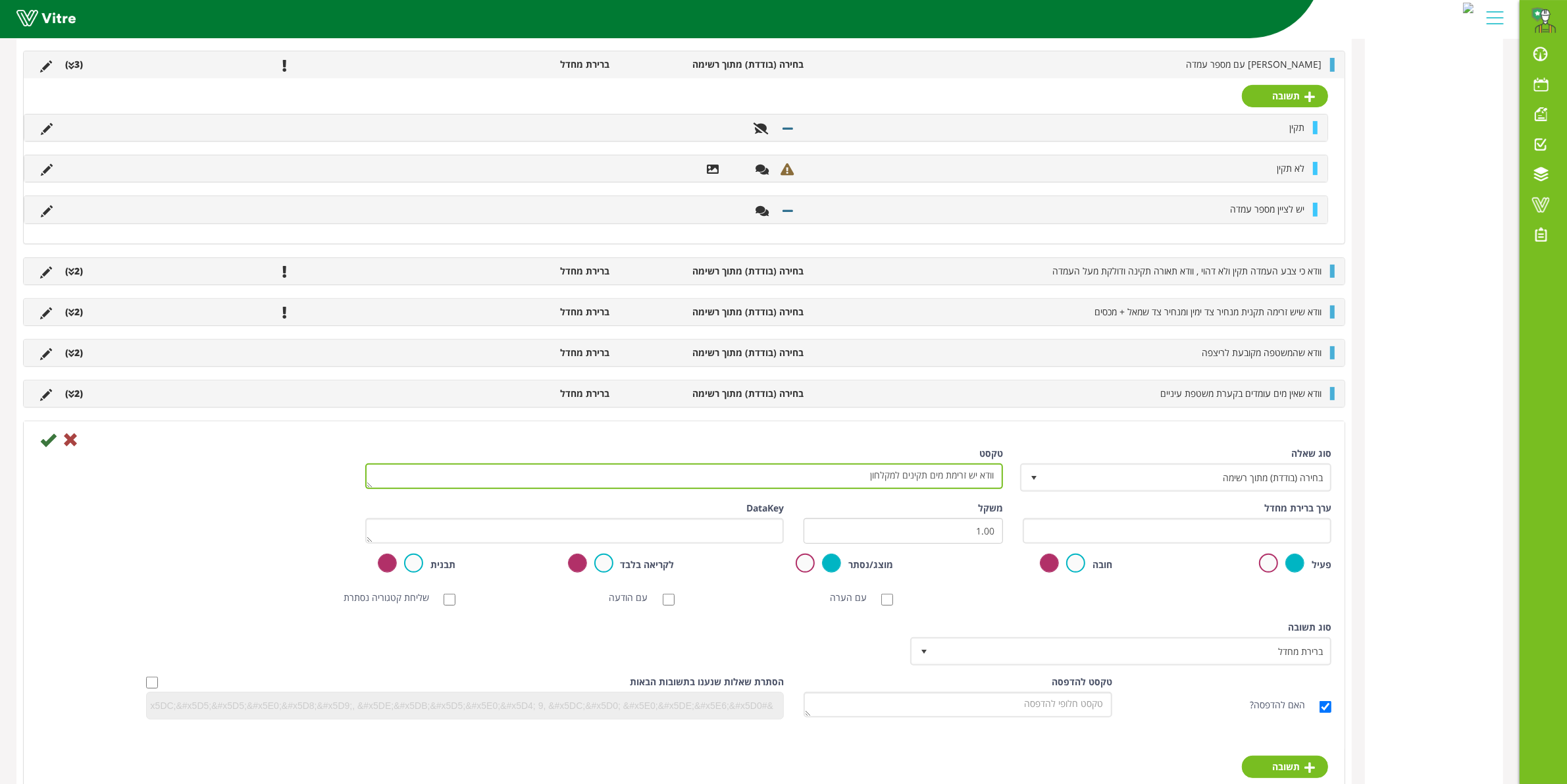
click at [975, 481] on textarea "וודא זרימה מים תקינים למקלחון" at bounding box center [684, 475] width 638 height 25
type textarea "וודא זרימת מים תקינים למקלחון"
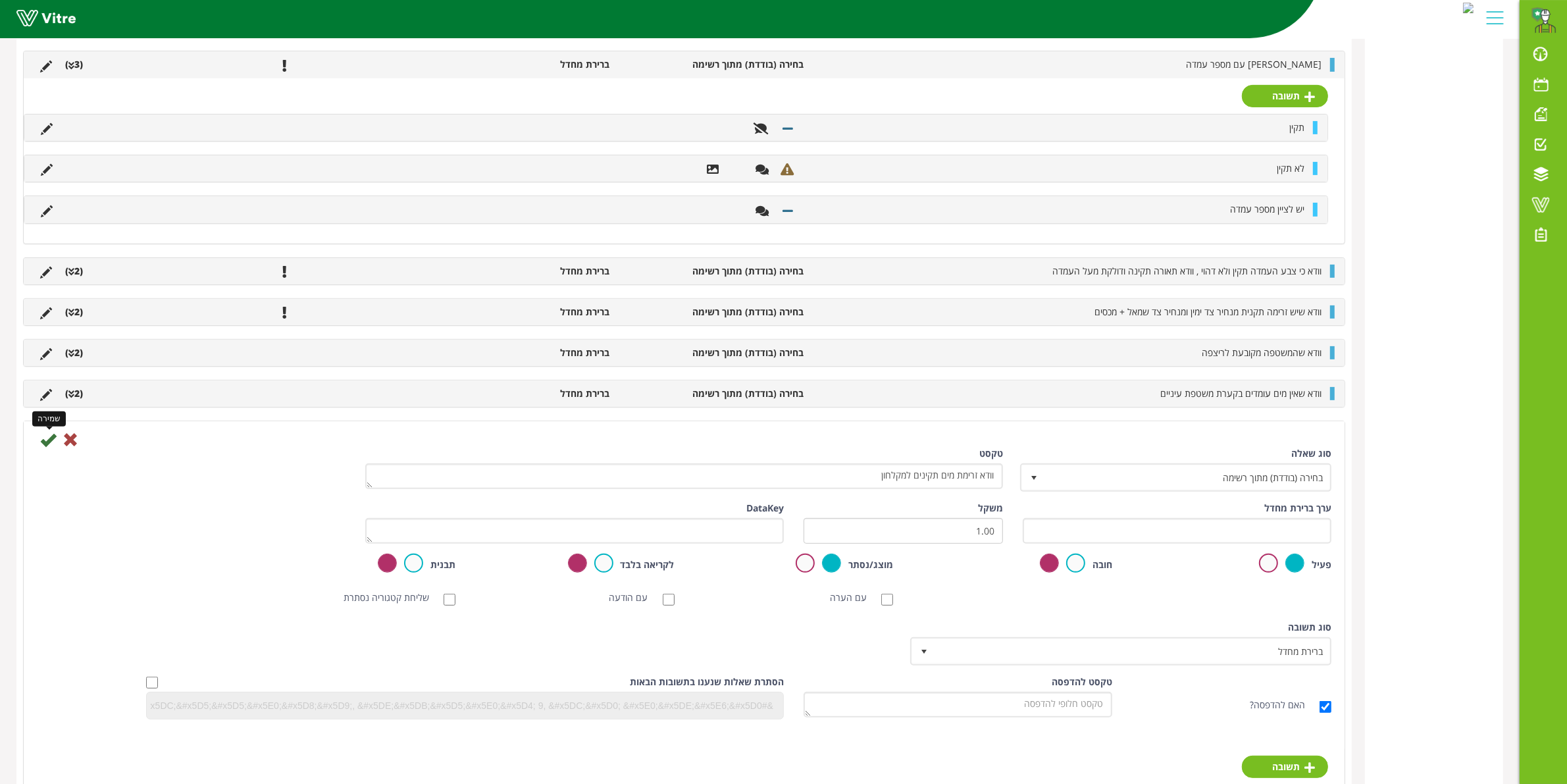
click at [51, 438] on icon at bounding box center [48, 439] width 15 height 15
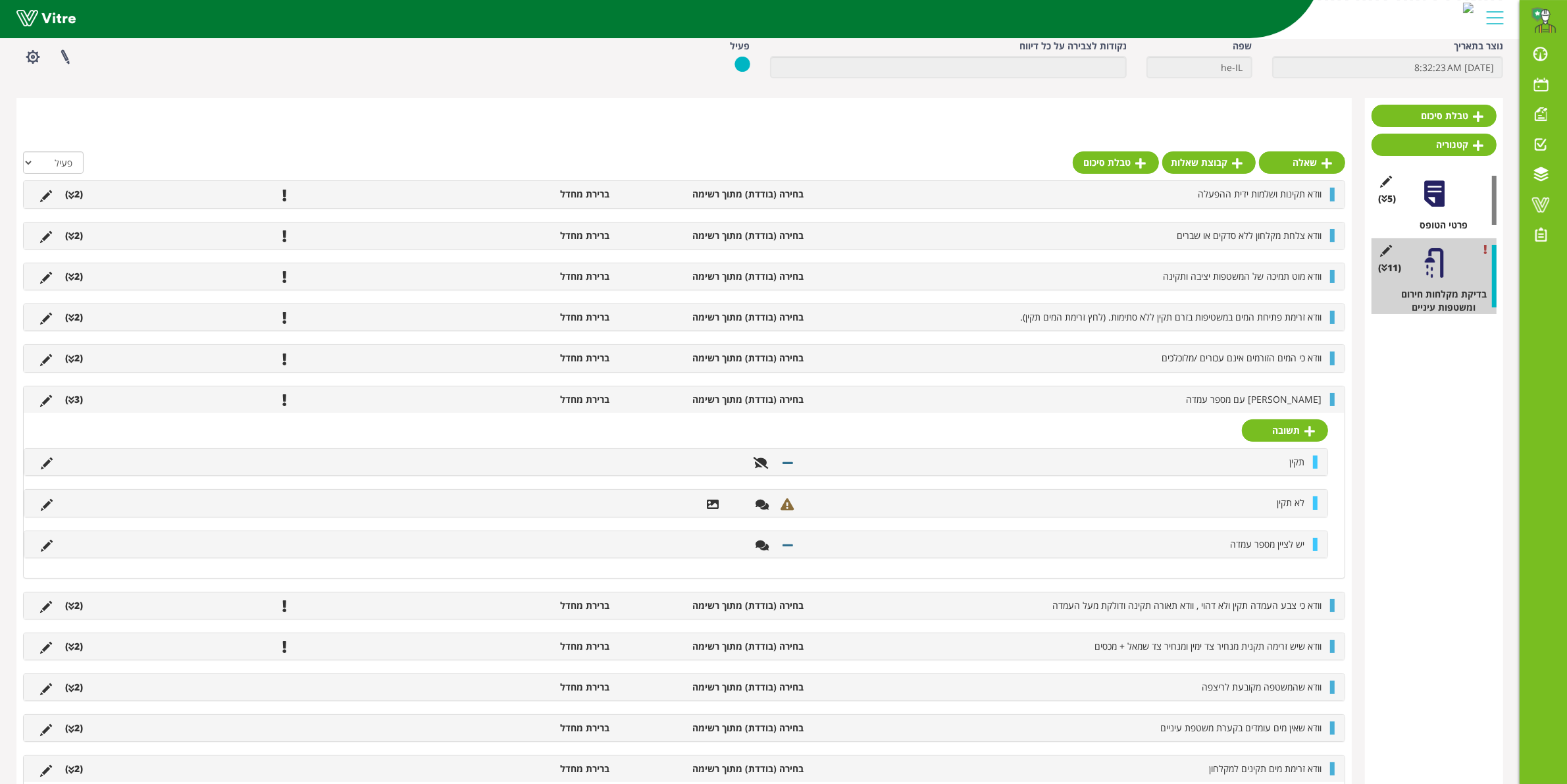
scroll to position [164, 0]
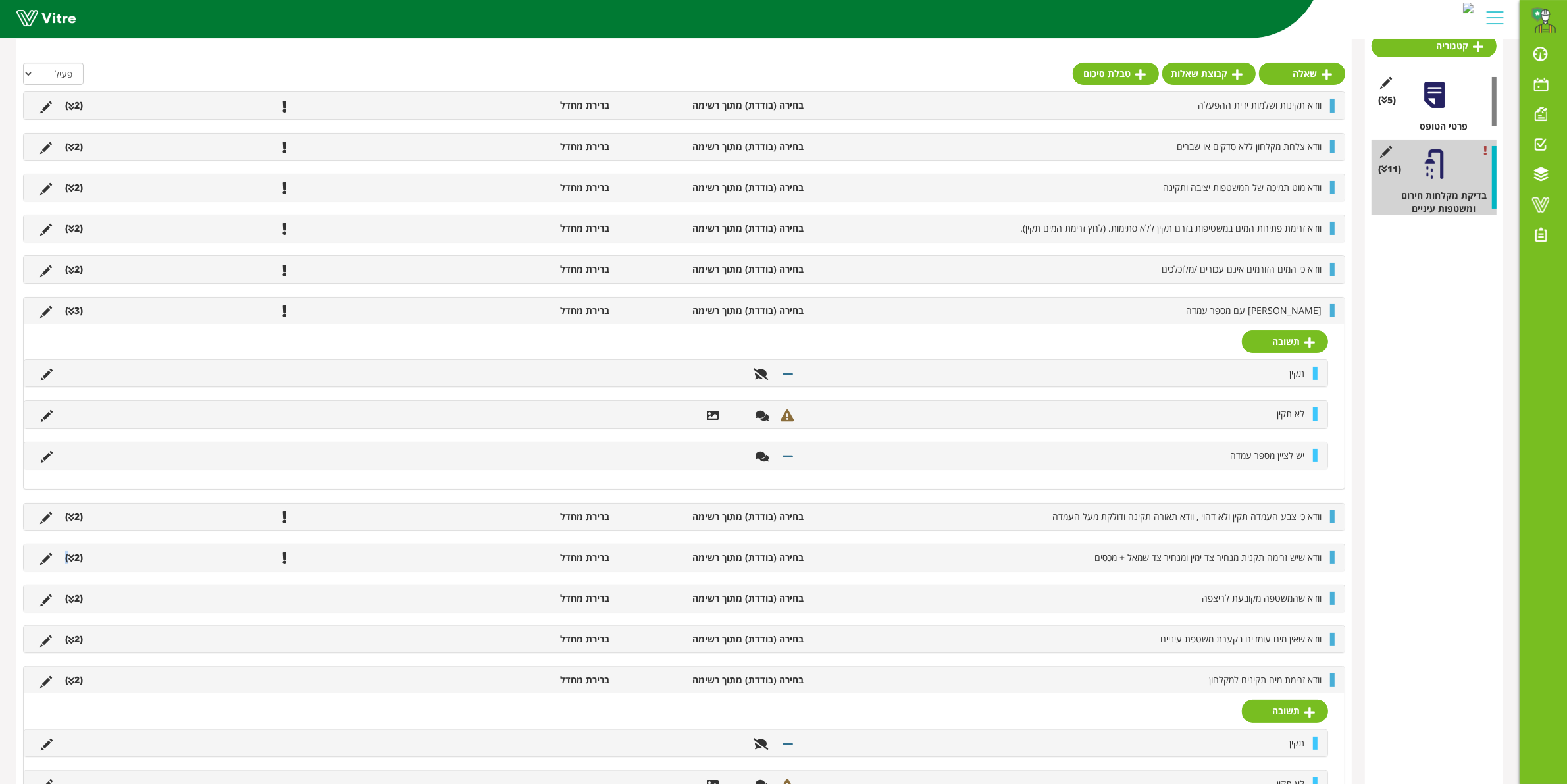
click at [67, 555] on li "(2 )" at bounding box center [74, 557] width 31 height 13
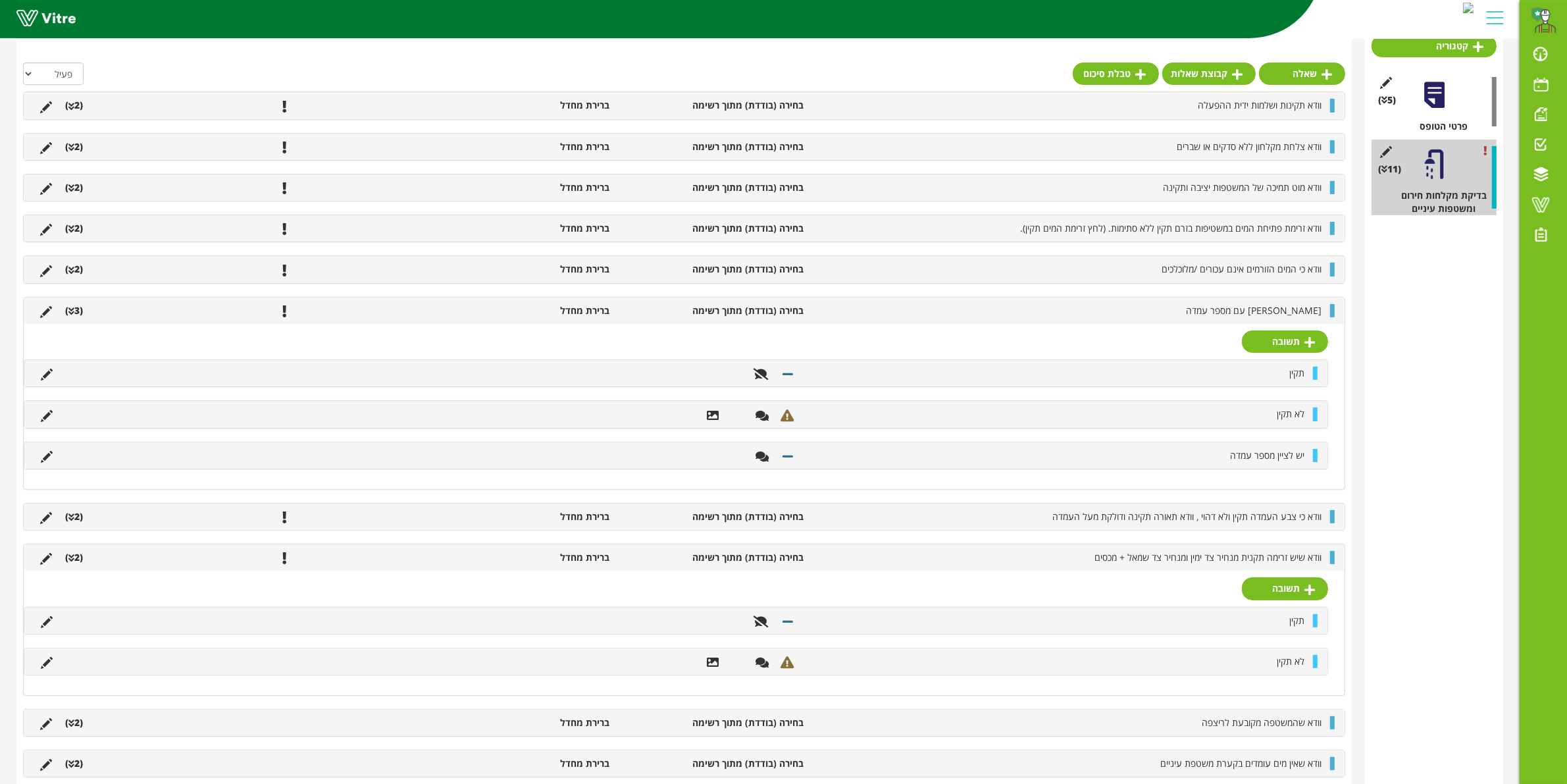
click at [737, 570] on div "וודא שיש זרימה תקנית מנחיר צד ימין ומנחיר צד שמאל + מכסים בחירה (בודדת) מתוך רש…" at bounding box center [684, 557] width 1321 height 26
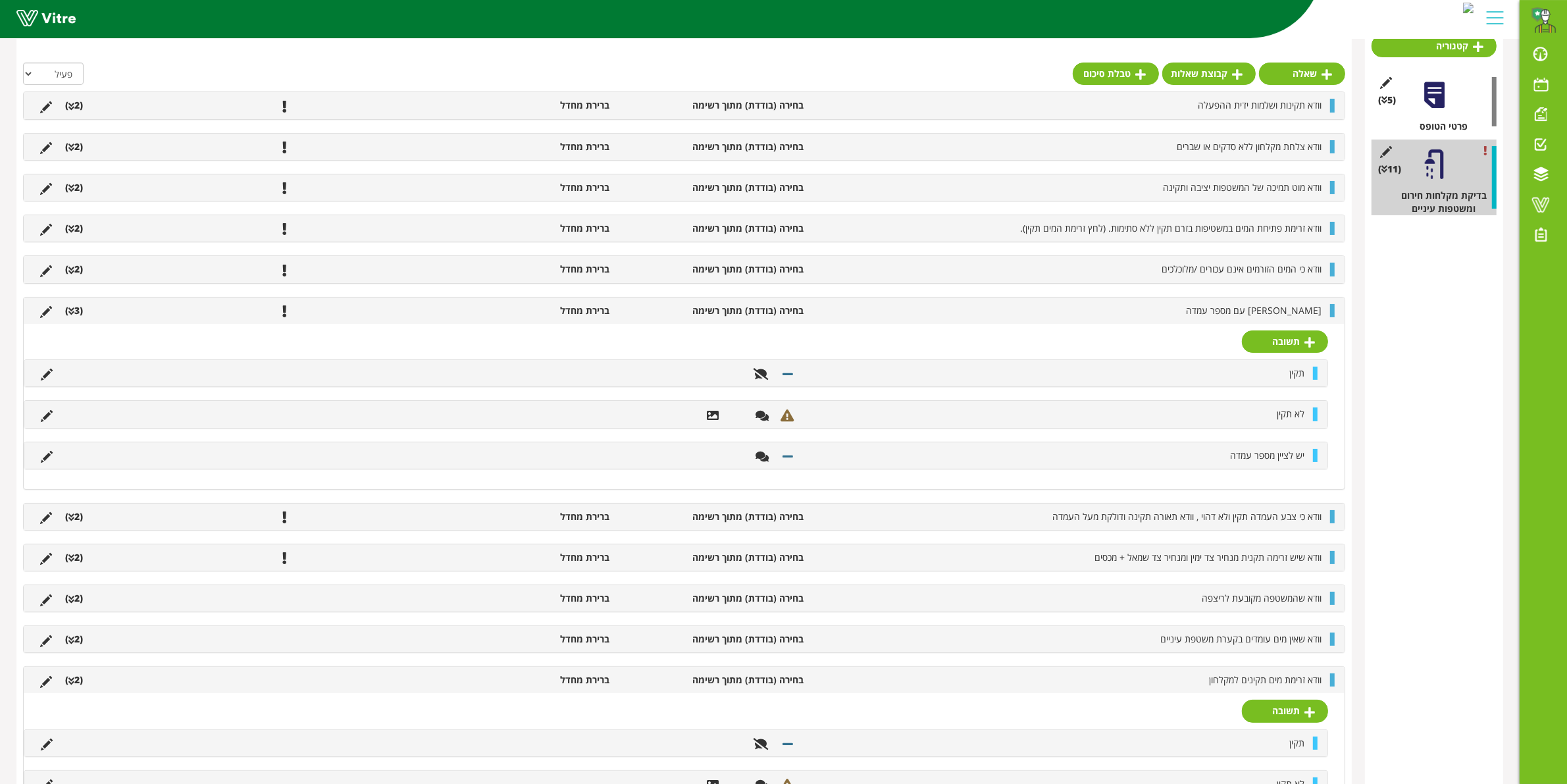
click at [1334, 561] on div at bounding box center [1332, 557] width 5 height 13
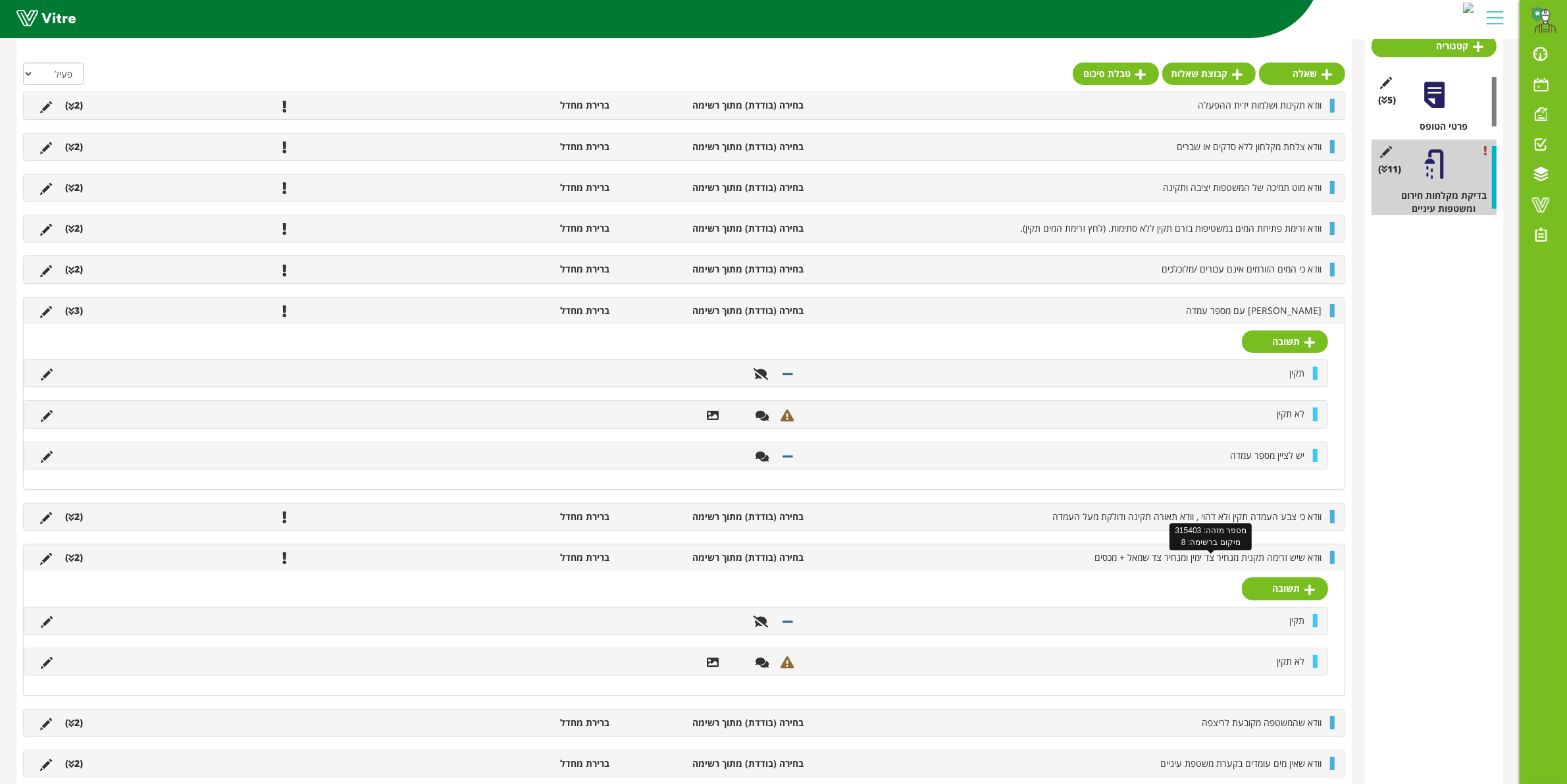
click at [1310, 563] on span "וודא שיש זרימה תקנית מנחיר צד ימין ומנחיר צד שמאל + מכסים" at bounding box center [1208, 557] width 227 height 12
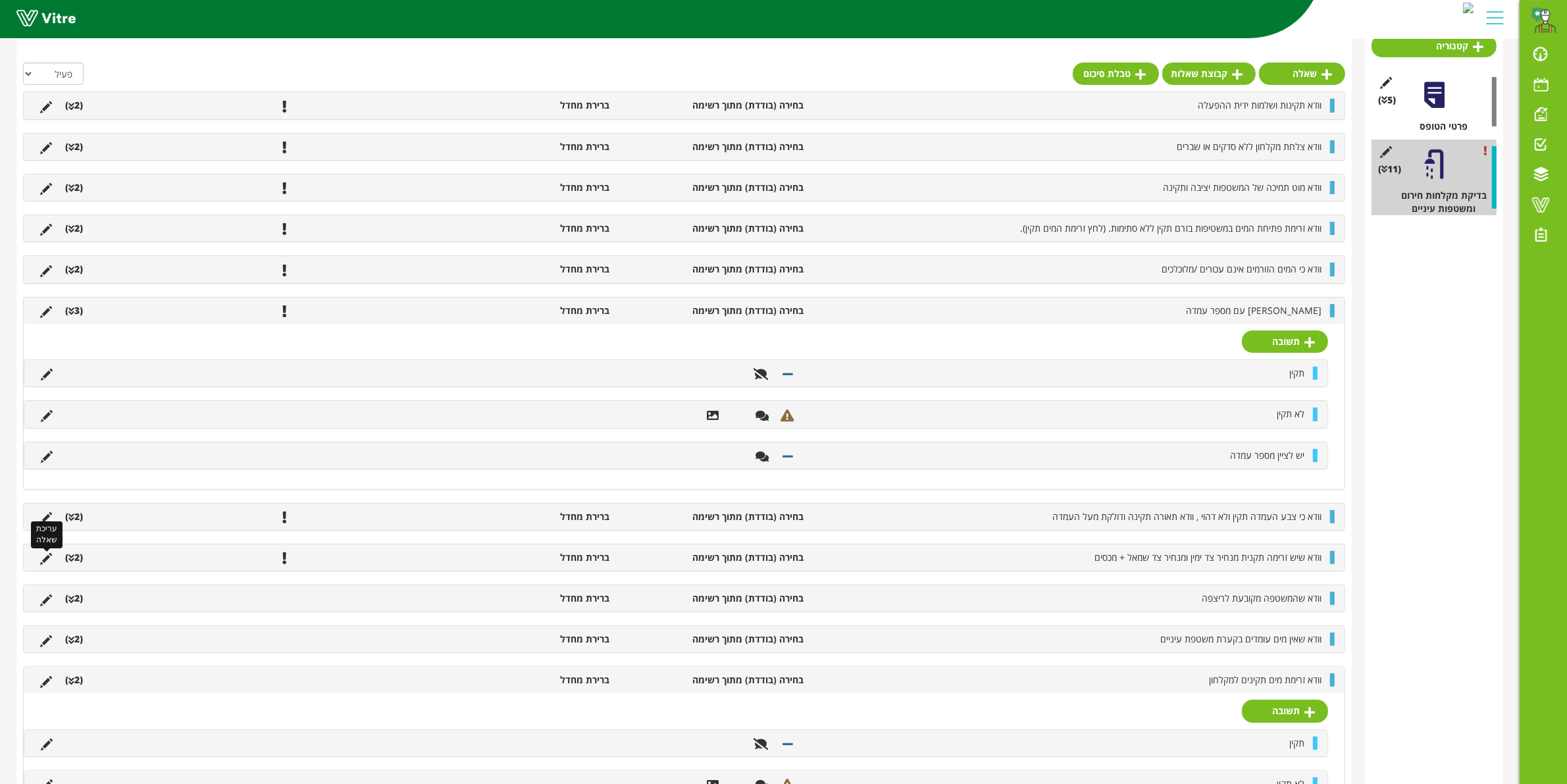
click at [47, 558] on icon at bounding box center [46, 558] width 12 height 12
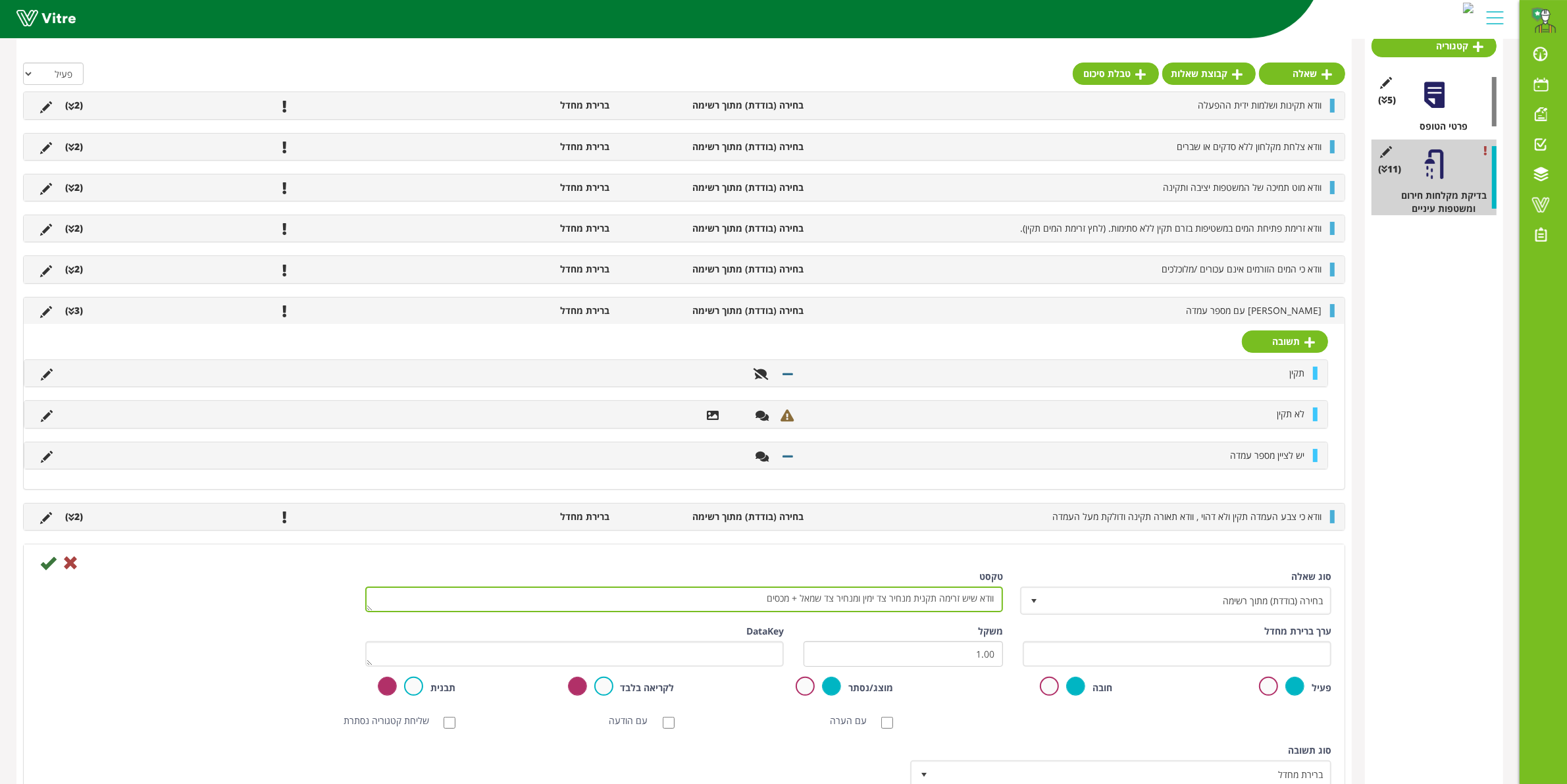
click at [942, 602] on textarea "וודא שיש זרימה תקנית מנחיר צד ימין ומנחיר צד שמאל + מכסים" at bounding box center [684, 599] width 638 height 25
click at [953, 603] on textarea "וודא שיש זרימה תקנית מנחיר צד ימין ומנחיר צד שמאל + מכסים" at bounding box center [684, 599] width 638 height 25
click at [963, 603] on textarea "וודא שיש זרימה תקנית מנחיר צד ימין ומנחיר צד שמאל + מכסים" at bounding box center [684, 599] width 638 height 25
click at [964, 603] on textarea "וודא שיש זרימה תקנית מנחיר צד ימין ומנחיר צד שמאל + מכסים" at bounding box center [684, 599] width 638 height 25
type textarea "וודא זרימת תקנית מנחיר צד ימין ומנחיר צד שמאל + מכסים"
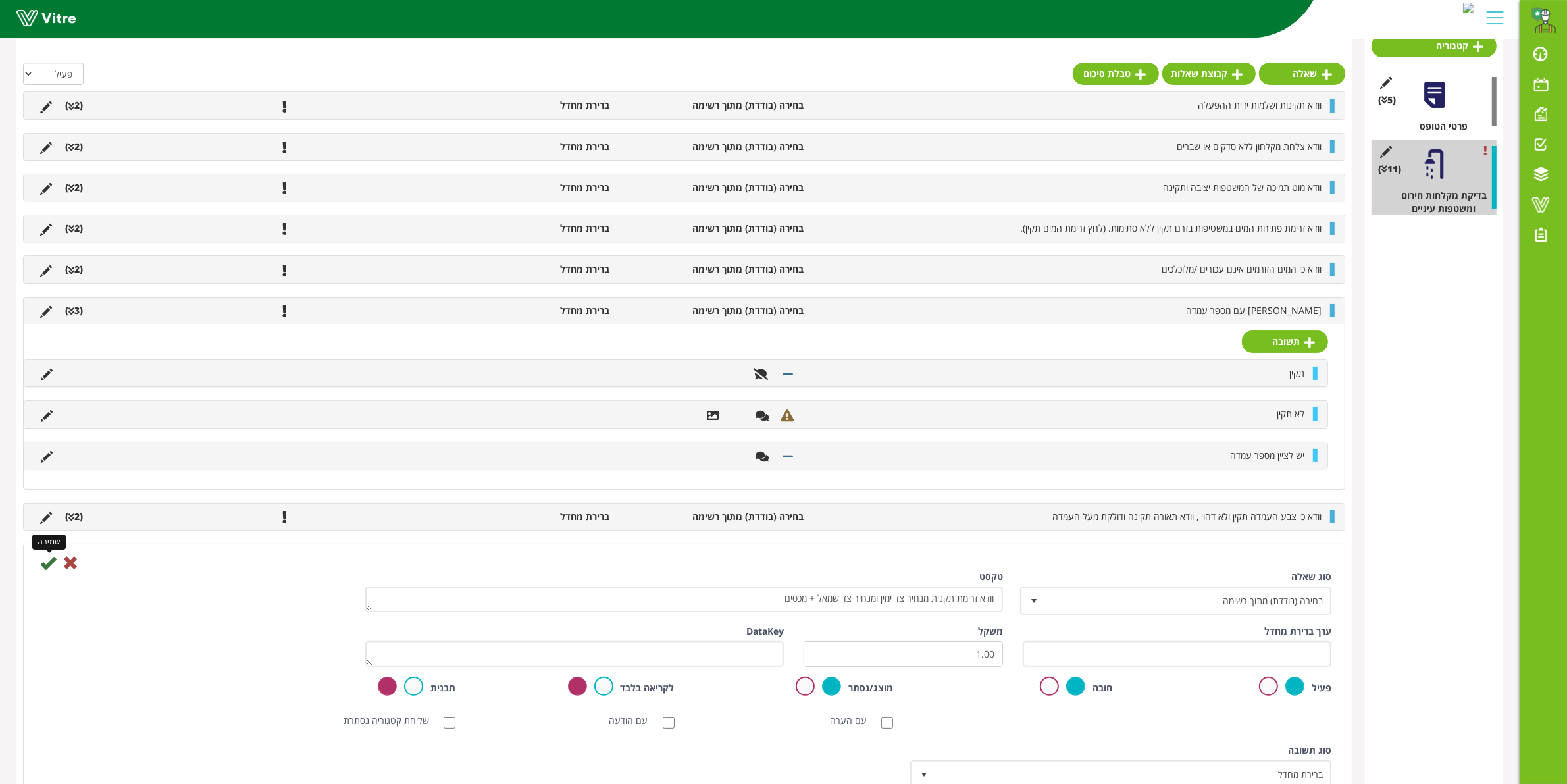
click at [51, 566] on icon at bounding box center [48, 563] width 15 height 15
